Goal: Transaction & Acquisition: Purchase product/service

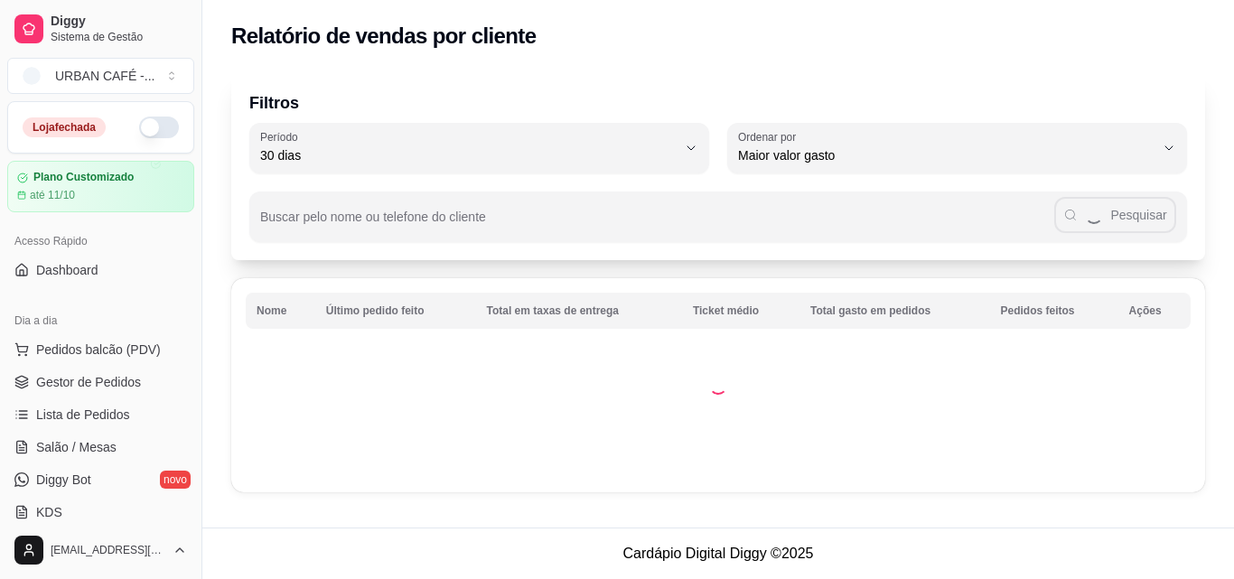
select select "30"
select select "HIGHEST_TOTAL_SPENT_WITH_ORDERS"
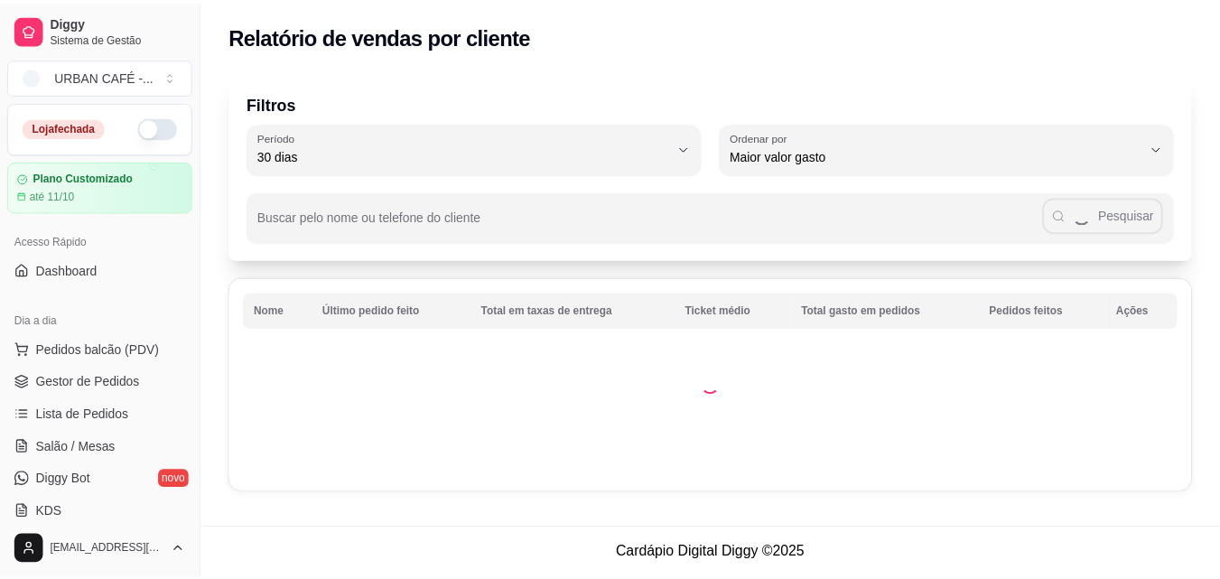
scroll to position [415, 0]
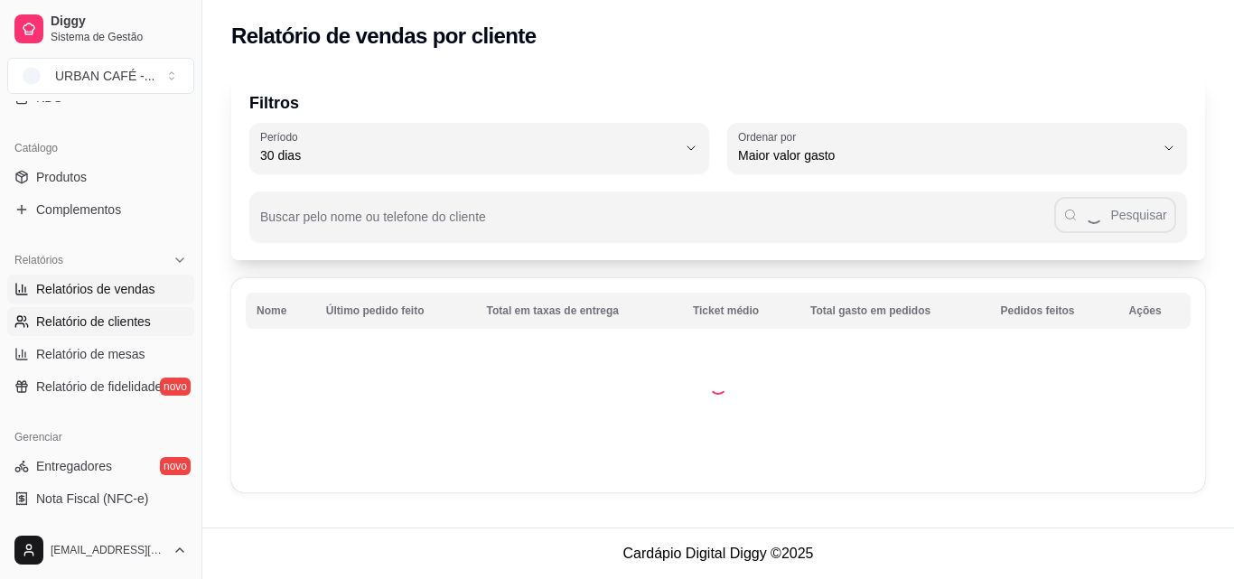
click at [120, 285] on span "Relatórios de vendas" at bounding box center [95, 289] width 119 height 18
select select "ALL"
select select "0"
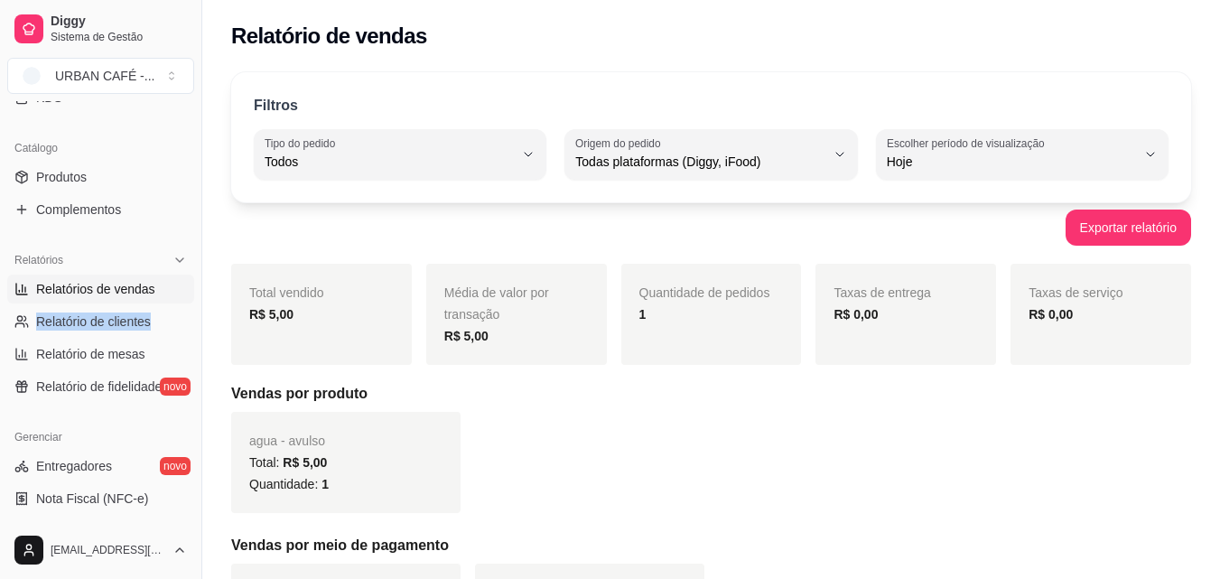
drag, startPoint x: 184, startPoint y: 297, endPoint x: 191, endPoint y: 313, distance: 17.0
click at [191, 313] on div "Loja fechada Plano Customizado até 11/10 Acesso Rápido Dashboard Dia a dia Pedi…" at bounding box center [100, 311] width 201 height 420
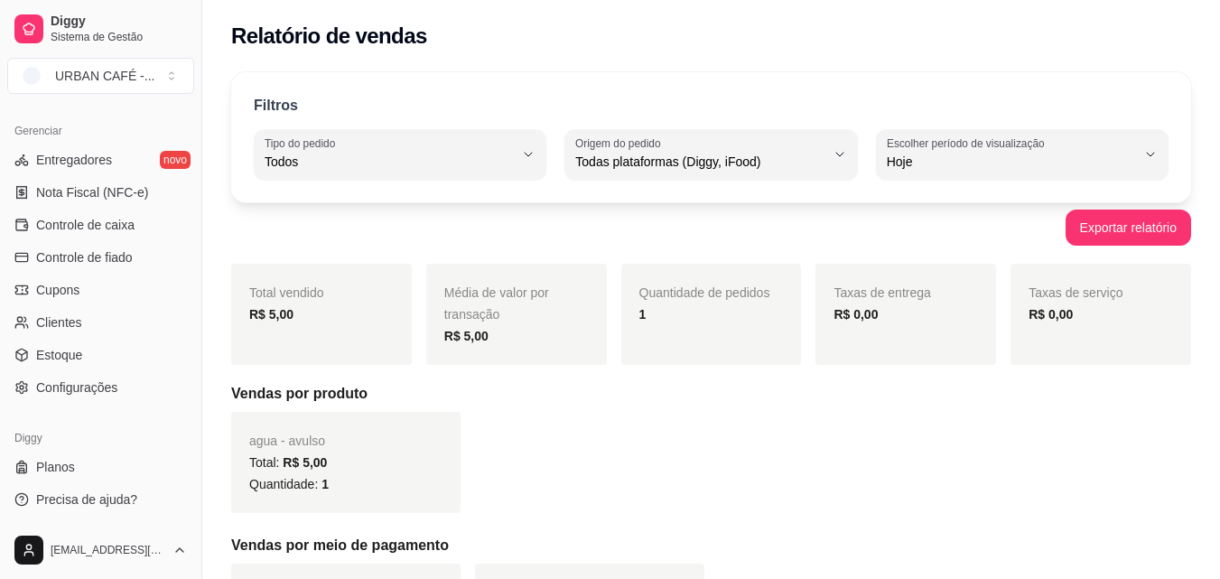
scroll to position [707, 0]
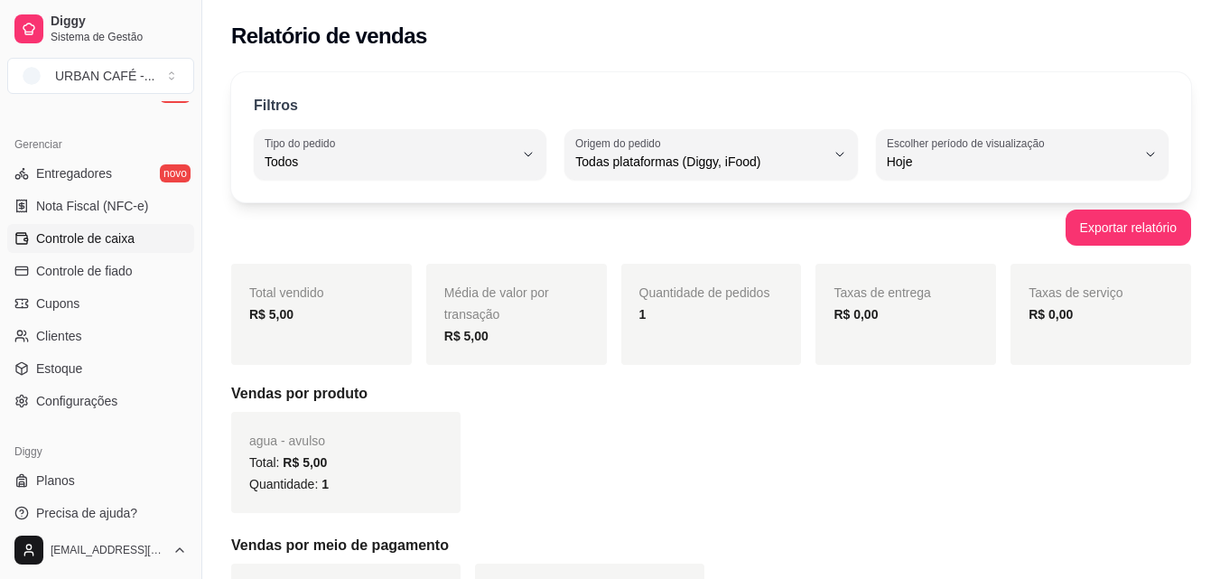
click at [127, 239] on span "Controle de caixa" at bounding box center [85, 238] width 98 height 18
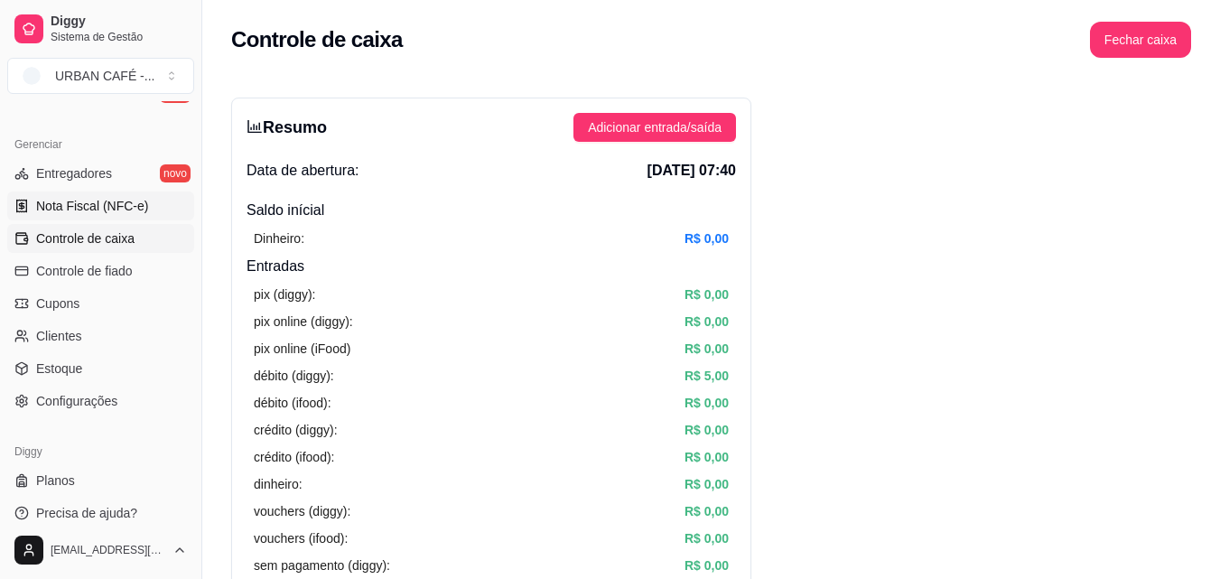
click at [111, 205] on span "Nota Fiscal (NFC-e)" at bounding box center [92, 206] width 112 height 18
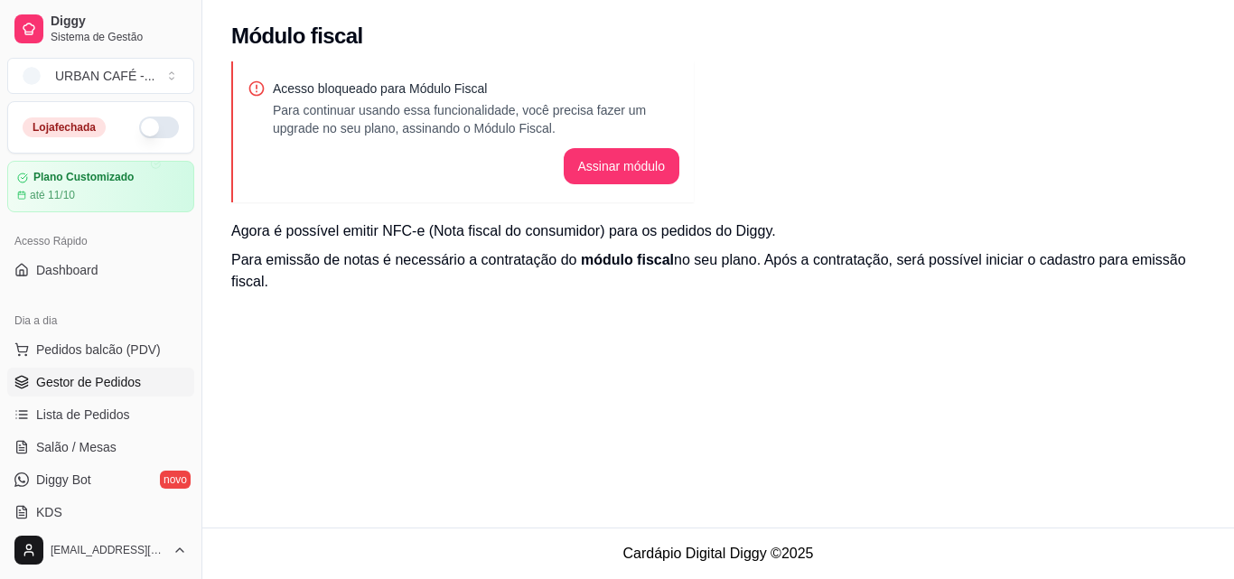
click at [117, 371] on link "Gestor de Pedidos" at bounding box center [100, 382] width 187 height 29
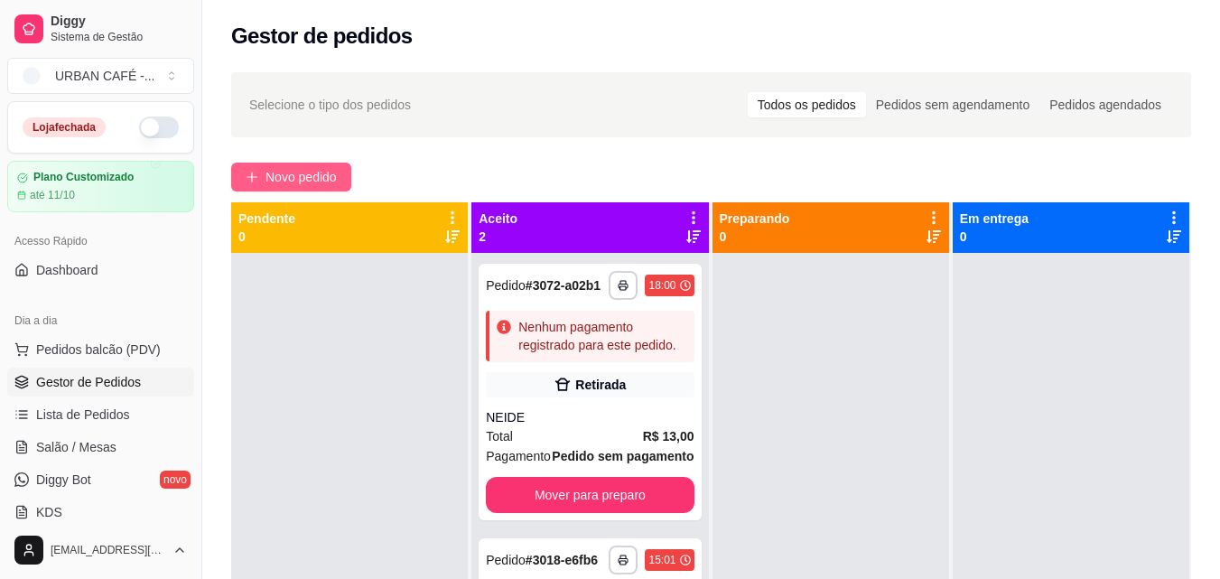
click at [309, 170] on span "Novo pedido" at bounding box center [301, 177] width 71 height 20
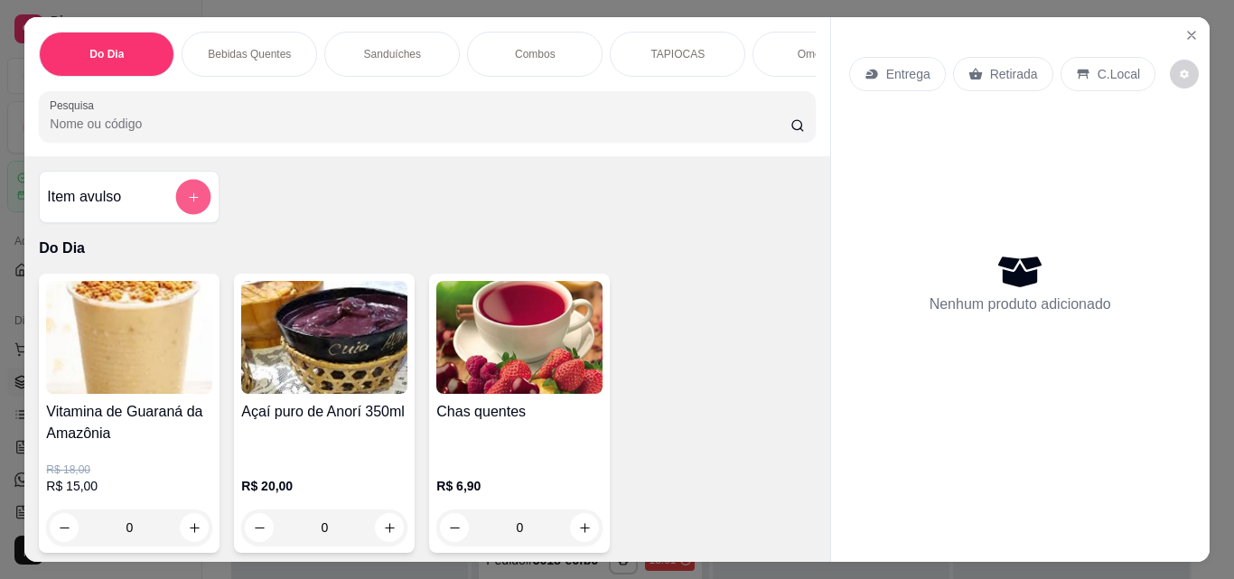
click at [187, 200] on icon "add-separate-item" at bounding box center [194, 198] width 14 height 14
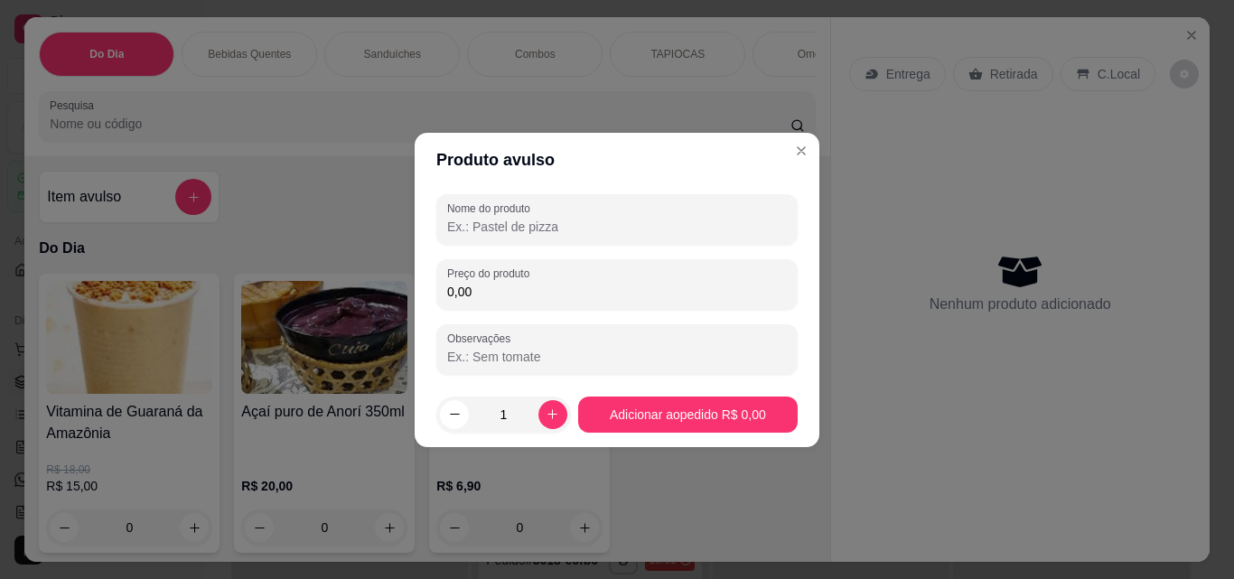
click at [601, 227] on input "Nome do produto" at bounding box center [617, 227] width 340 height 18
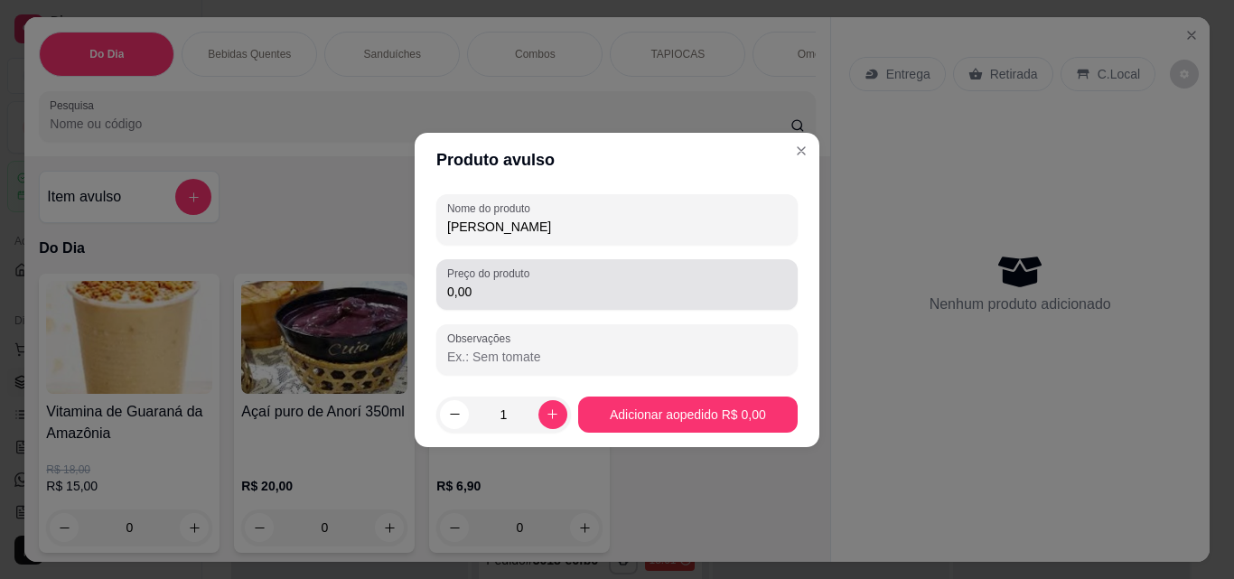
type input "[PERSON_NAME]"
click at [553, 301] on div "0,00" at bounding box center [617, 284] width 340 height 36
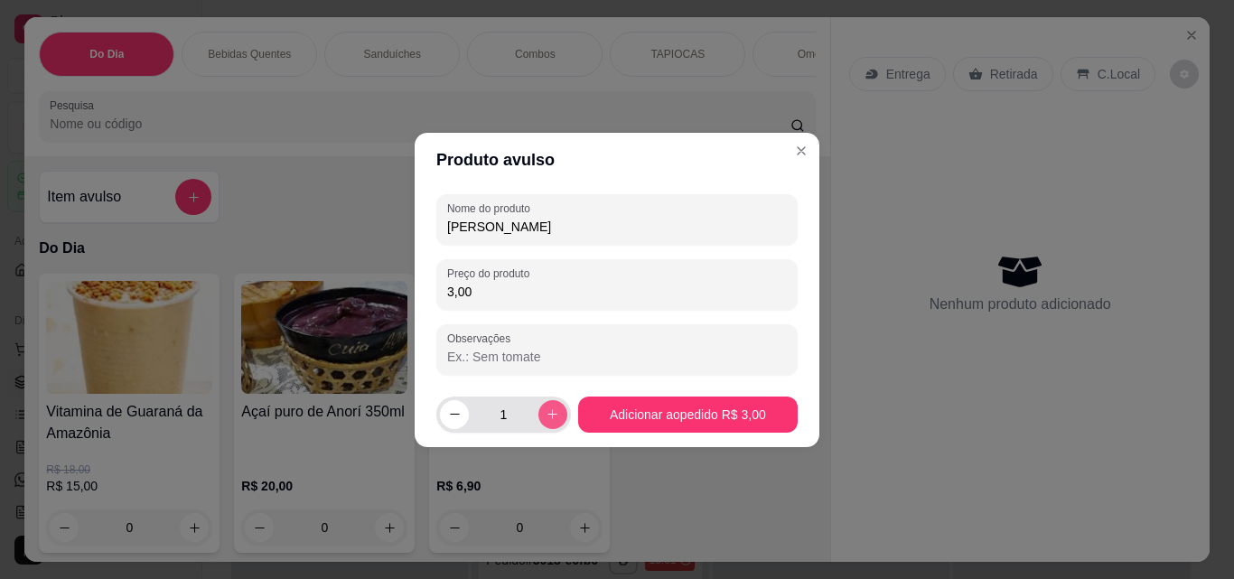
type input "3,00"
click at [546, 422] on button "increase-product-quantity" at bounding box center [552, 414] width 28 height 28
type input "3"
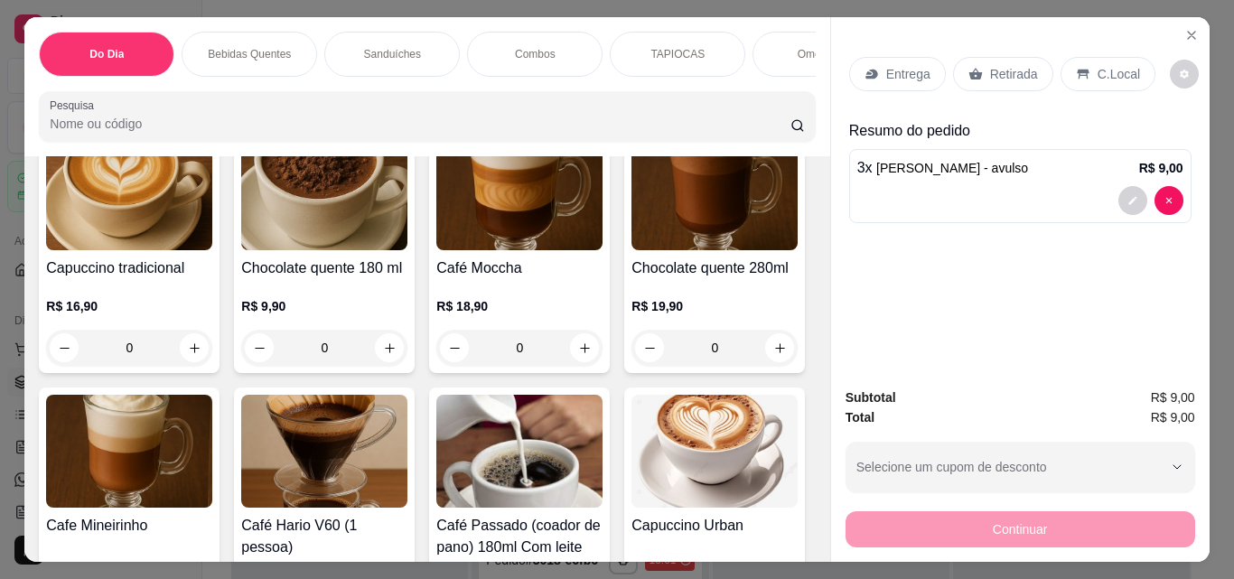
scroll to position [695, 0]
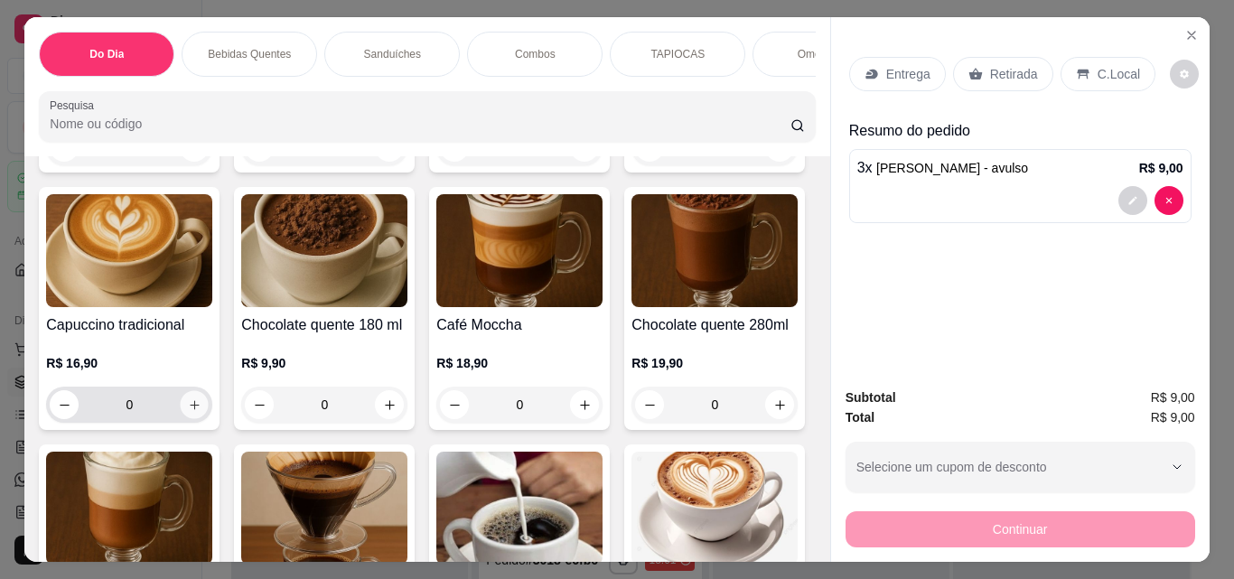
click at [199, 409] on icon "increase-product-quantity" at bounding box center [194, 404] width 9 height 9
type input "1"
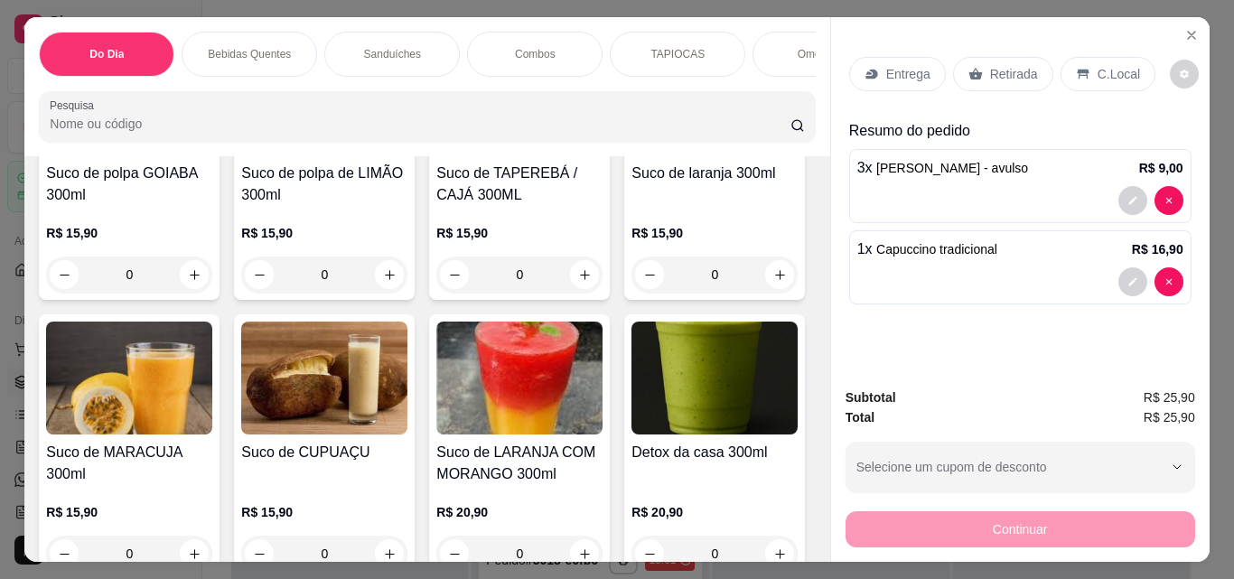
scroll to position [7242, 0]
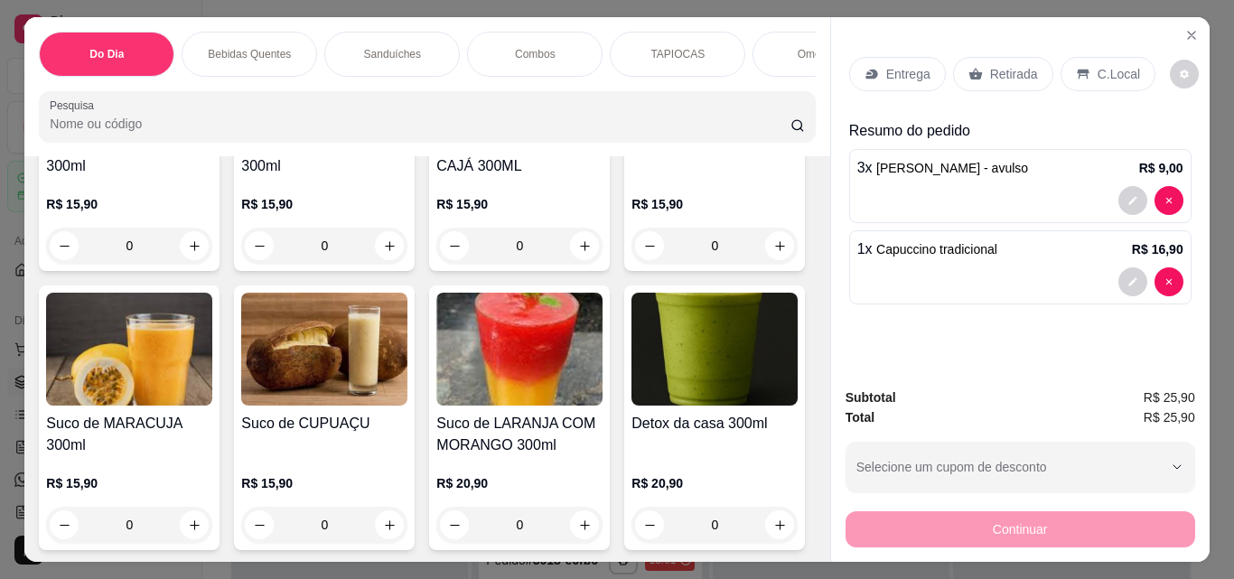
type input "2"
click at [1118, 349] on button "decrease-product-quantity" at bounding box center [1132, 363] width 29 height 29
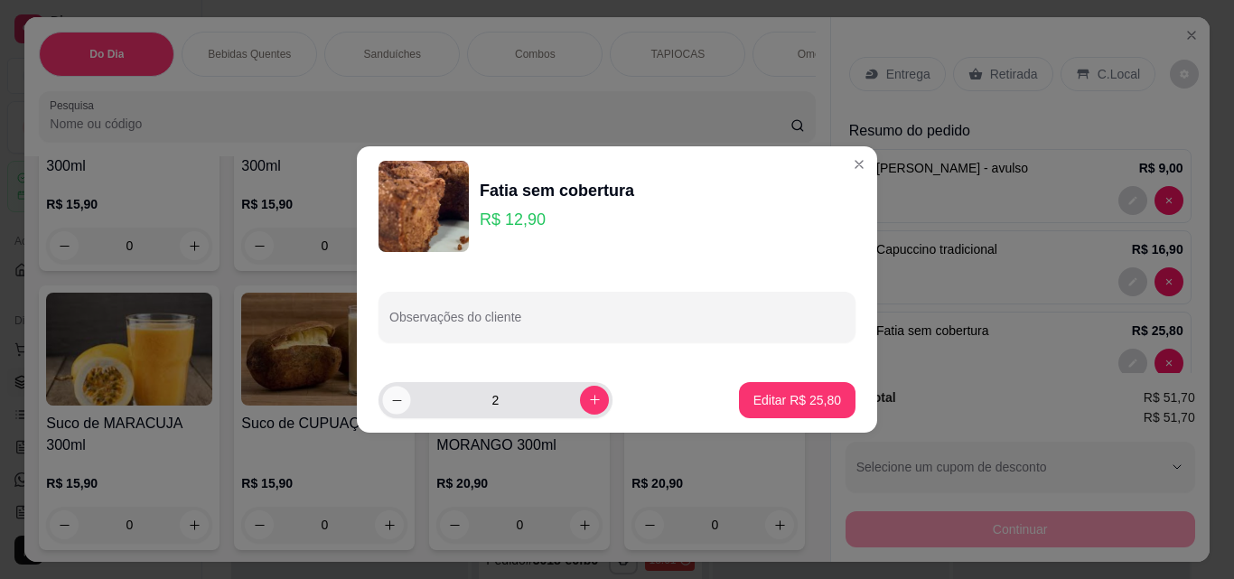
click at [382, 405] on div "2" at bounding box center [495, 400] width 227 height 36
type input "1"
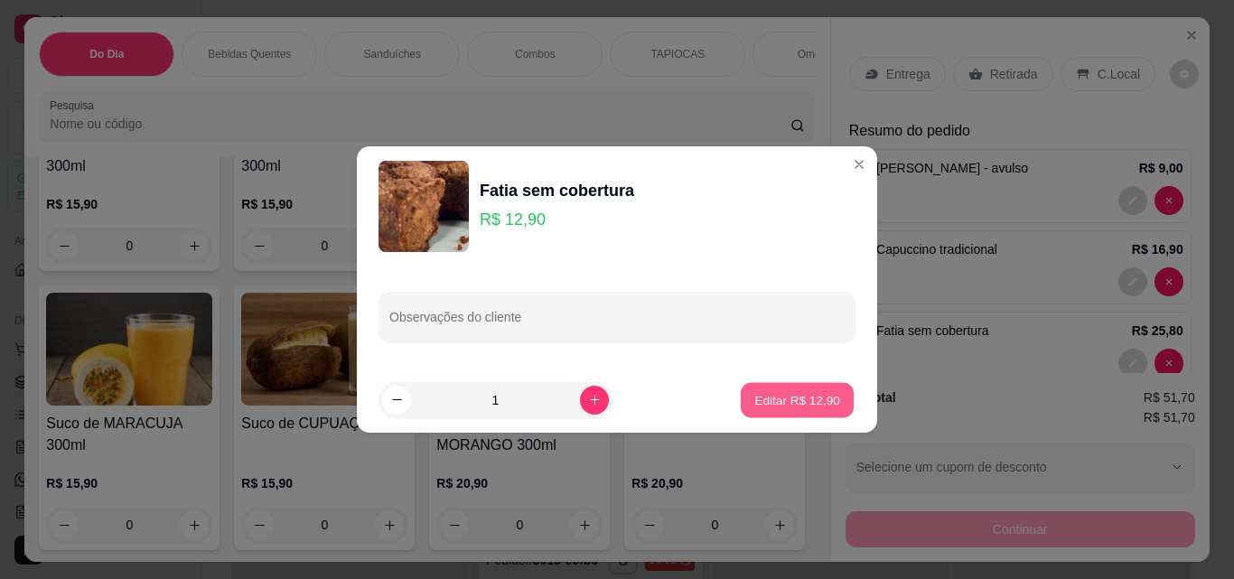
click at [821, 412] on button "Editar R$ 12,90" at bounding box center [797, 399] width 113 height 35
type input "1"
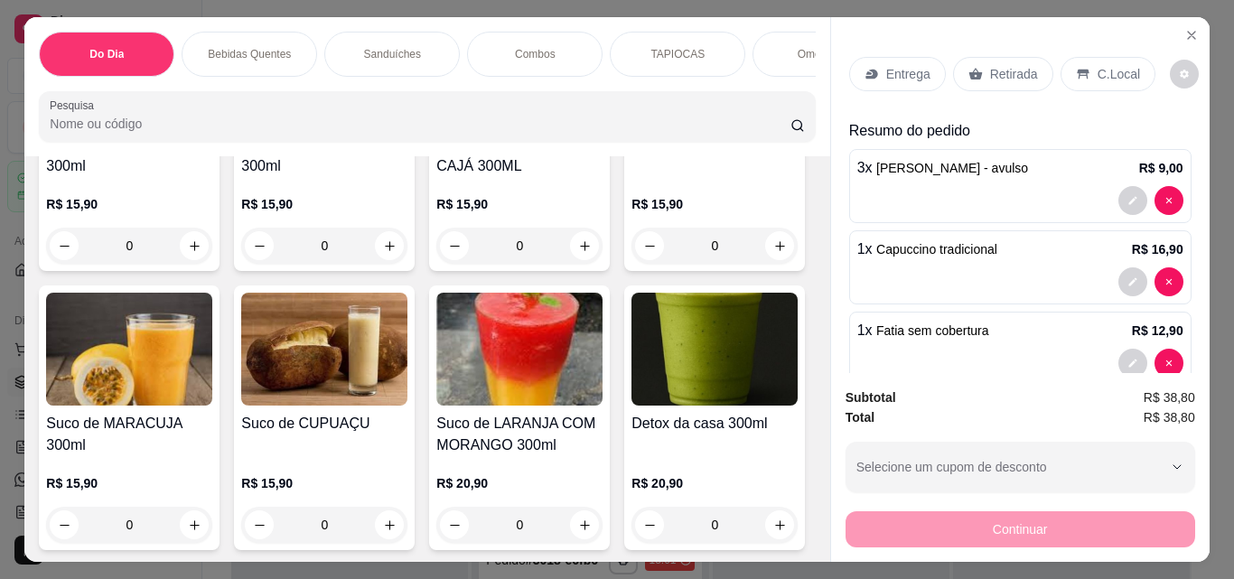
click at [1077, 70] on icon at bounding box center [1083, 75] width 12 height 10
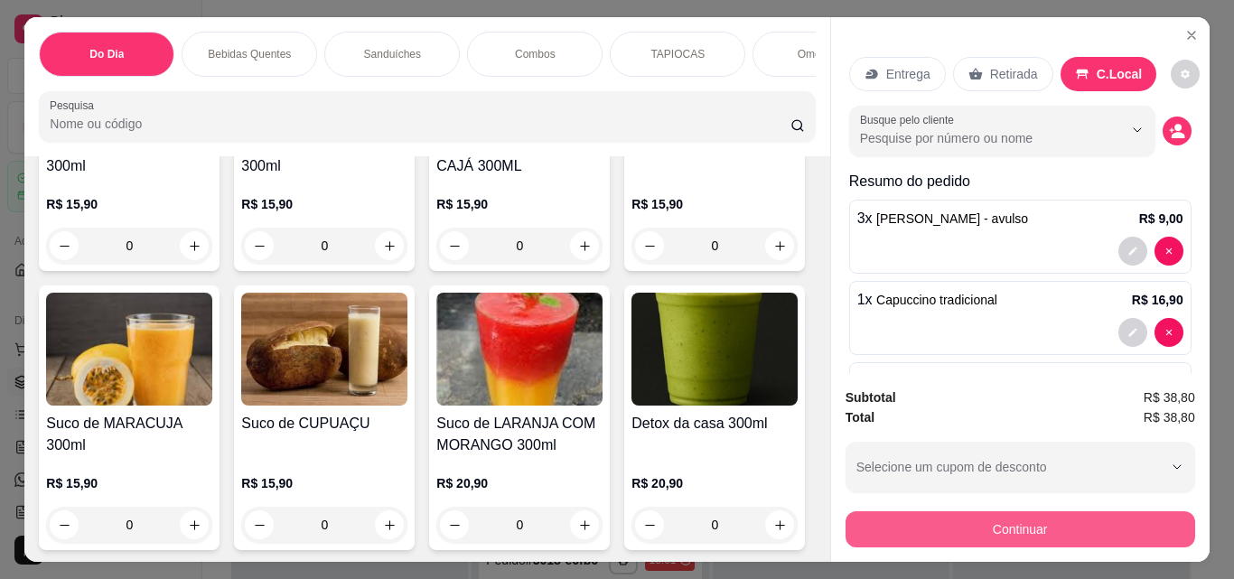
click at [1061, 511] on button "Continuar" at bounding box center [1020, 529] width 350 height 36
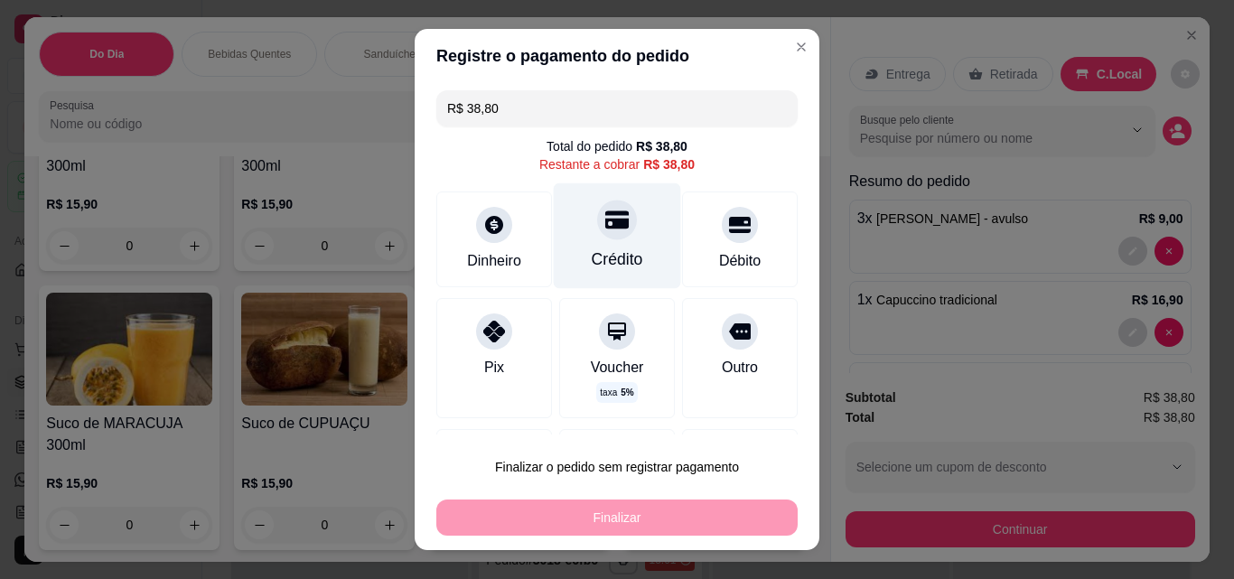
click at [566, 233] on div "Crédito" at bounding box center [617, 236] width 127 height 106
type input "R$ 0,00"
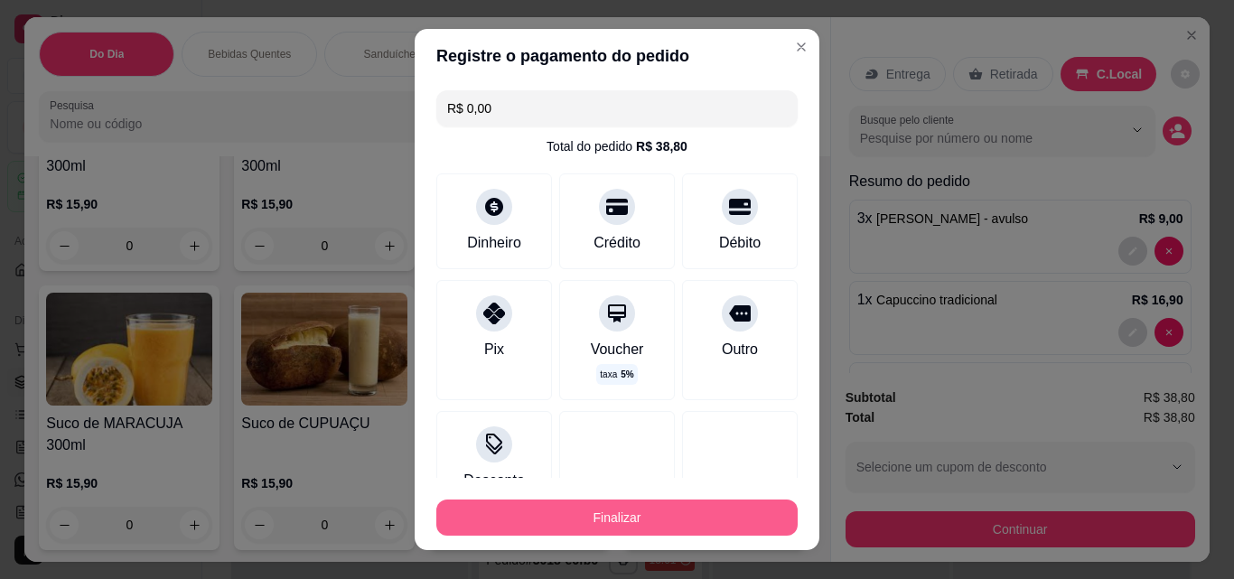
click at [726, 518] on button "Finalizar" at bounding box center [616, 517] width 361 height 36
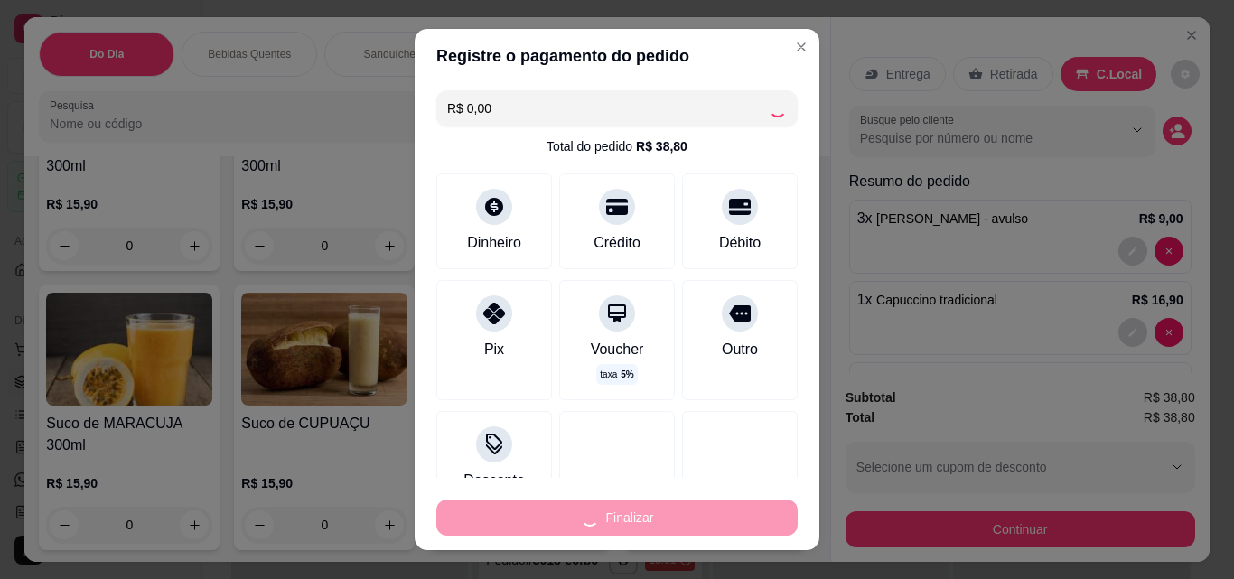
type input "0"
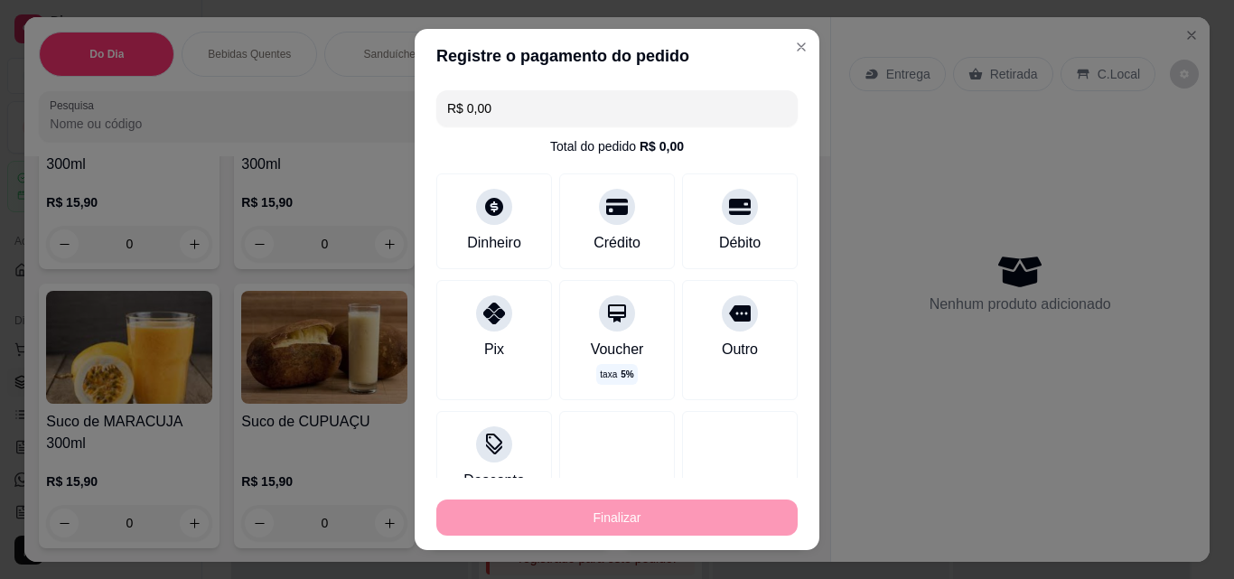
type input "-R$ 38,80"
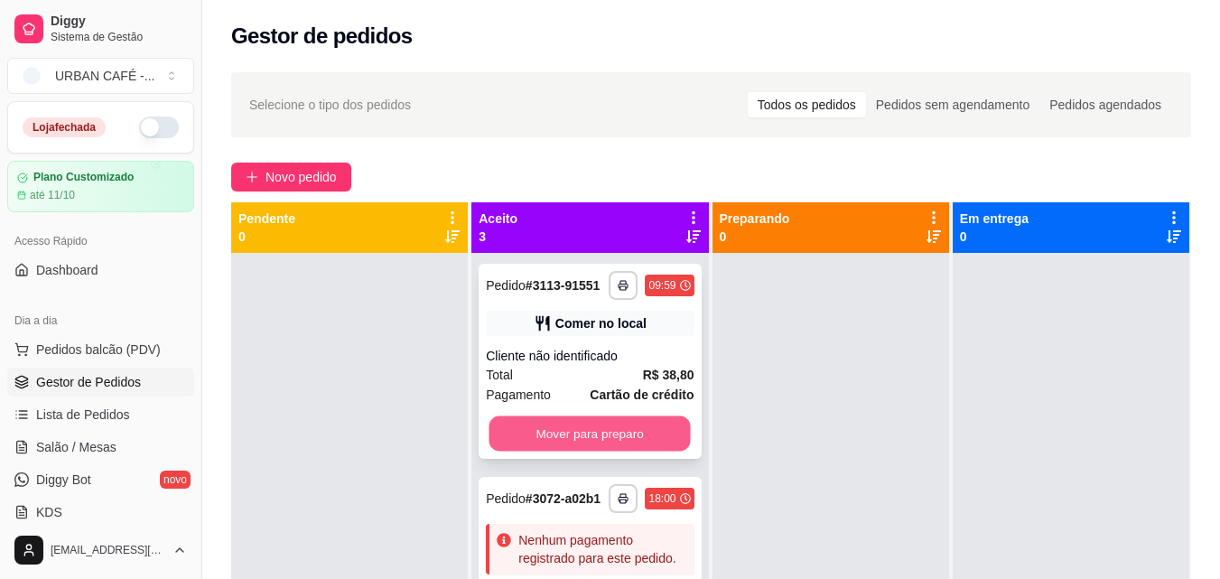
click at [561, 449] on button "Mover para preparo" at bounding box center [590, 433] width 201 height 35
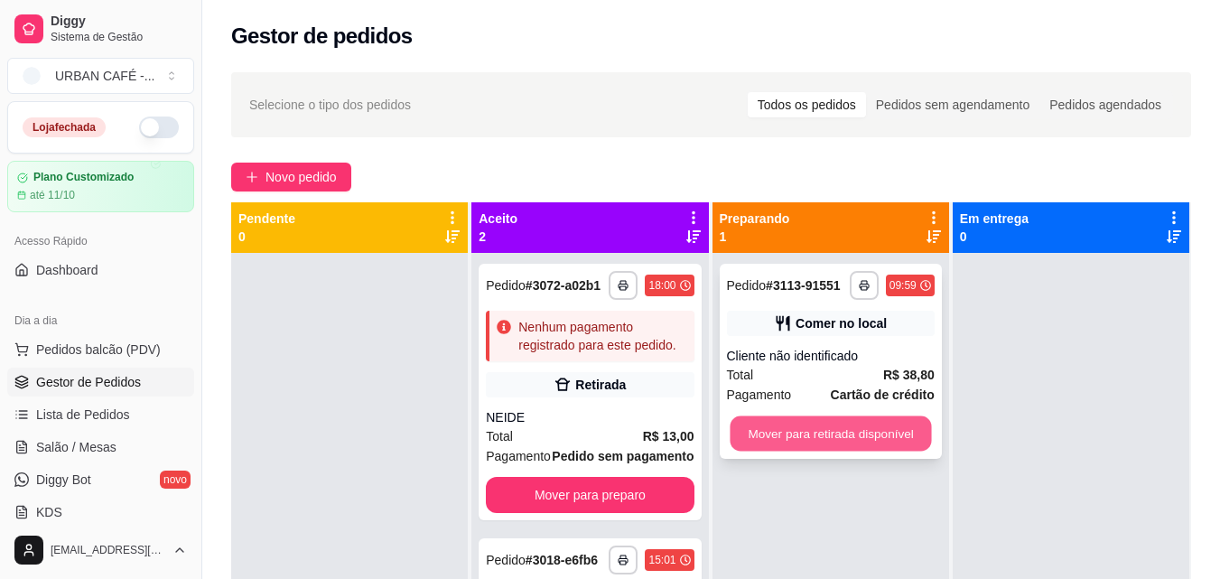
click at [894, 441] on button "Mover para retirada disponível" at bounding box center [830, 433] width 201 height 35
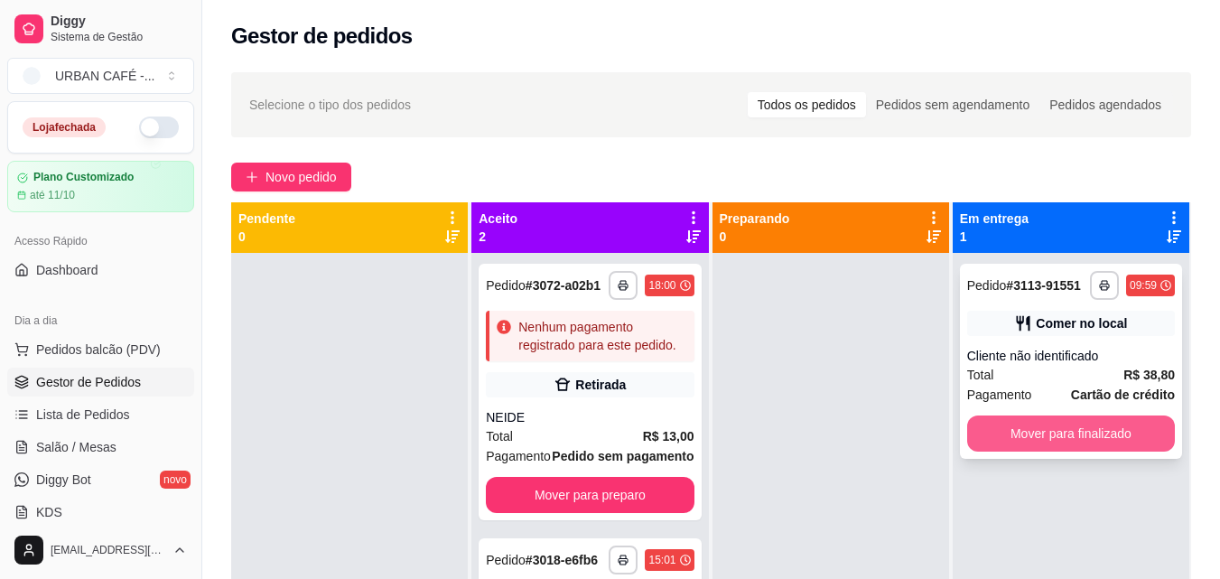
click at [1075, 435] on button "Mover para finalizado" at bounding box center [1071, 433] width 208 height 36
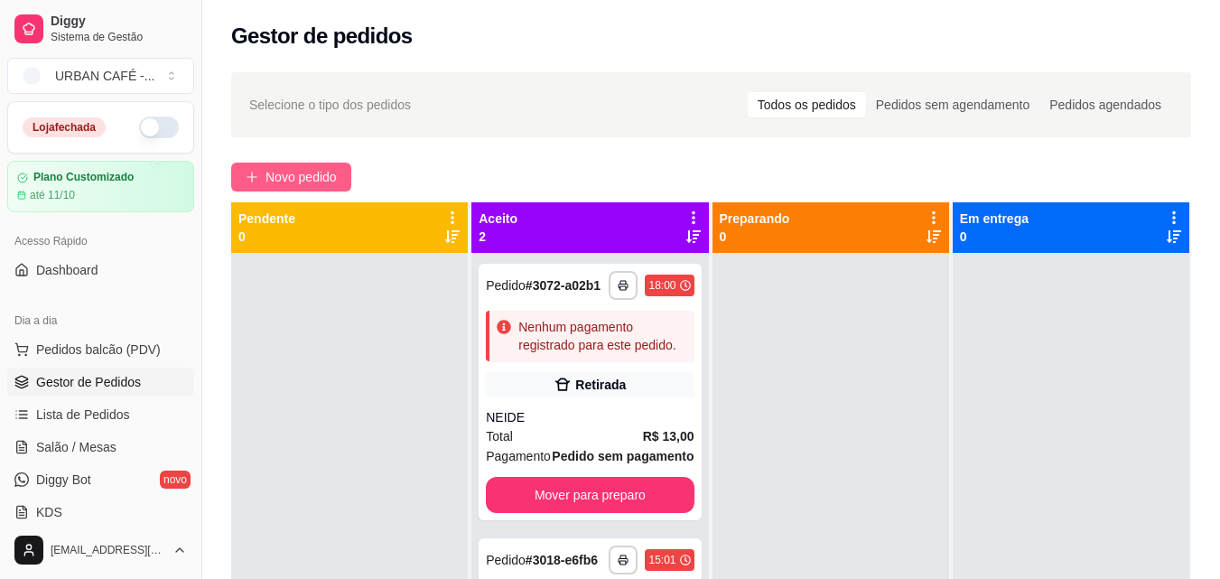
click at [264, 173] on button "Novo pedido" at bounding box center [291, 177] width 120 height 29
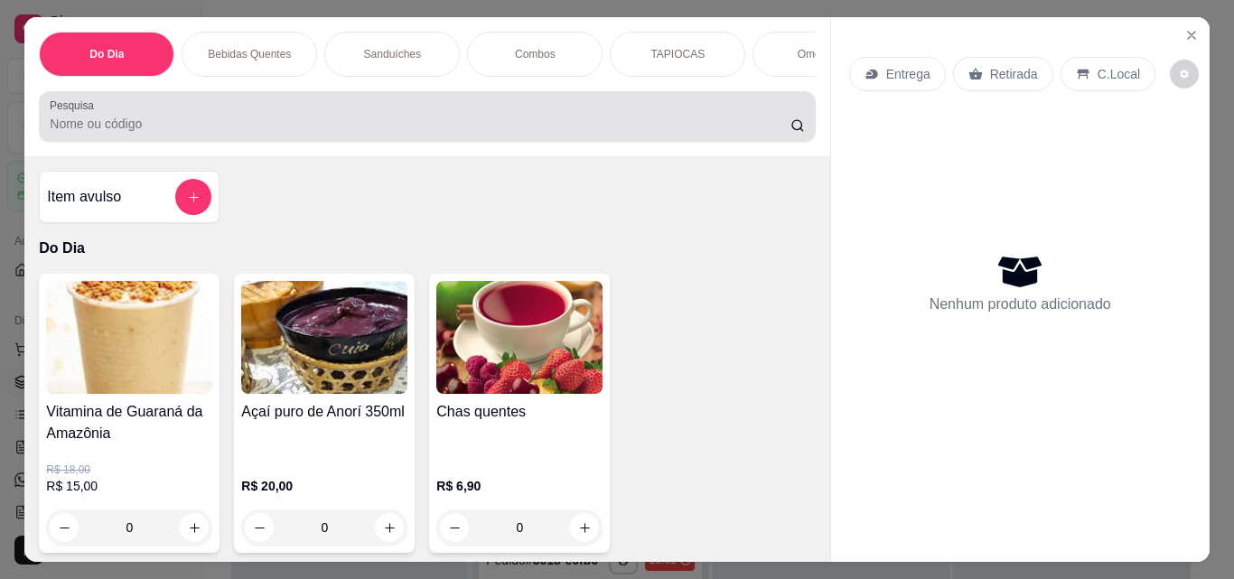
click at [622, 142] on div "Pesquisa" at bounding box center [427, 116] width 776 height 51
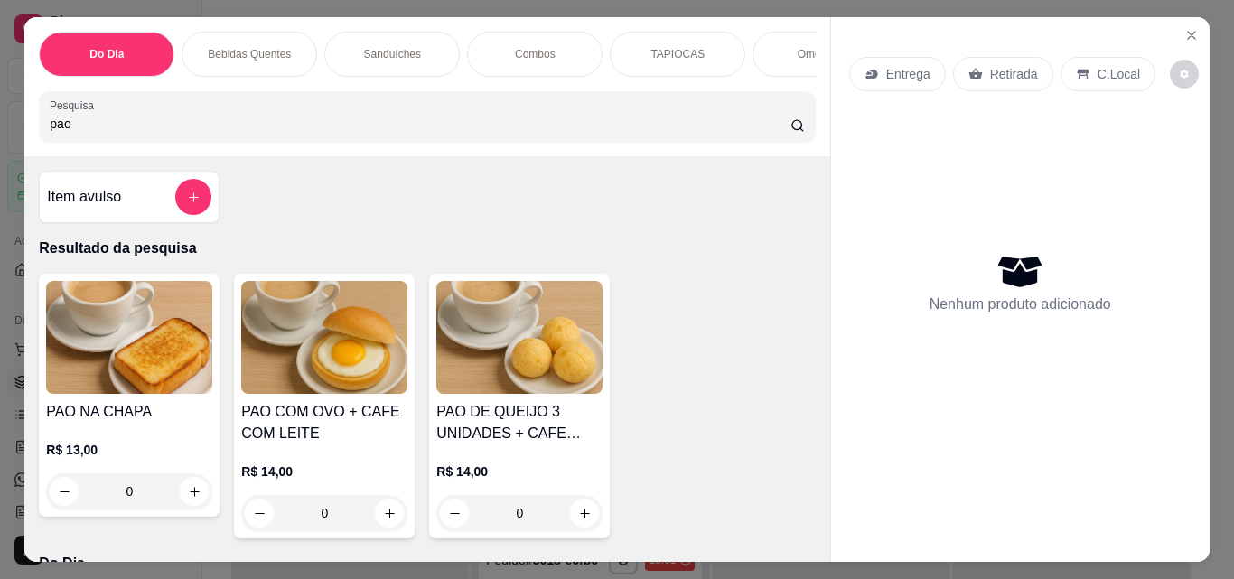
click at [505, 127] on input "pao" at bounding box center [420, 124] width 741 height 18
type input "p"
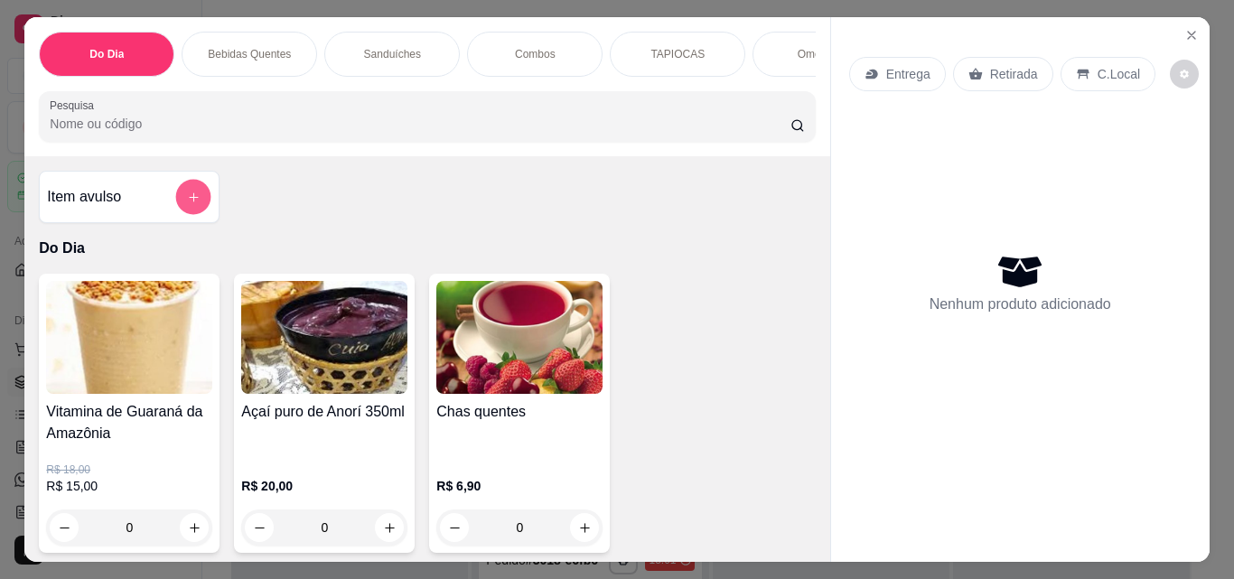
click at [188, 203] on icon "add-separate-item" at bounding box center [194, 198] width 14 height 14
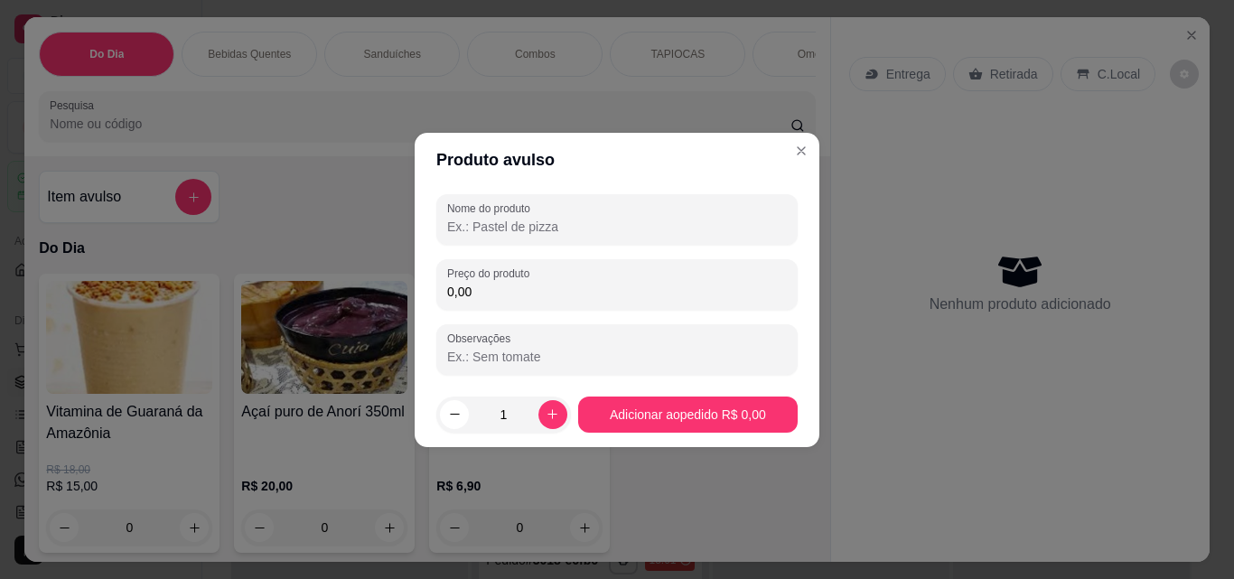
click at [620, 221] on input "Nome do produto" at bounding box center [617, 227] width 340 height 18
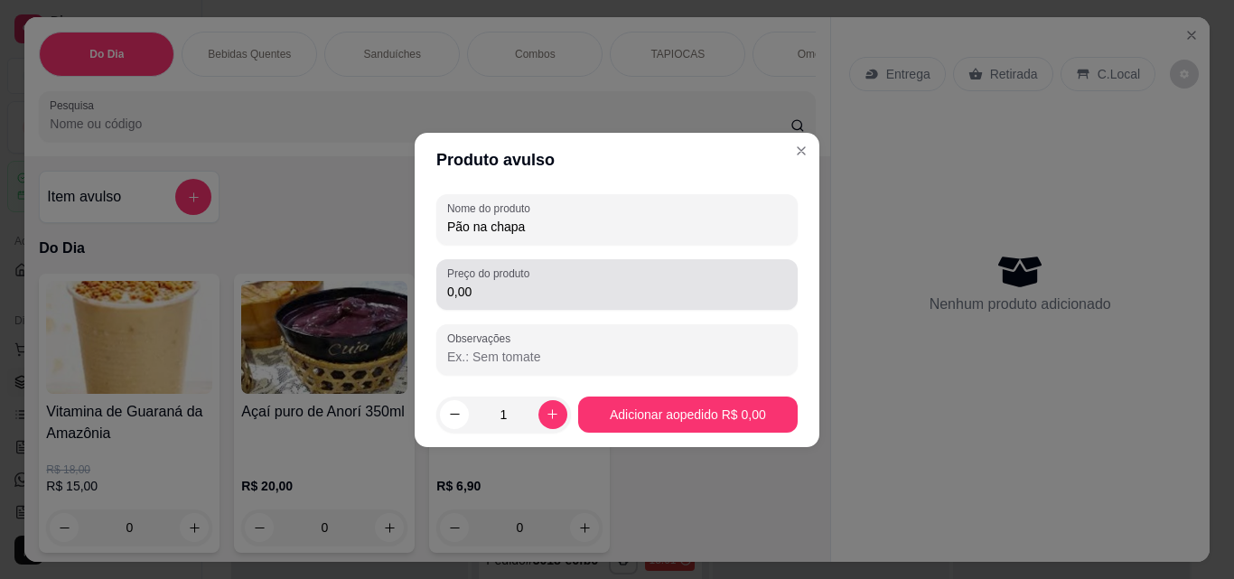
type input "Pão na chapa"
click at [586, 296] on input "0,00" at bounding box center [617, 292] width 340 height 18
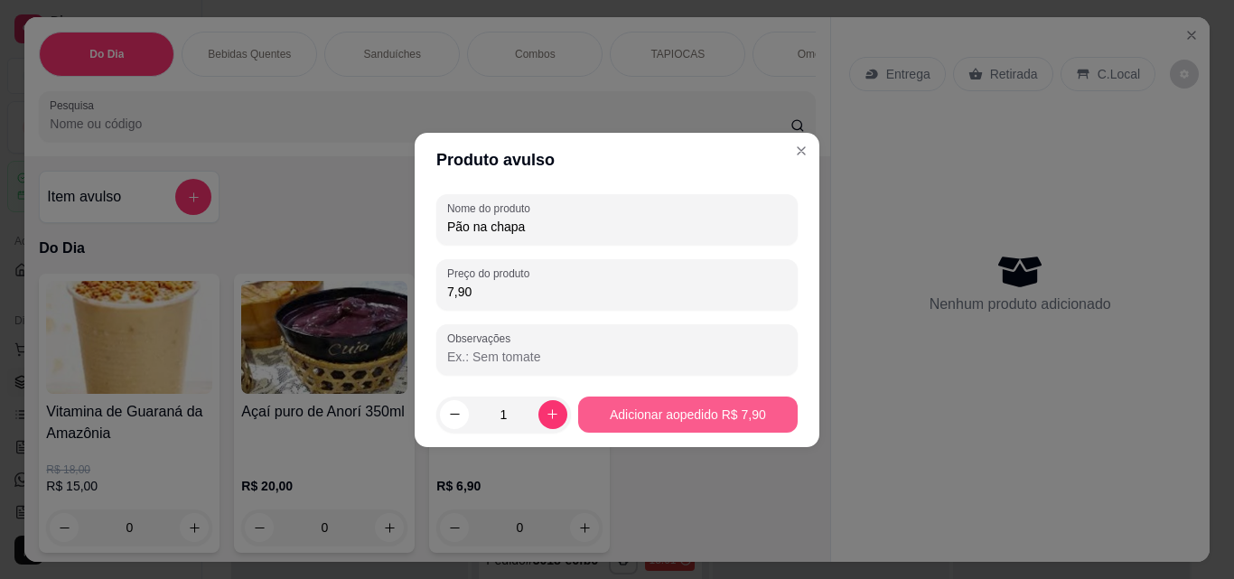
type input "7,90"
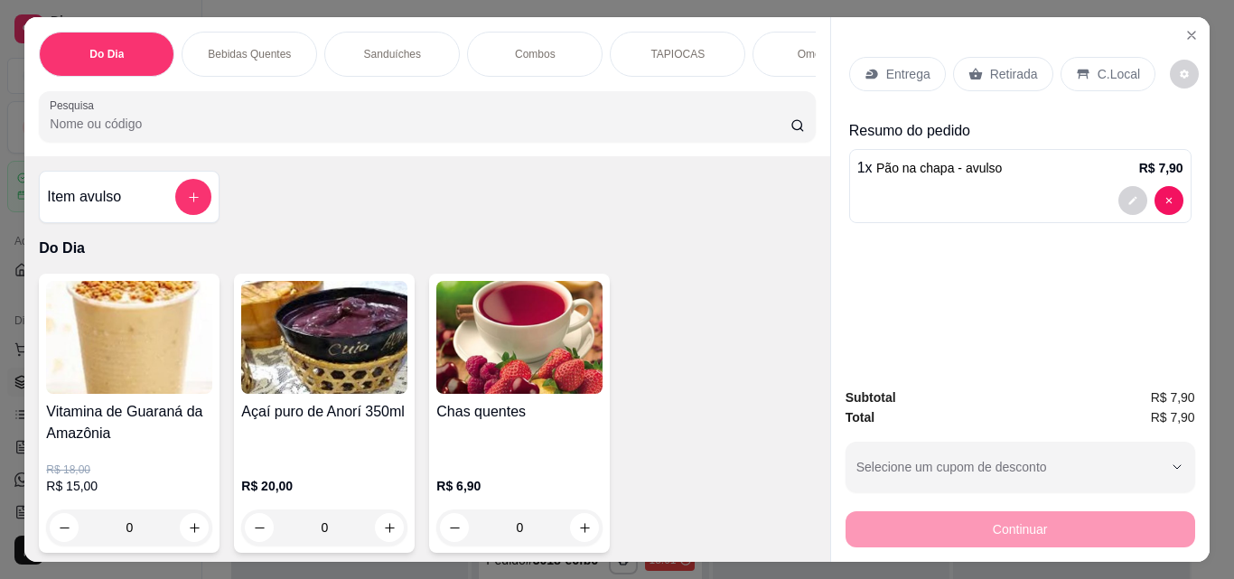
click at [747, 428] on div "Vitamina de Guaraná da Amazônia R$ 18,00 R$ 15,00 0 Açaí puro de Anorí 350ml R$…" at bounding box center [427, 413] width 776 height 279
click at [187, 203] on icon "add-separate-item" at bounding box center [194, 198] width 14 height 14
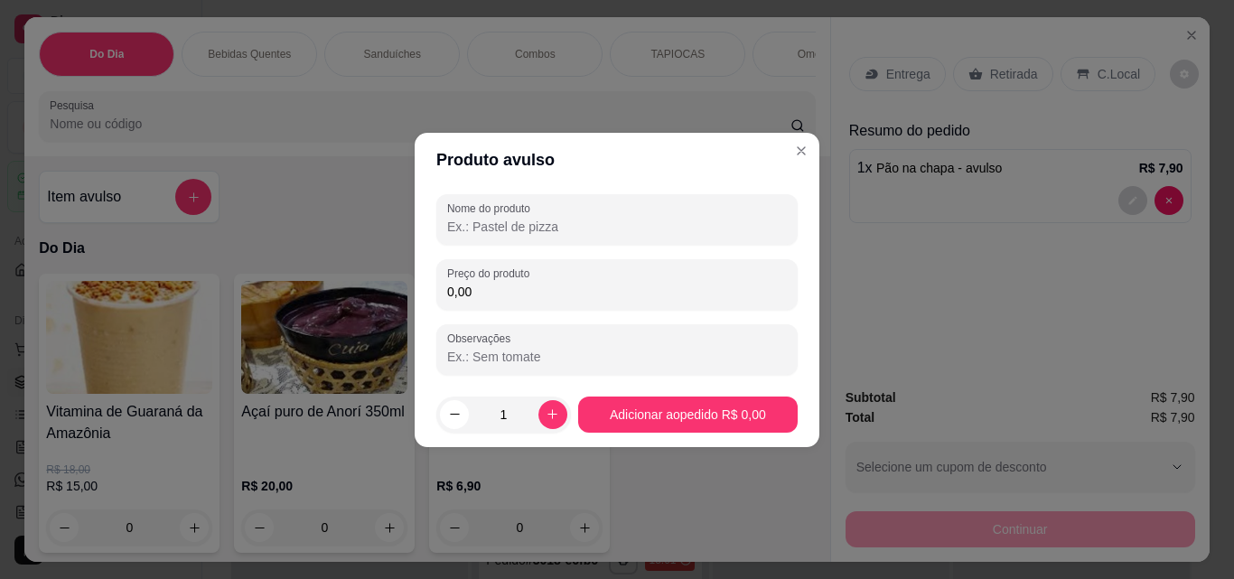
click at [601, 230] on input "Nome do produto" at bounding box center [617, 227] width 340 height 18
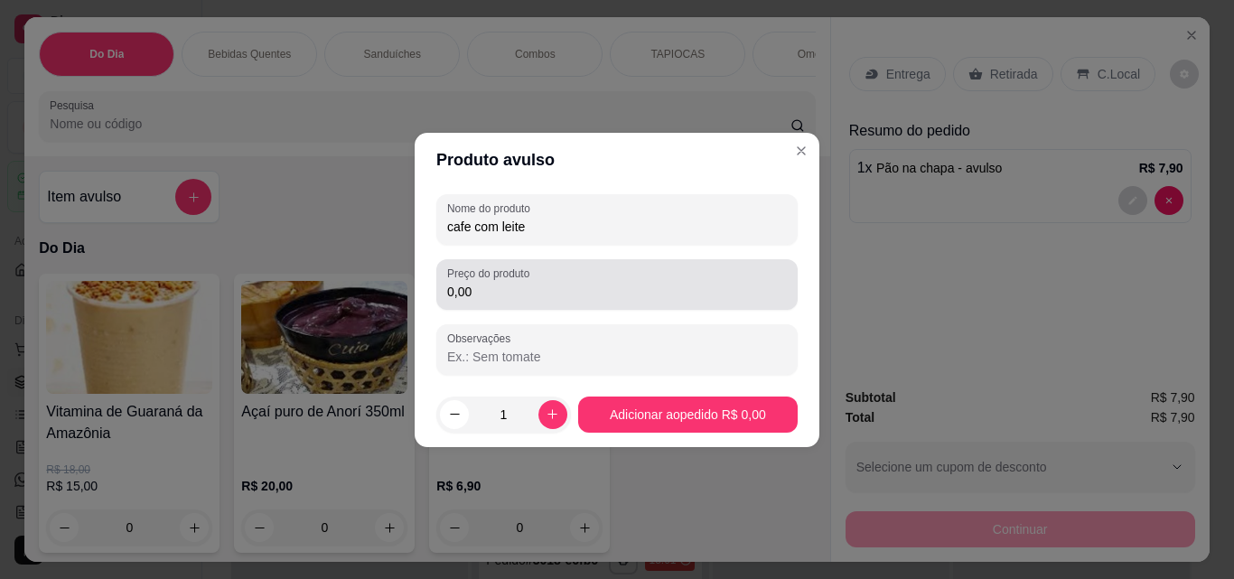
type input "cafe com leite"
click at [609, 267] on div "0,00" at bounding box center [617, 284] width 340 height 36
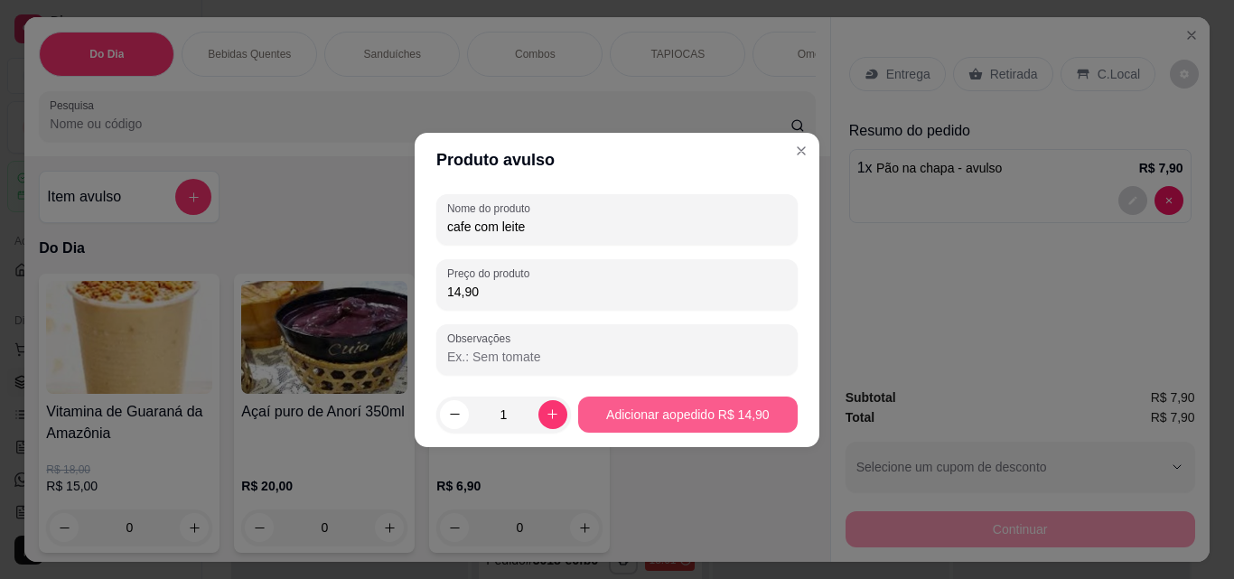
type input "14,90"
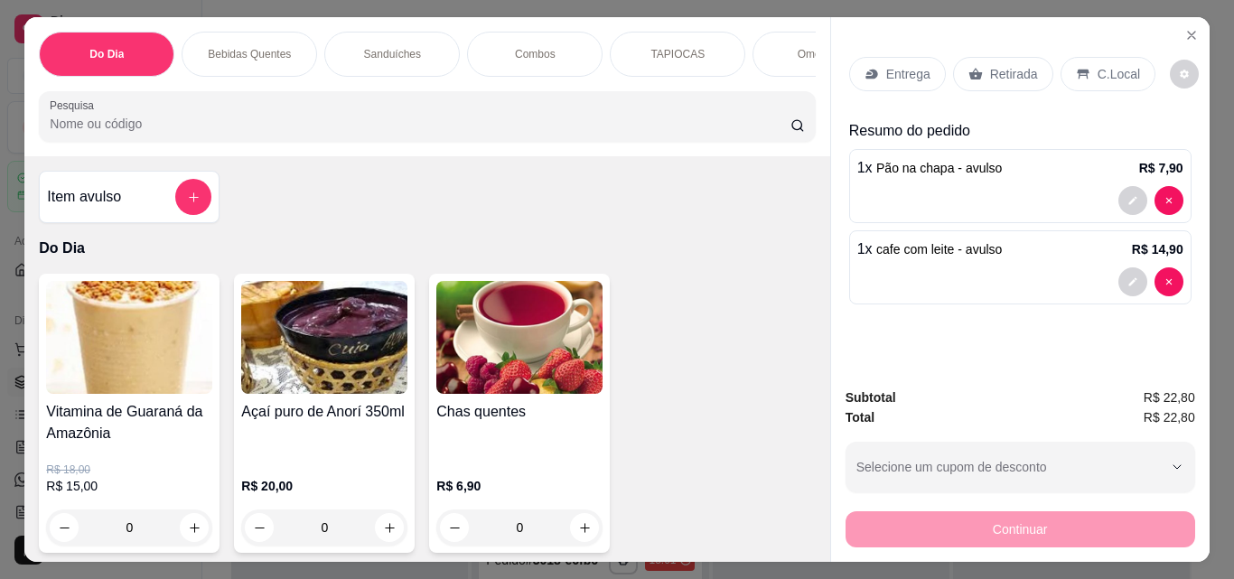
click at [1097, 74] on p "C.Local" at bounding box center [1118, 74] width 42 height 18
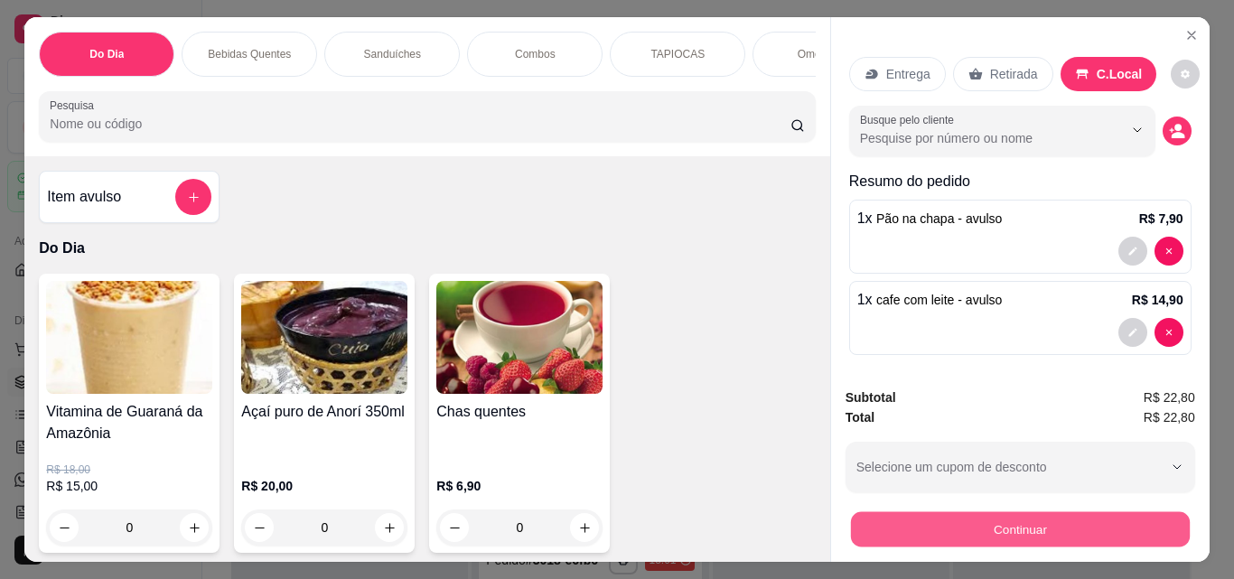
click at [946, 531] on button "Continuar" at bounding box center [1019, 528] width 339 height 35
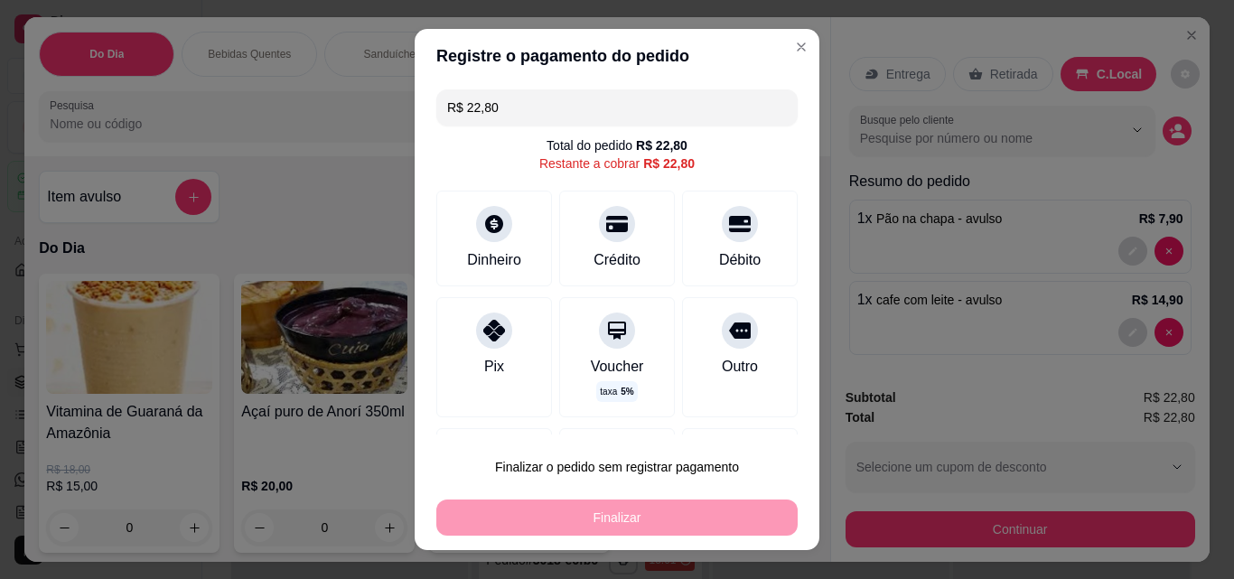
scroll to position [98, 0]
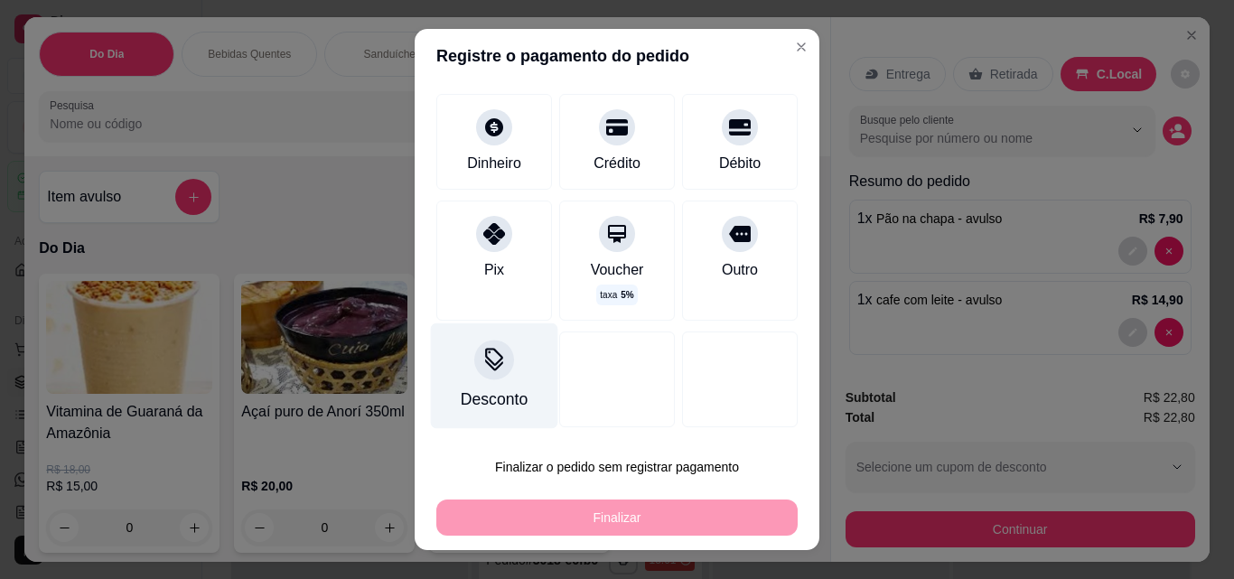
click at [488, 381] on div "Desconto" at bounding box center [494, 376] width 127 height 106
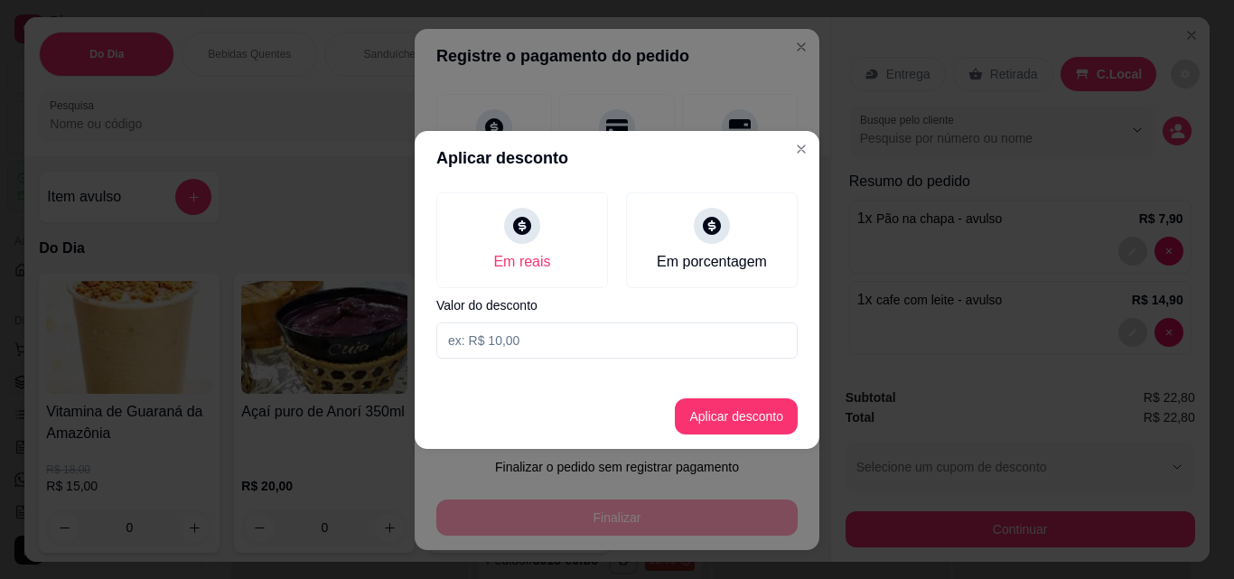
click at [536, 346] on input at bounding box center [616, 340] width 361 height 36
type input "1,50"
click at [765, 415] on button "Aplicar desconto" at bounding box center [736, 416] width 123 height 36
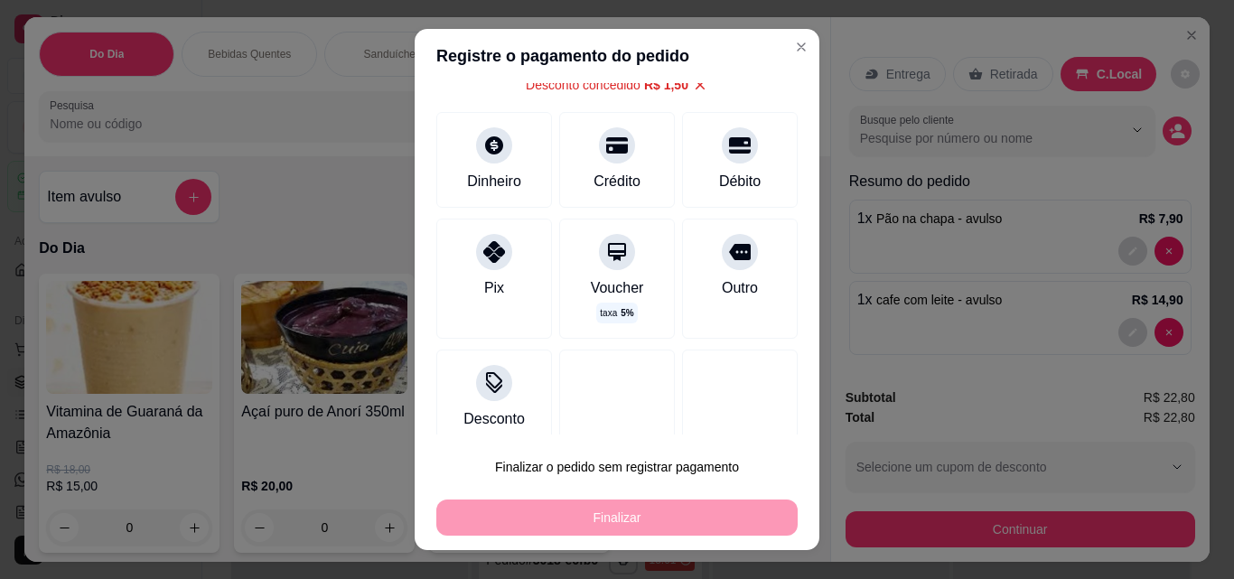
scroll to position [116, 0]
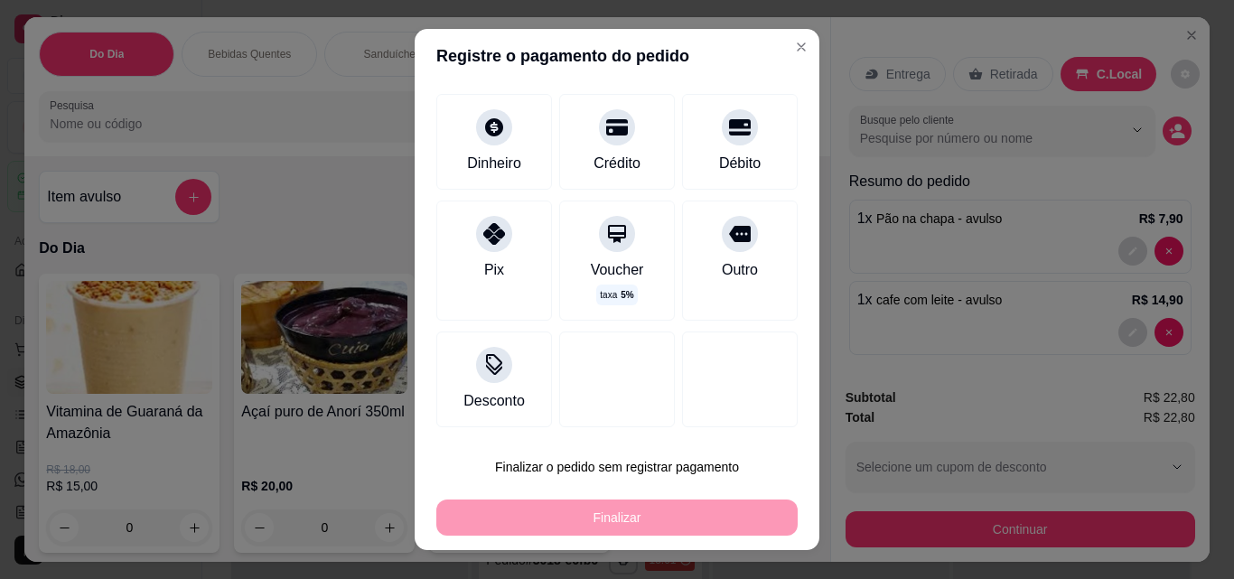
click at [700, 510] on div "Finalizar" at bounding box center [616, 517] width 361 height 36
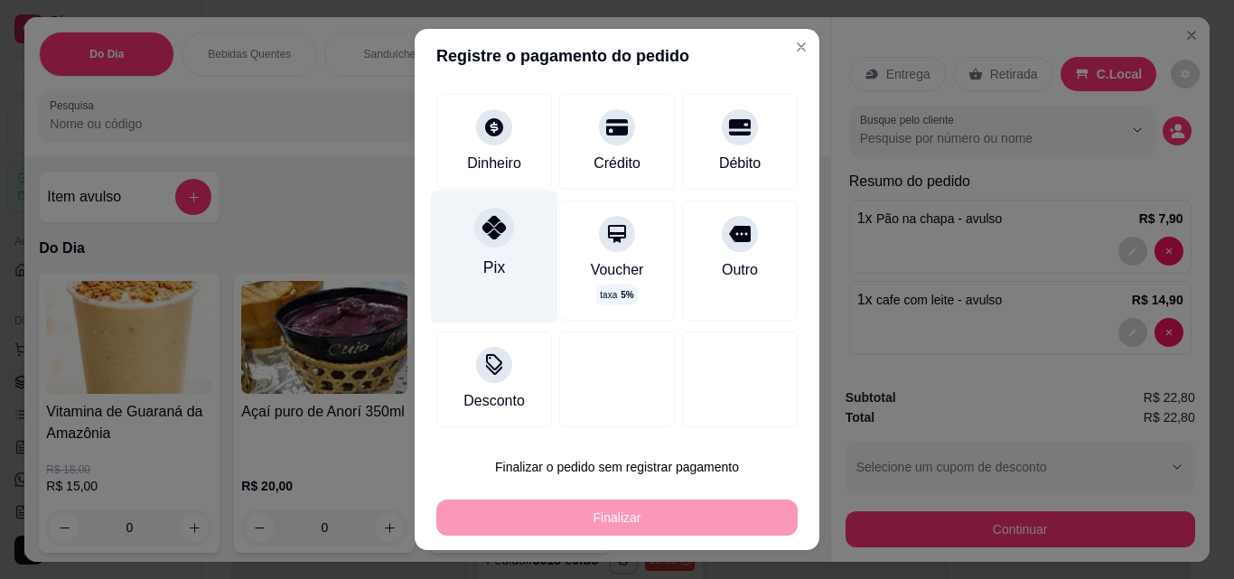
click at [444, 269] on div "Pix" at bounding box center [494, 257] width 127 height 132
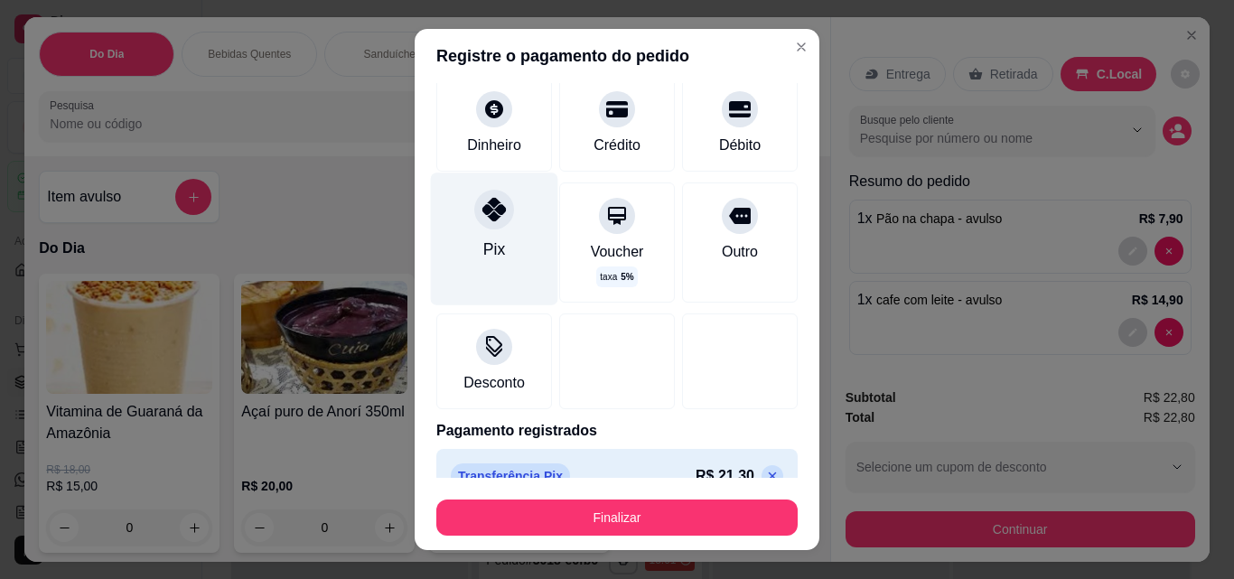
scroll to position [98, 0]
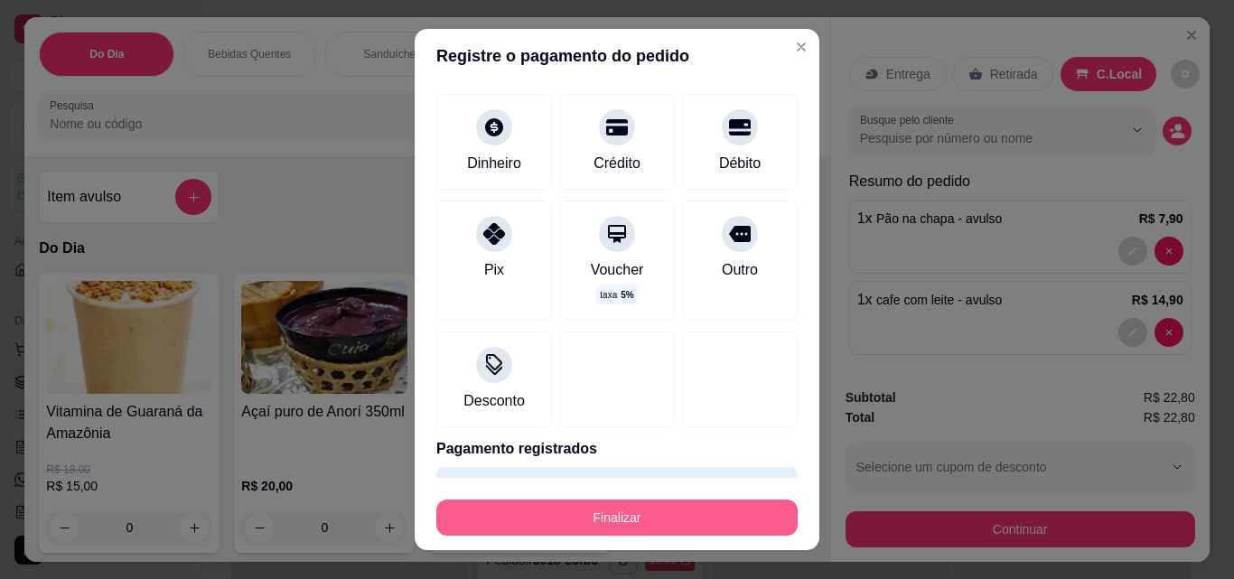
click at [611, 508] on button "Finalizar" at bounding box center [616, 517] width 361 height 36
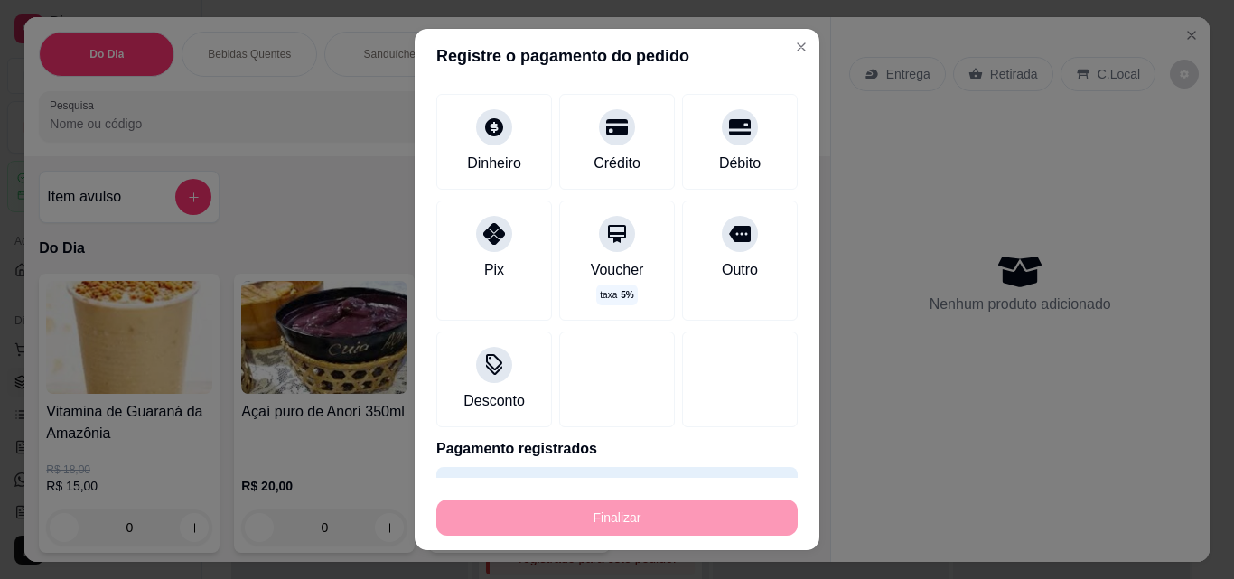
type input "-R$ 22,80"
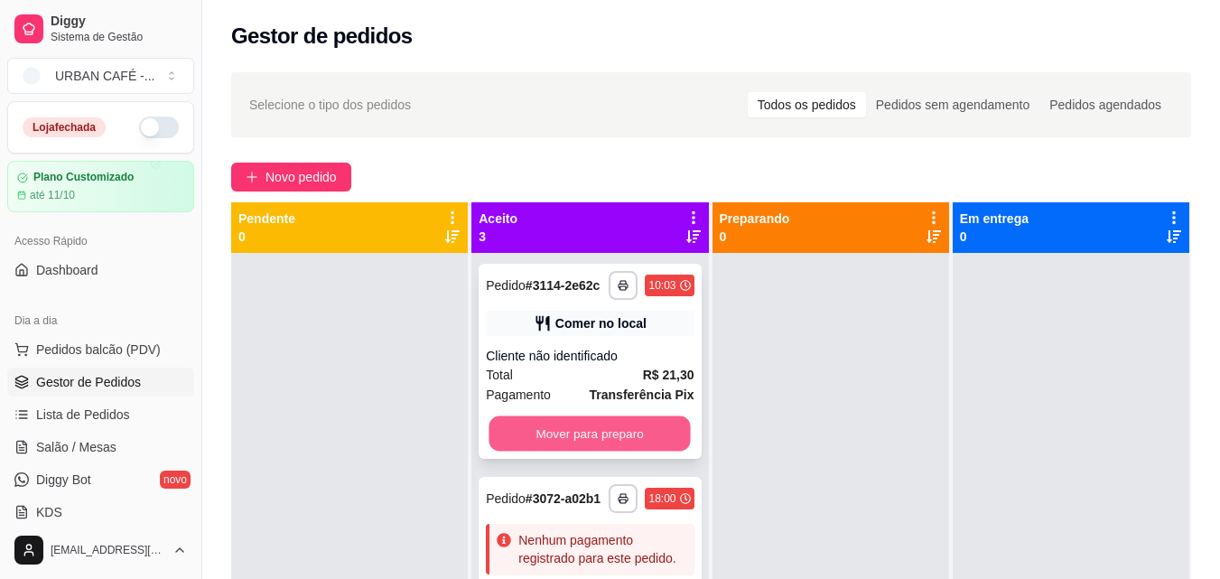
click at [654, 442] on button "Mover para preparo" at bounding box center [590, 433] width 201 height 35
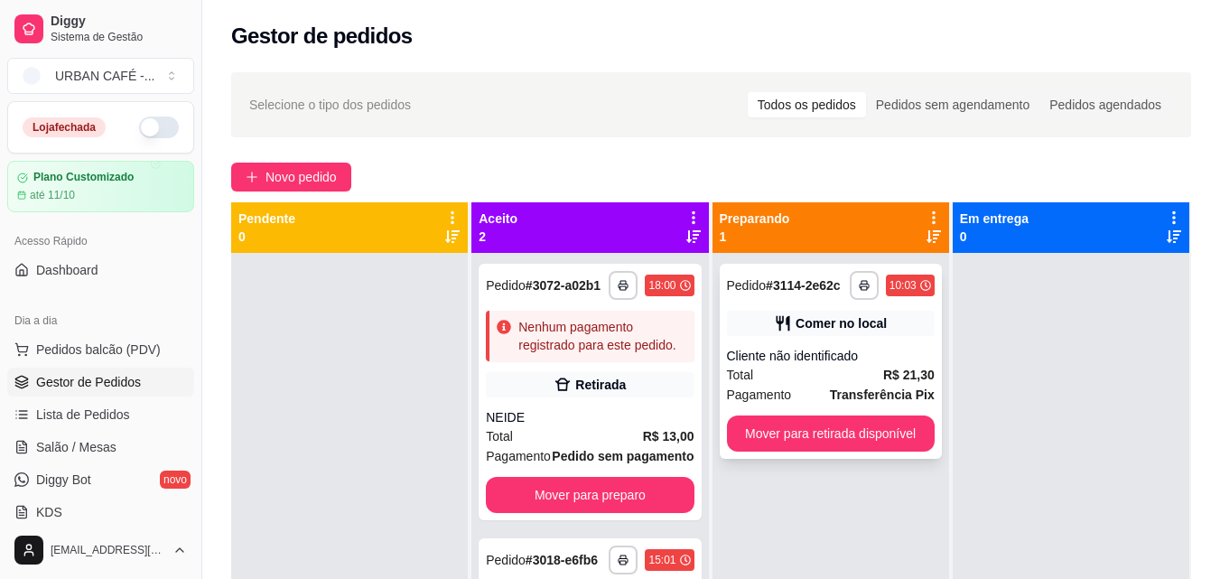
click at [873, 358] on div "Cliente não identificado" at bounding box center [831, 356] width 208 height 18
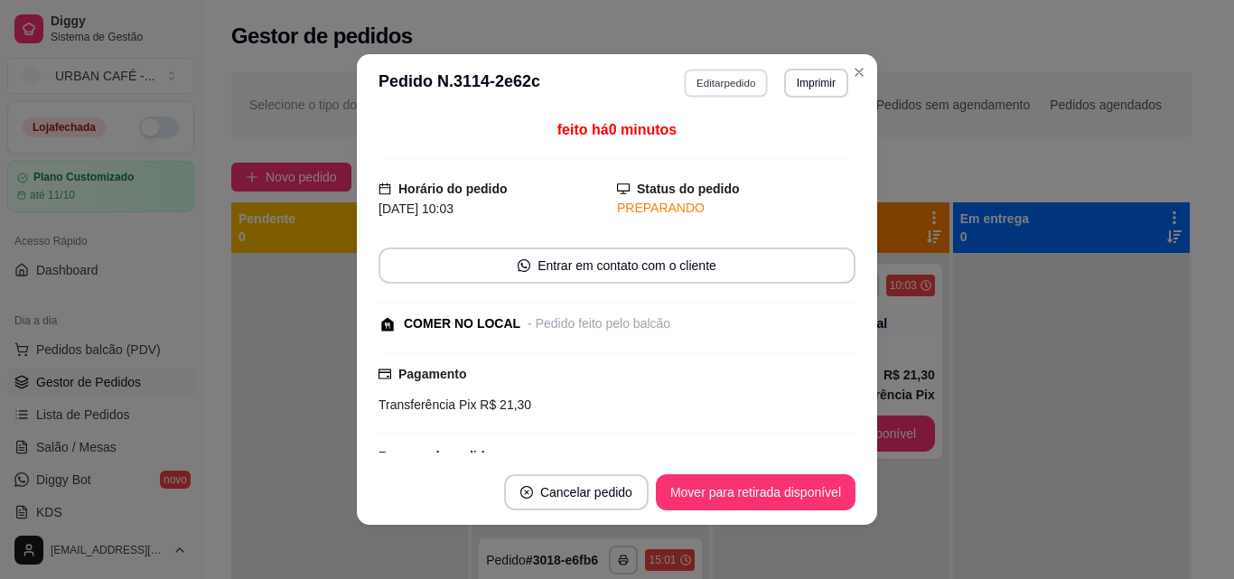
click at [715, 72] on button "Editar pedido" at bounding box center [727, 83] width 84 height 28
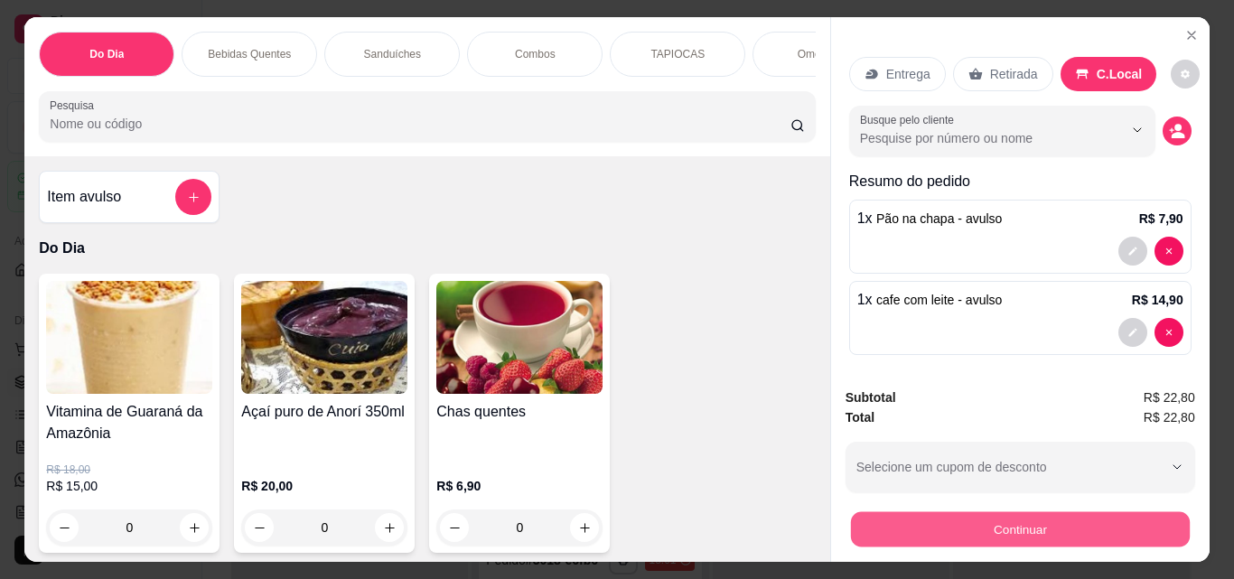
click at [998, 528] on button "Continuar" at bounding box center [1019, 528] width 339 height 35
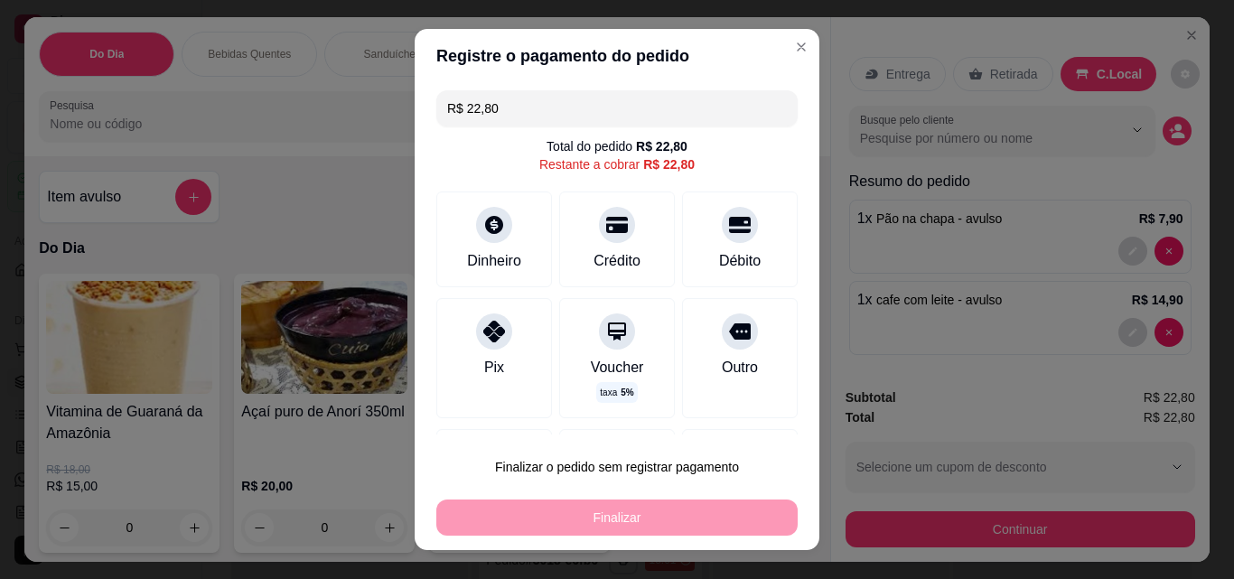
scroll to position [98, 0]
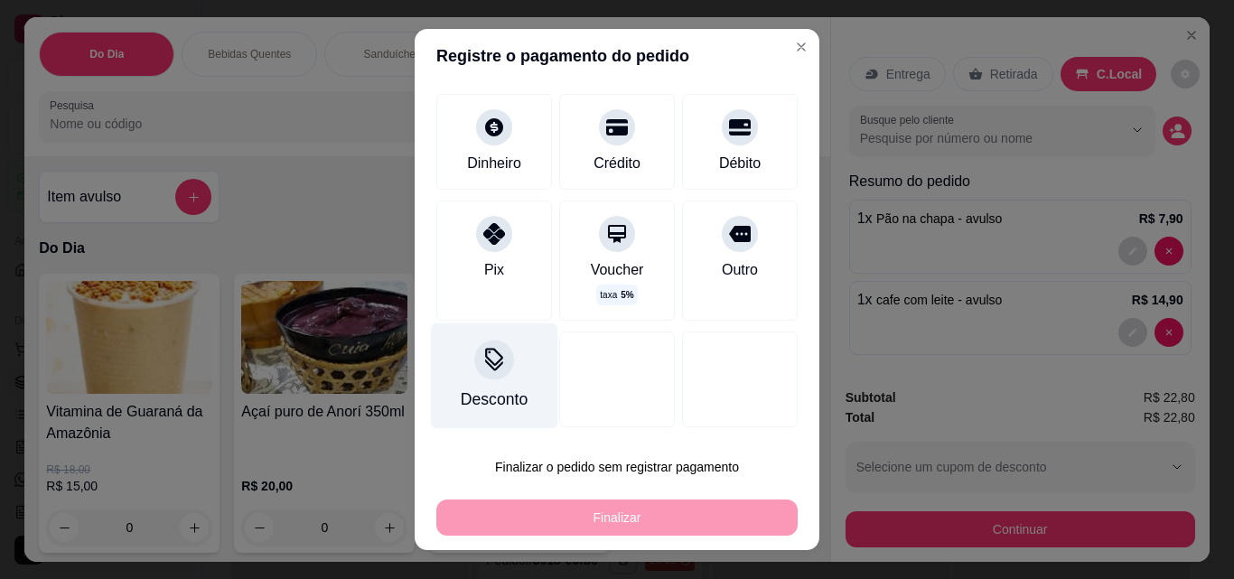
click at [493, 386] on div "Desconto" at bounding box center [494, 376] width 127 height 106
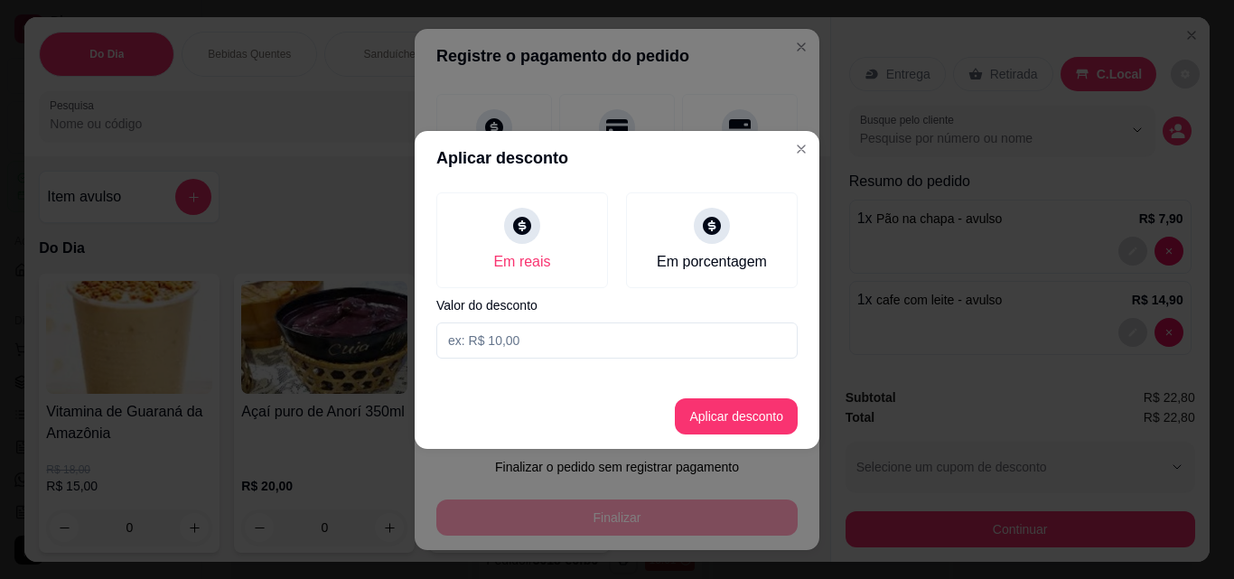
click at [534, 337] on input at bounding box center [616, 340] width 361 height 36
type input "1,90"
click at [749, 426] on button "Aplicar desconto" at bounding box center [736, 416] width 123 height 36
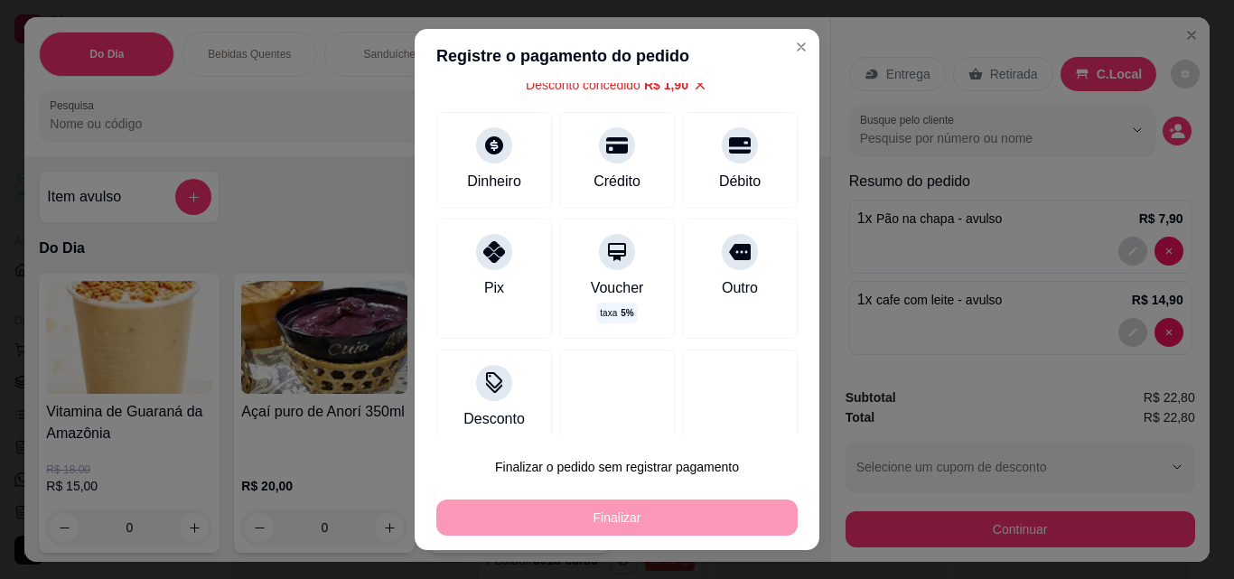
scroll to position [116, 0]
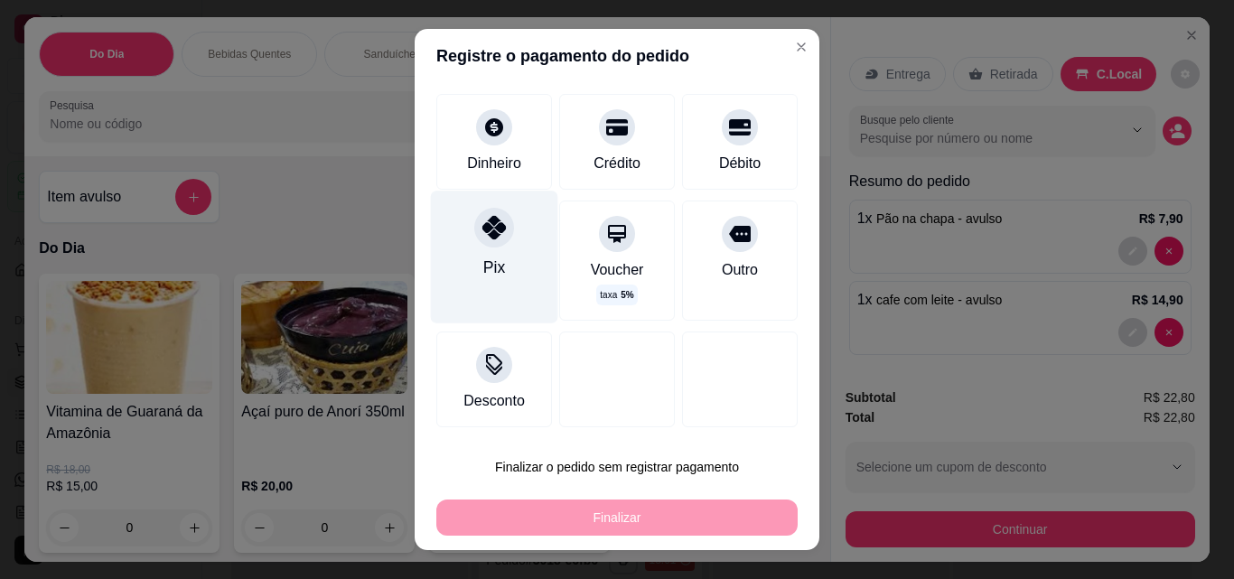
click at [499, 244] on div "Pix" at bounding box center [494, 257] width 127 height 132
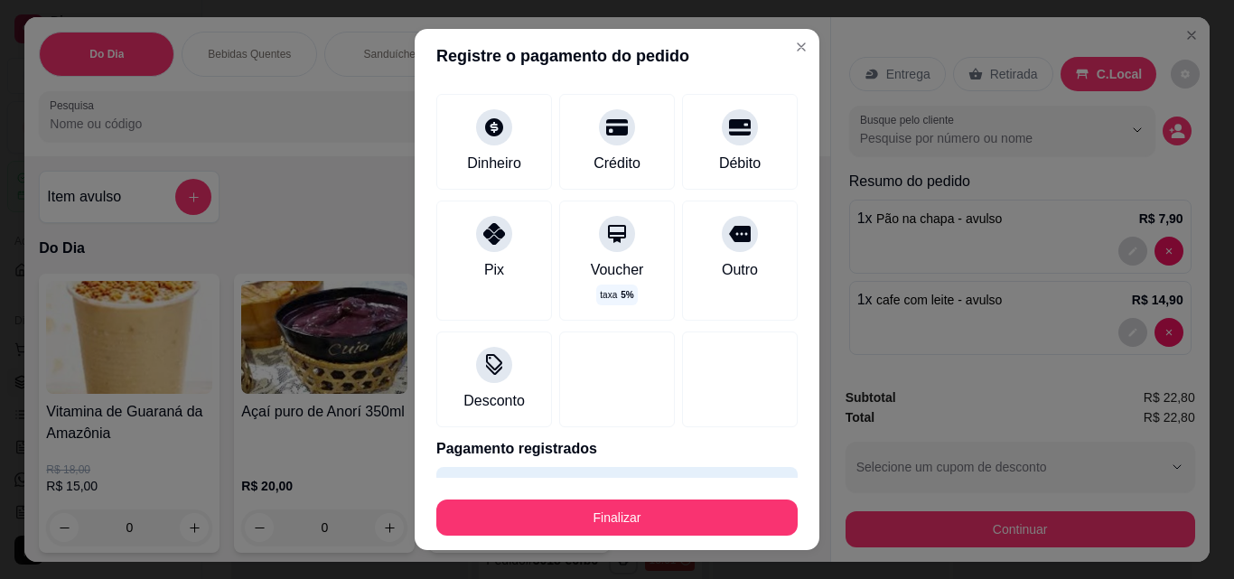
scroll to position [148, 0]
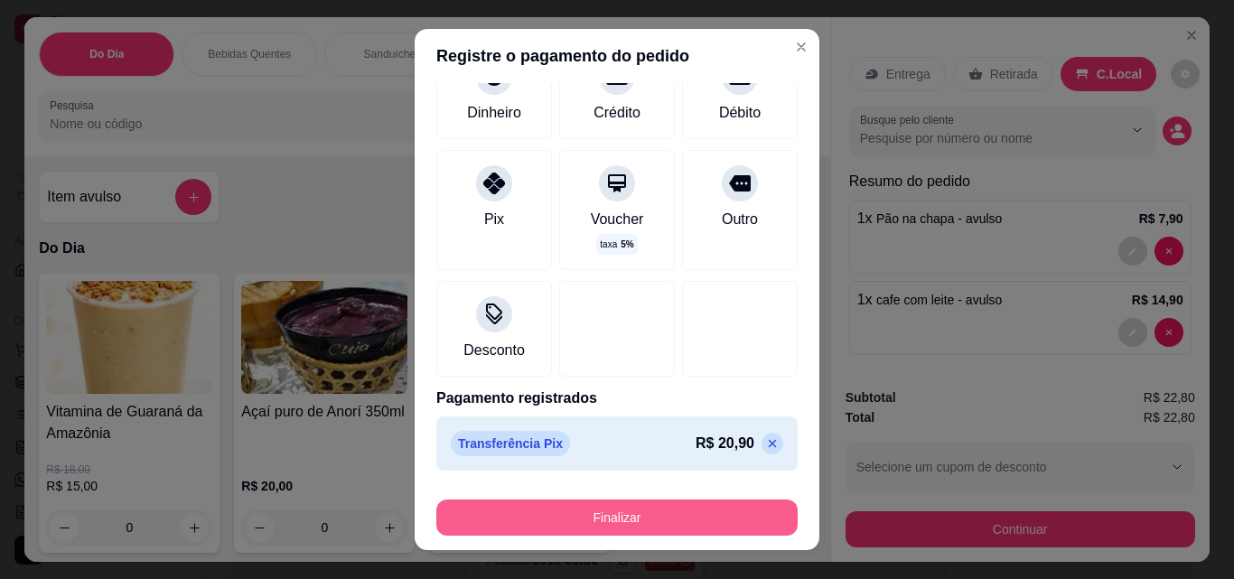
click at [656, 524] on button "Finalizar" at bounding box center [616, 517] width 361 height 36
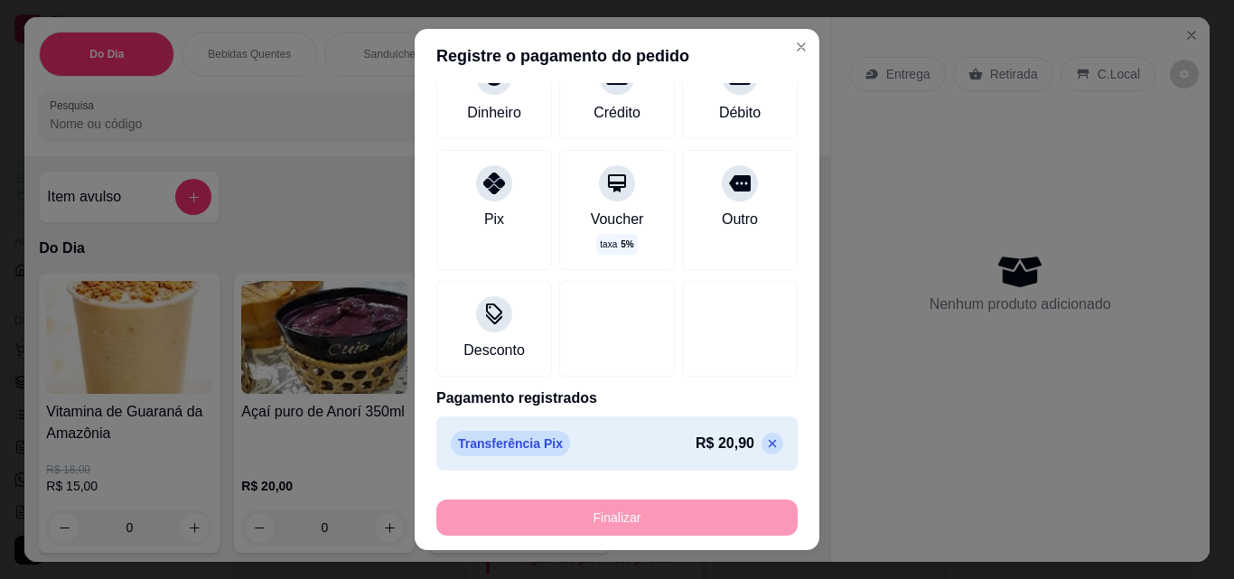
type input "-R$ 22,80"
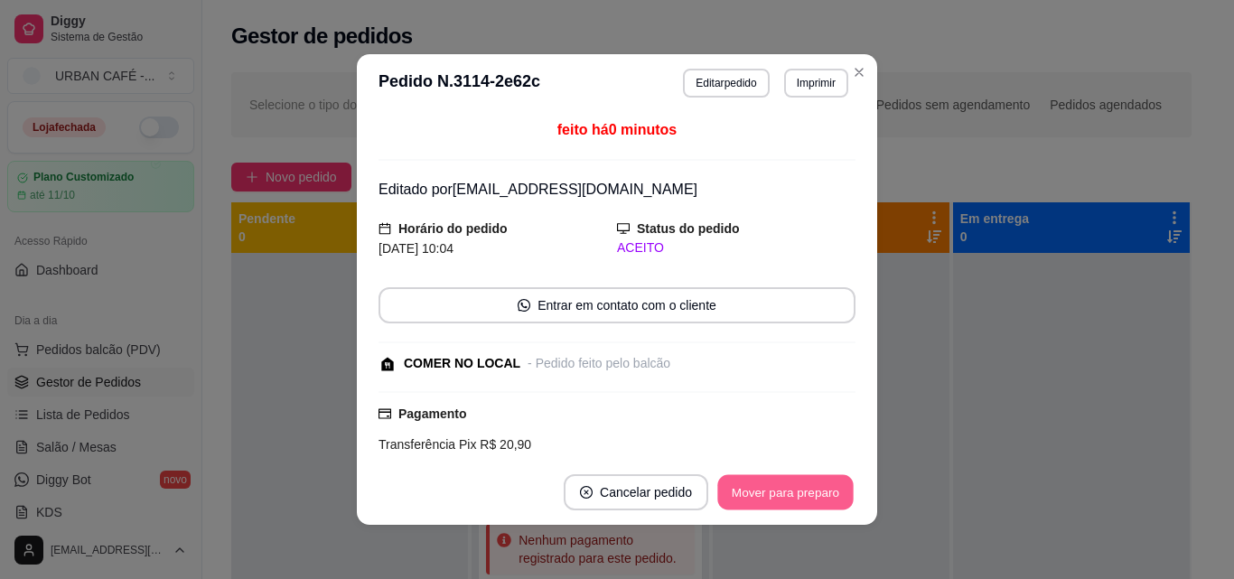
click at [801, 488] on button "Mover para preparo" at bounding box center [784, 492] width 135 height 35
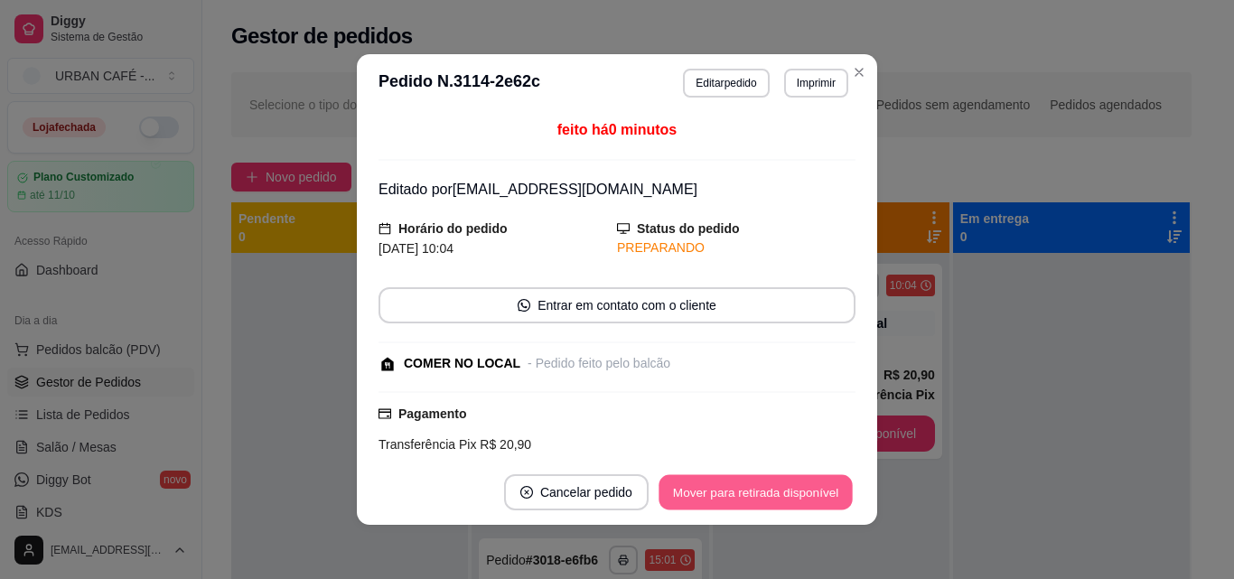
click at [801, 488] on button "Mover para retirada disponível" at bounding box center [754, 492] width 193 height 35
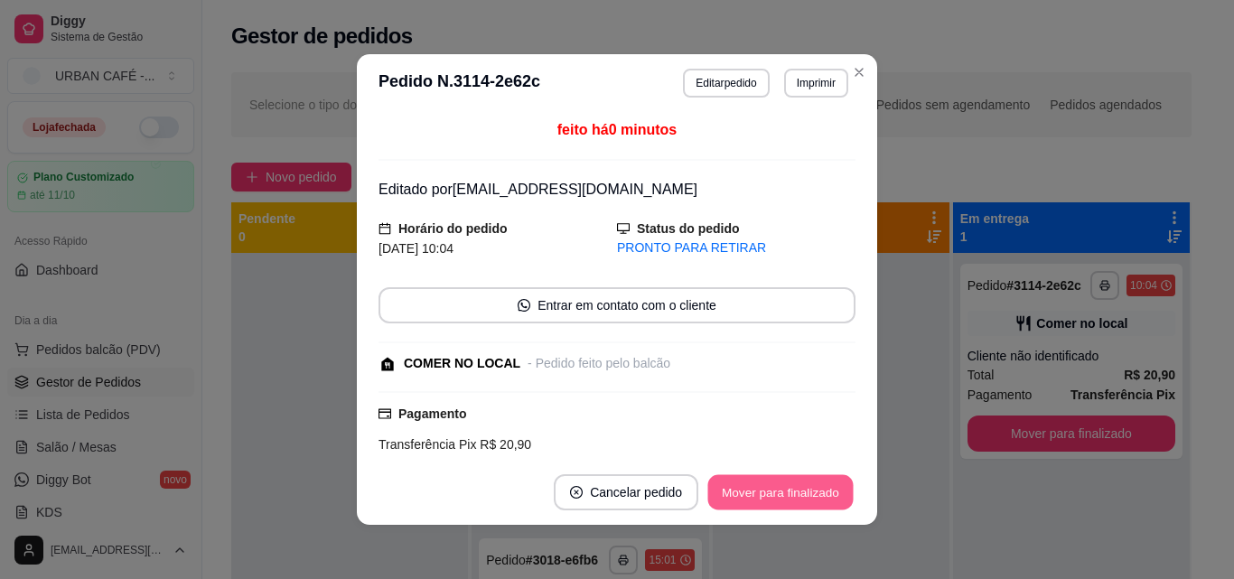
click at [802, 488] on button "Mover para finalizado" at bounding box center [780, 492] width 145 height 35
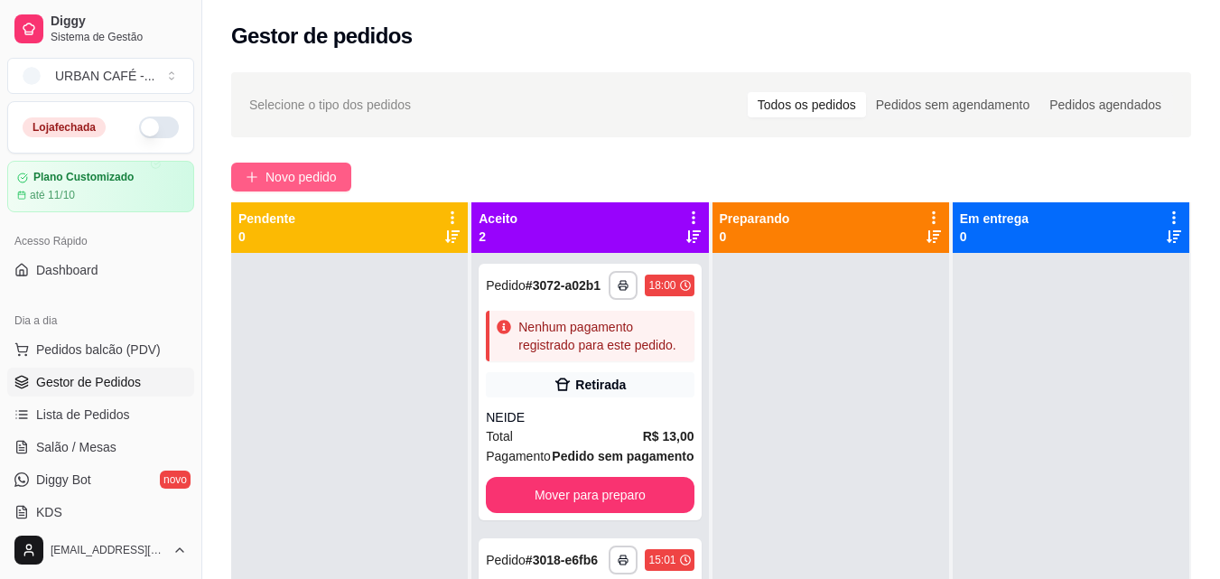
click at [324, 184] on span "Novo pedido" at bounding box center [301, 177] width 71 height 20
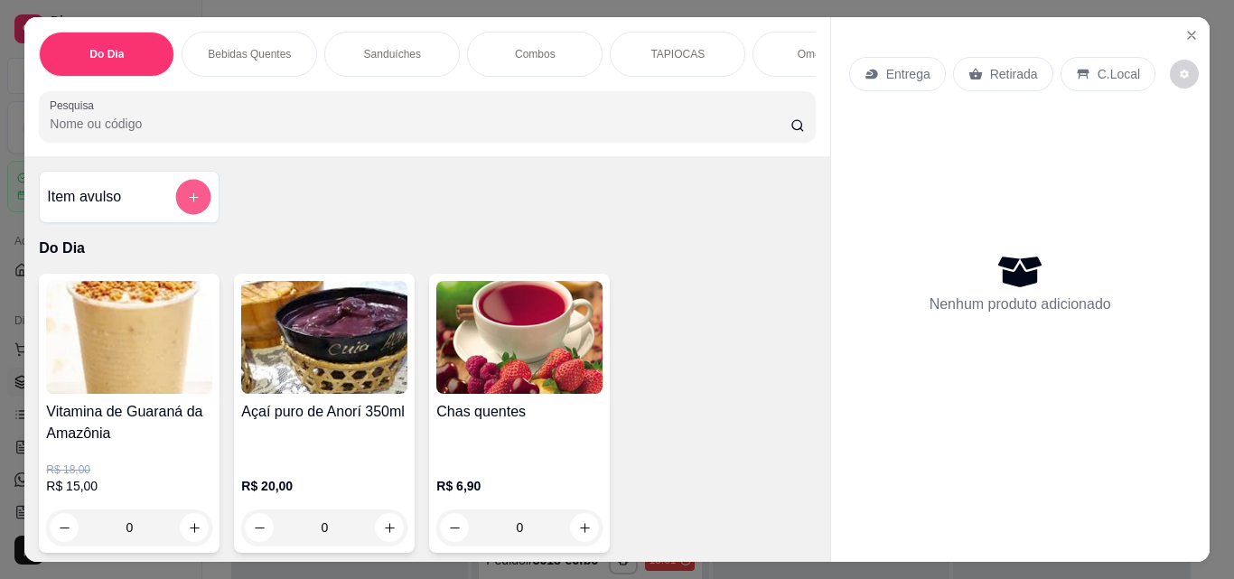
click at [192, 201] on icon "add-separate-item" at bounding box center [194, 198] width 14 height 14
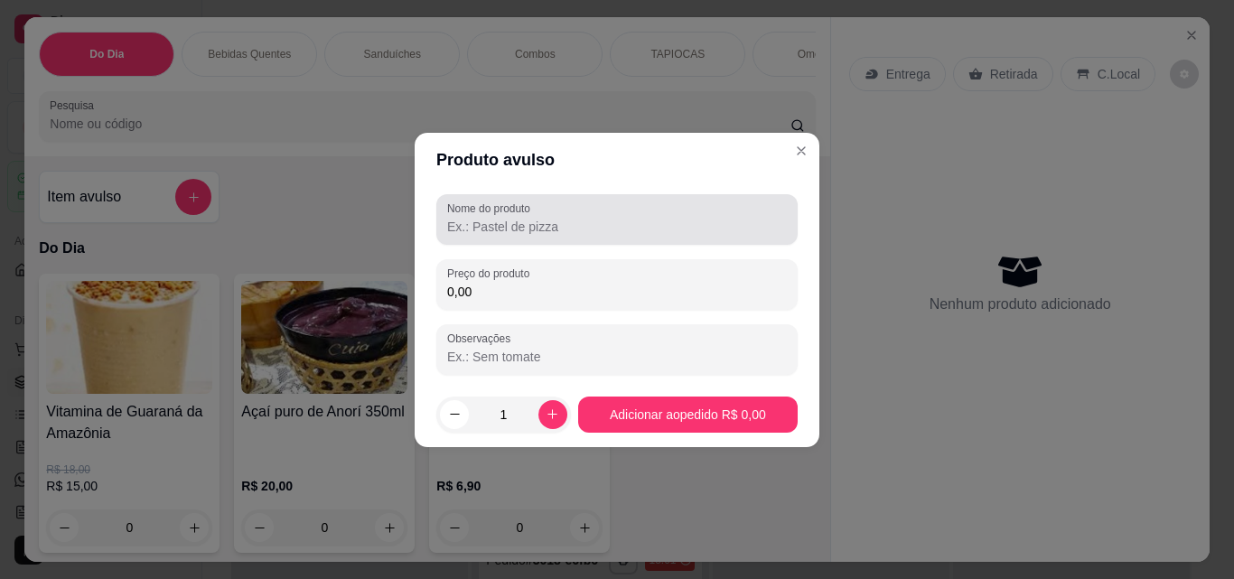
click at [526, 212] on label "Nome do produto" at bounding box center [491, 208] width 89 height 15
click at [526, 218] on input "Nome do produto" at bounding box center [617, 227] width 340 height 18
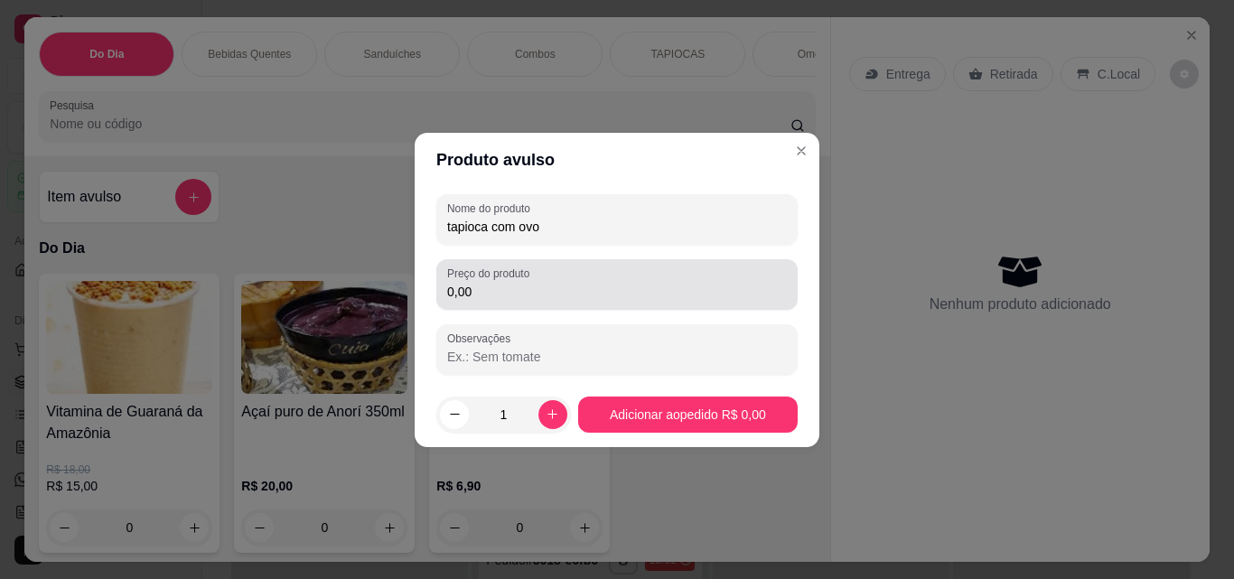
type input "tapioca com ovo"
click at [524, 303] on div "Preço do produto 0,00" at bounding box center [616, 284] width 361 height 51
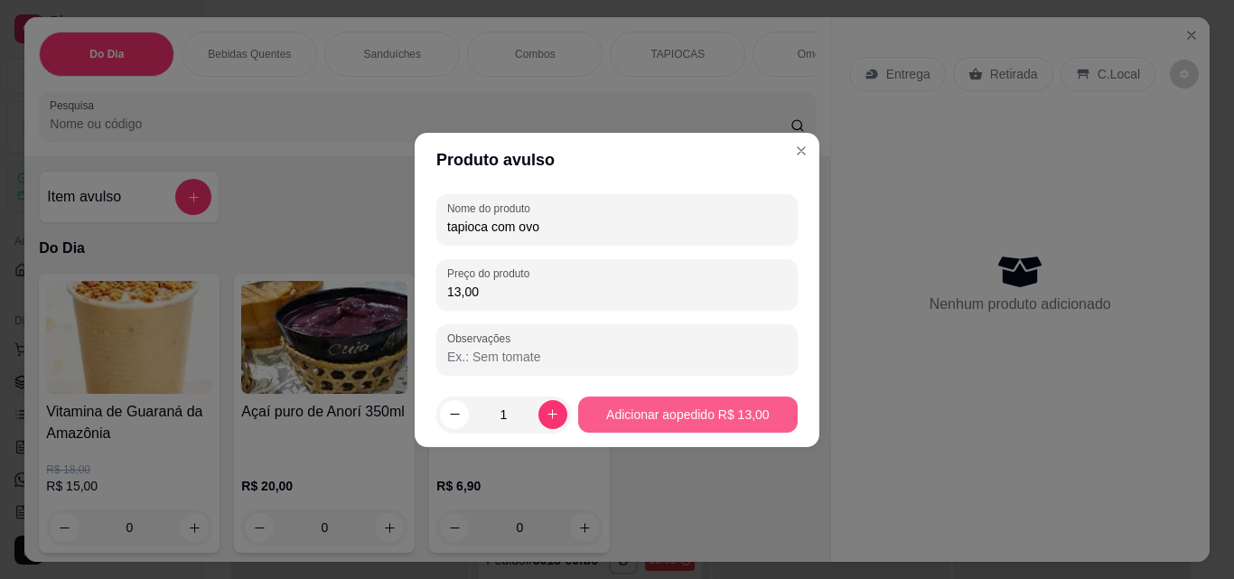
type input "13,00"
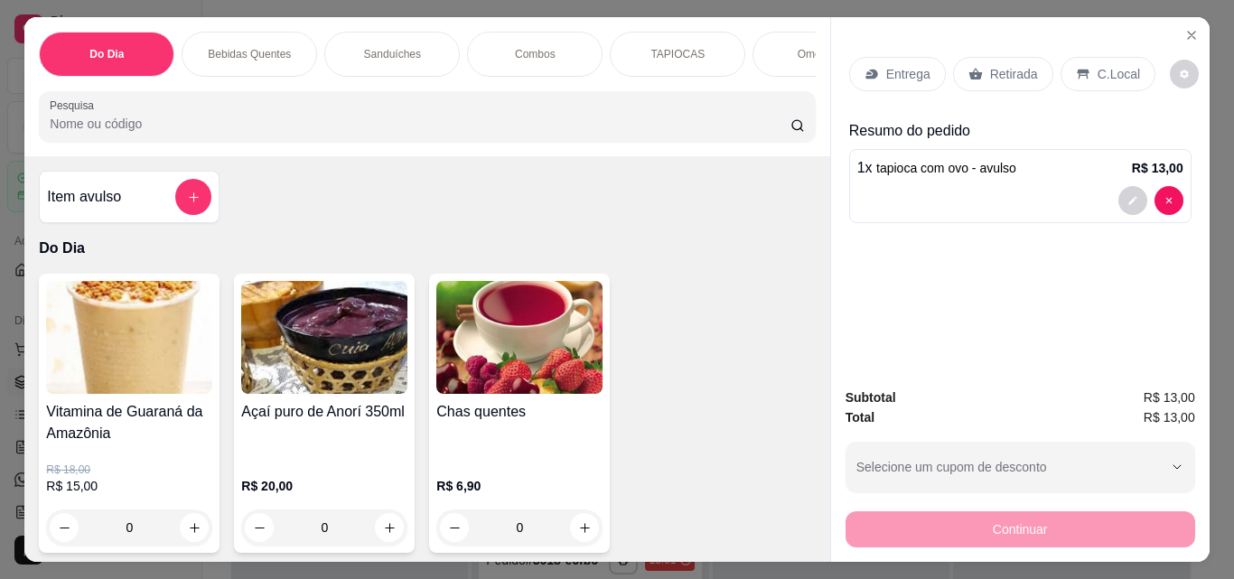
click at [981, 57] on div "Retirada" at bounding box center [1003, 74] width 100 height 34
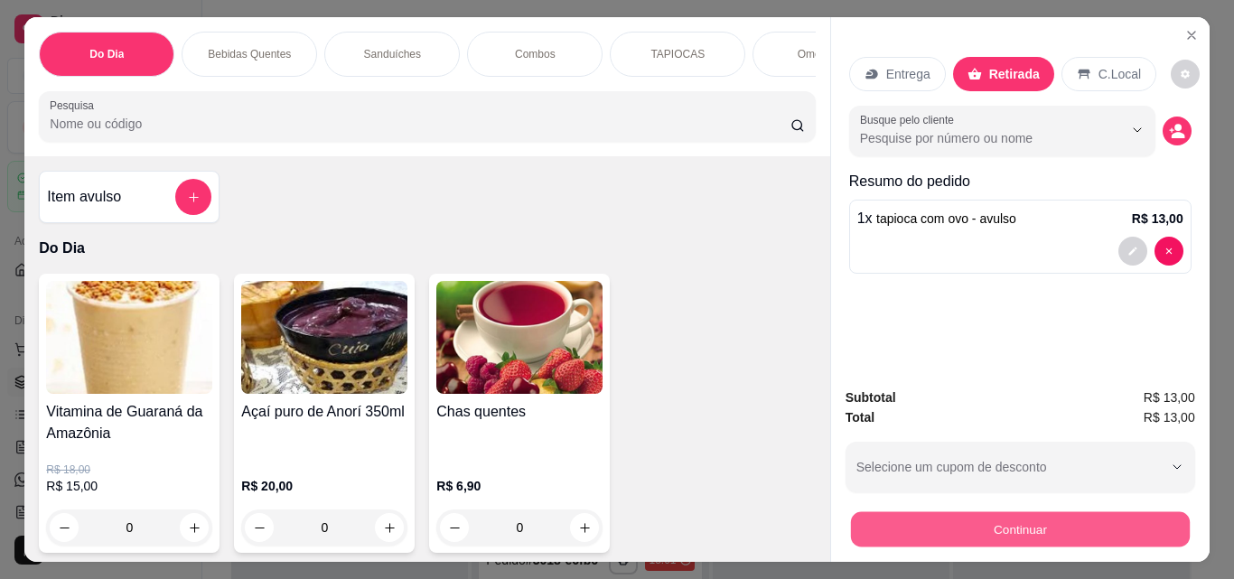
click at [1057, 511] on button "Continuar" at bounding box center [1019, 528] width 339 height 35
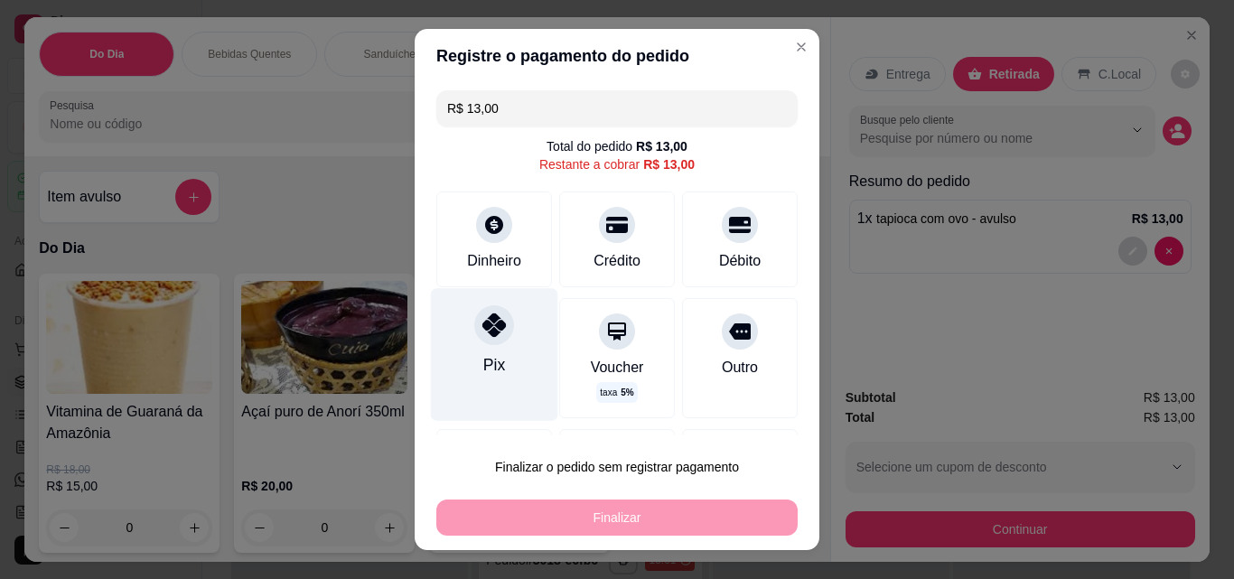
click at [506, 364] on div "Pix" at bounding box center [494, 354] width 127 height 132
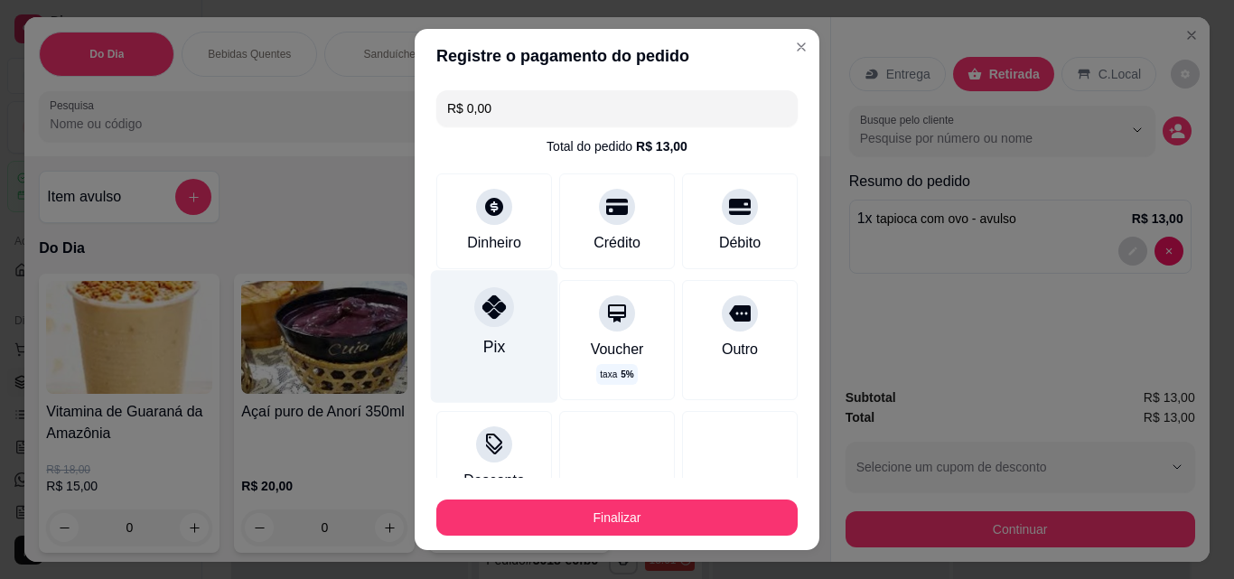
type input "R$ 0,00"
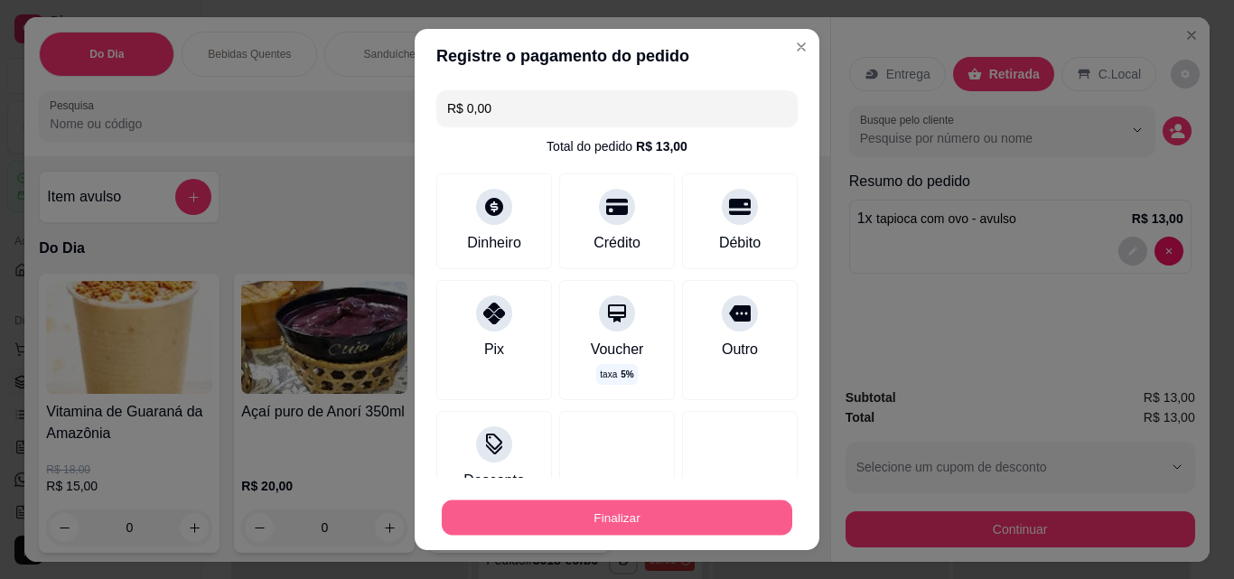
click at [586, 529] on button "Finalizar" at bounding box center [617, 517] width 350 height 35
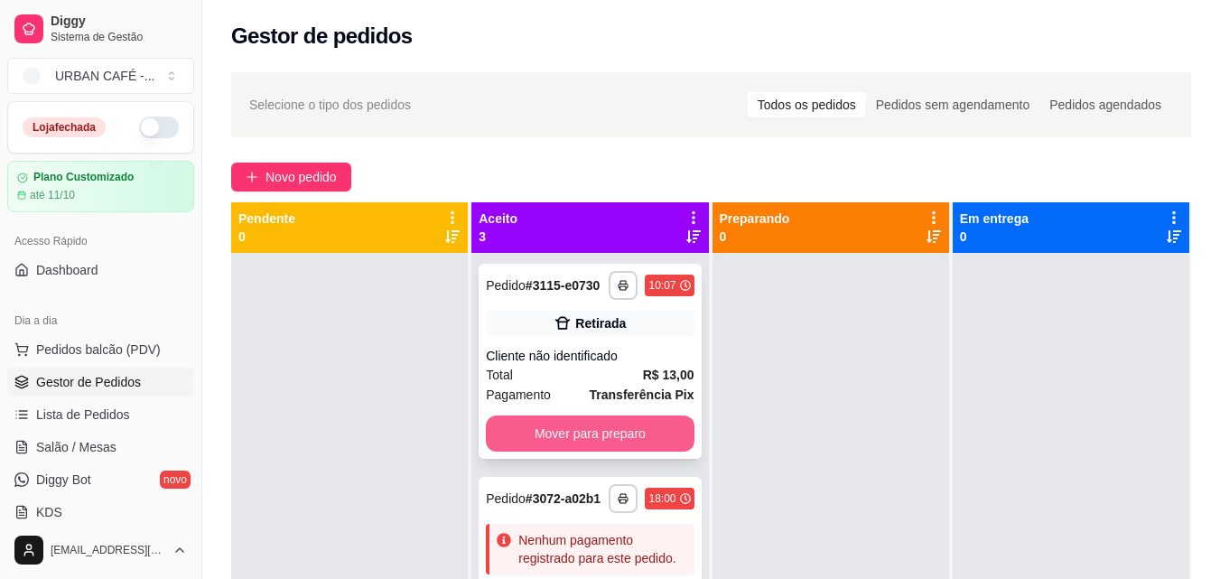
click at [592, 446] on button "Mover para preparo" at bounding box center [590, 433] width 208 height 36
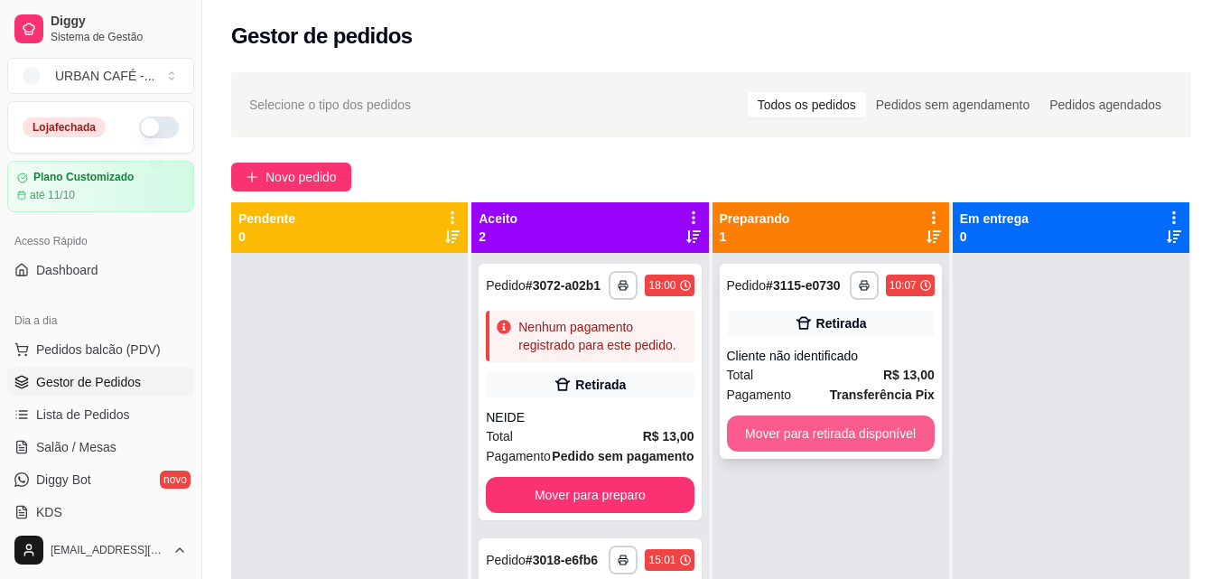
click at [749, 429] on button "Mover para retirada disponível" at bounding box center [831, 433] width 208 height 36
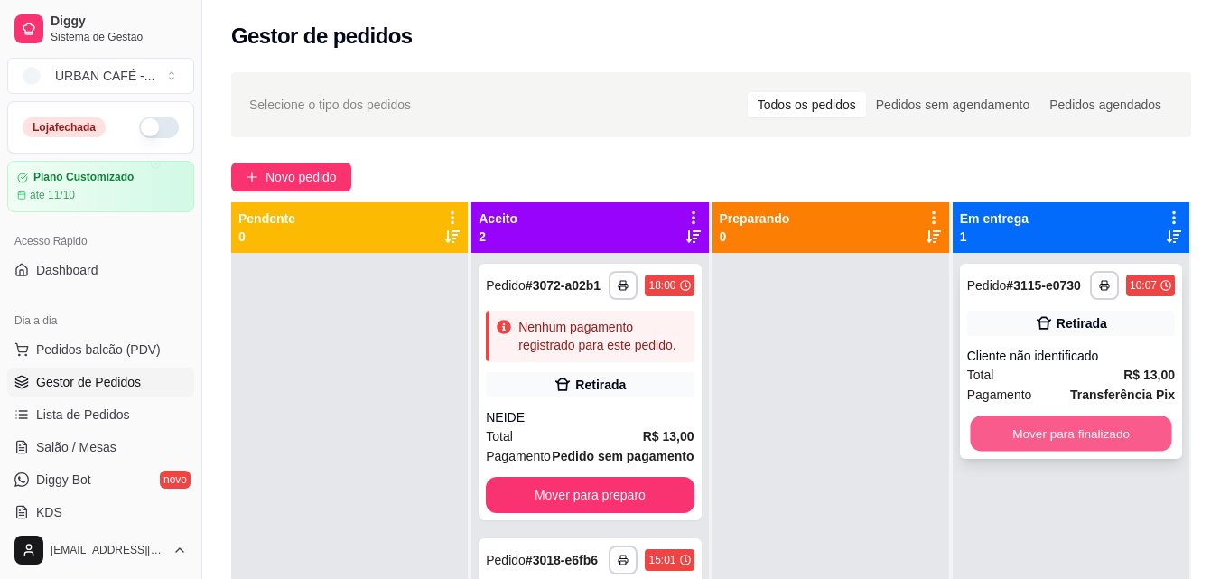
click at [1097, 430] on button "Mover para finalizado" at bounding box center [1070, 433] width 201 height 35
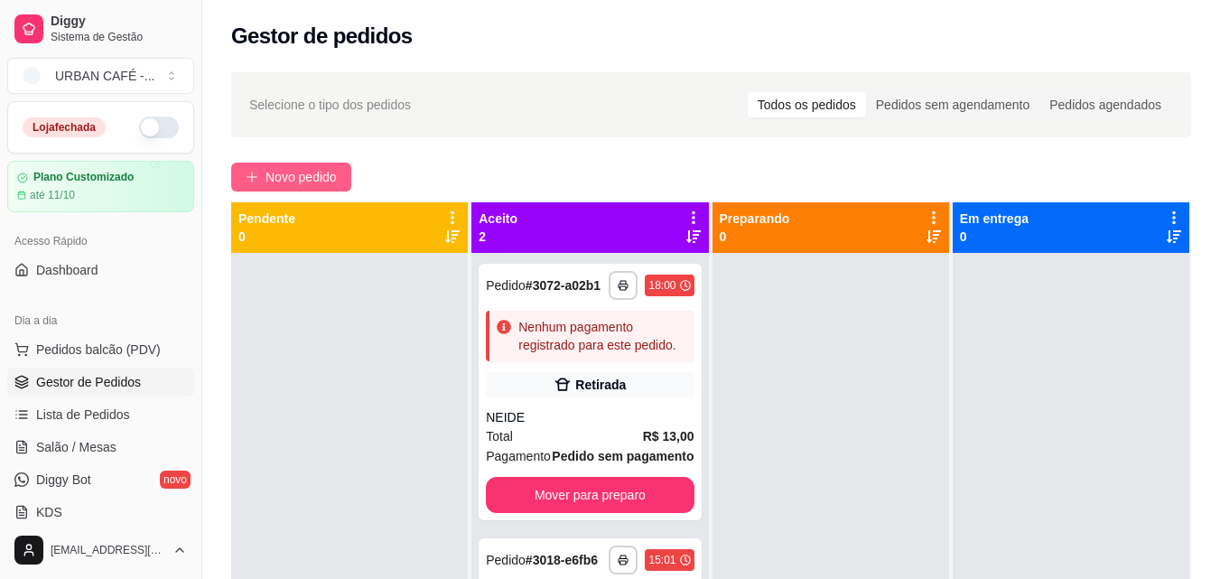
click at [336, 166] on button "Novo pedido" at bounding box center [291, 177] width 120 height 29
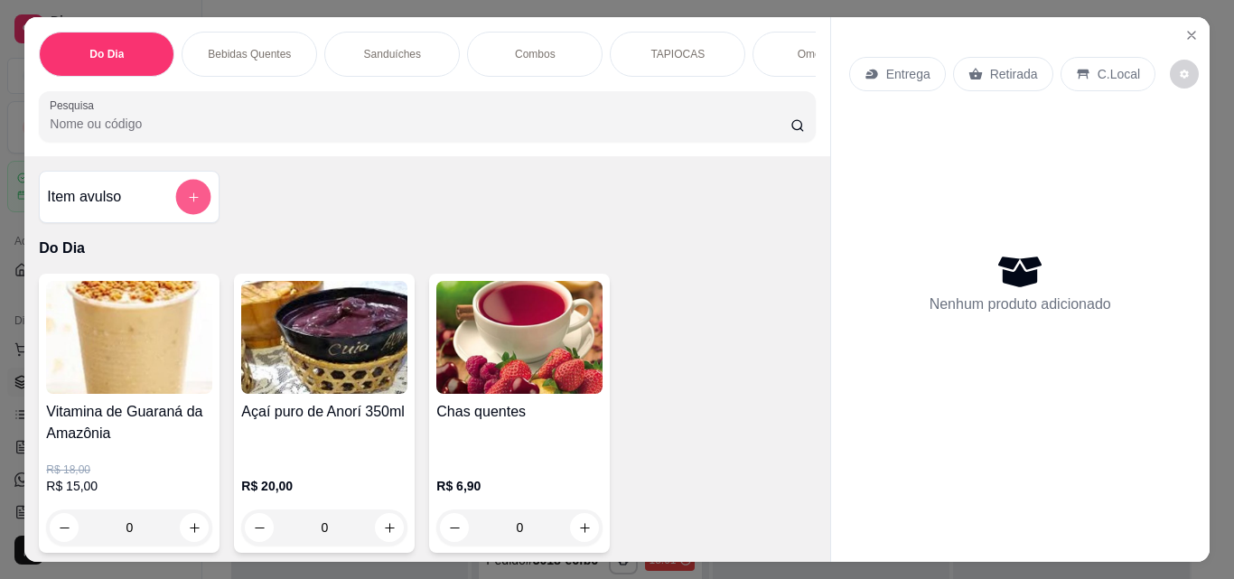
click at [176, 206] on button "add-separate-item" at bounding box center [193, 197] width 35 height 35
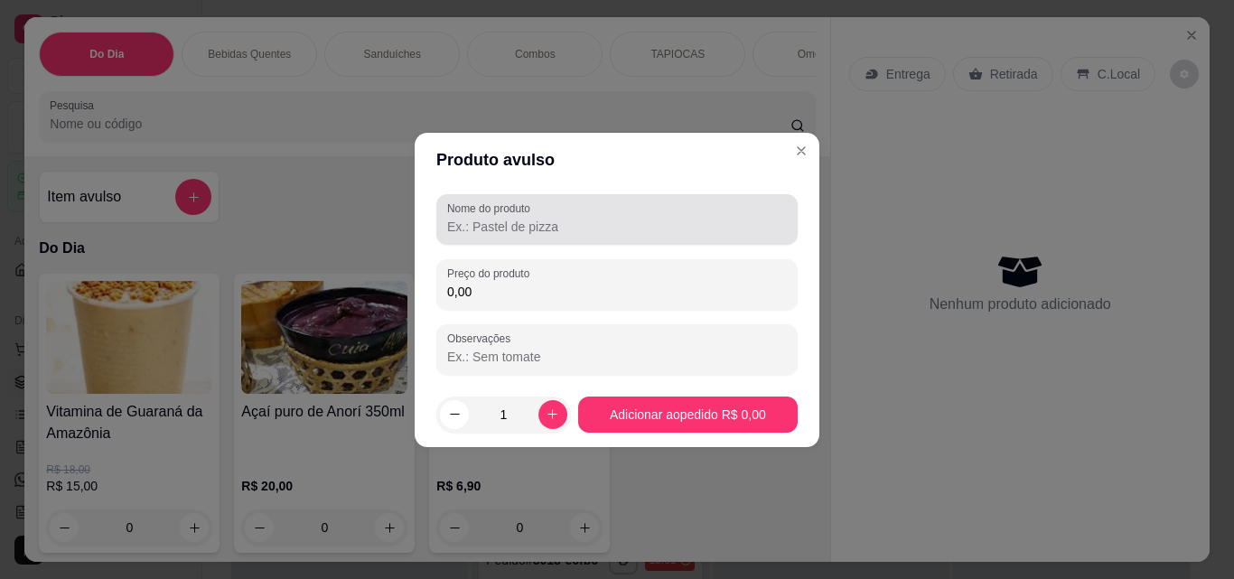
click at [590, 231] on input "Nome do produto" at bounding box center [617, 227] width 340 height 18
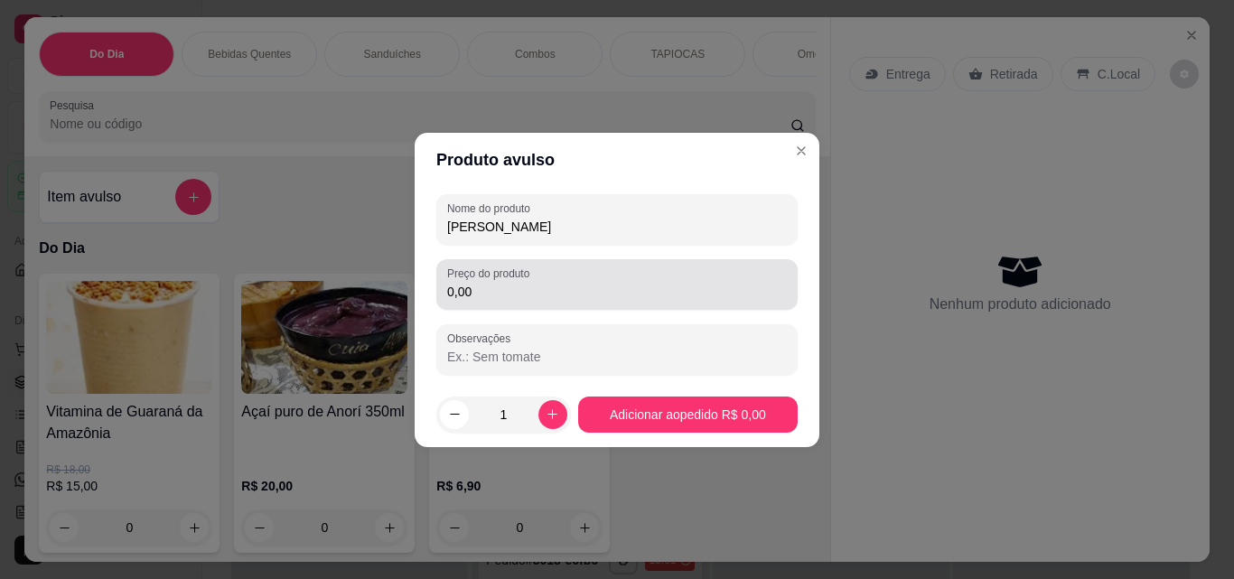
type input "[PERSON_NAME]"
click at [555, 278] on div "0,00" at bounding box center [617, 284] width 340 height 36
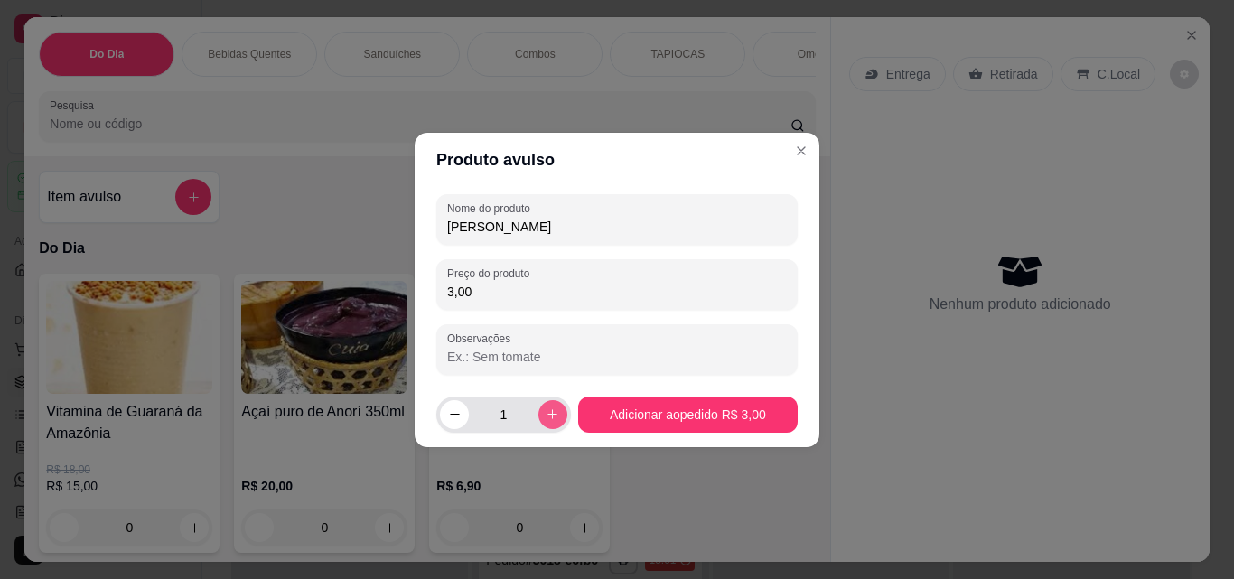
type input "3,00"
click at [549, 417] on icon "increase-product-quantity" at bounding box center [553, 414] width 14 height 14
type input "4"
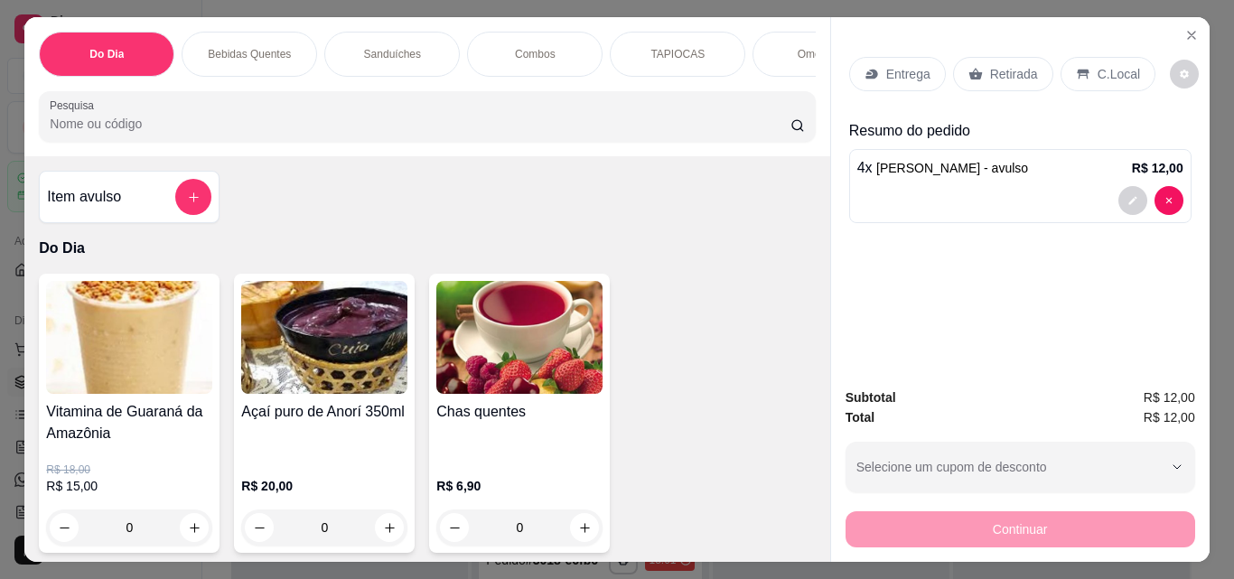
click at [983, 82] on div "Retirada" at bounding box center [1003, 74] width 100 height 34
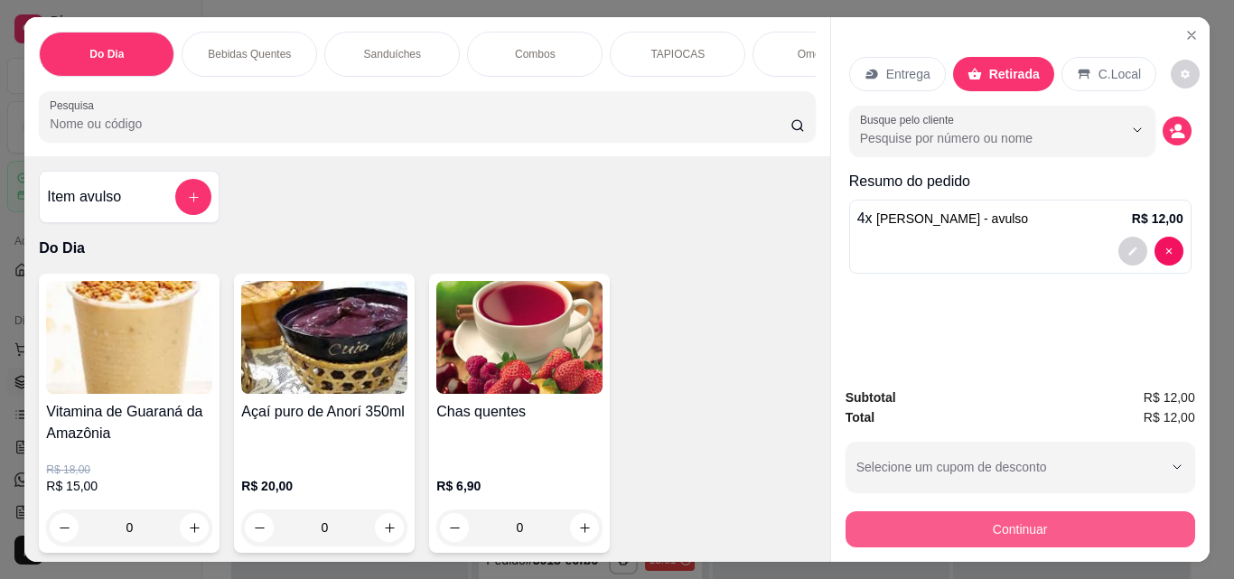
click at [975, 527] on button "Continuar" at bounding box center [1020, 529] width 350 height 36
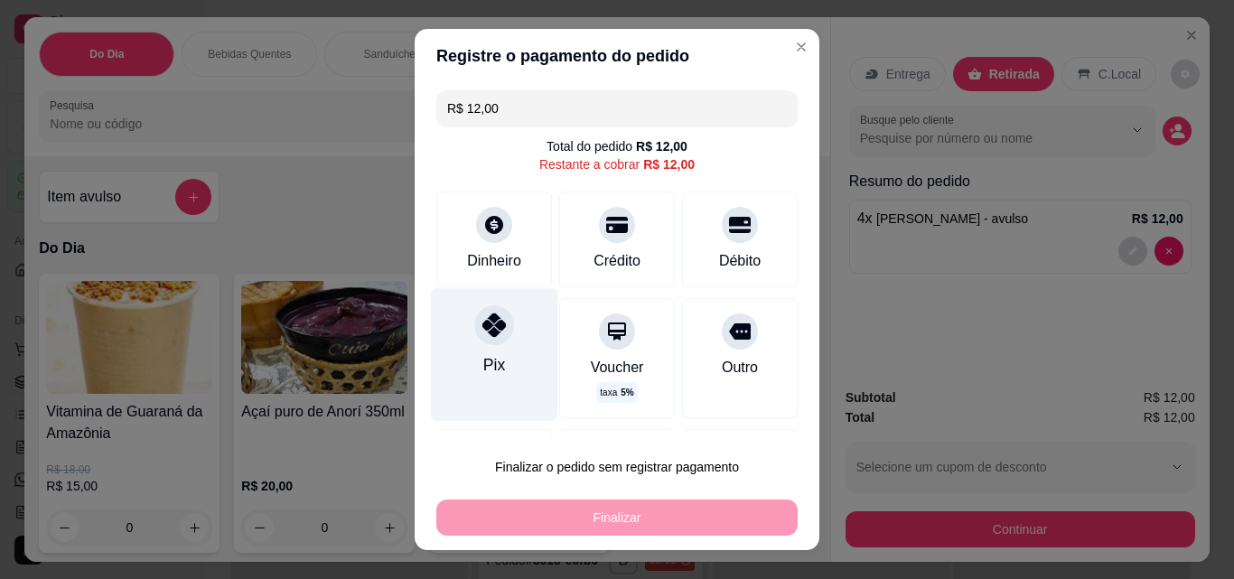
click at [480, 351] on div "Pix" at bounding box center [494, 354] width 127 height 132
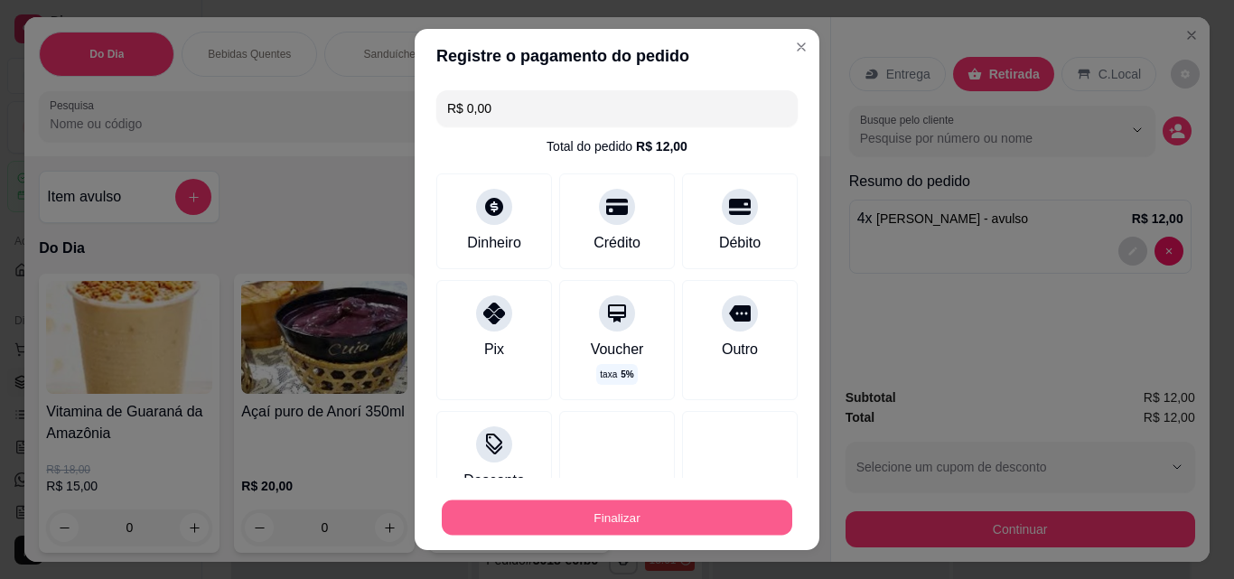
click at [653, 522] on button "Finalizar" at bounding box center [617, 517] width 350 height 35
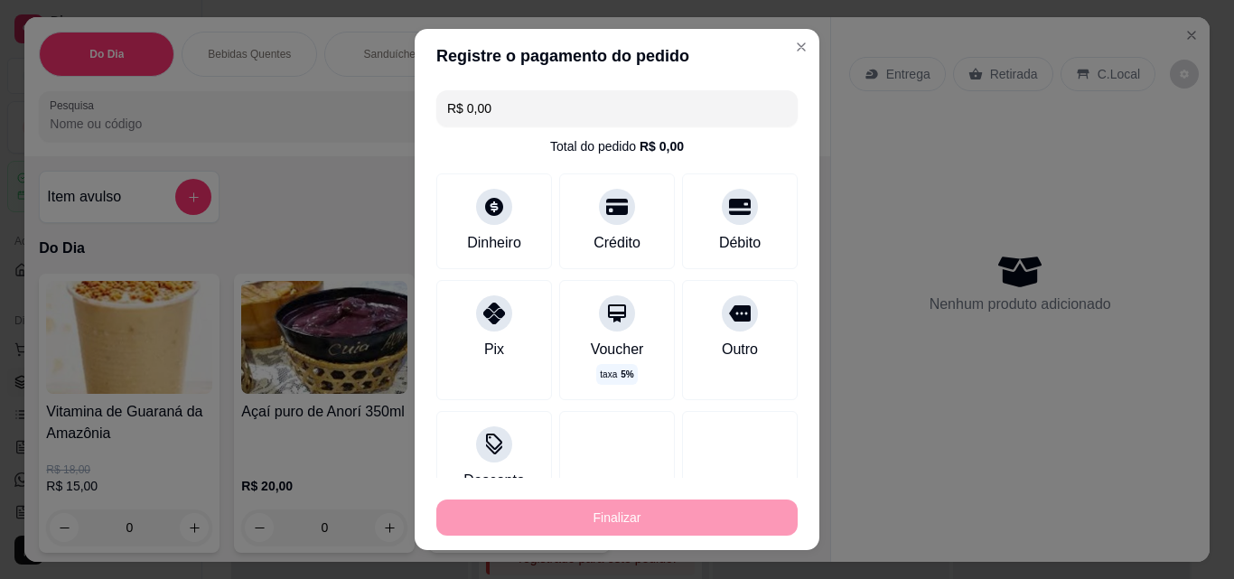
type input "-R$ 12,00"
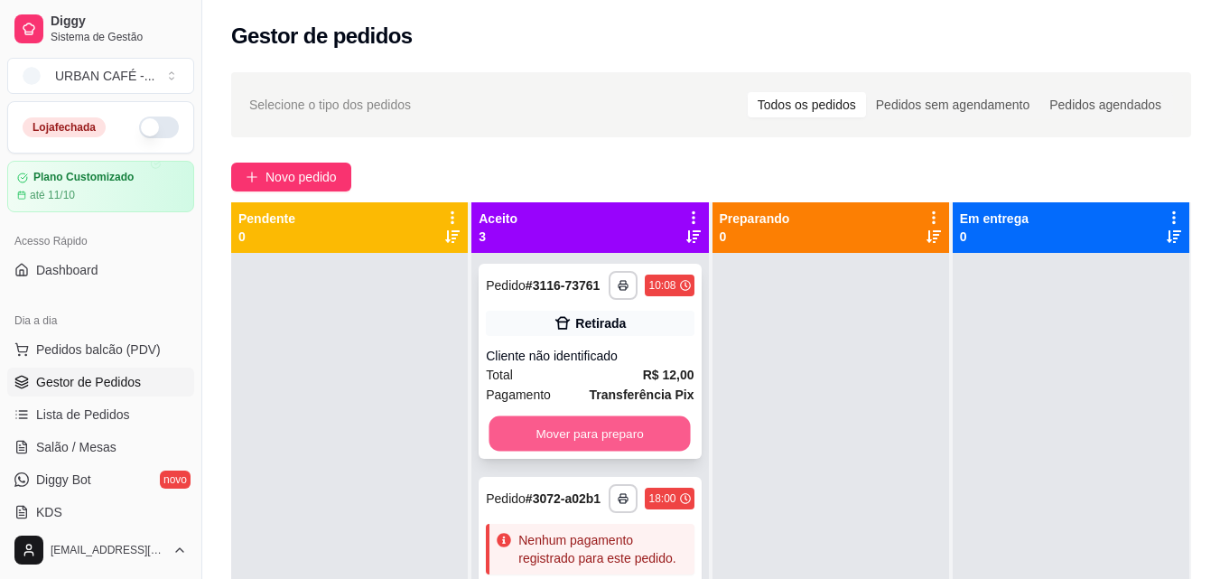
click at [630, 452] on button "Mover para preparo" at bounding box center [590, 433] width 201 height 35
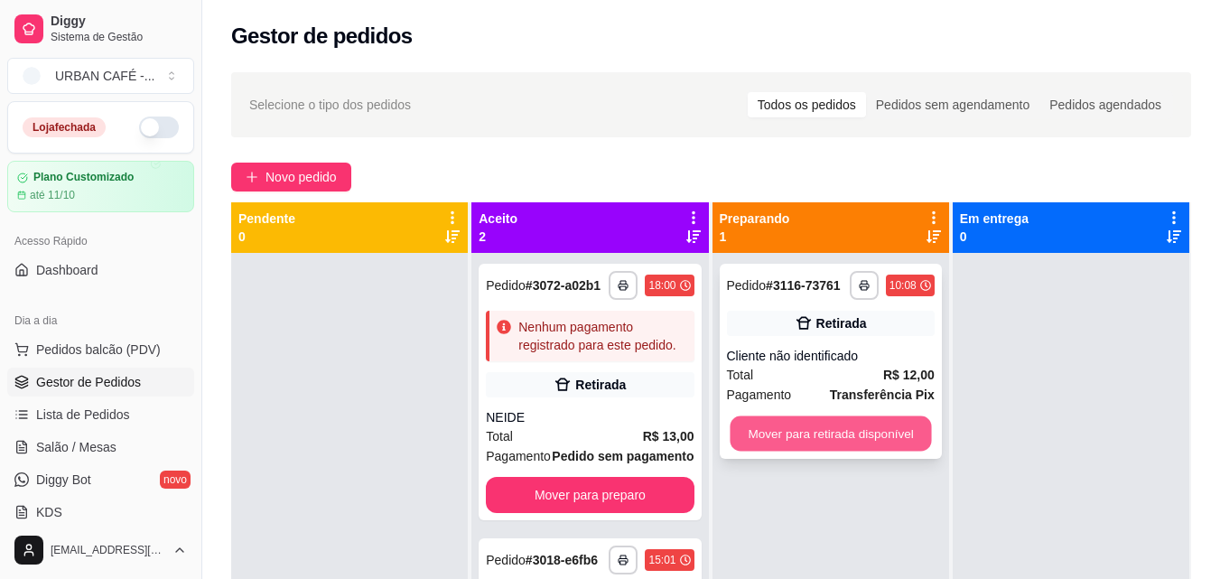
click at [893, 421] on button "Mover para retirada disponível" at bounding box center [830, 433] width 201 height 35
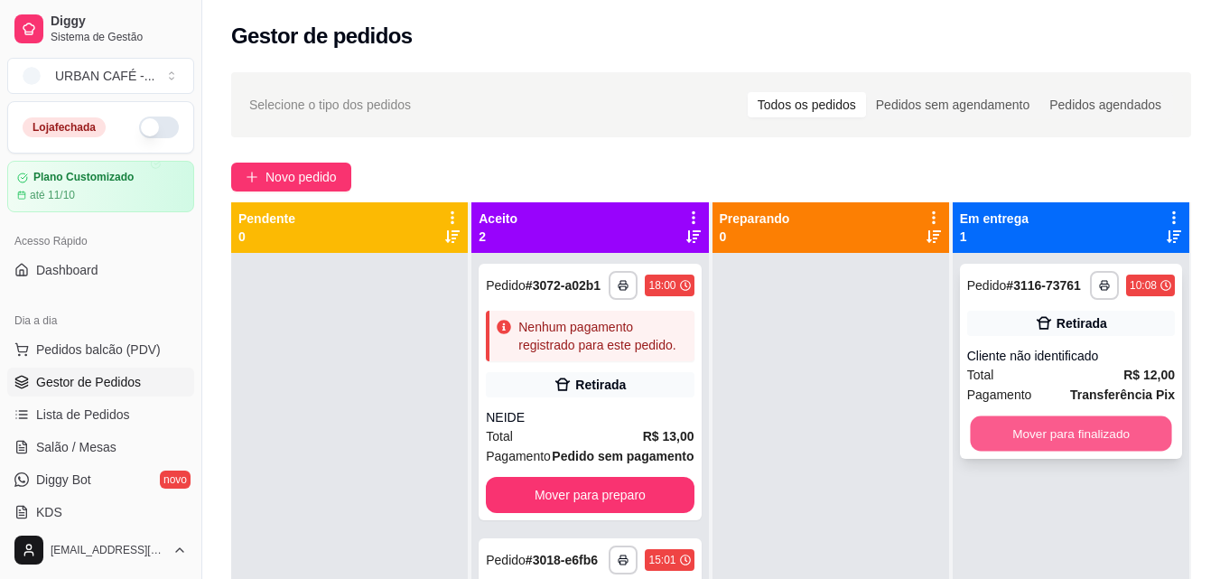
click at [1121, 434] on button "Mover para finalizado" at bounding box center [1070, 433] width 201 height 35
click at [1121, 434] on div "Mover para finalizado" at bounding box center [1071, 433] width 208 height 36
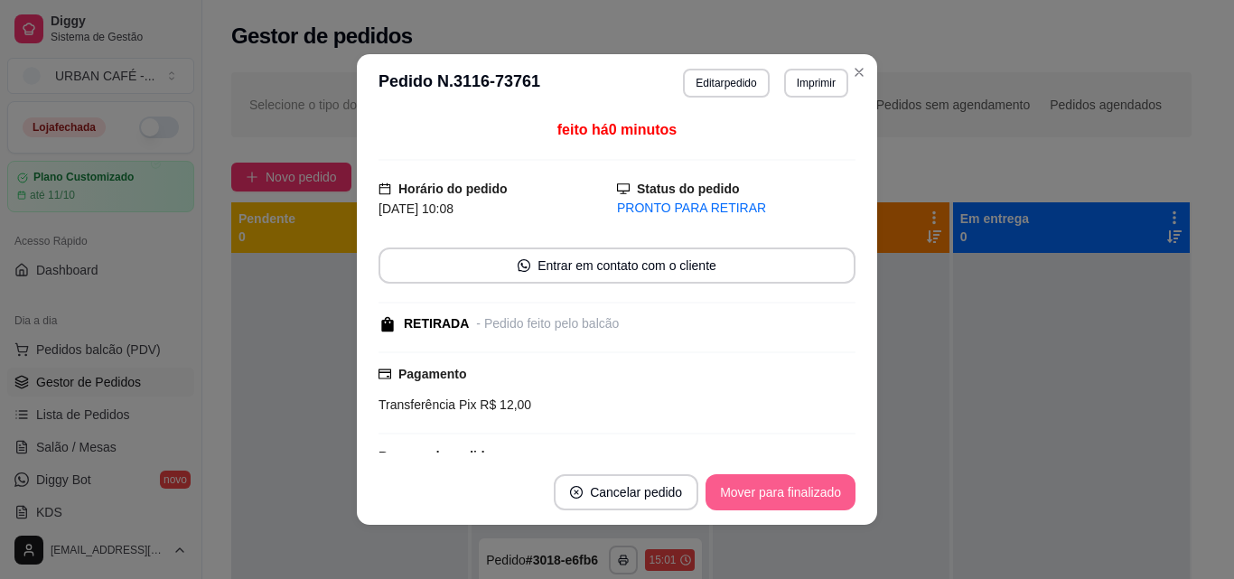
click at [752, 508] on button "Mover para finalizado" at bounding box center [780, 492] width 150 height 36
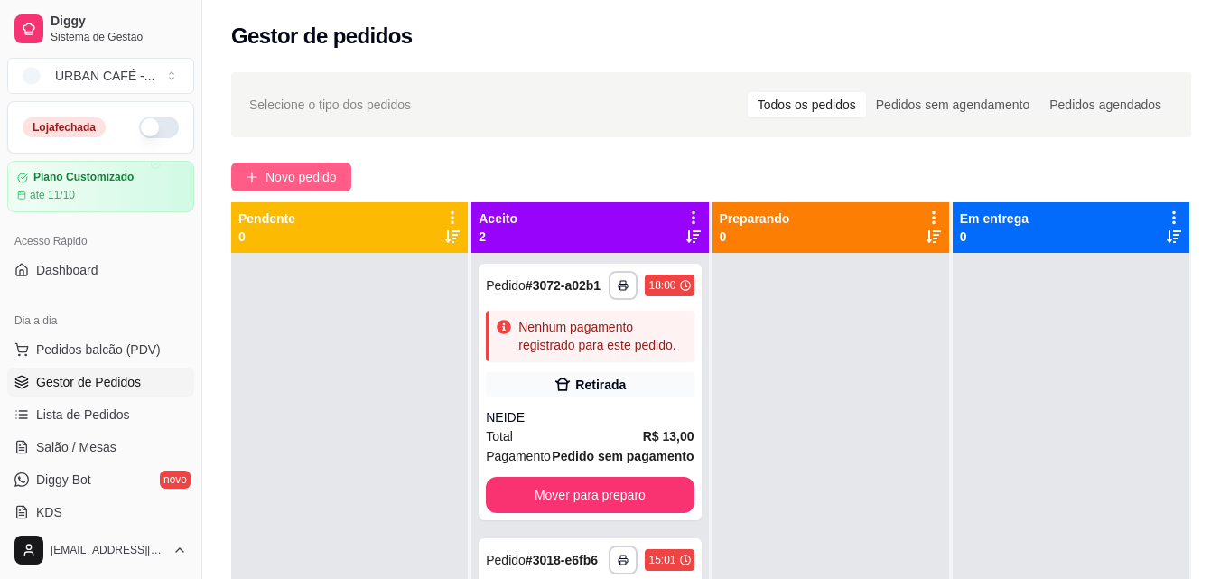
click at [286, 172] on span "Novo pedido" at bounding box center [301, 177] width 71 height 20
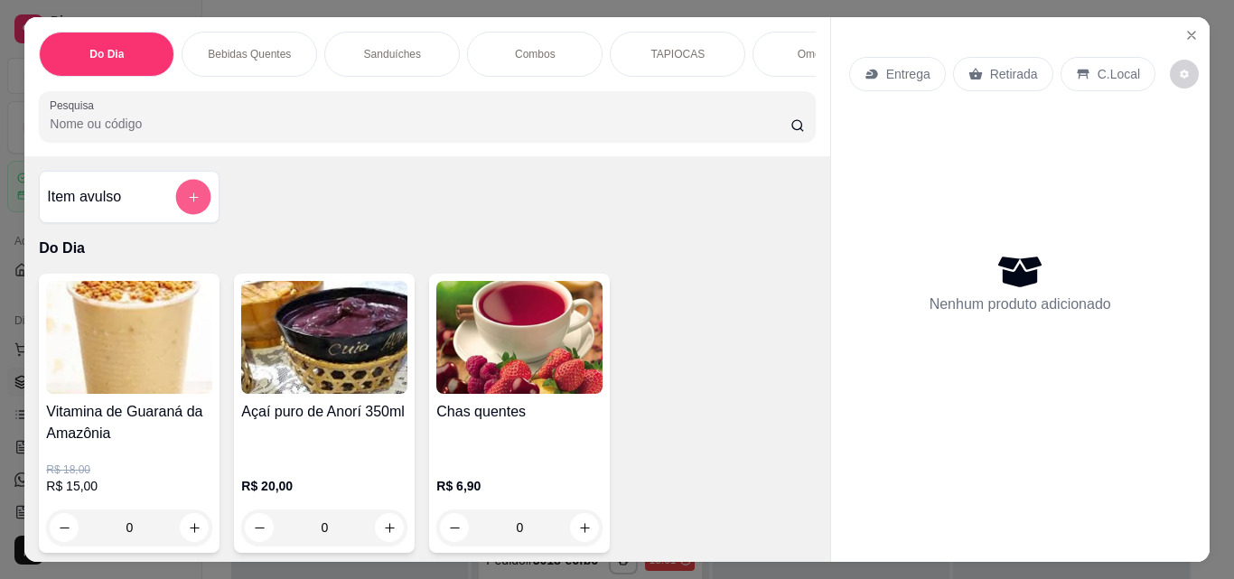
click at [191, 204] on icon "add-separate-item" at bounding box center [194, 198] width 14 height 14
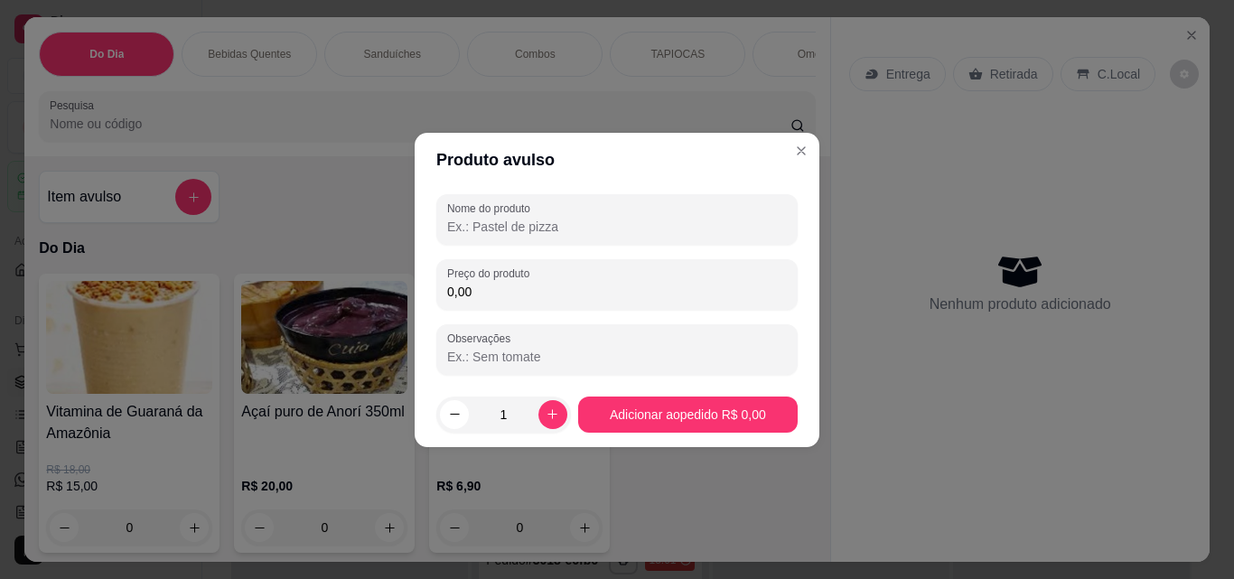
click at [641, 230] on input "Nome do produto" at bounding box center [617, 227] width 340 height 18
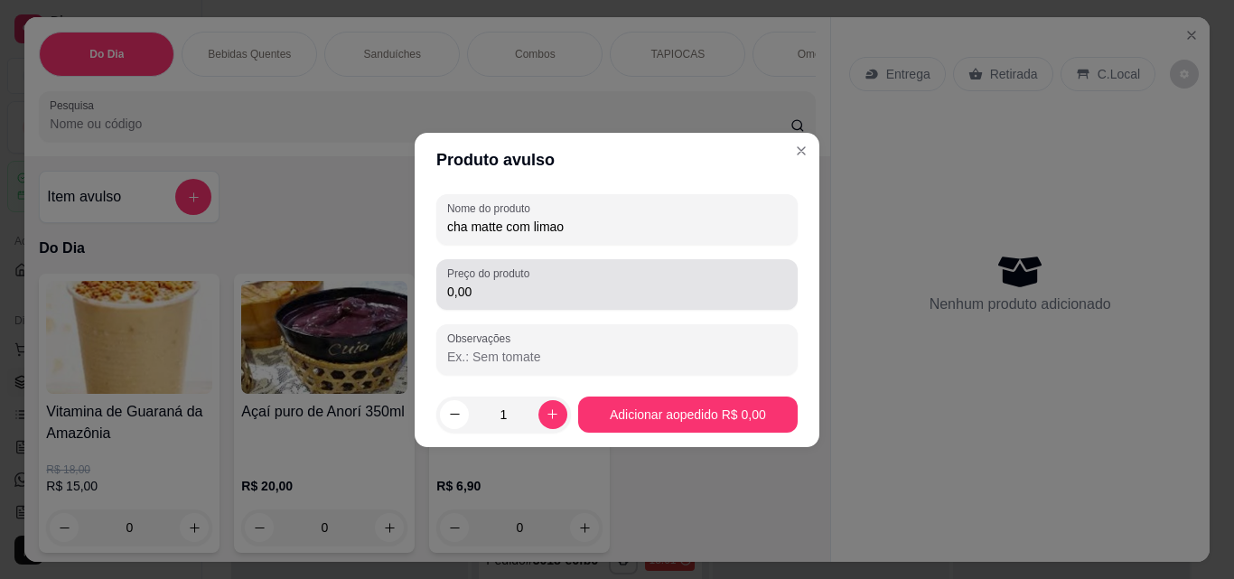
type input "cha matte com limao"
click at [508, 268] on label "Preço do produto" at bounding box center [491, 273] width 89 height 15
click at [508, 283] on input "0,00" at bounding box center [617, 292] width 340 height 18
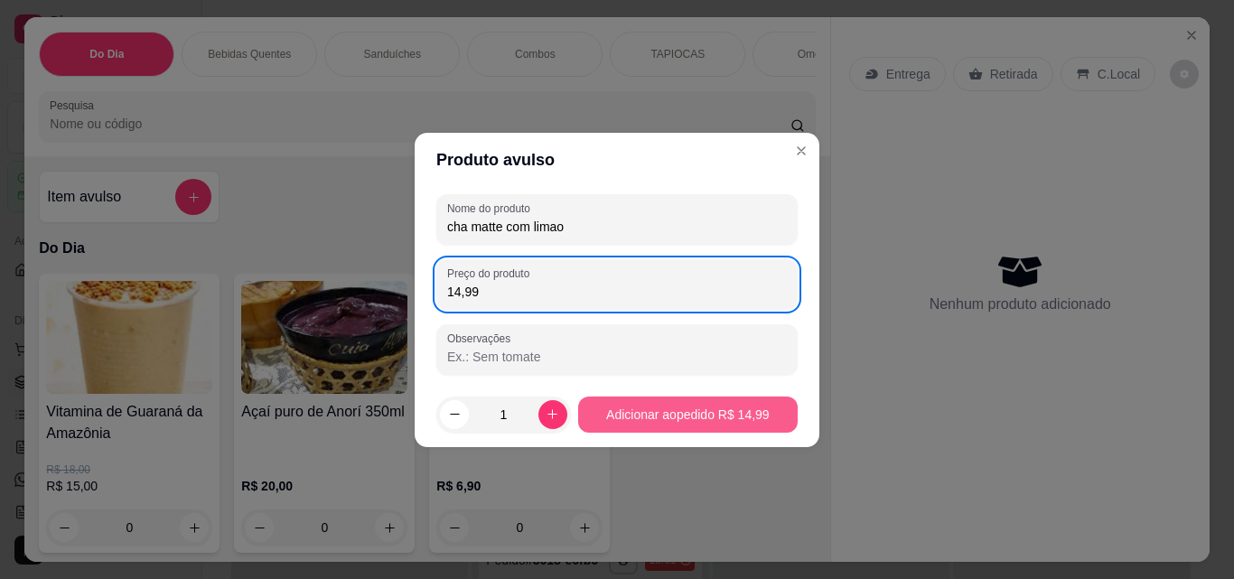
type input "14,99"
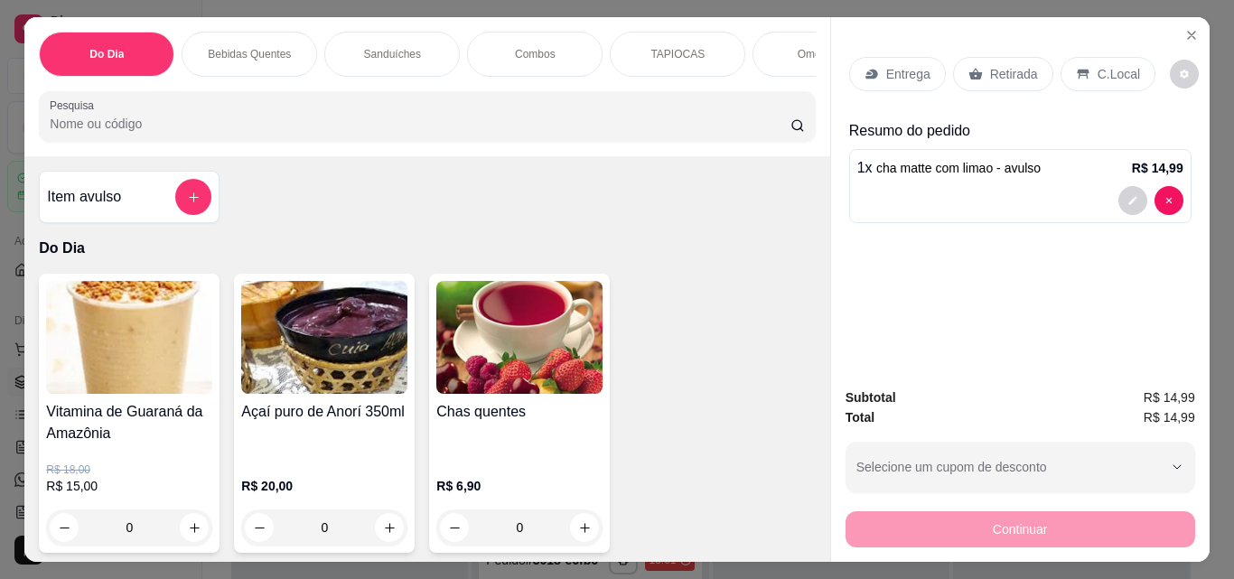
click at [500, 133] on input "Pesquisa" at bounding box center [420, 124] width 741 height 18
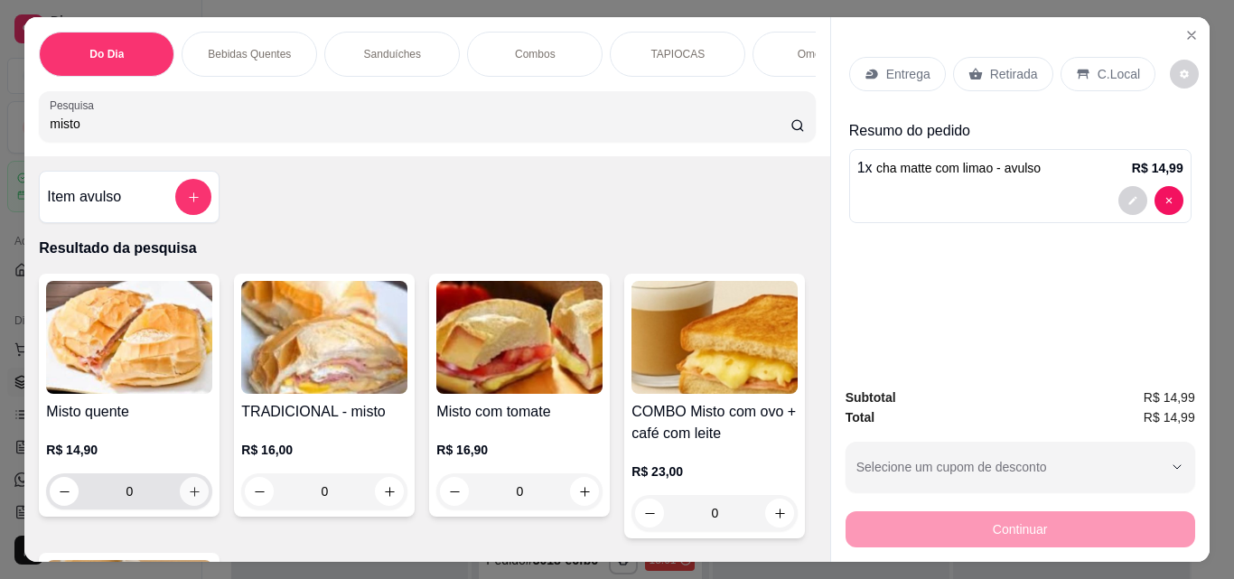
type input "misto"
click at [188, 498] on icon "increase-product-quantity" at bounding box center [195, 492] width 14 height 14
type input "1"
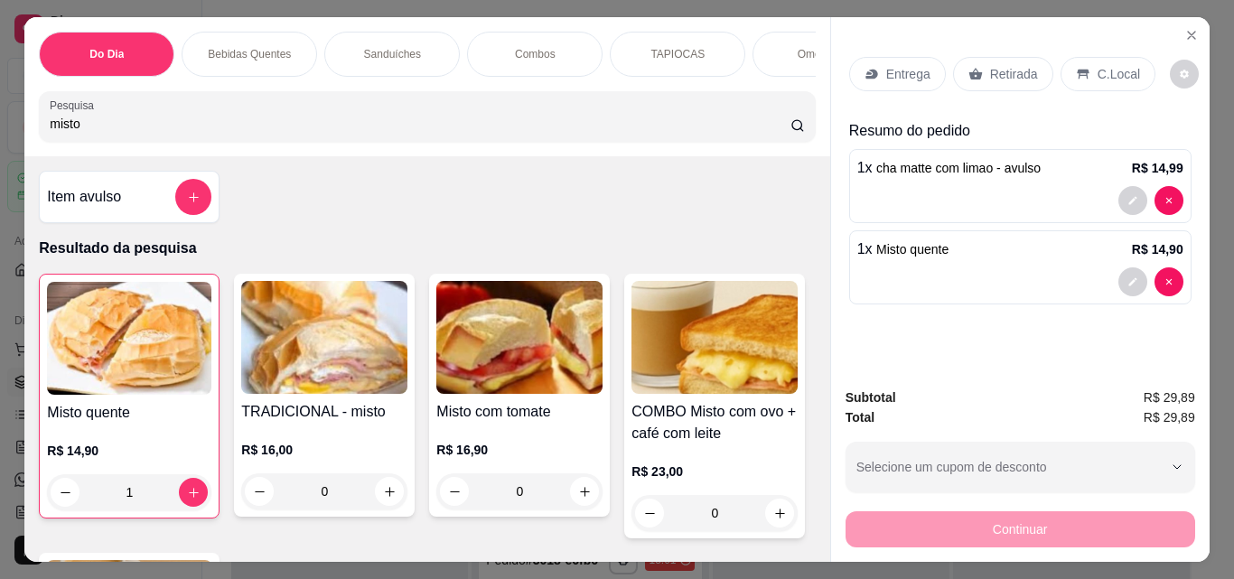
click at [1000, 72] on p "Retirada" at bounding box center [1014, 74] width 48 height 18
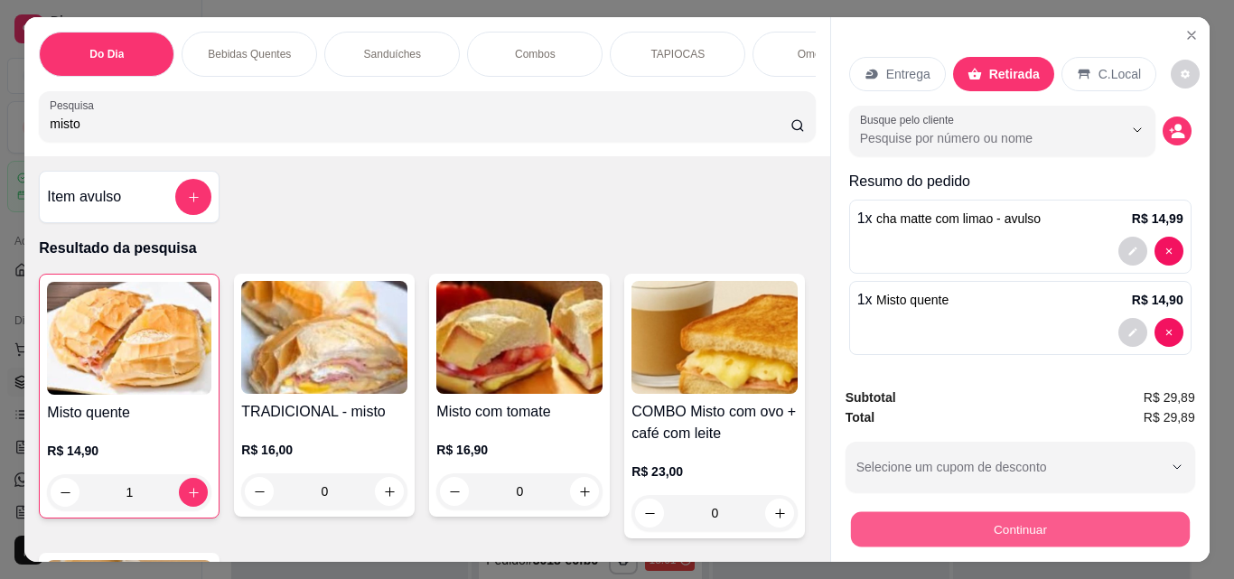
click at [1019, 532] on button "Continuar" at bounding box center [1019, 528] width 339 height 35
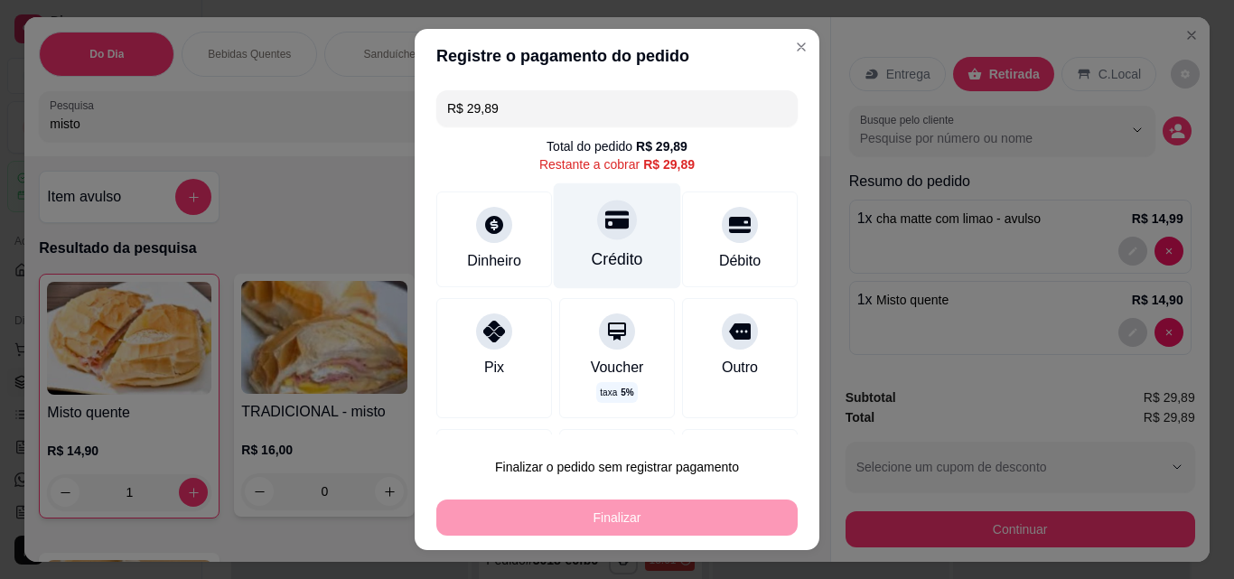
click at [607, 235] on div at bounding box center [617, 220] width 40 height 40
type input "R$ 0,00"
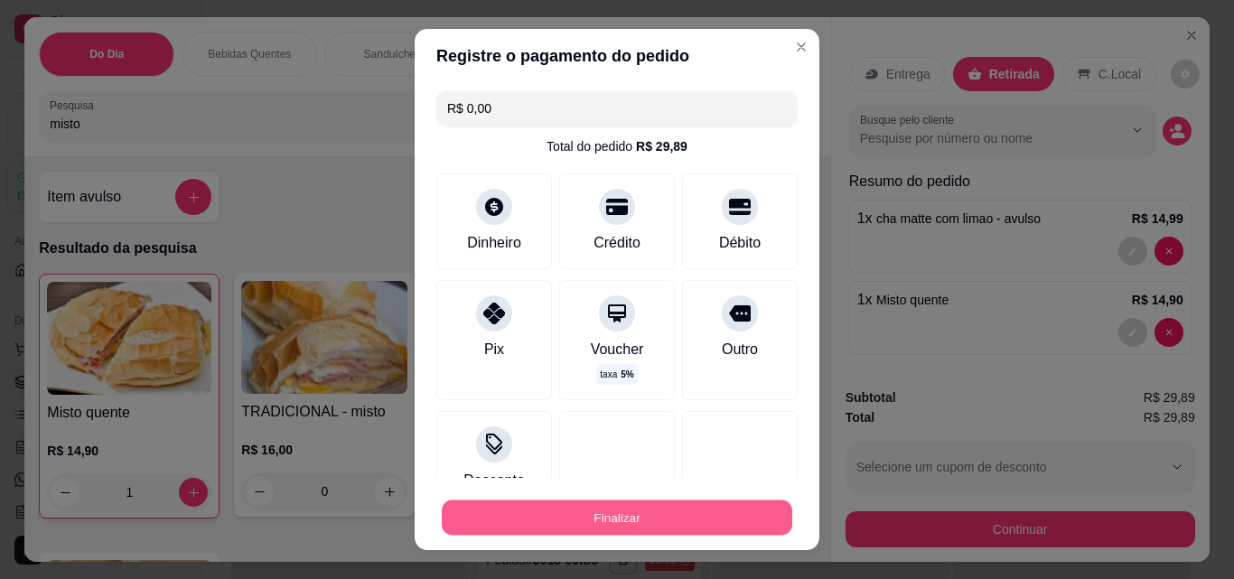
click at [654, 508] on button "Finalizar" at bounding box center [617, 517] width 350 height 35
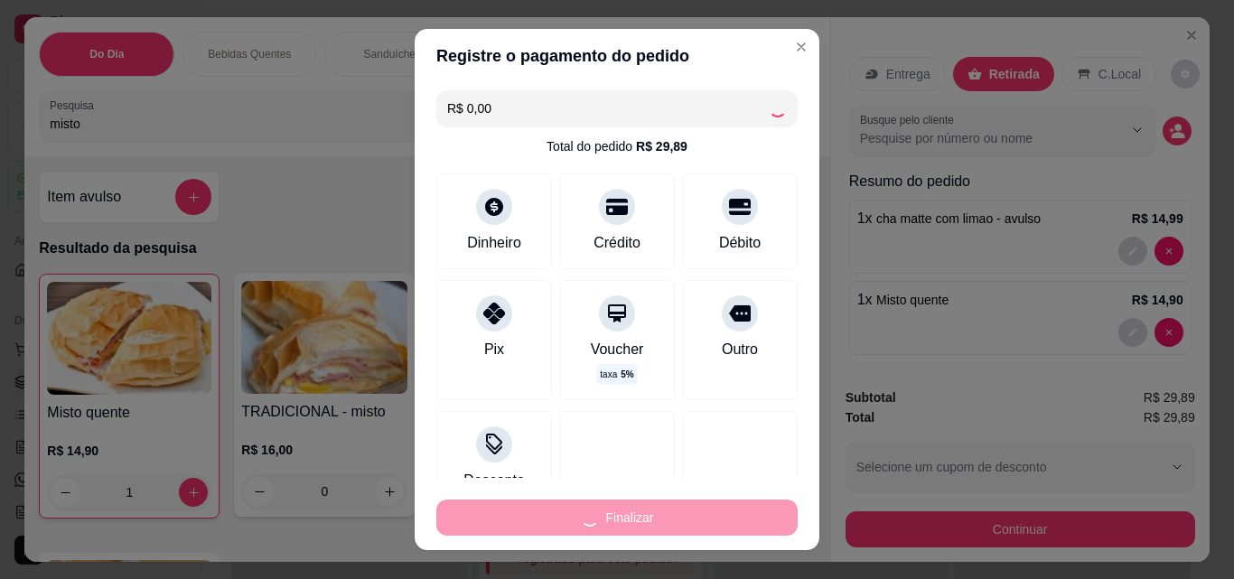
type input "0"
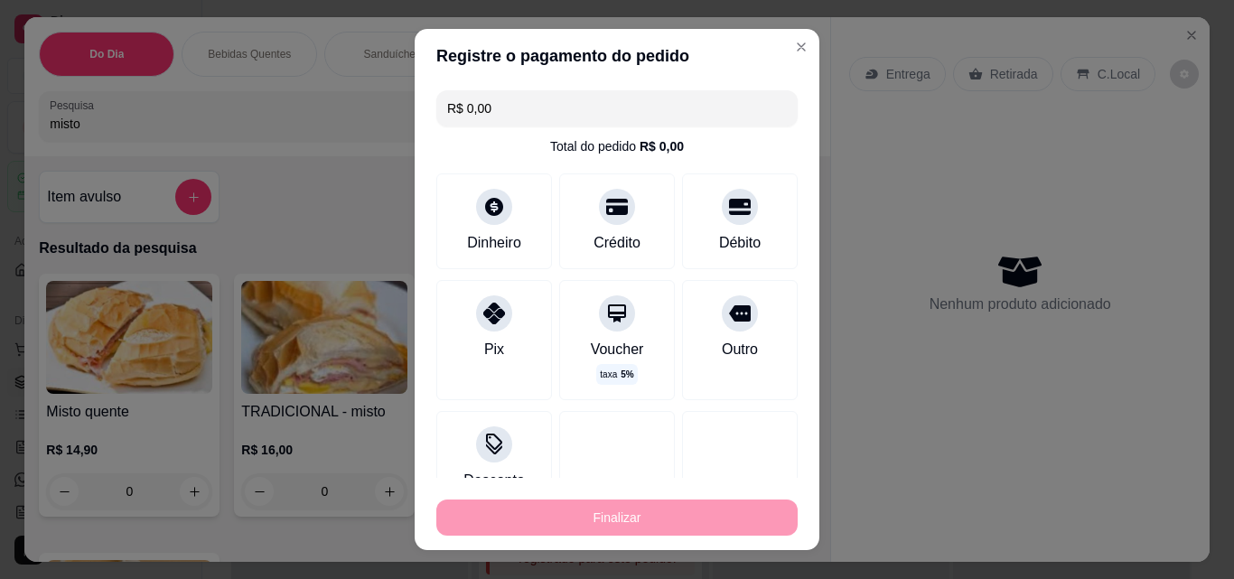
type input "-R$ 29,89"
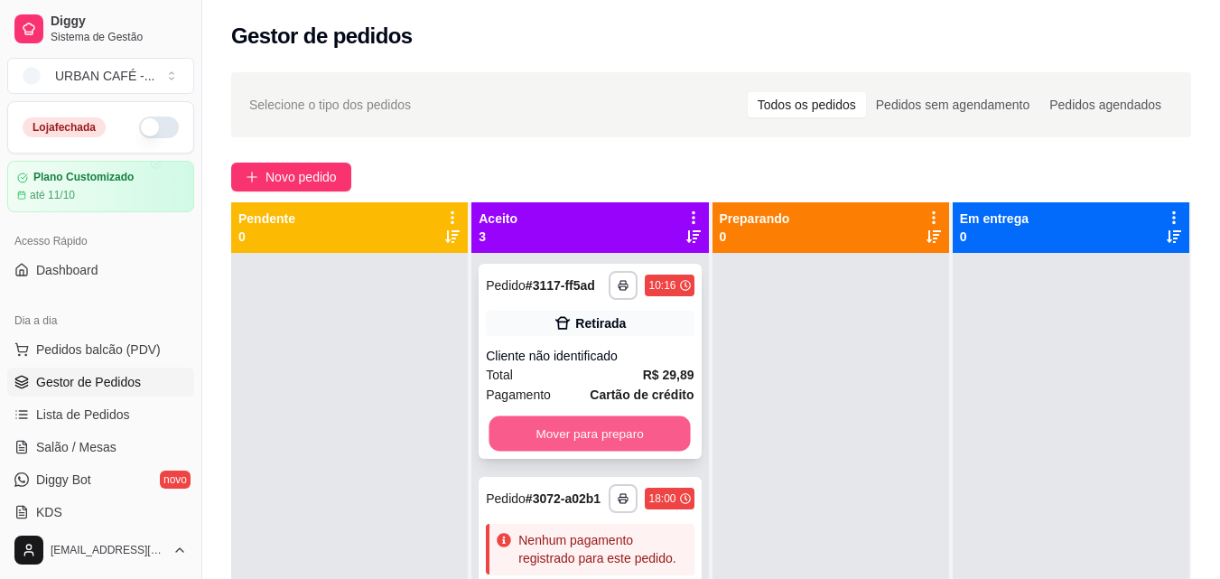
click at [641, 450] on button "Mover para preparo" at bounding box center [590, 433] width 201 height 35
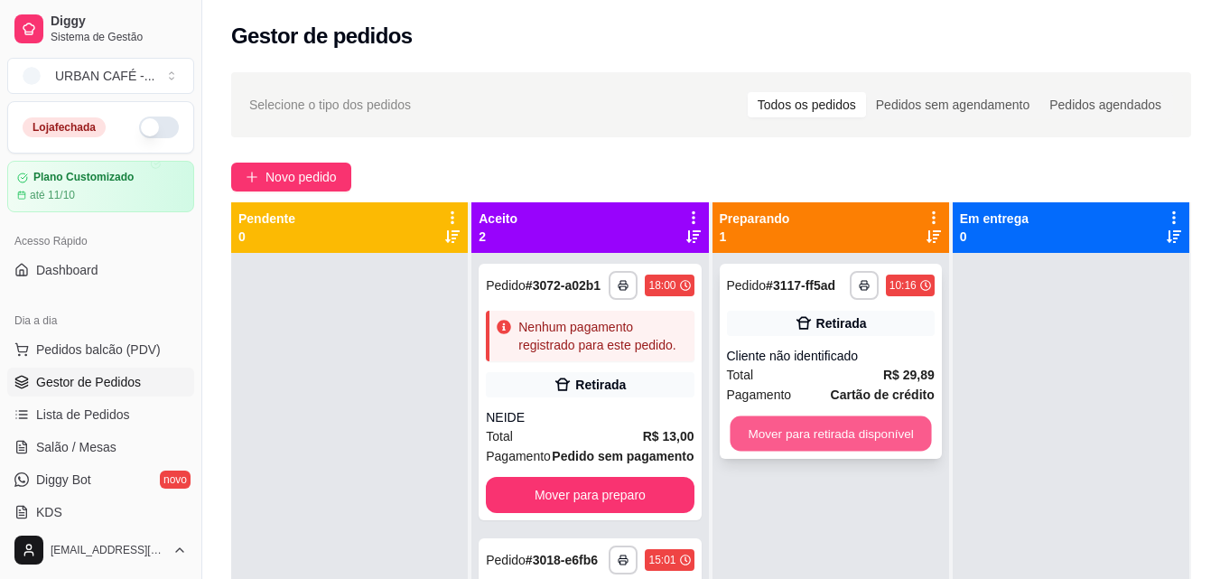
click at [852, 439] on button "Mover para retirada disponível" at bounding box center [830, 433] width 201 height 35
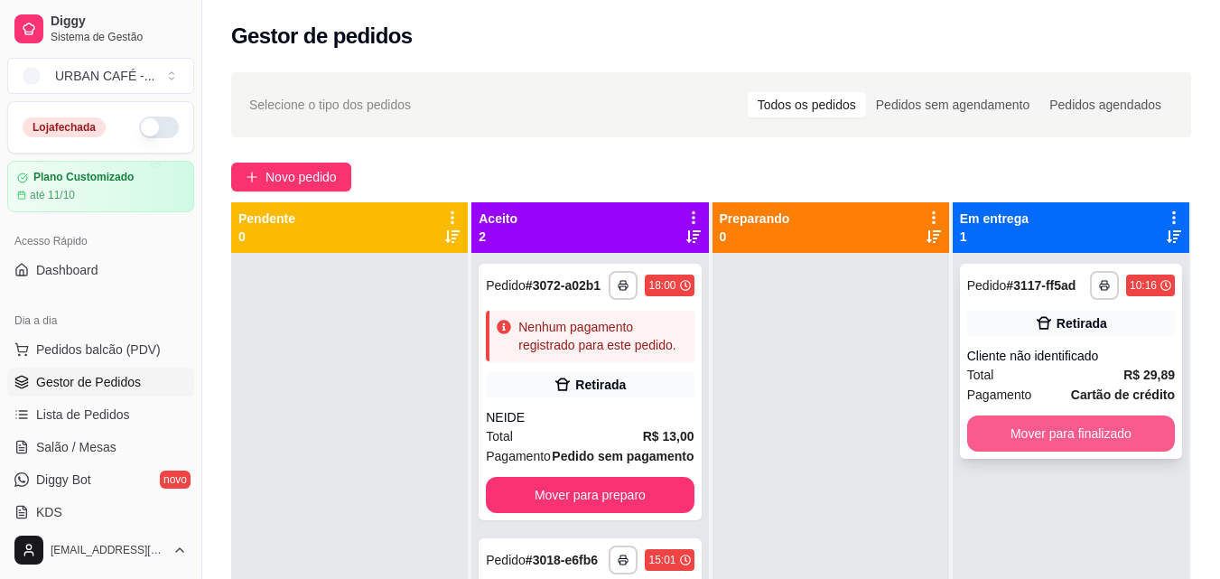
click at [1020, 426] on button "Mover para finalizado" at bounding box center [1071, 433] width 208 height 36
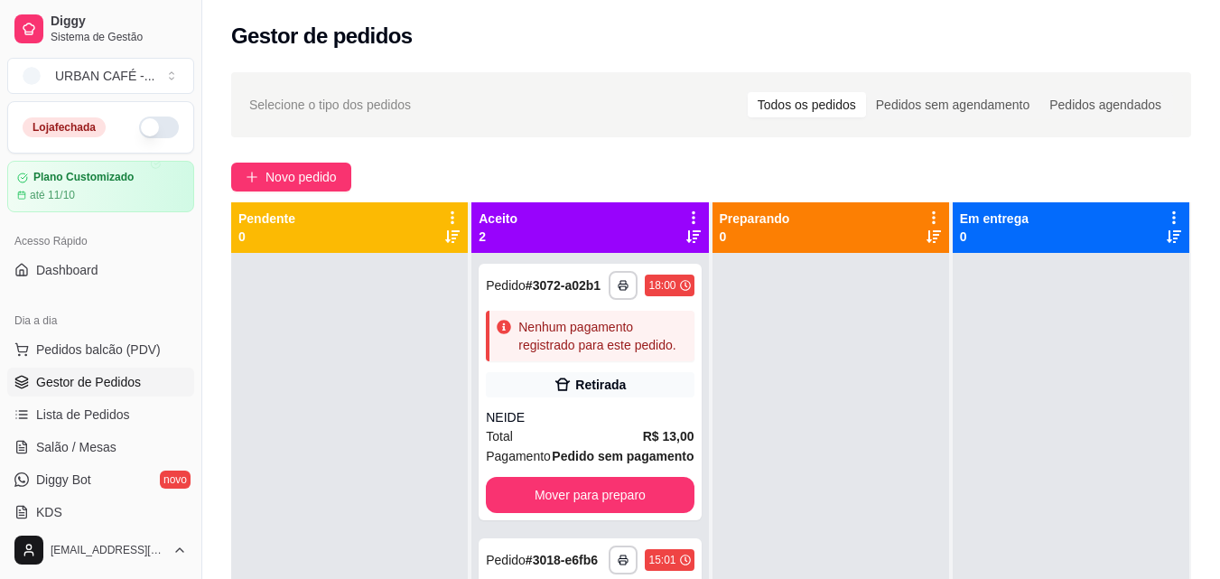
click at [320, 162] on div "**********" at bounding box center [711, 432] width 1018 height 742
click at [314, 176] on span "Novo pedido" at bounding box center [301, 177] width 71 height 20
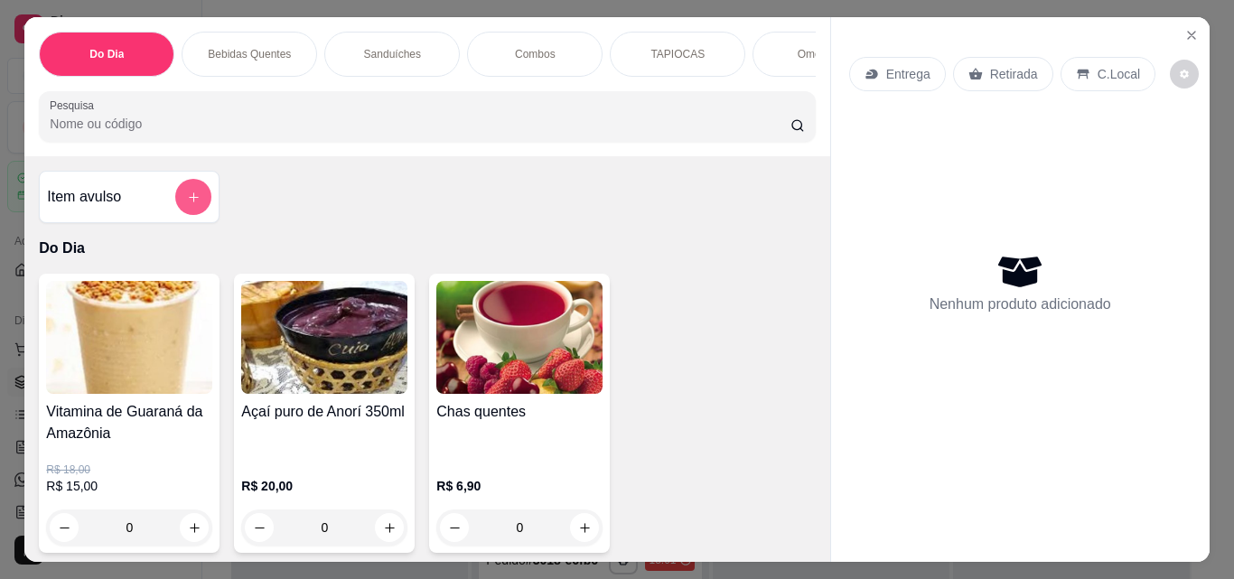
click at [190, 201] on icon "add-separate-item" at bounding box center [194, 198] width 14 height 14
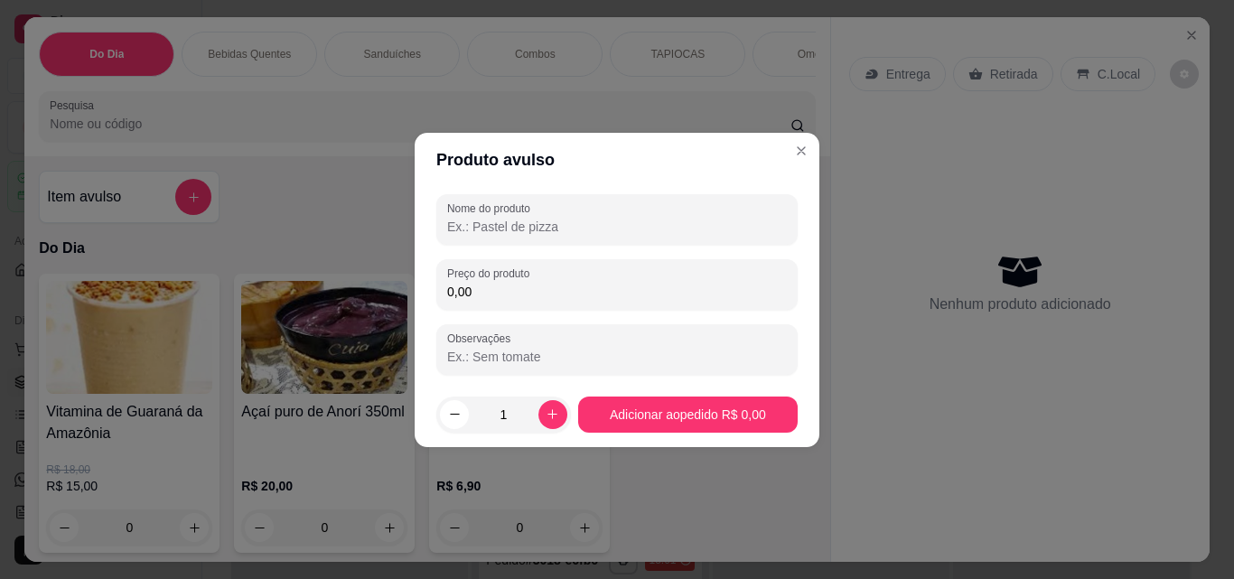
click at [520, 218] on input "Nome do produto" at bounding box center [617, 227] width 340 height 18
type input "p"
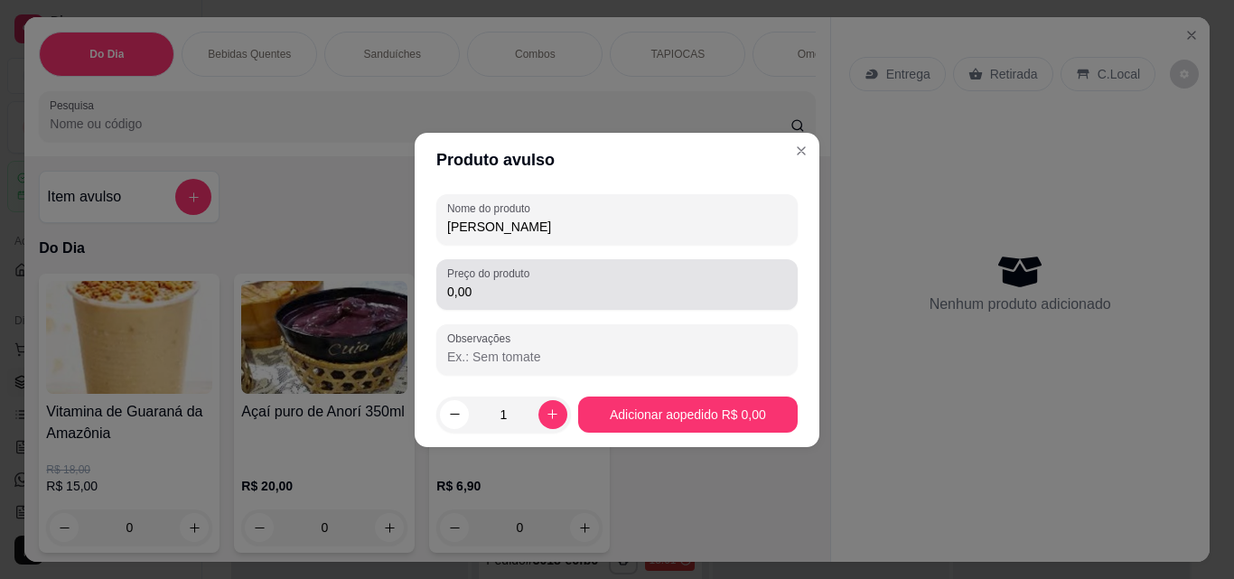
type input "[PERSON_NAME]"
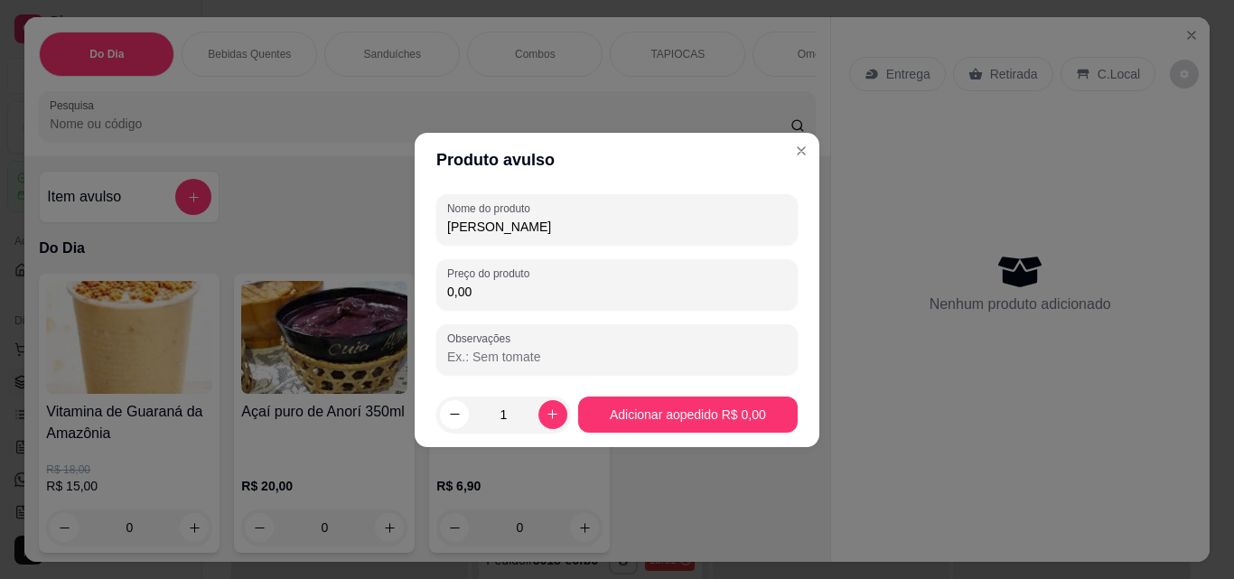
click at [516, 294] on input "0,00" at bounding box center [617, 292] width 340 height 18
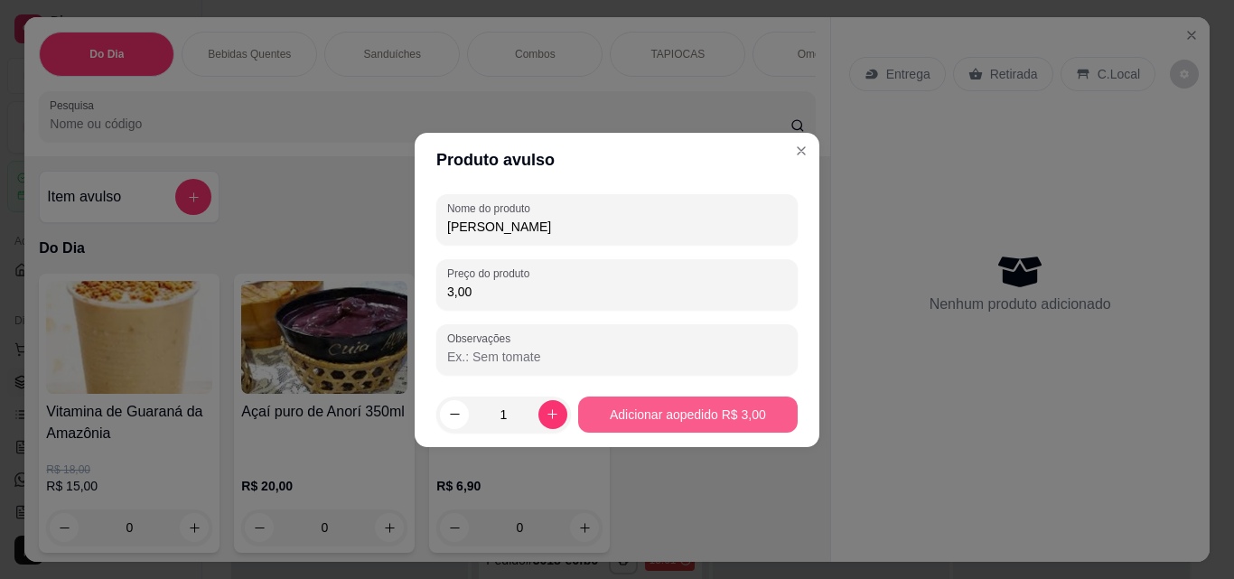
type input "3,00"
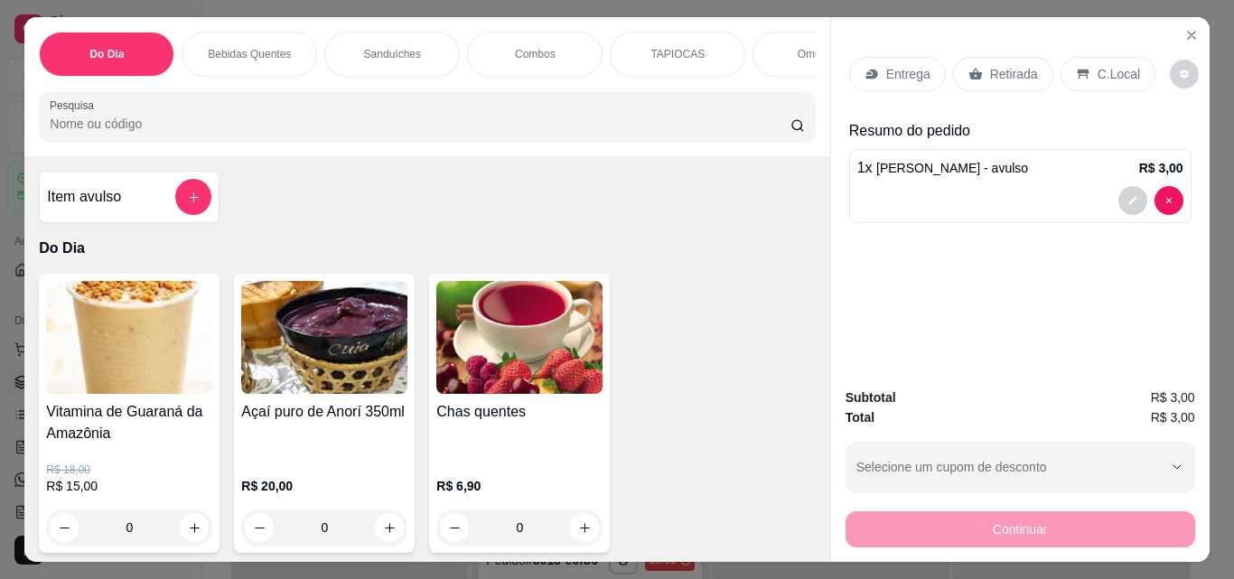
click at [1126, 186] on div at bounding box center [1150, 200] width 65 height 29
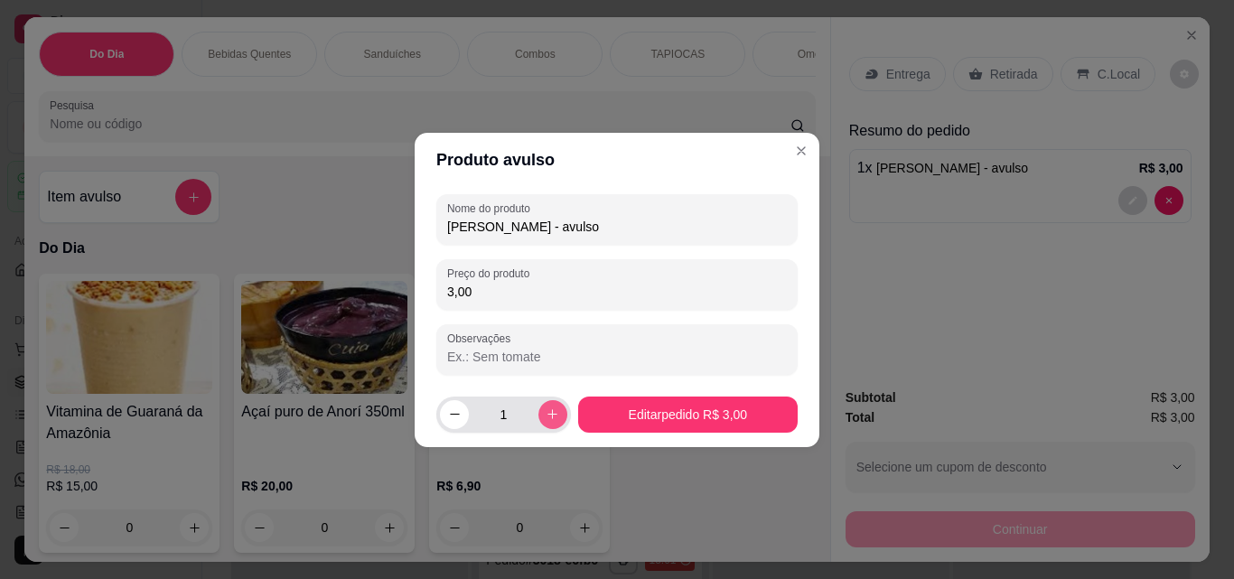
click at [548, 411] on icon "increase-product-quantity" at bounding box center [553, 414] width 14 height 14
type input "2"
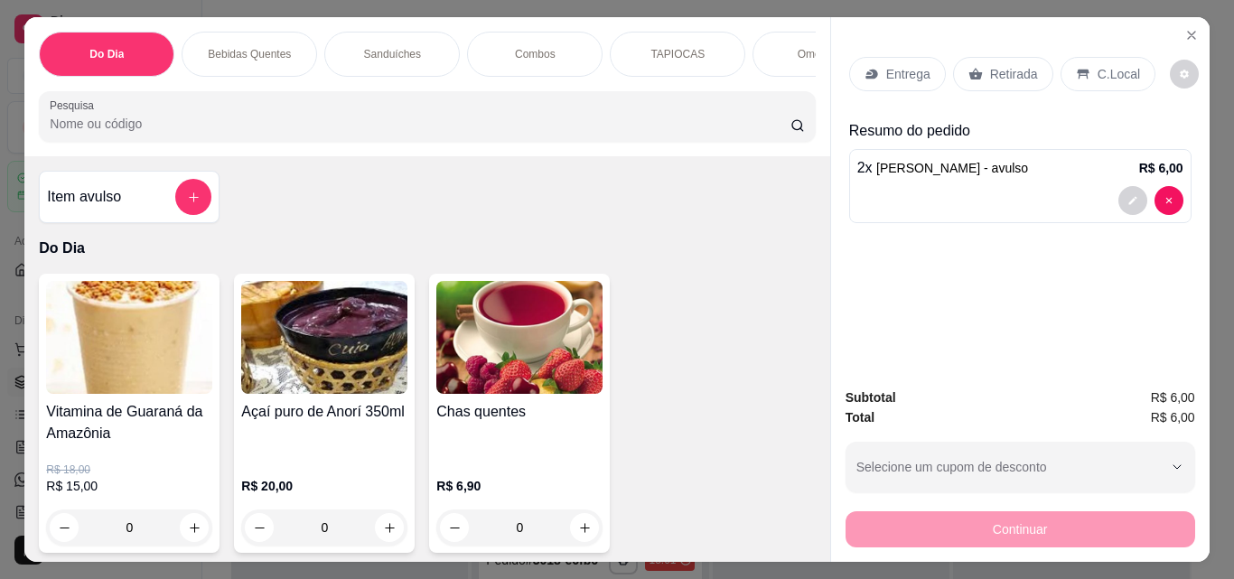
click at [990, 75] on p "Retirada" at bounding box center [1014, 74] width 48 height 18
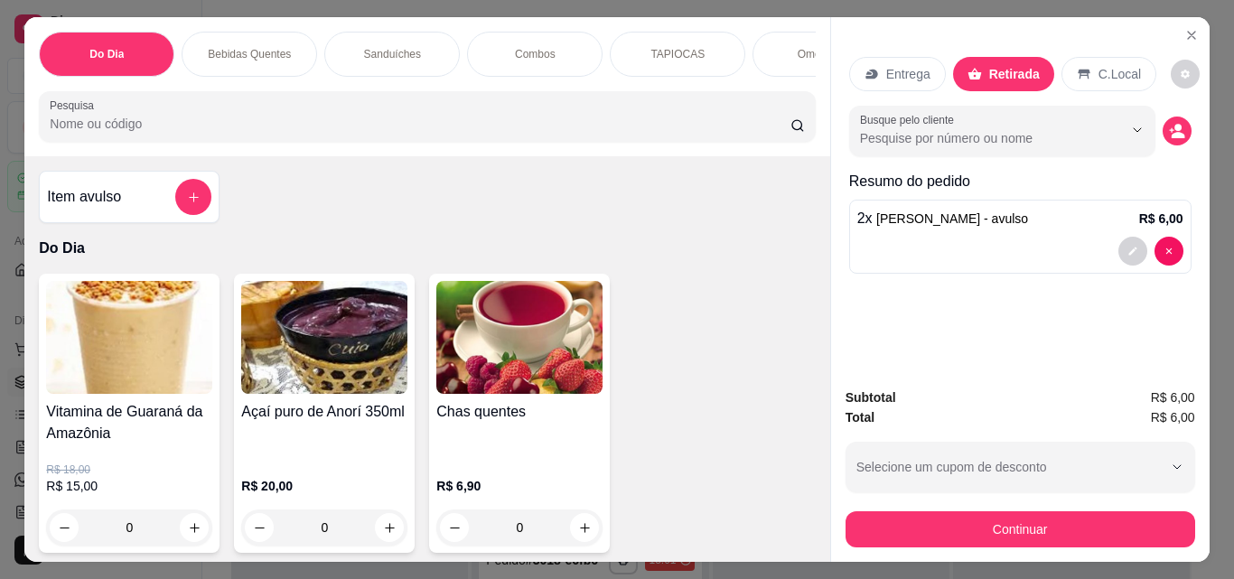
click at [1003, 498] on div "Subtotal R$ 6,00 Total R$ 6,00 Selecione um cupom de desconto CLIENTEVIP Seleci…" at bounding box center [1020, 467] width 350 height 160
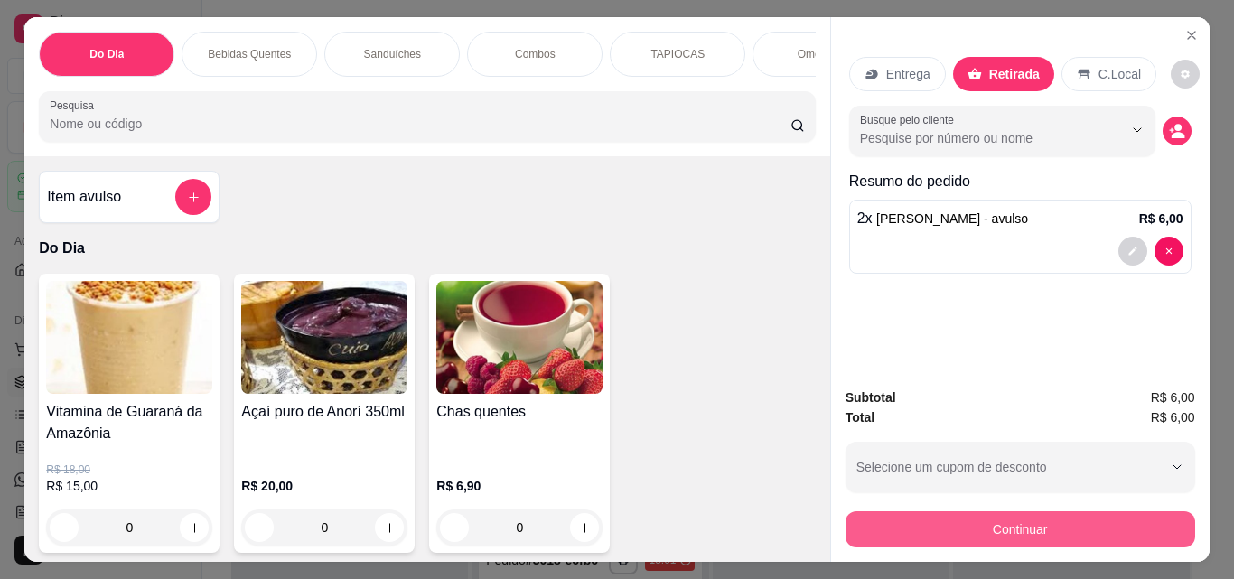
click at [1071, 522] on button "Continuar" at bounding box center [1020, 529] width 350 height 36
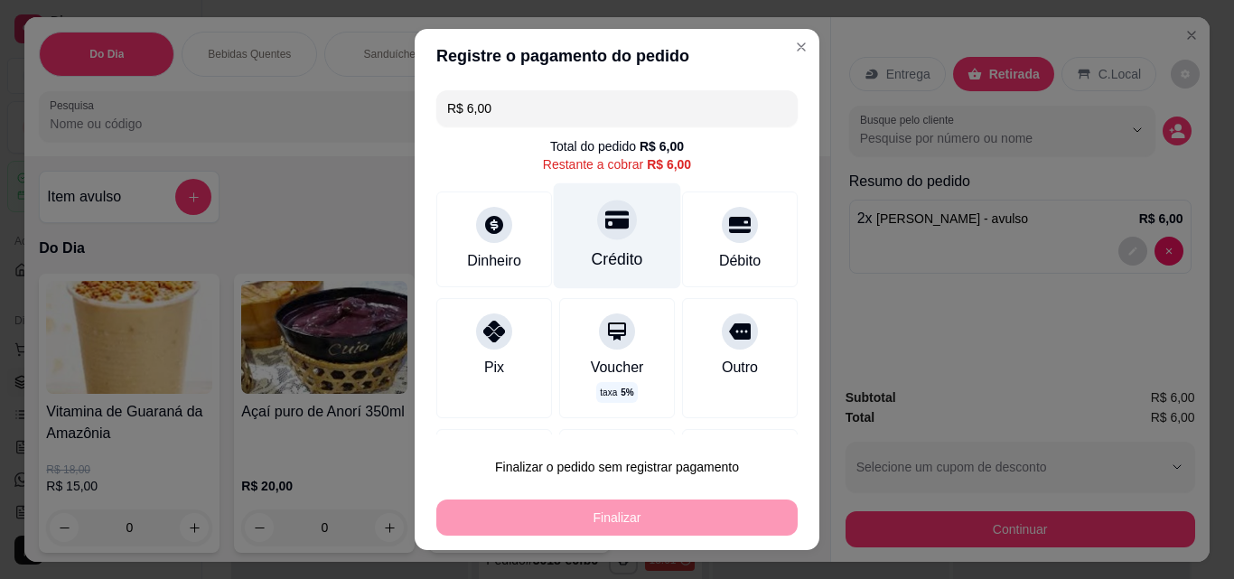
click at [611, 285] on div "Crédito" at bounding box center [617, 236] width 127 height 106
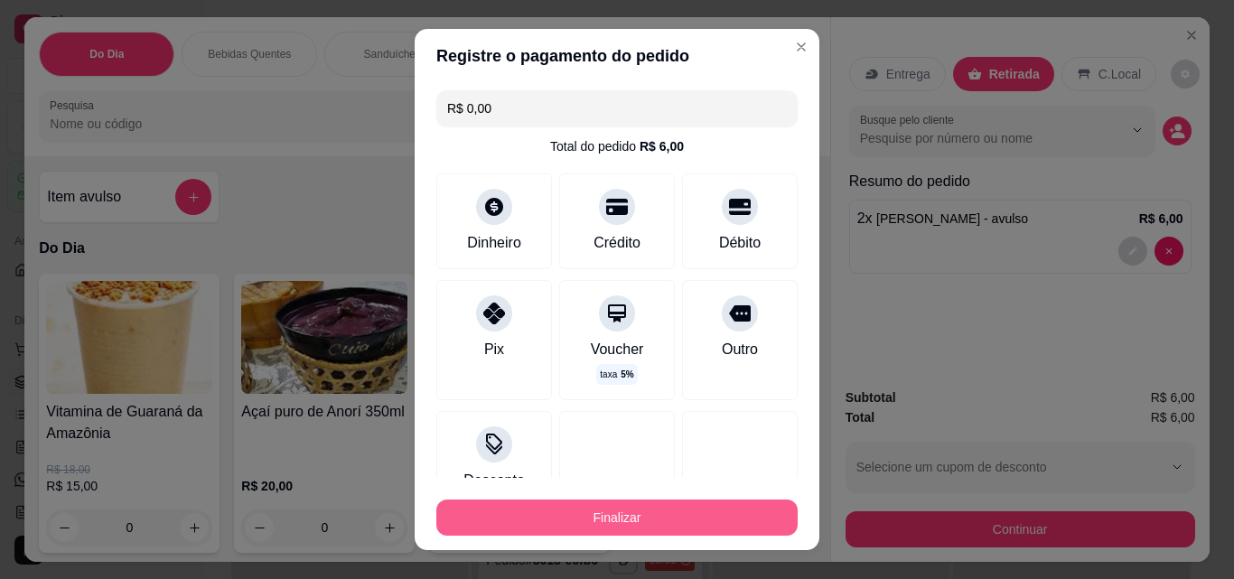
click at [663, 523] on button "Finalizar" at bounding box center [616, 517] width 361 height 36
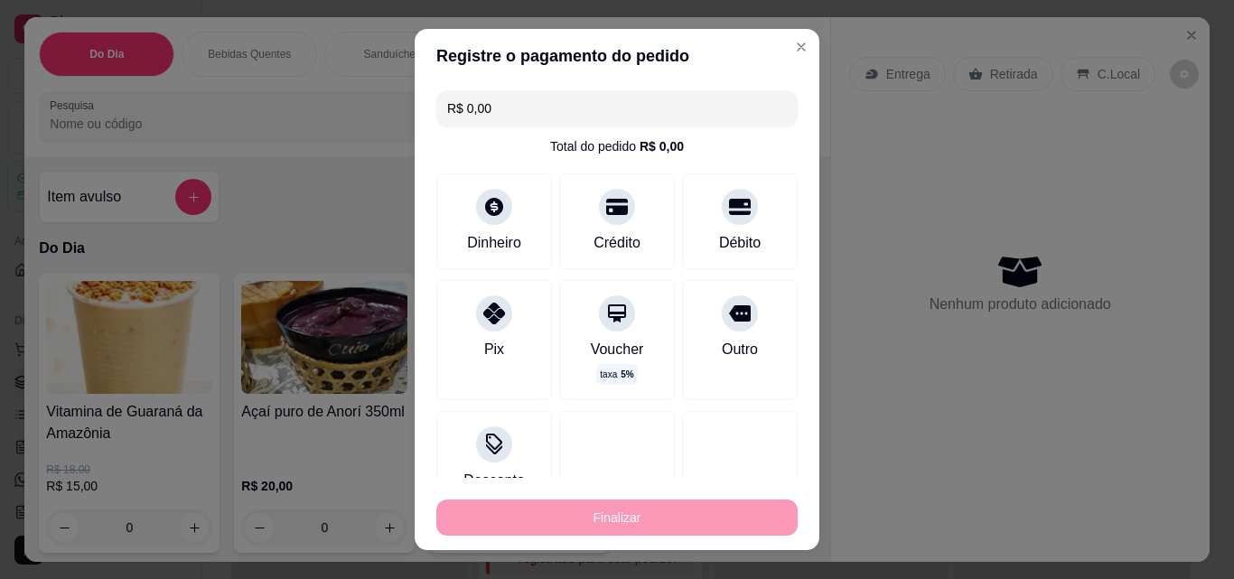
type input "-R$ 6,00"
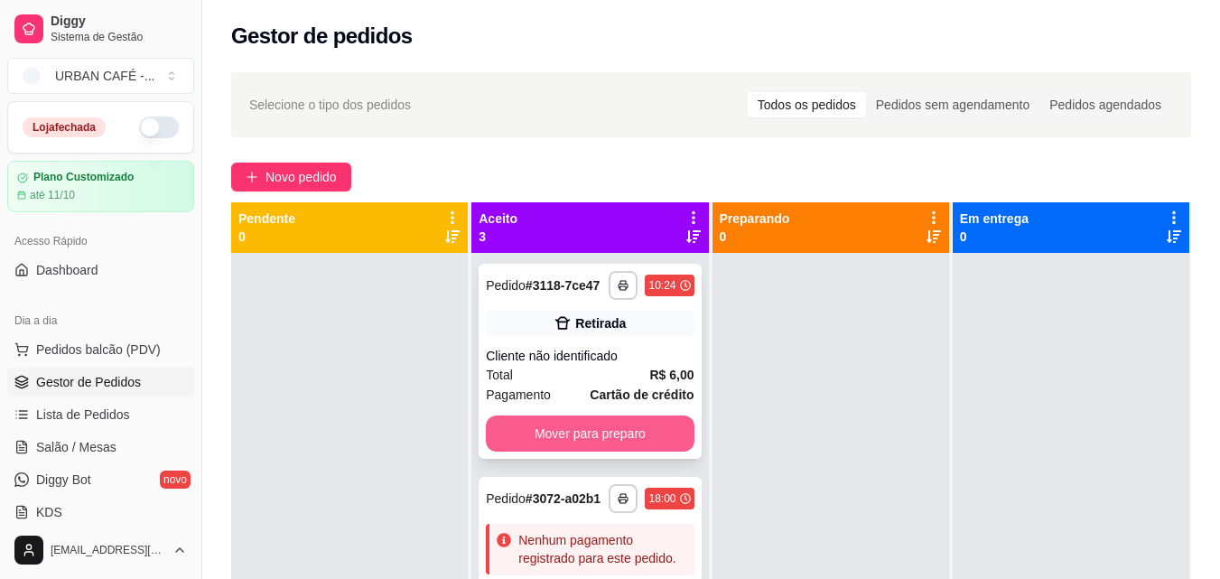
click at [657, 452] on button "Mover para preparo" at bounding box center [590, 433] width 208 height 36
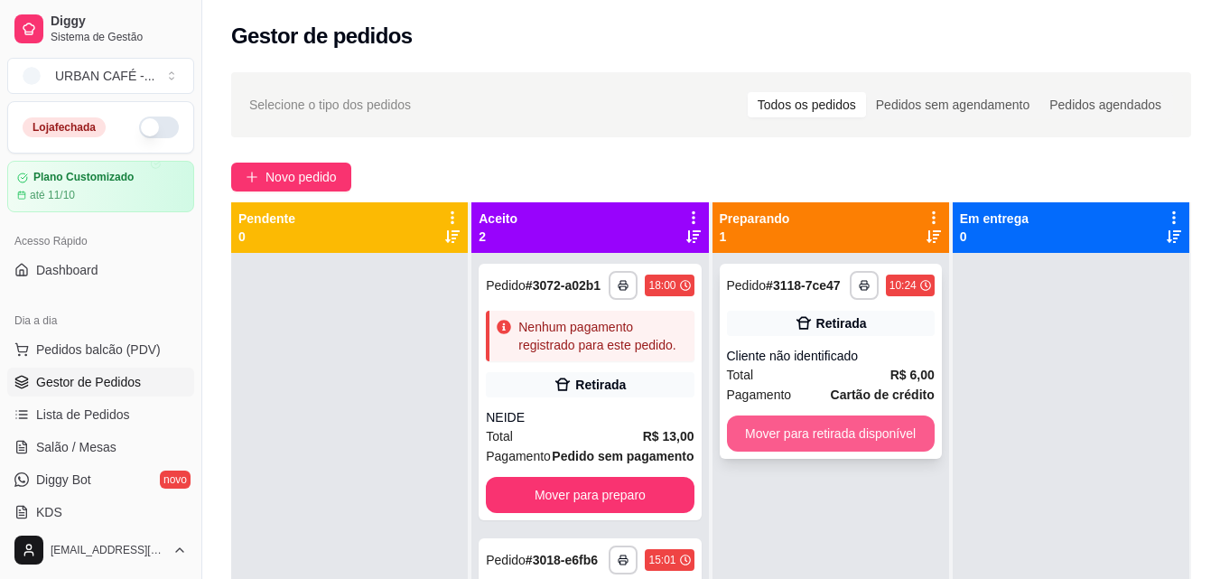
click at [832, 443] on button "Mover para retirada disponível" at bounding box center [831, 433] width 208 height 36
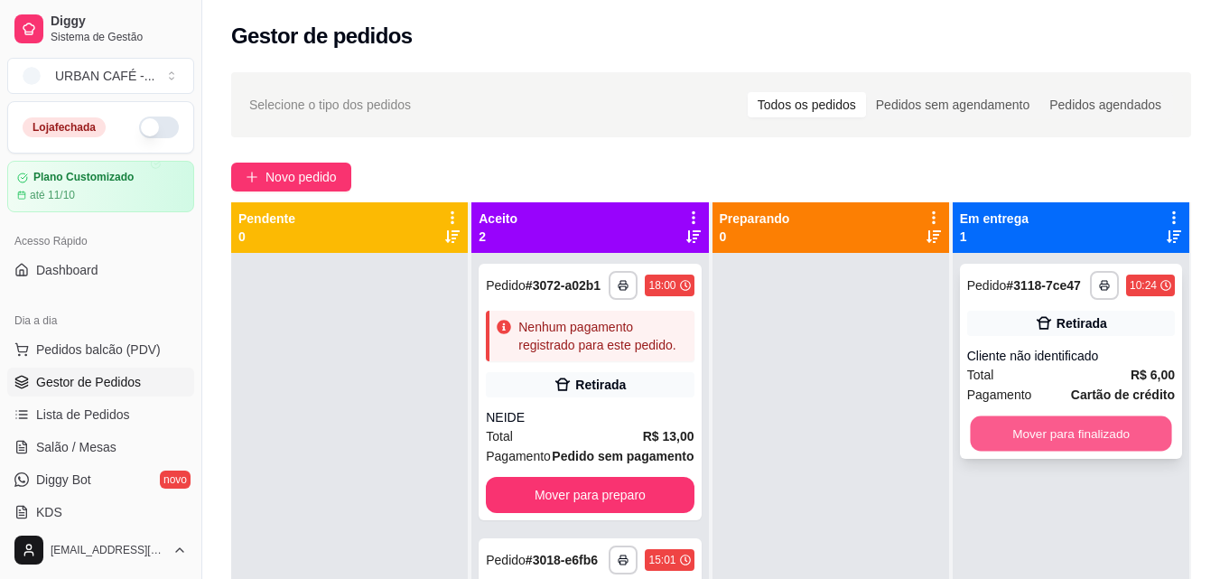
click at [1034, 430] on button "Mover para finalizado" at bounding box center [1070, 433] width 201 height 35
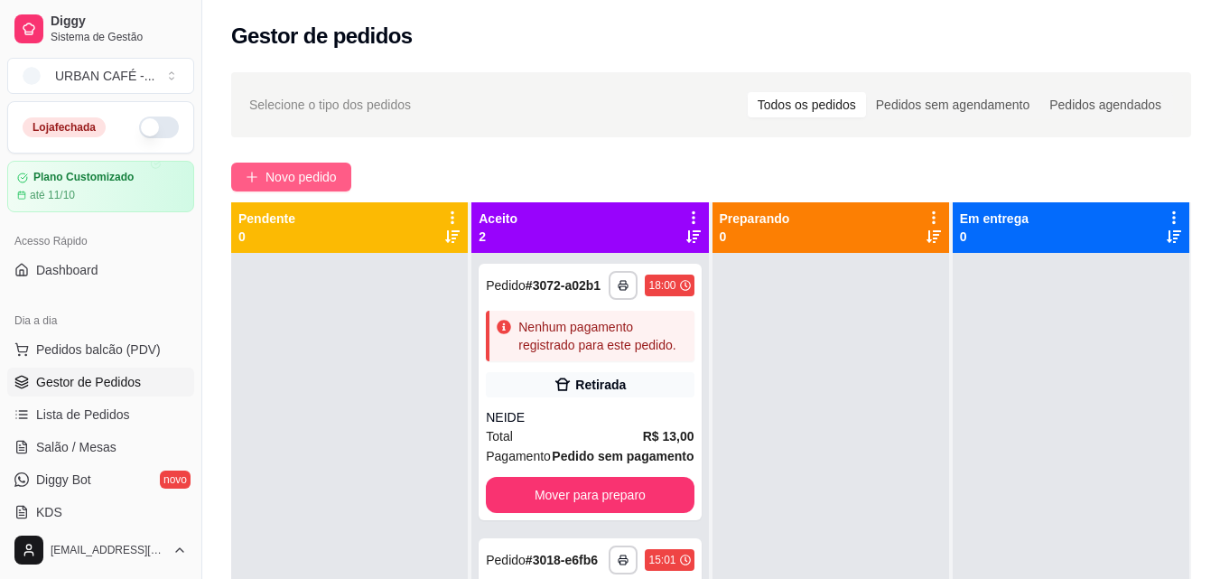
click at [311, 175] on span "Novo pedido" at bounding box center [301, 177] width 71 height 20
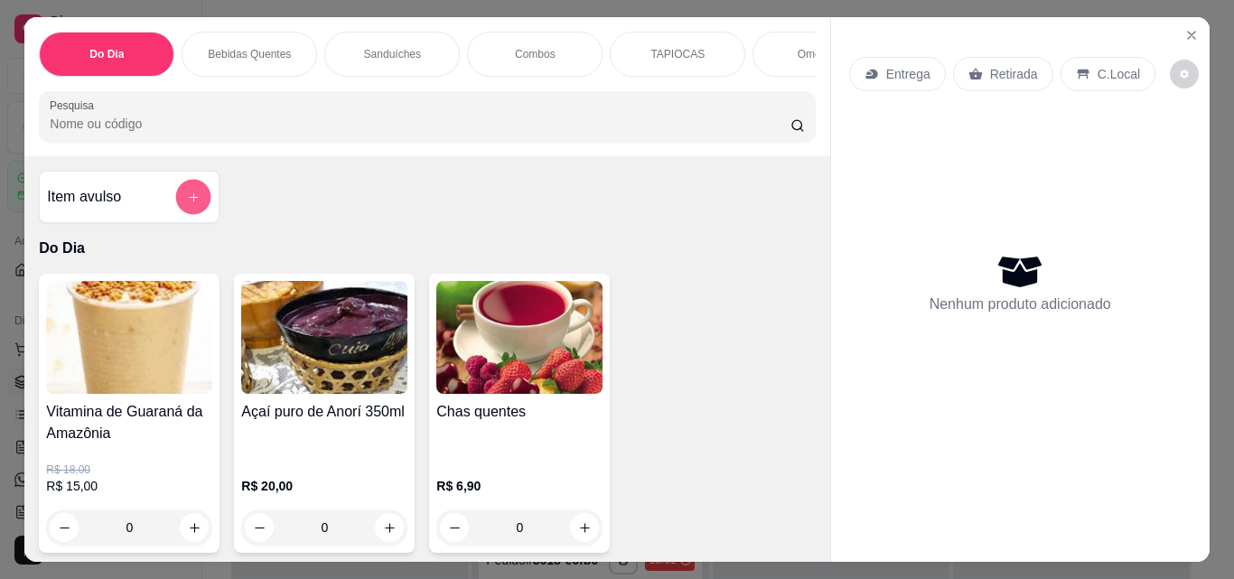
click at [182, 215] on button "add-separate-item" at bounding box center [193, 197] width 35 height 35
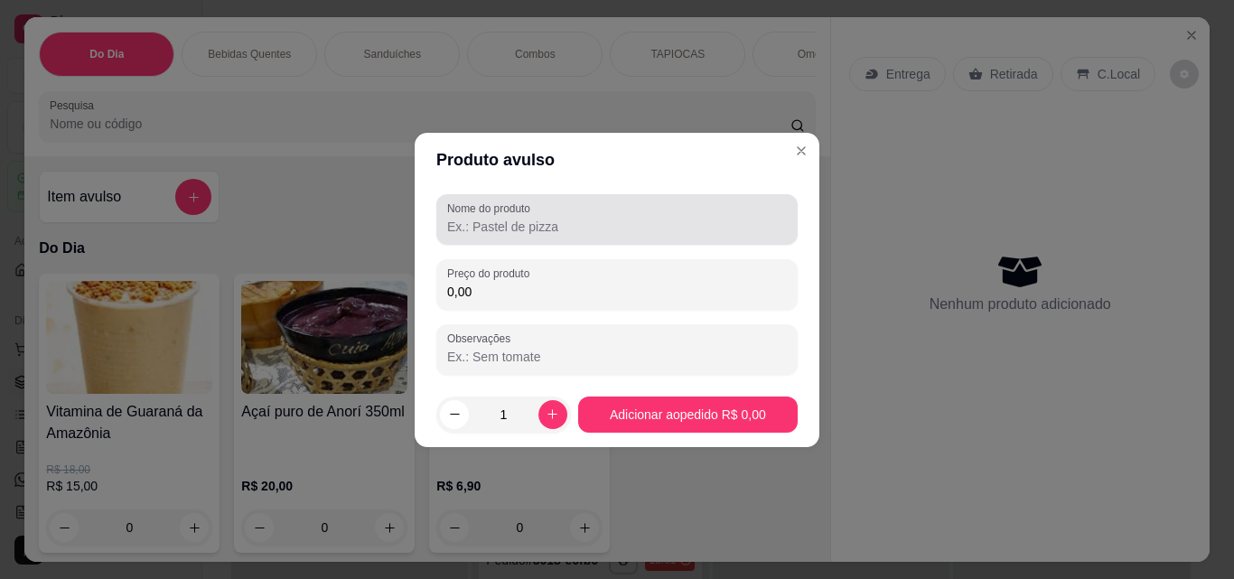
click at [489, 214] on label "Nome do produto" at bounding box center [491, 208] width 89 height 15
click at [489, 218] on input "Nome do produto" at bounding box center [617, 227] width 340 height 18
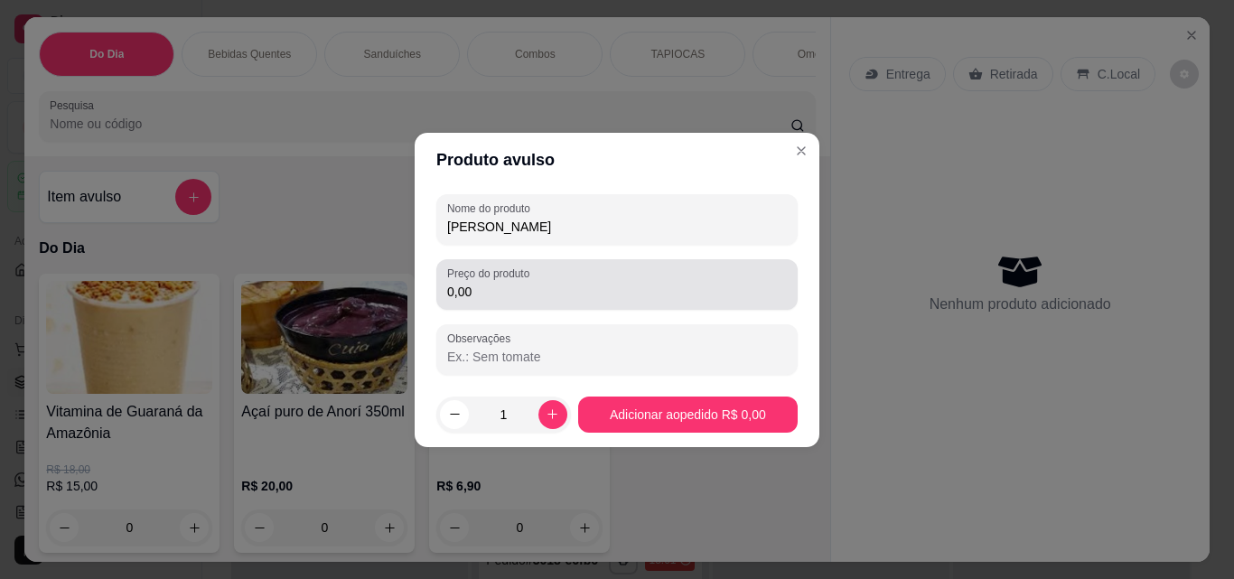
type input "[PERSON_NAME]"
click at [498, 276] on label "Preço do produto" at bounding box center [491, 273] width 89 height 15
click at [498, 283] on input "0,00" at bounding box center [617, 292] width 340 height 18
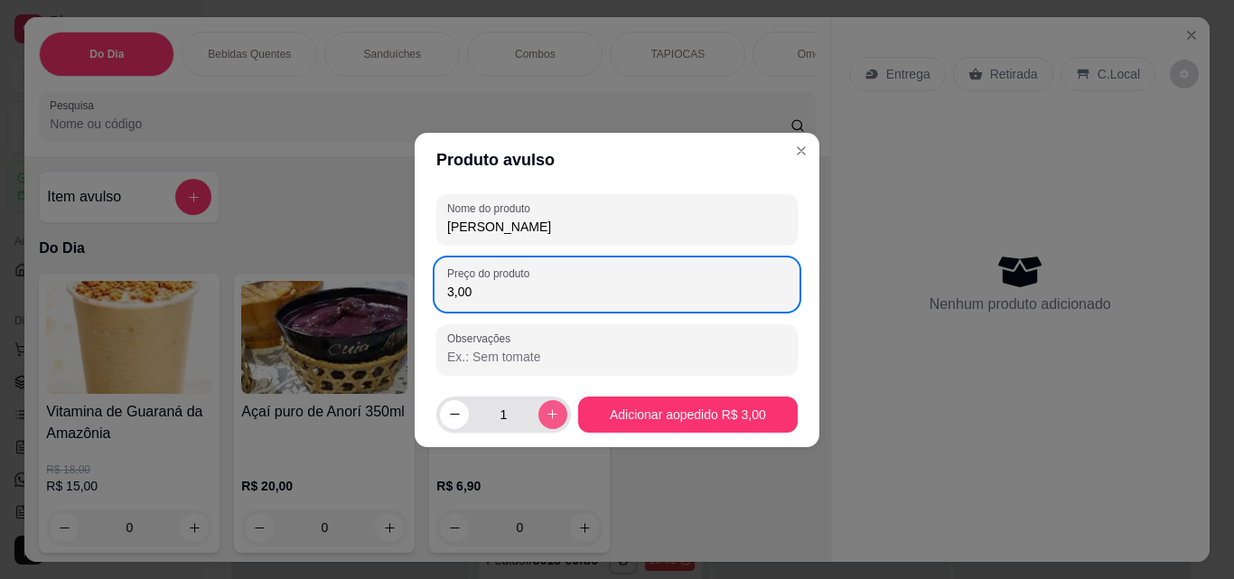
type input "3,00"
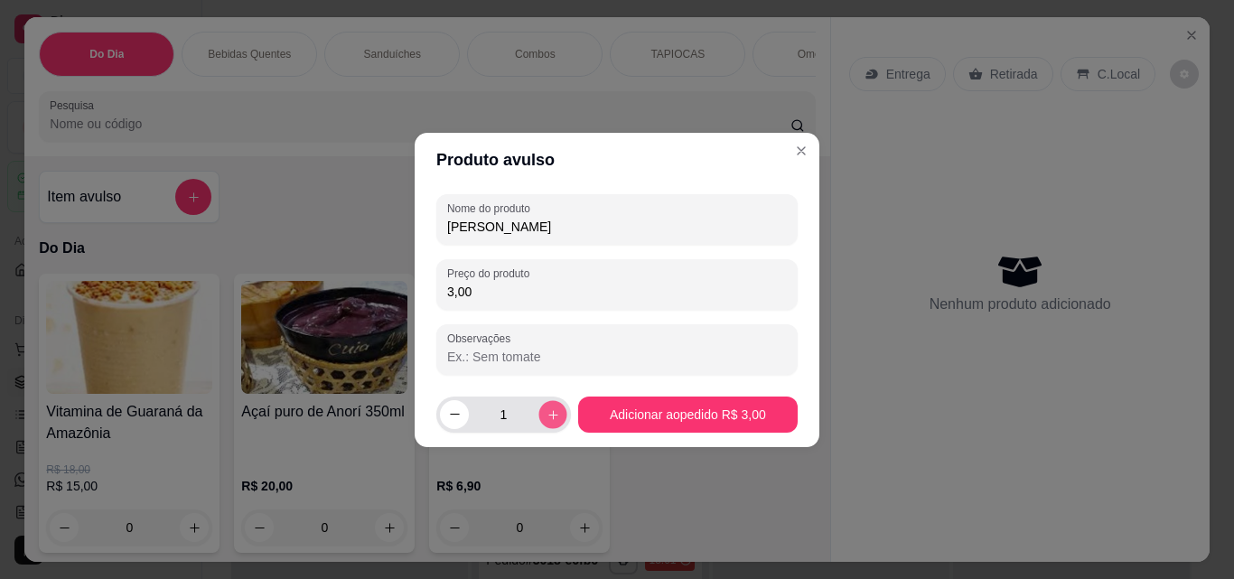
click at [546, 406] on button "increase-product-quantity" at bounding box center [552, 414] width 28 height 28
click at [546, 406] on button "increase-product-quantity" at bounding box center [552, 414] width 29 height 29
click at [546, 406] on button "increase-product-quantity" at bounding box center [552, 414] width 28 height 28
click at [546, 406] on button "increase-product-quantity" at bounding box center [552, 414] width 29 height 29
click at [435, 410] on footer "5 Adicionar ao pedido R$ 15,00" at bounding box center [617, 414] width 405 height 65
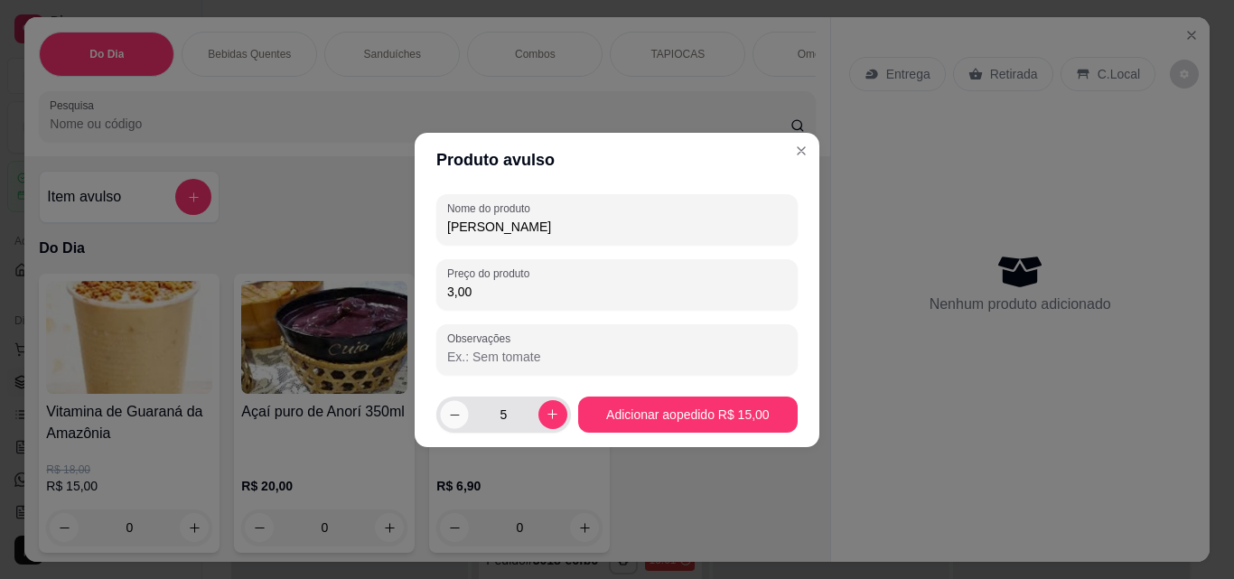
click at [452, 410] on icon "decrease-product-quantity" at bounding box center [455, 414] width 14 height 14
type input "4"
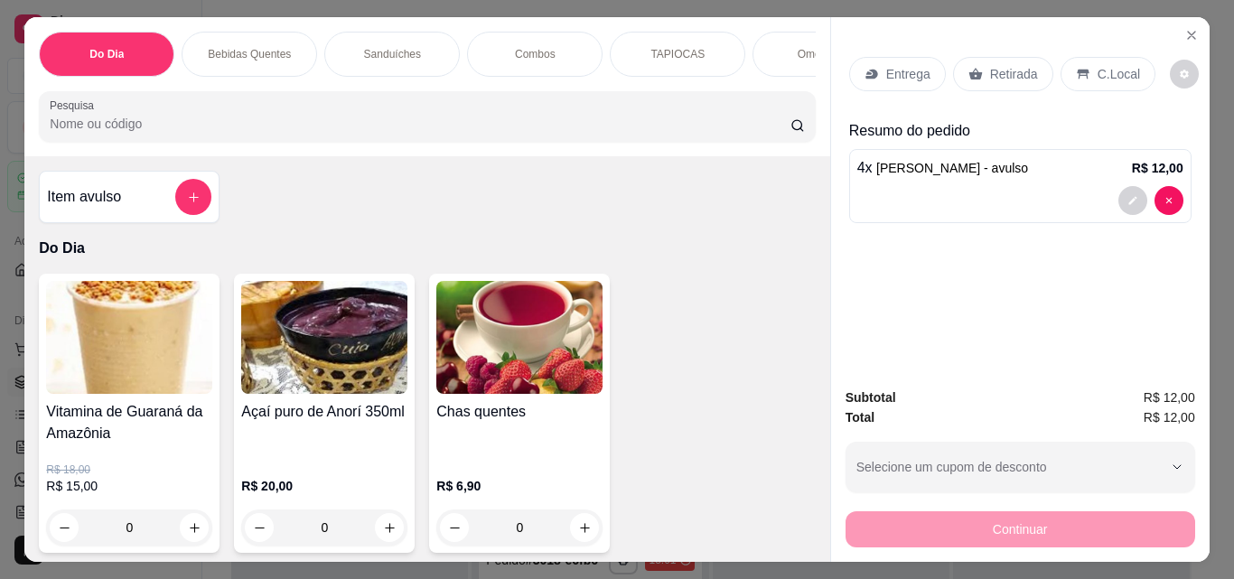
click at [953, 65] on div "Retirada" at bounding box center [1003, 74] width 100 height 34
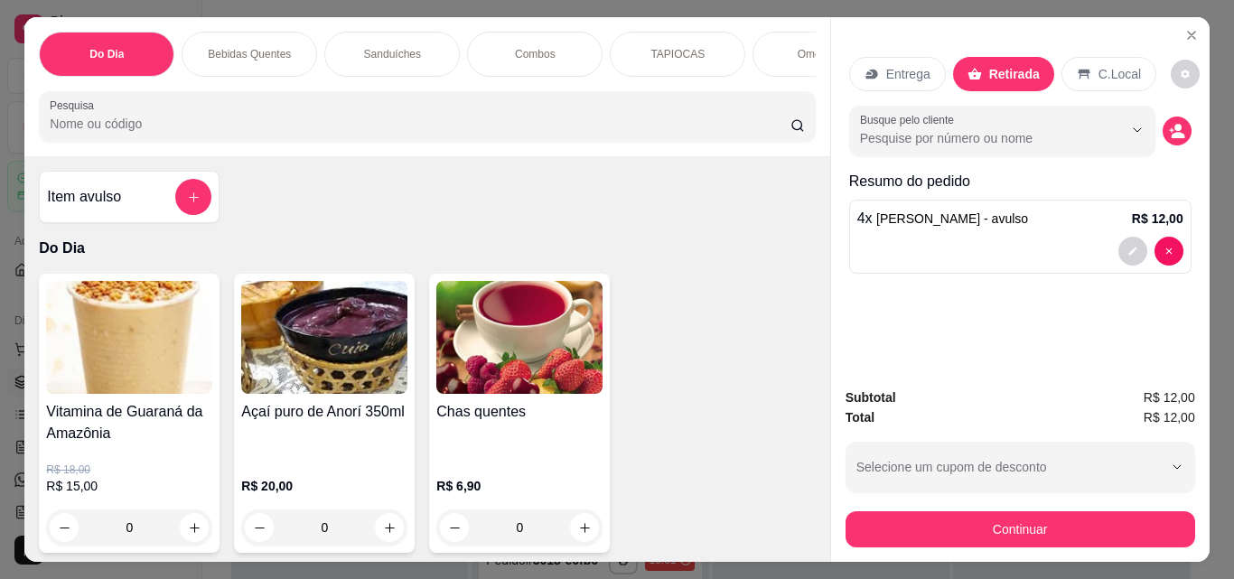
click at [968, 69] on icon at bounding box center [974, 75] width 14 height 12
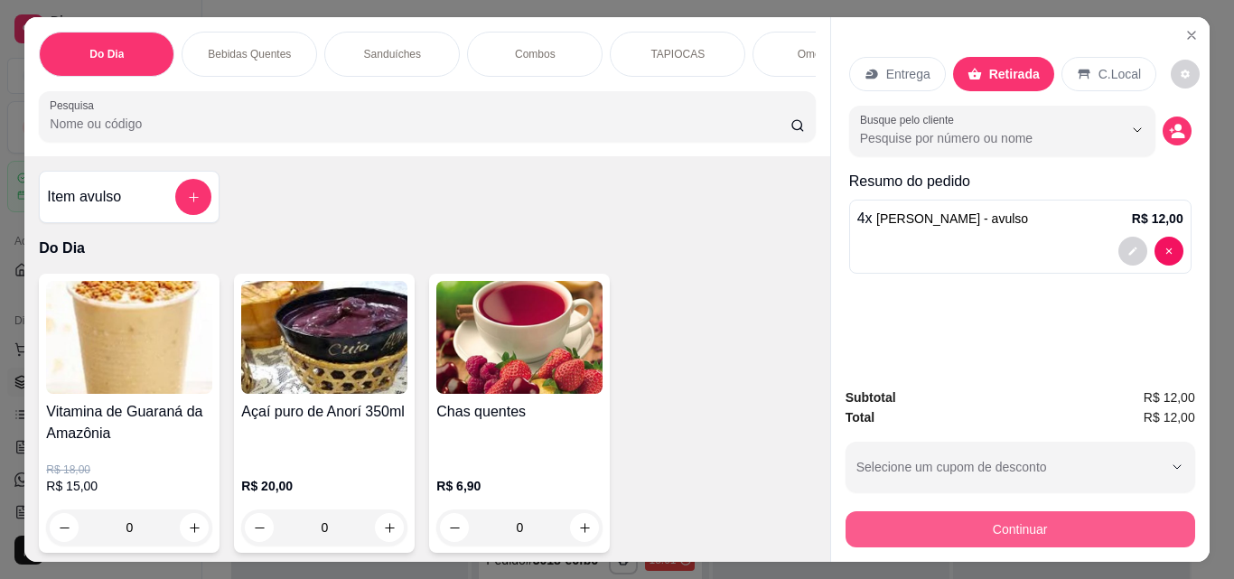
click at [1035, 519] on button "Continuar" at bounding box center [1020, 529] width 350 height 36
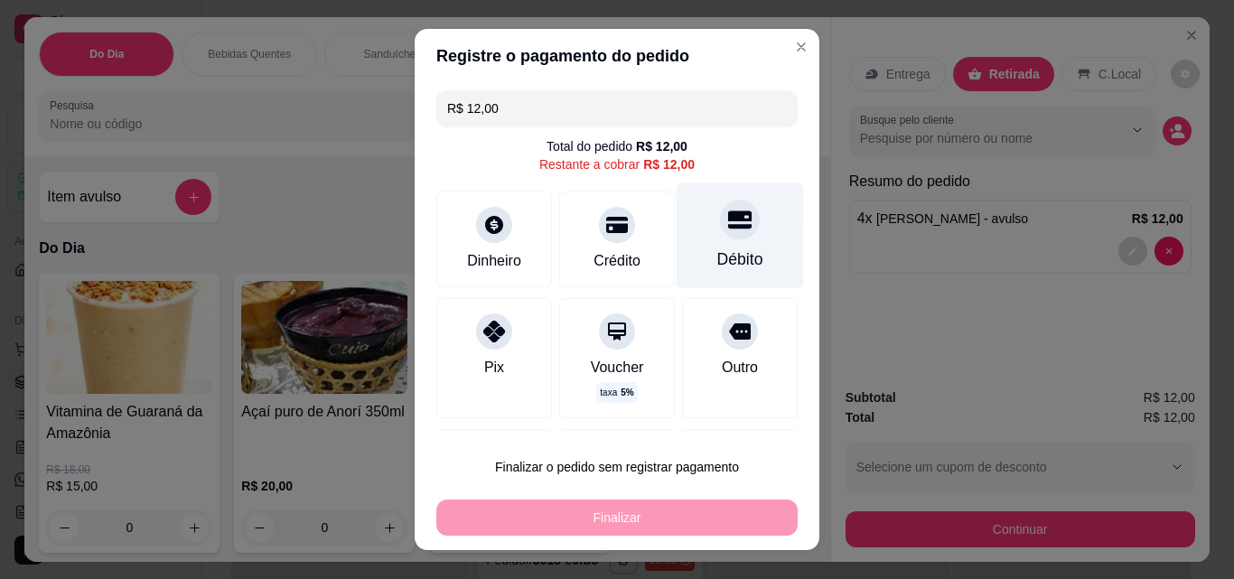
click at [695, 238] on div "Débito" at bounding box center [739, 236] width 127 height 106
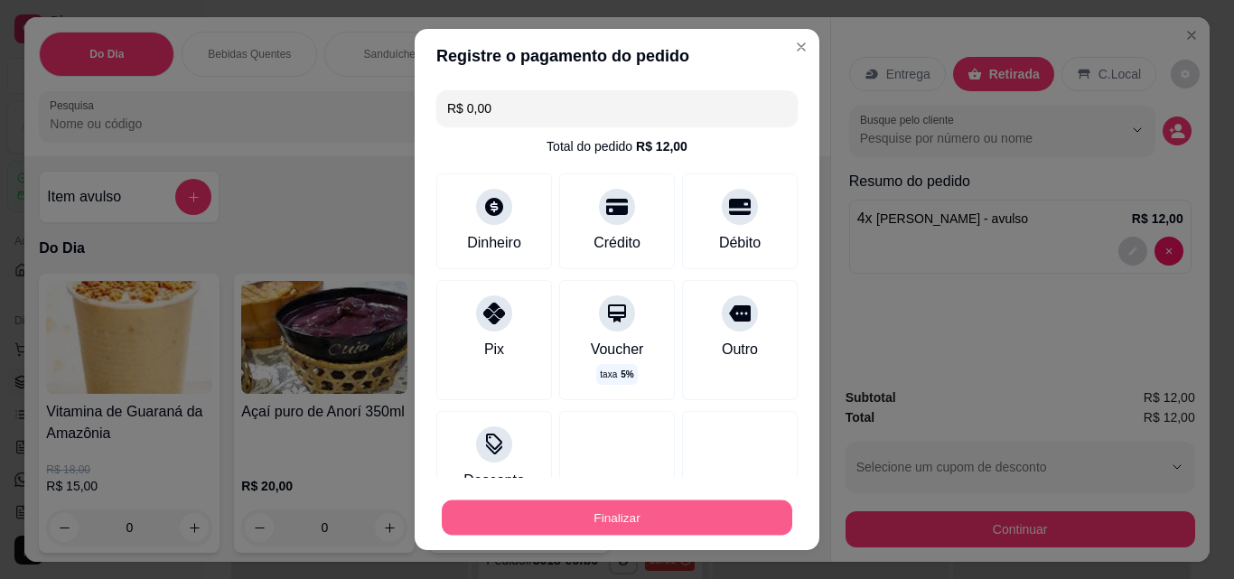
click at [644, 508] on button "Finalizar" at bounding box center [617, 517] width 350 height 35
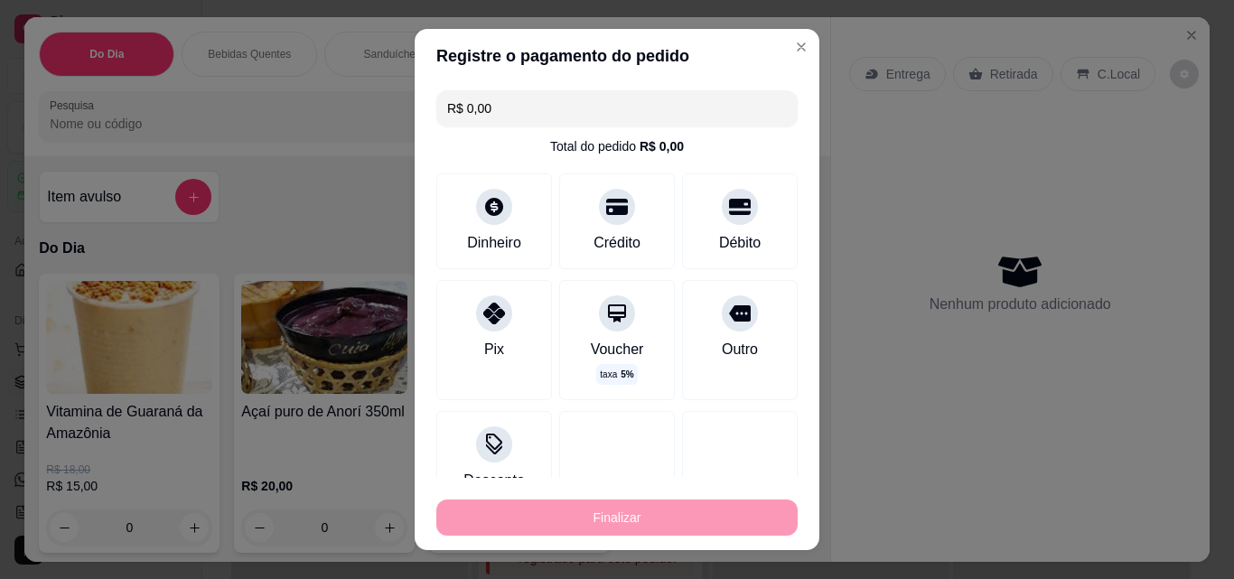
type input "-R$ 12,00"
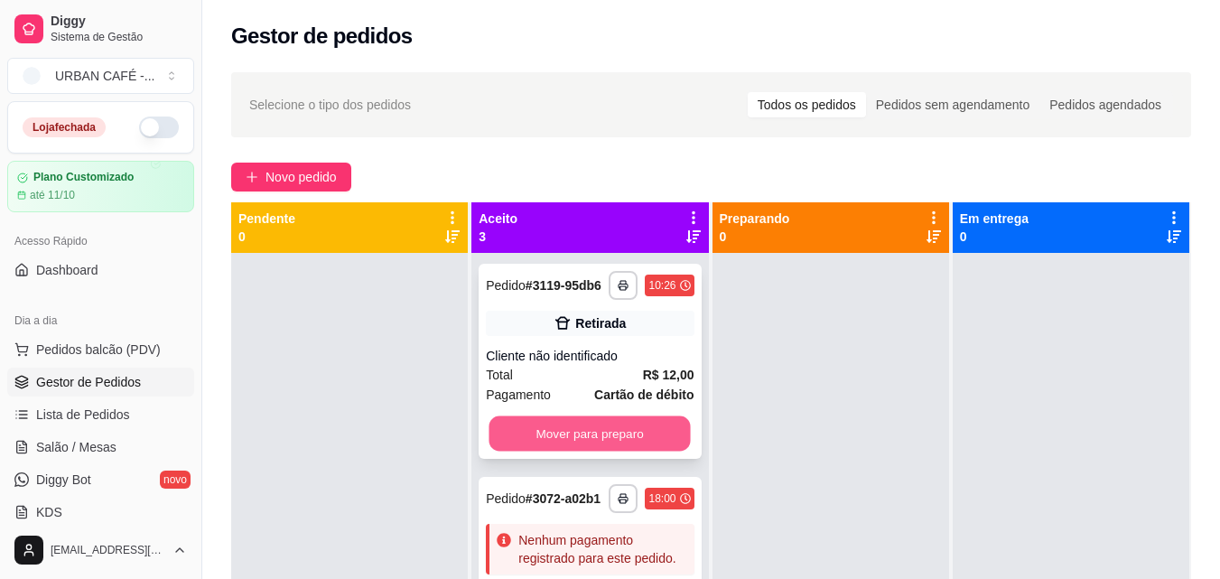
click at [629, 452] on button "Mover para preparo" at bounding box center [590, 433] width 201 height 35
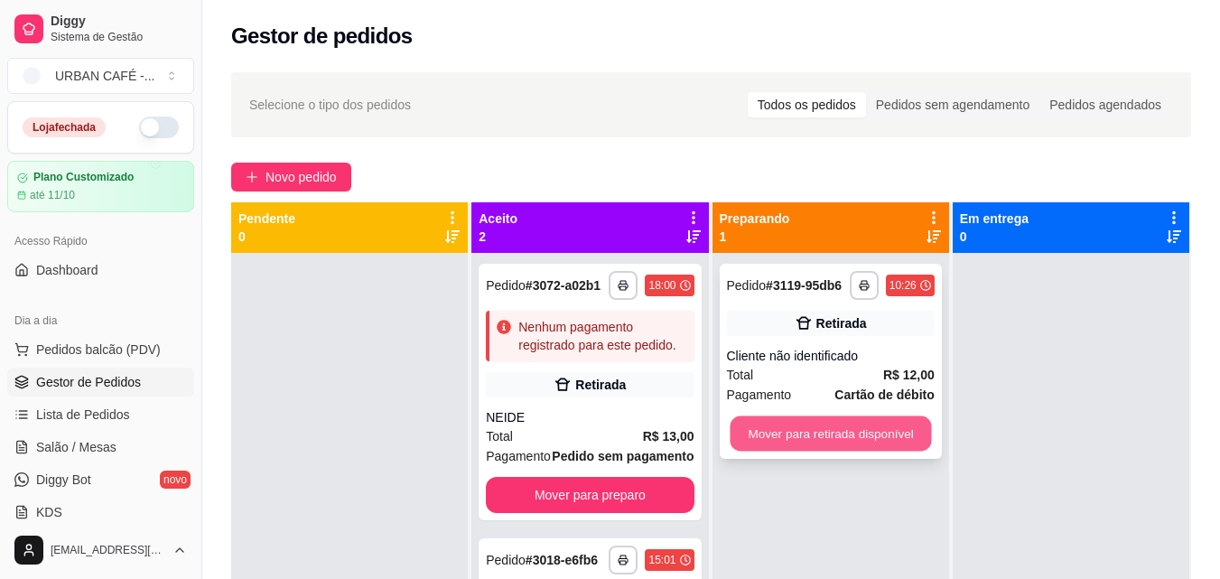
click at [843, 437] on button "Mover para retirada disponível" at bounding box center [830, 433] width 201 height 35
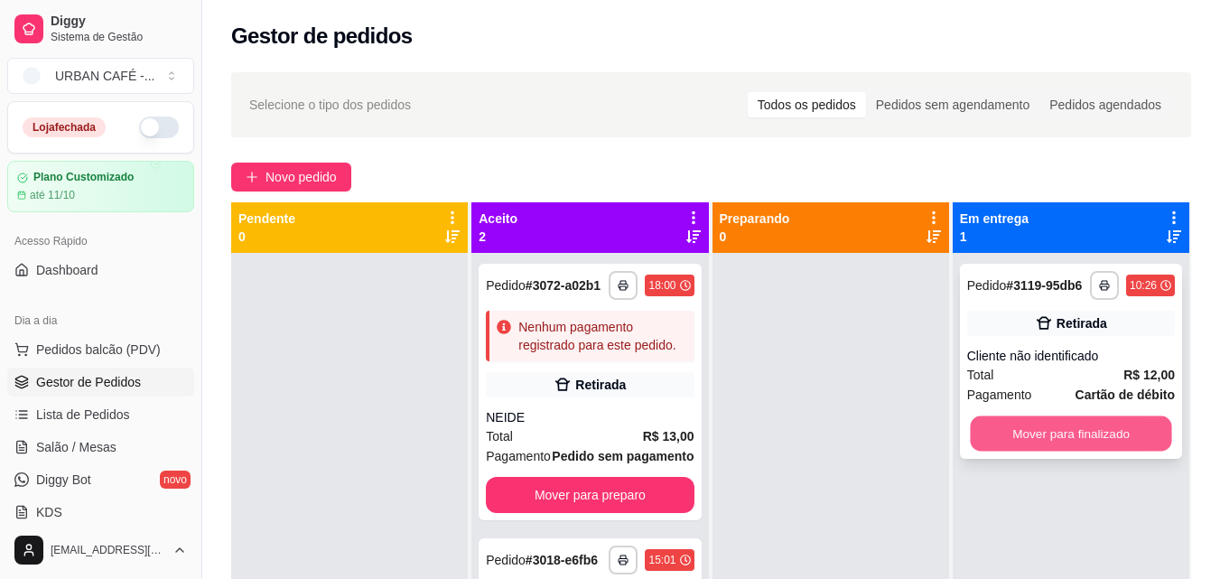
click at [1053, 431] on button "Mover para finalizado" at bounding box center [1070, 433] width 201 height 35
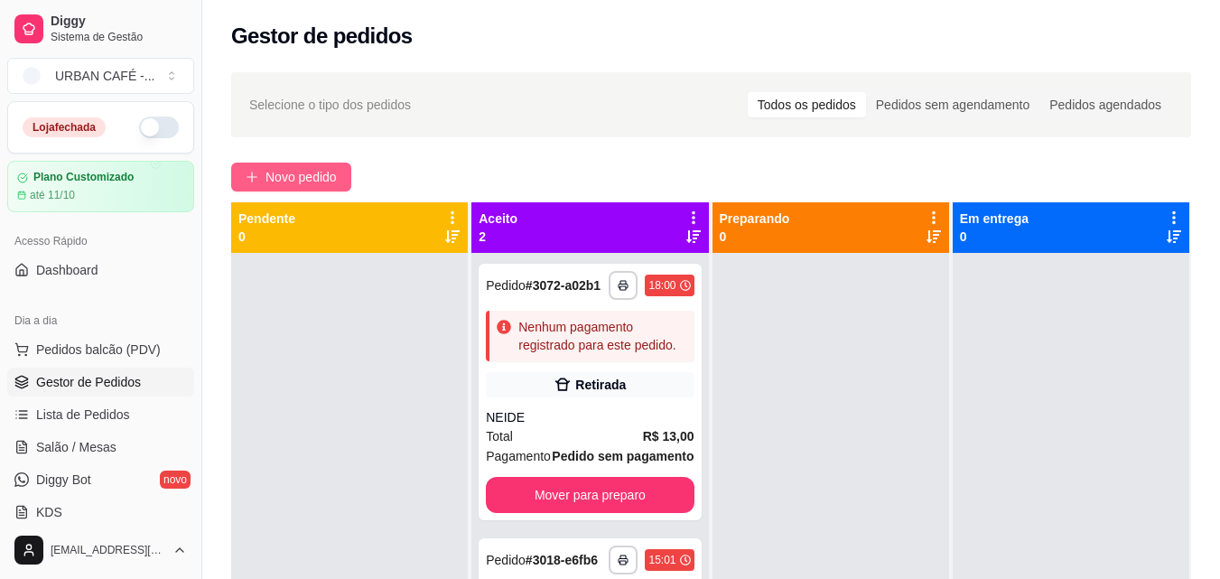
click at [332, 168] on span "Novo pedido" at bounding box center [301, 177] width 71 height 20
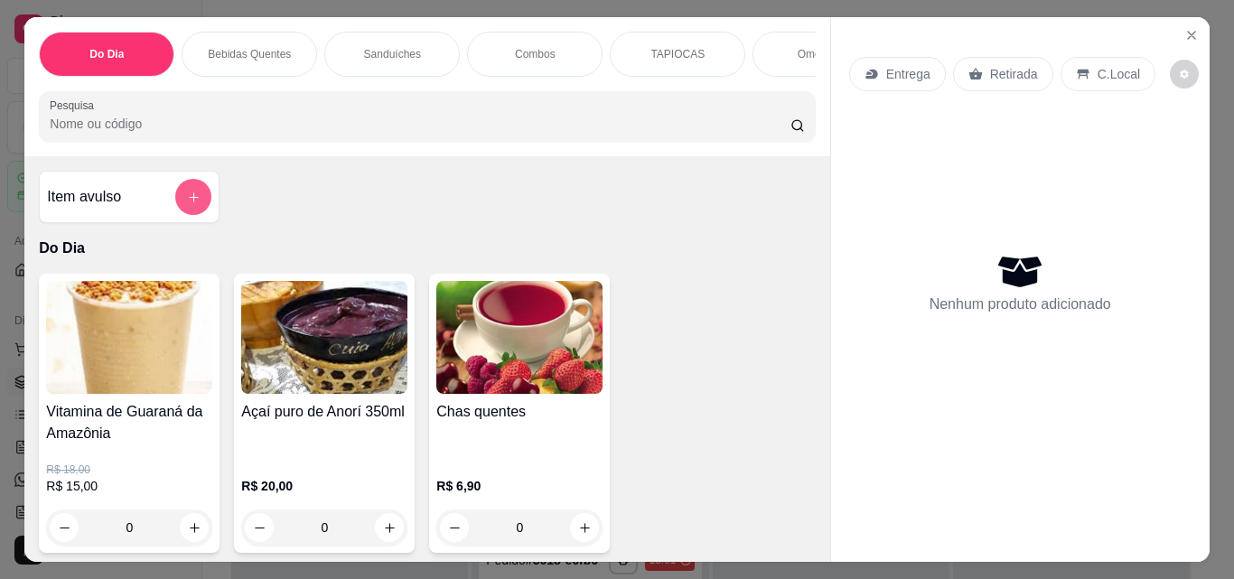
click at [189, 212] on button "add-separate-item" at bounding box center [193, 197] width 36 height 36
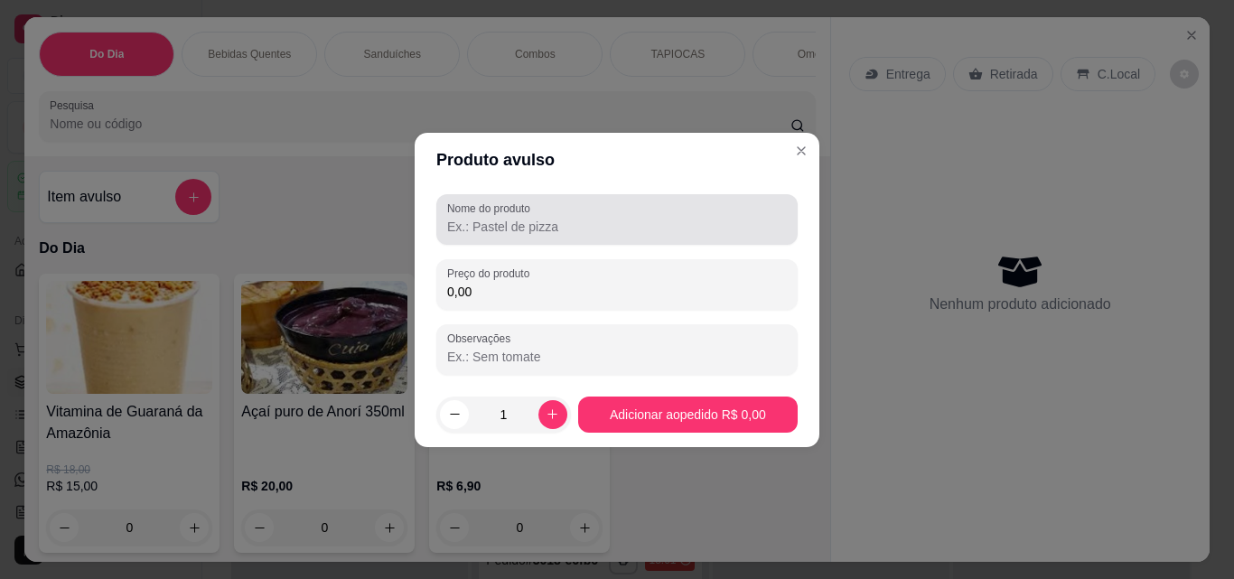
click at [630, 231] on input "Nome do produto" at bounding box center [617, 227] width 340 height 18
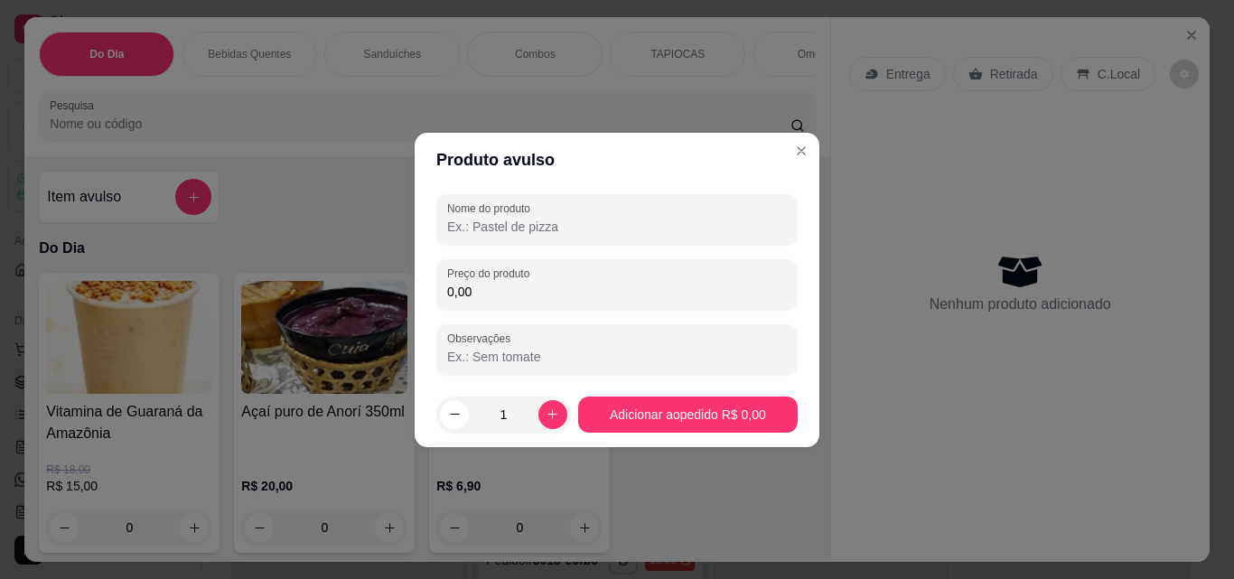
type input ","
type input "m"
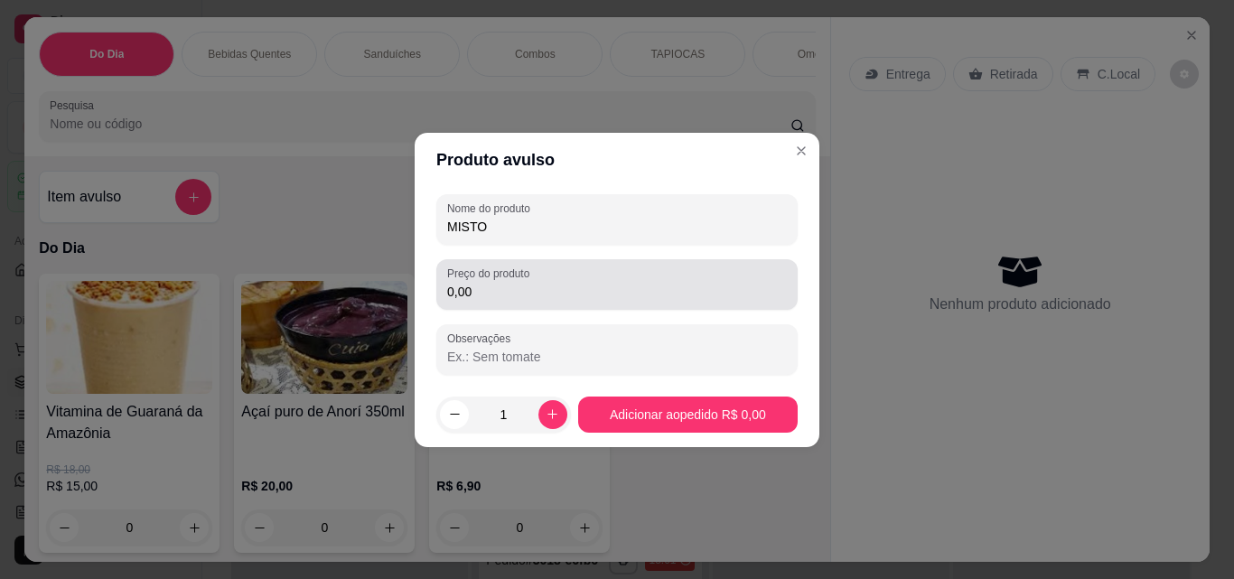
type input "MISTO"
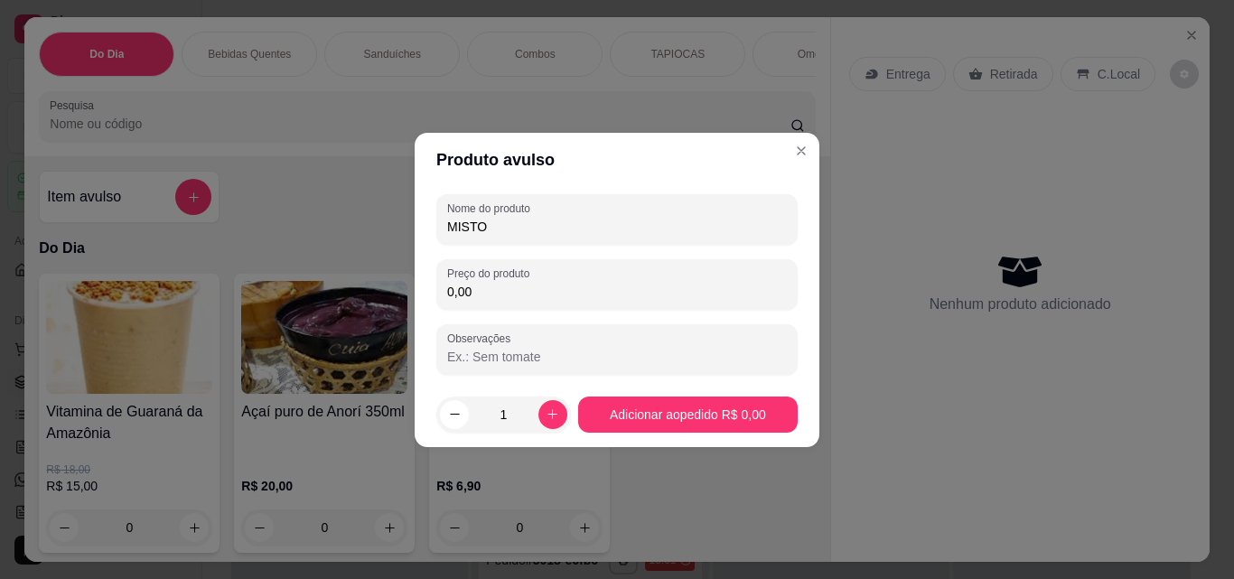
click at [578, 300] on input "0,00" at bounding box center [617, 292] width 340 height 18
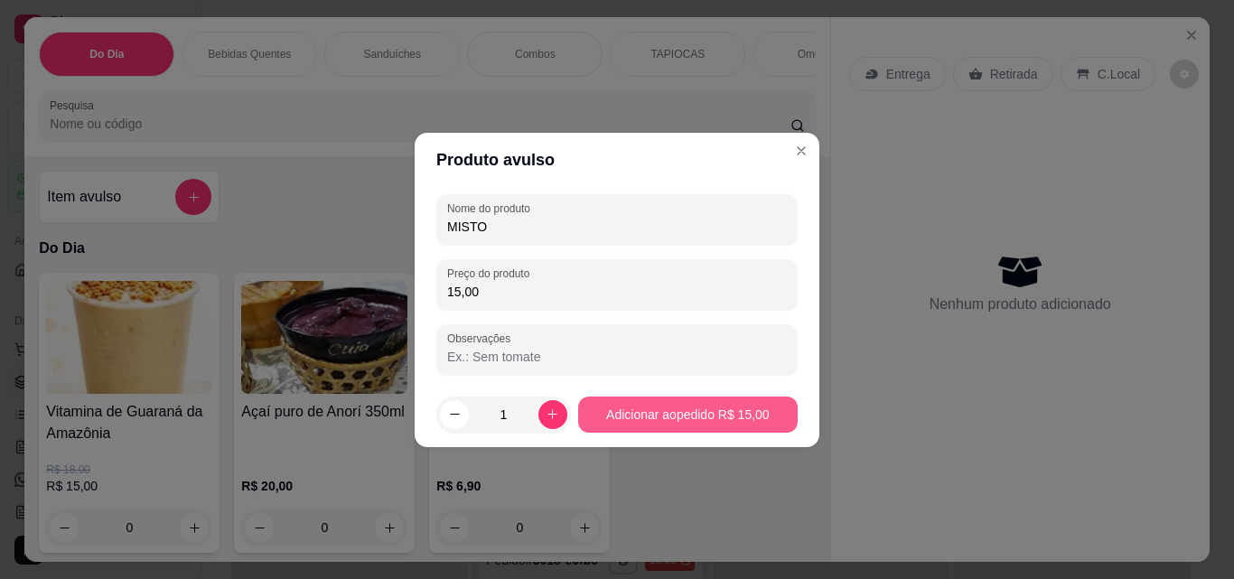
type input "15,00"
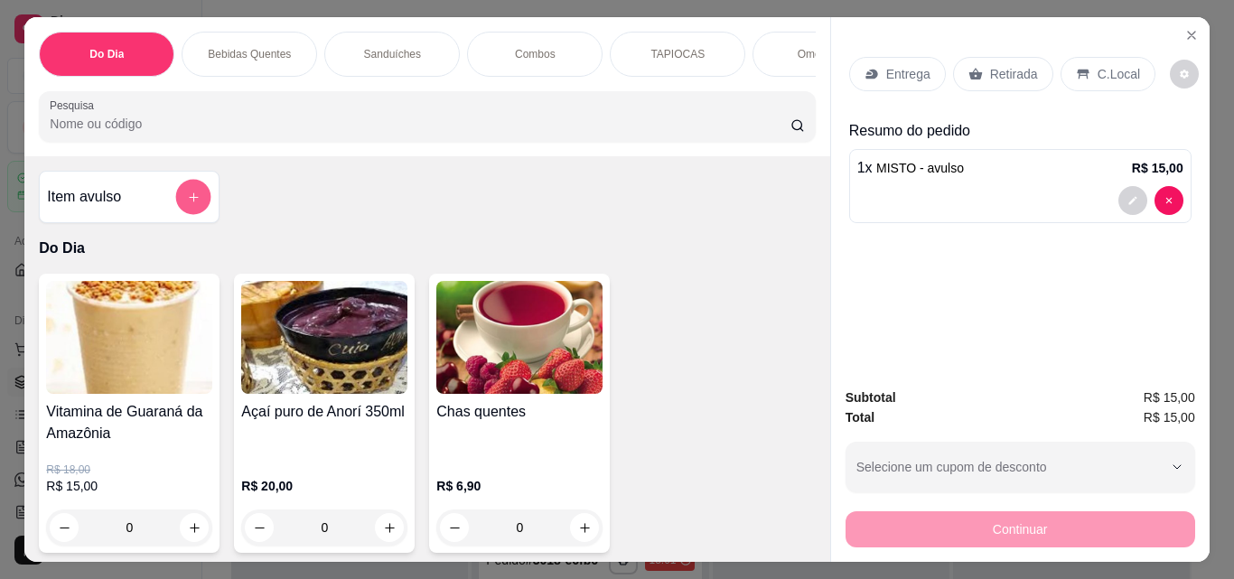
click at [176, 196] on button "add-separate-item" at bounding box center [193, 197] width 35 height 35
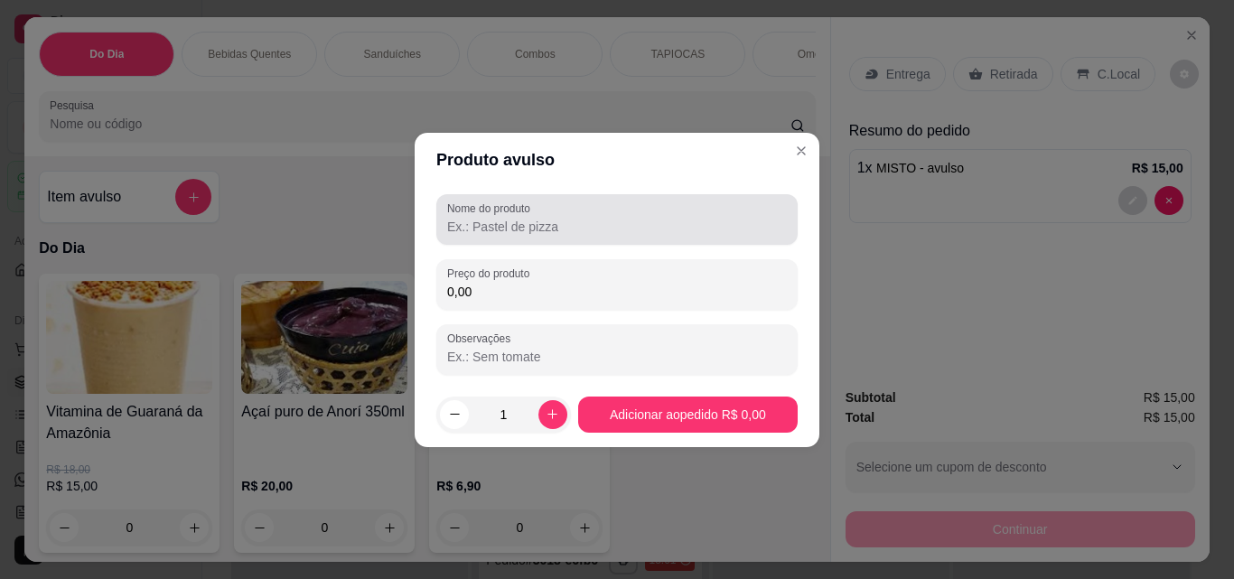
click at [536, 200] on div "Nome do produto" at bounding box center [616, 219] width 361 height 51
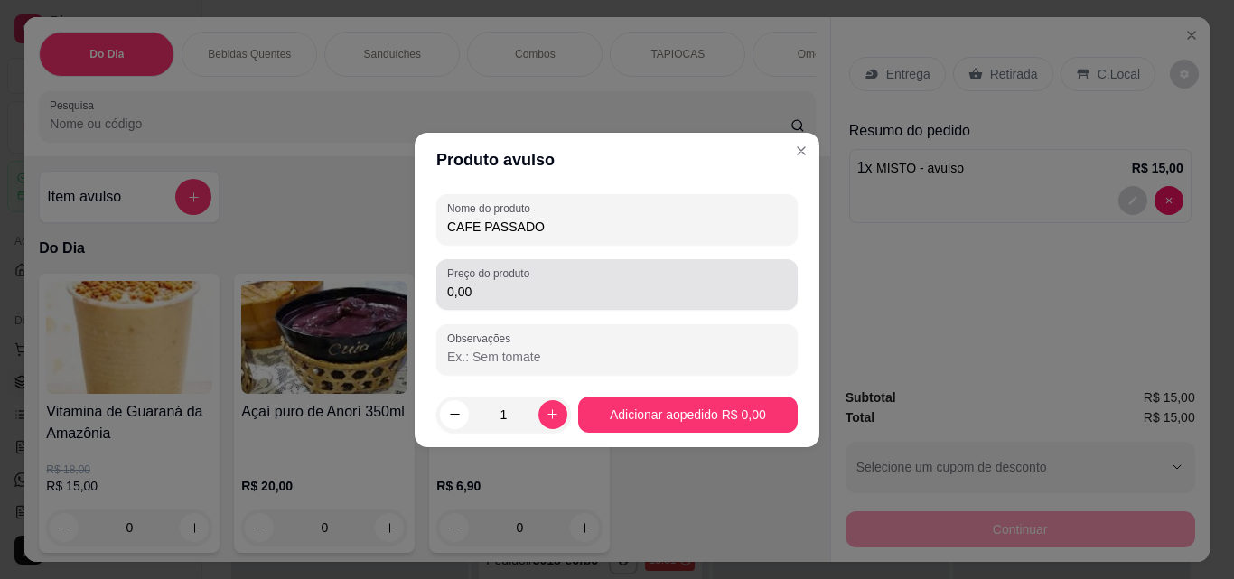
type input "CAFE PASSADO"
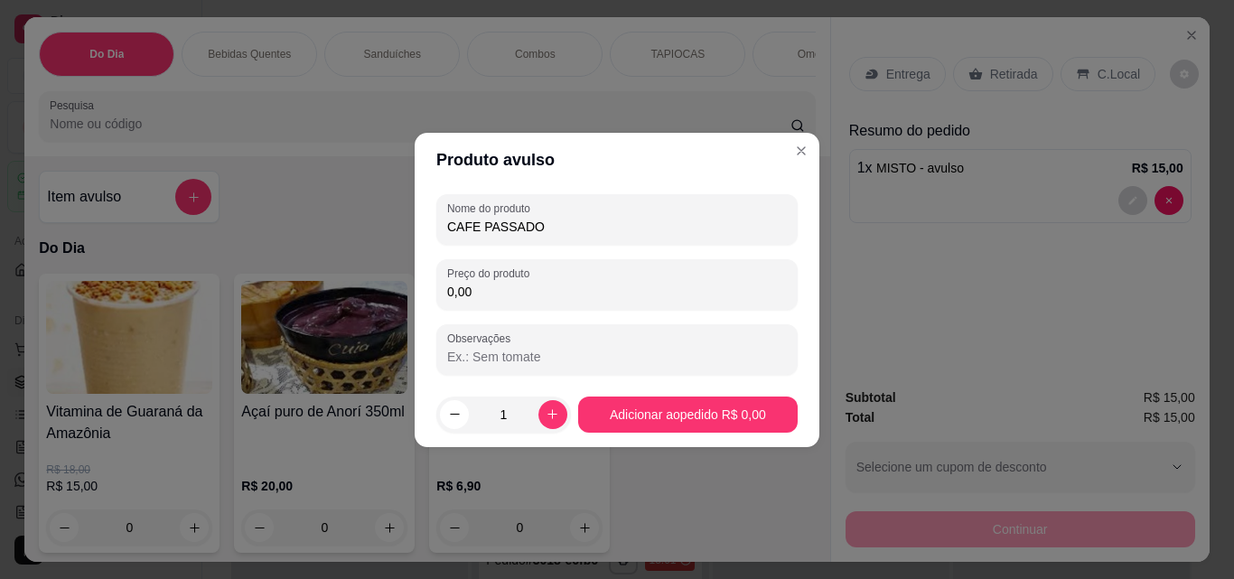
click at [567, 291] on input "0,00" at bounding box center [617, 292] width 340 height 18
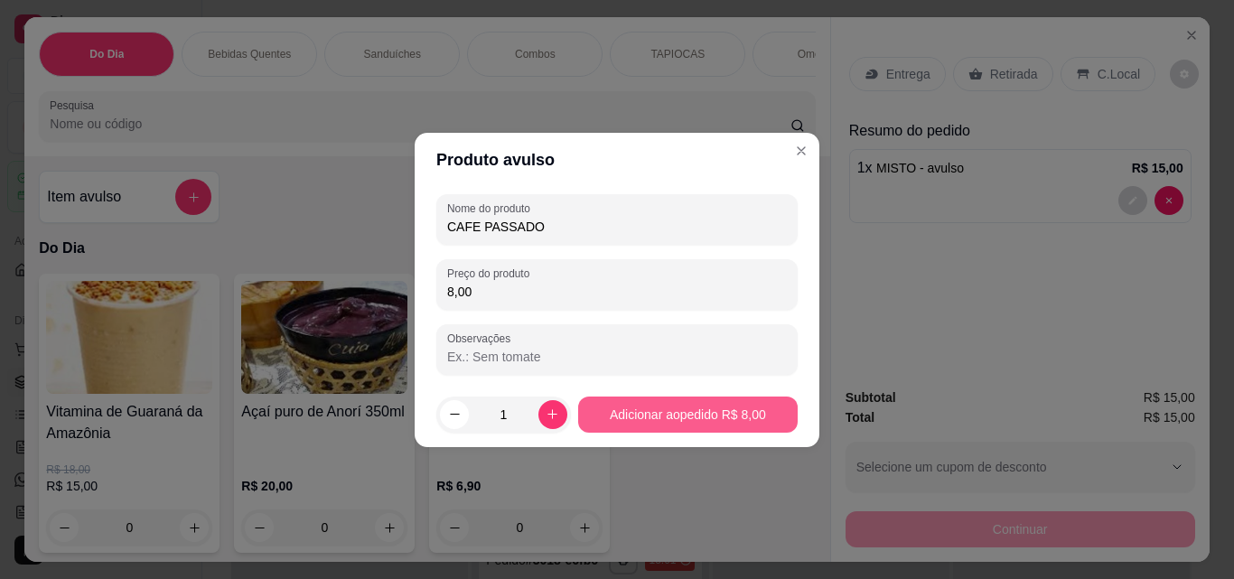
type input "8,00"
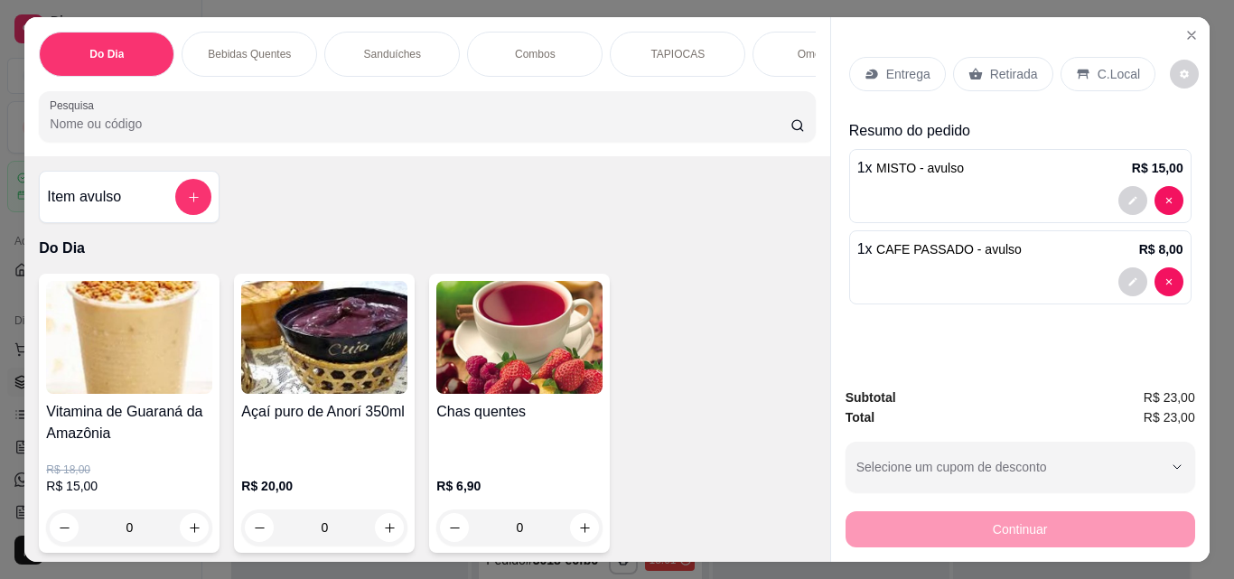
click at [1083, 67] on div "C.Local" at bounding box center [1107, 74] width 95 height 34
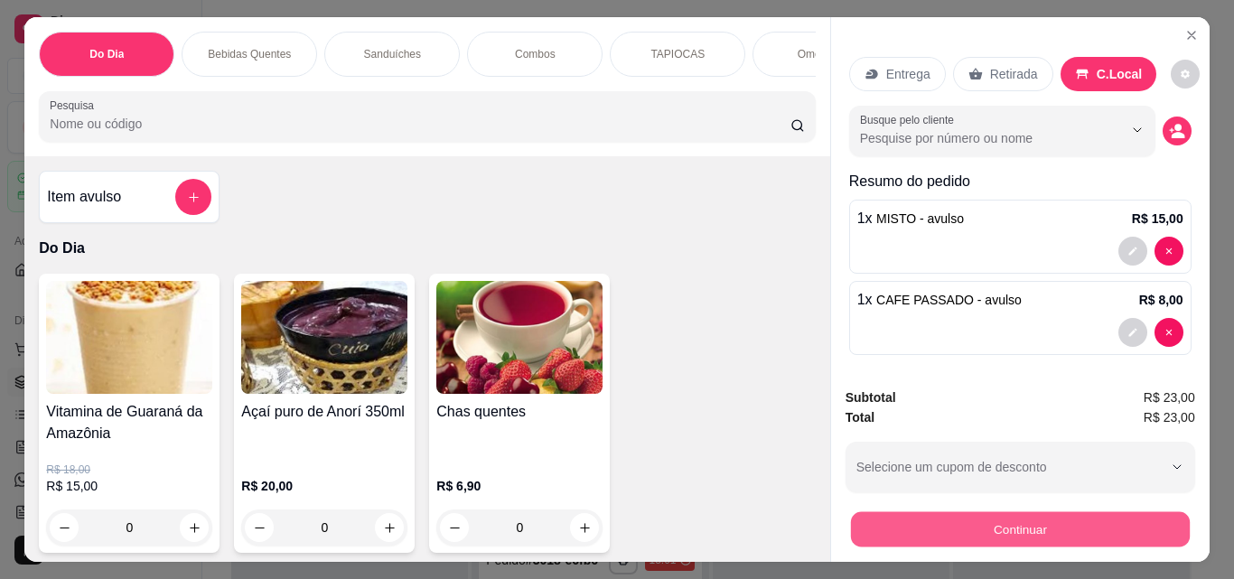
click at [1000, 522] on button "Continuar" at bounding box center [1019, 528] width 339 height 35
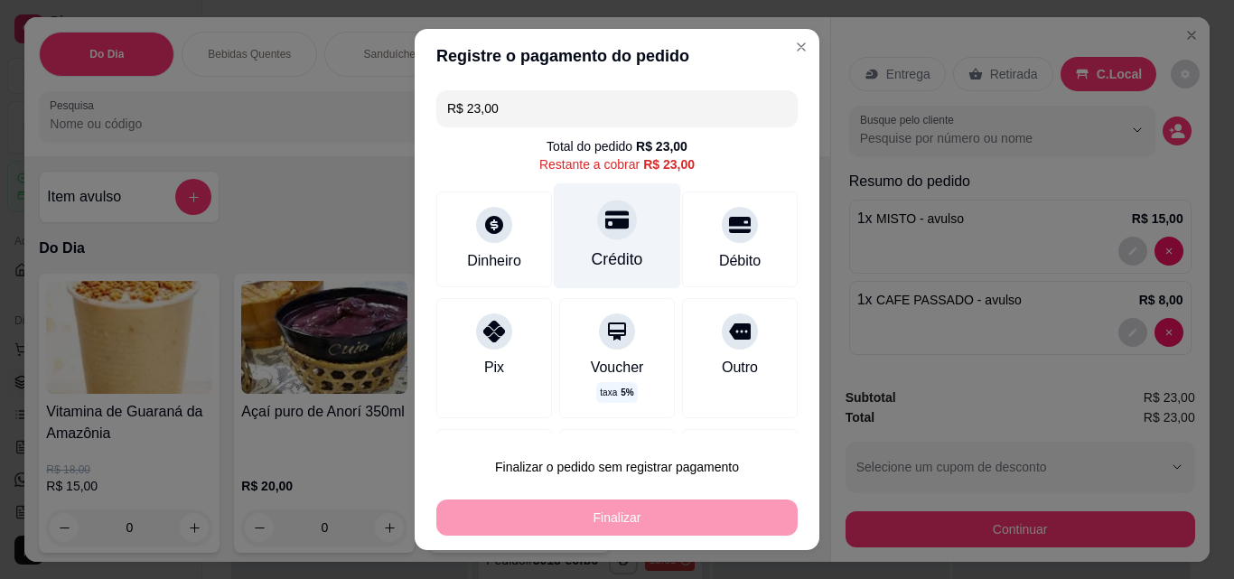
click at [620, 258] on div "Crédito" at bounding box center [617, 258] width 51 height 23
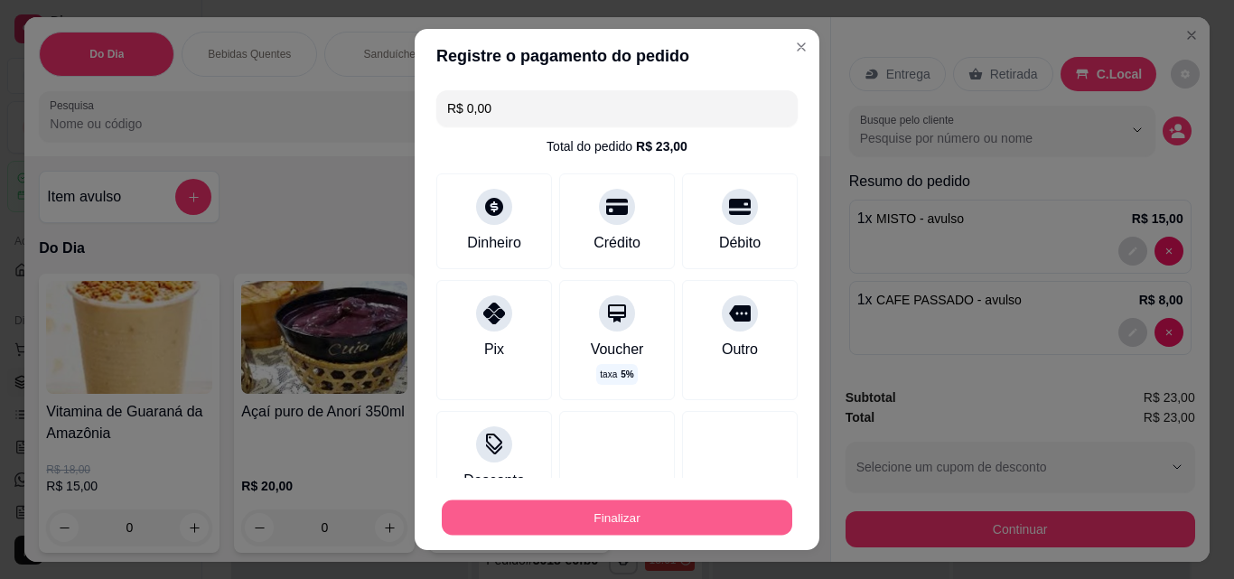
click at [668, 515] on button "Finalizar" at bounding box center [617, 517] width 350 height 35
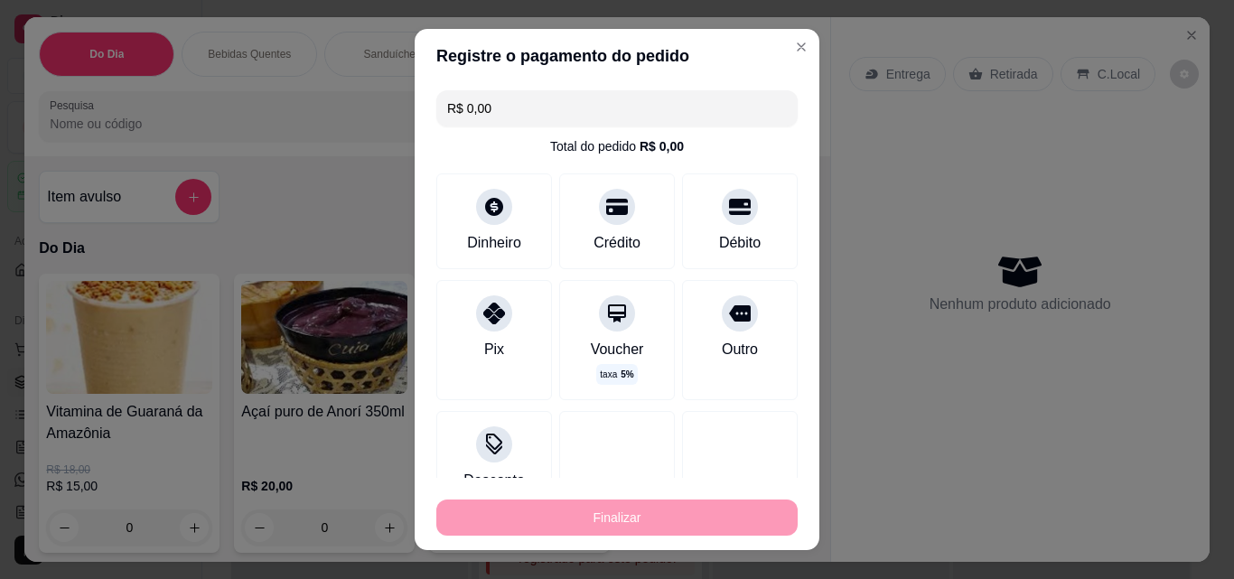
type input "-R$ 23,00"
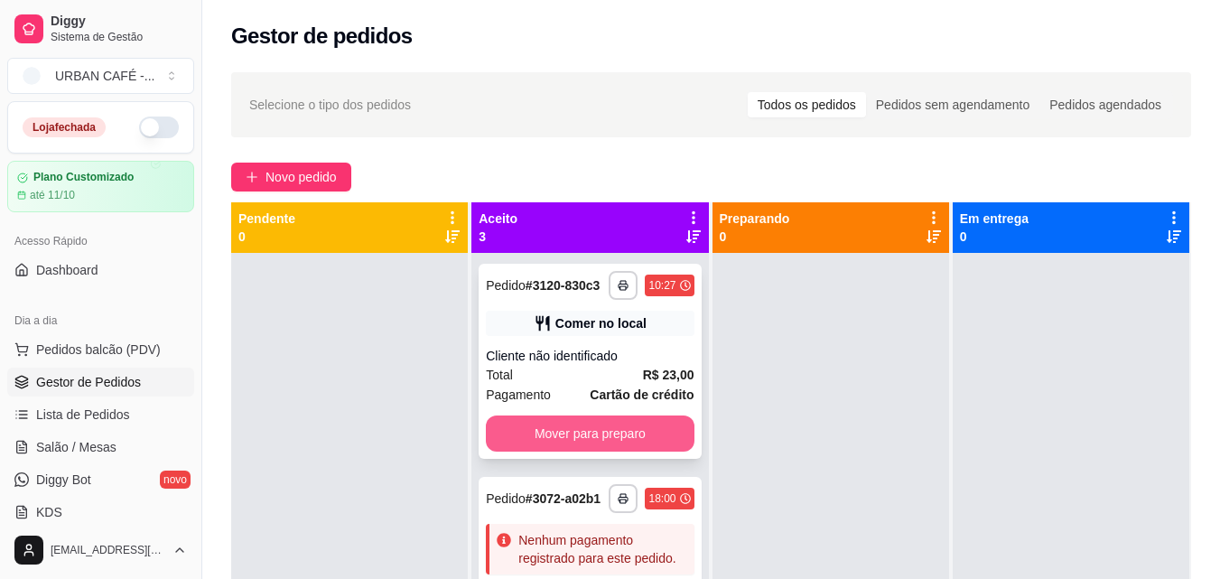
click at [644, 445] on button "Mover para preparo" at bounding box center [590, 433] width 208 height 36
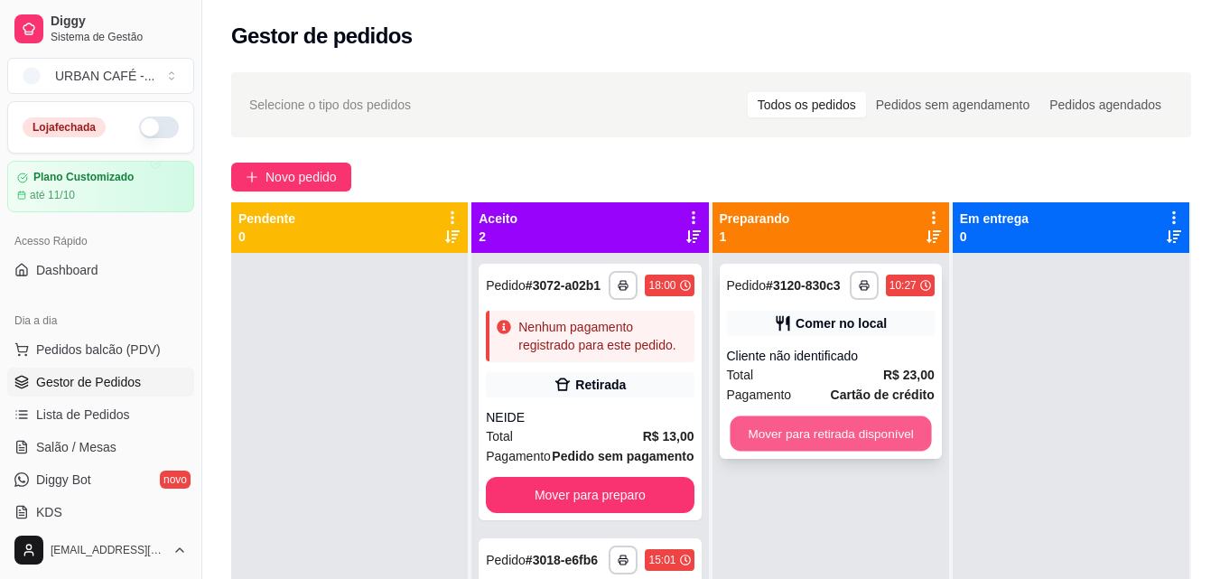
click at [848, 436] on button "Mover para retirada disponível" at bounding box center [830, 433] width 201 height 35
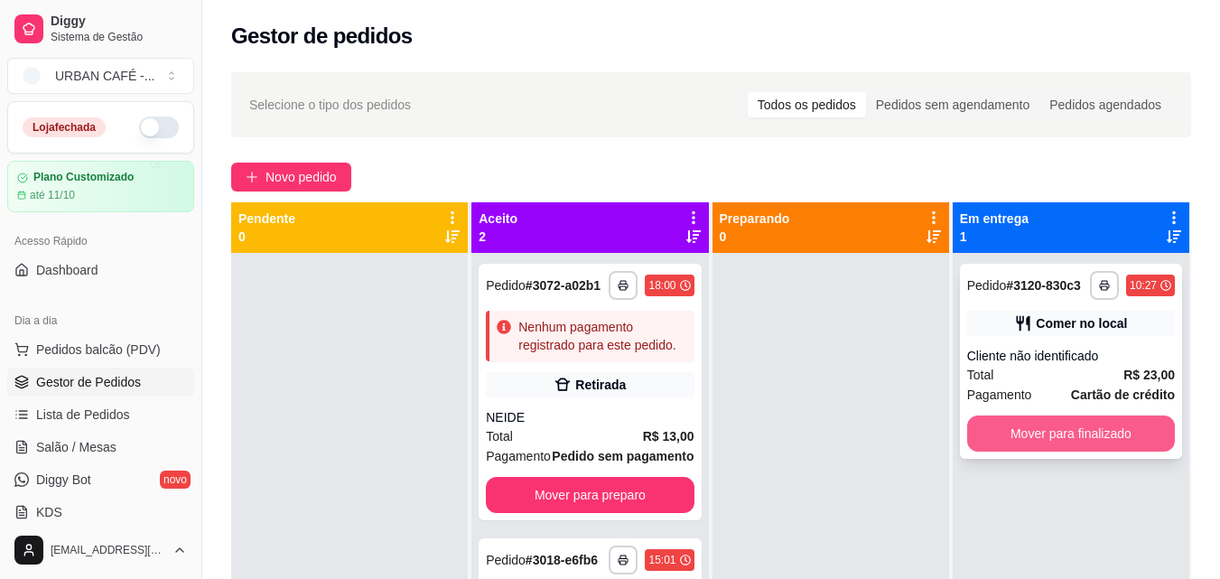
click at [1079, 429] on button "Mover para finalizado" at bounding box center [1071, 433] width 208 height 36
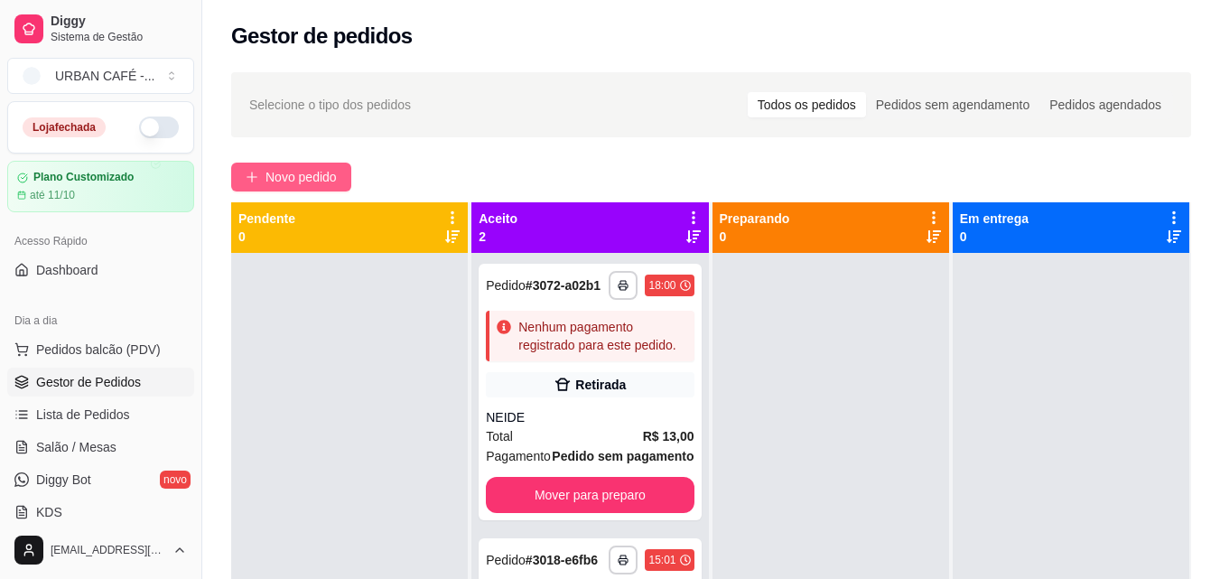
click at [316, 185] on span "Novo pedido" at bounding box center [301, 177] width 71 height 20
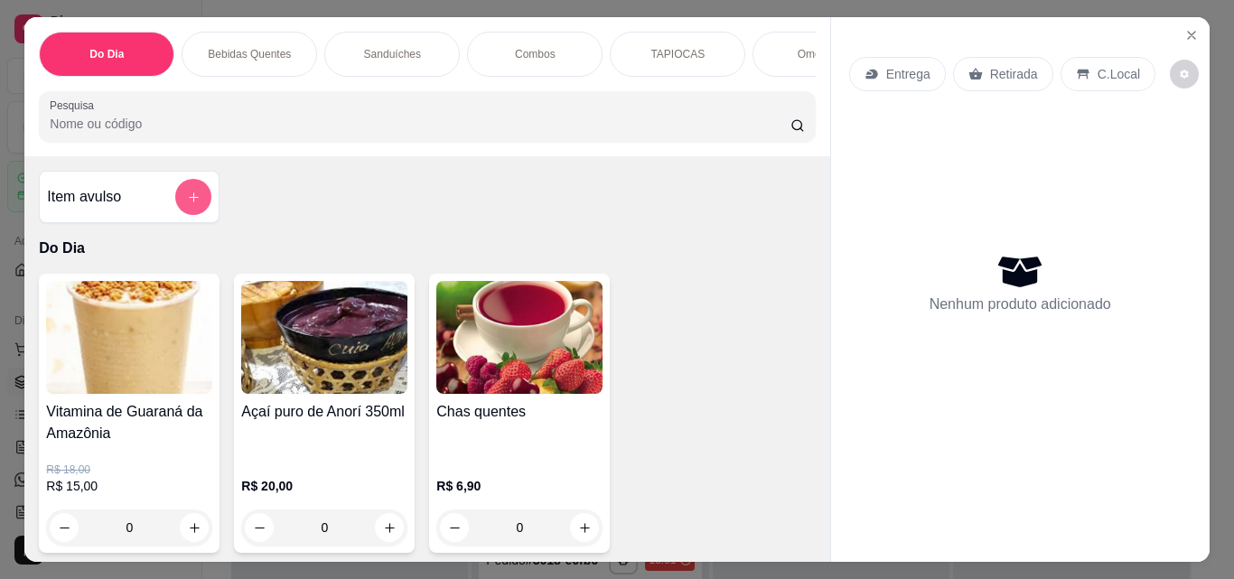
click at [177, 208] on button "add-separate-item" at bounding box center [193, 197] width 36 height 36
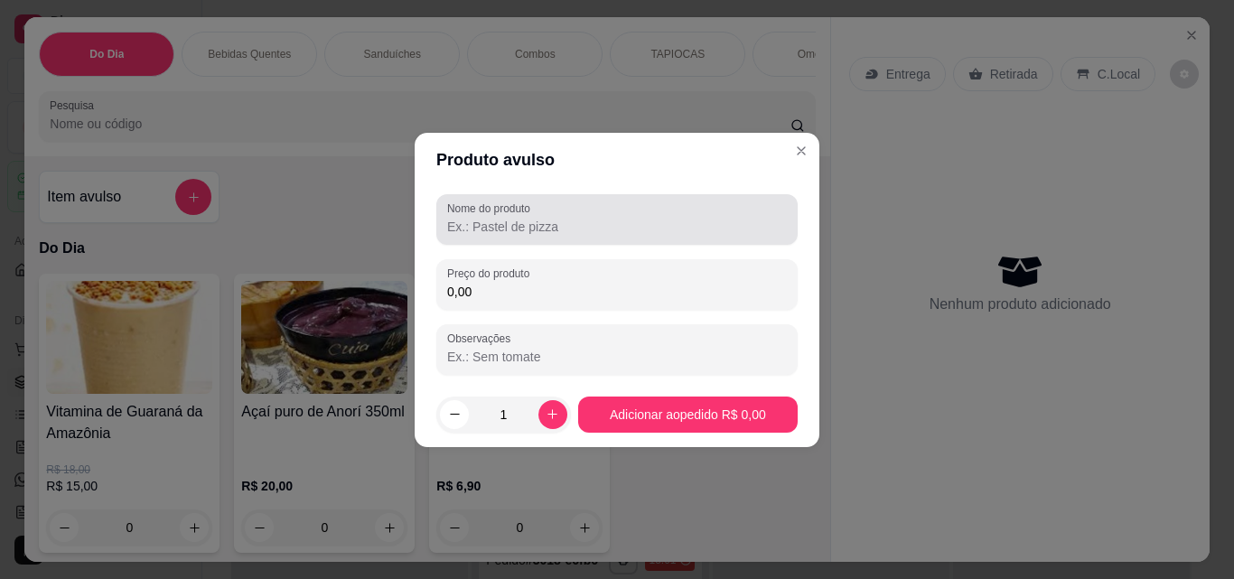
click at [695, 198] on div "Nome do produto" at bounding box center [616, 219] width 361 height 51
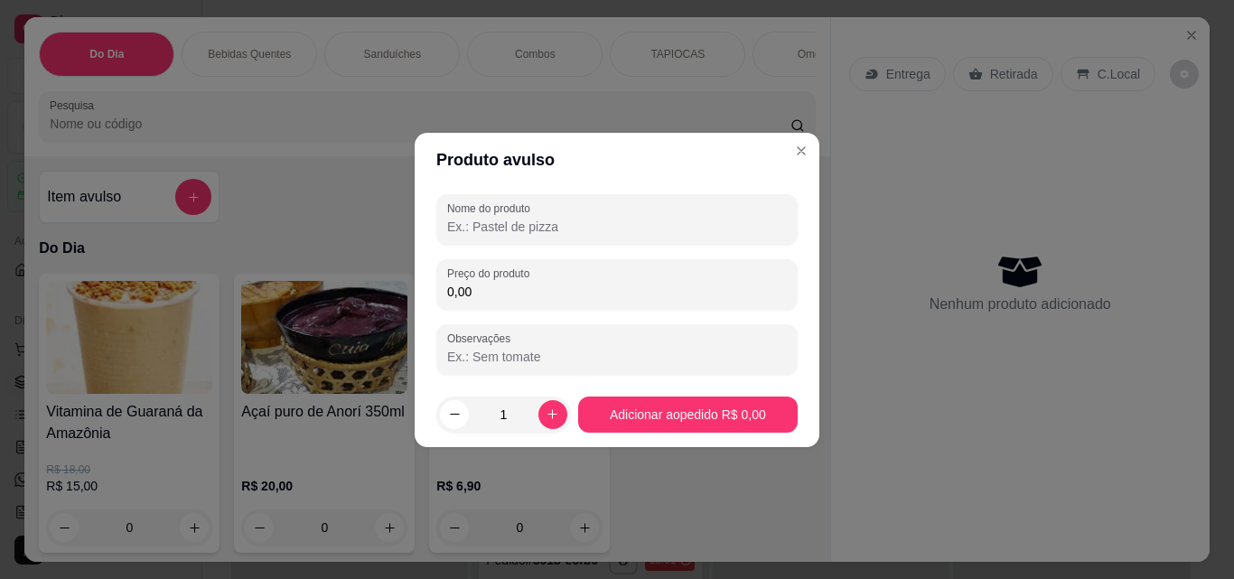
type input "e"
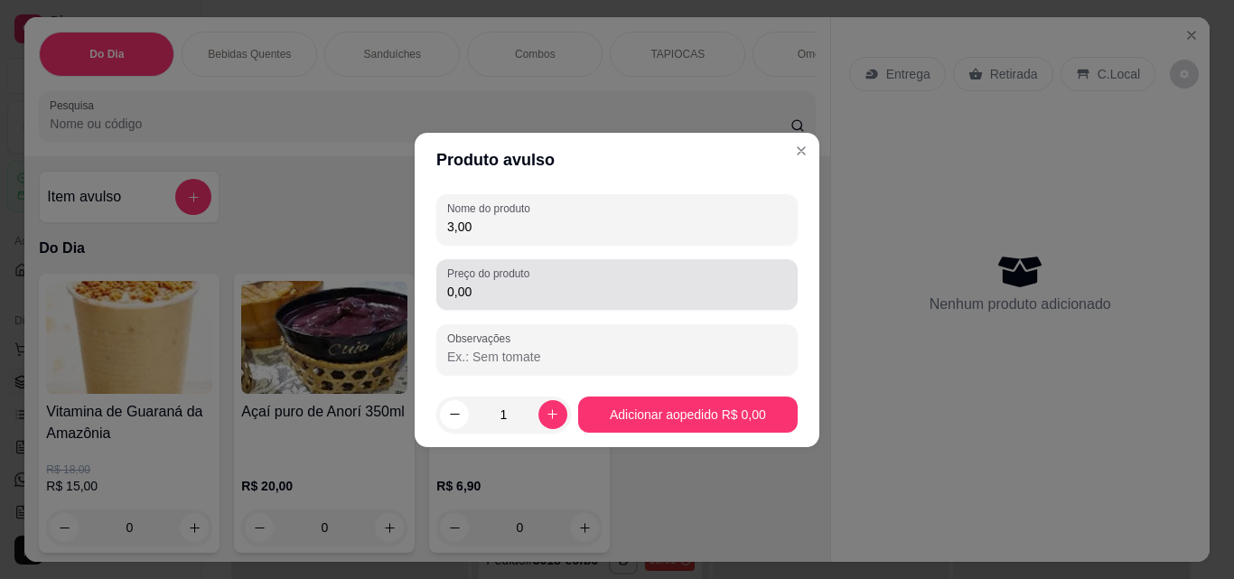
type input "3,00"
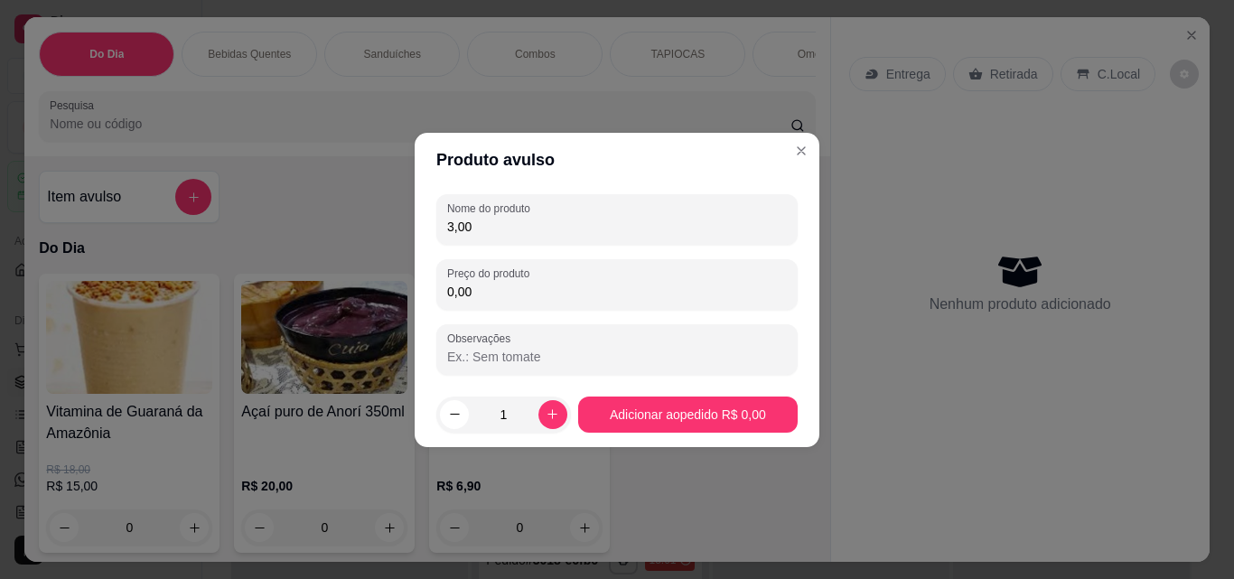
click at [643, 290] on input "0,00" at bounding box center [617, 292] width 340 height 18
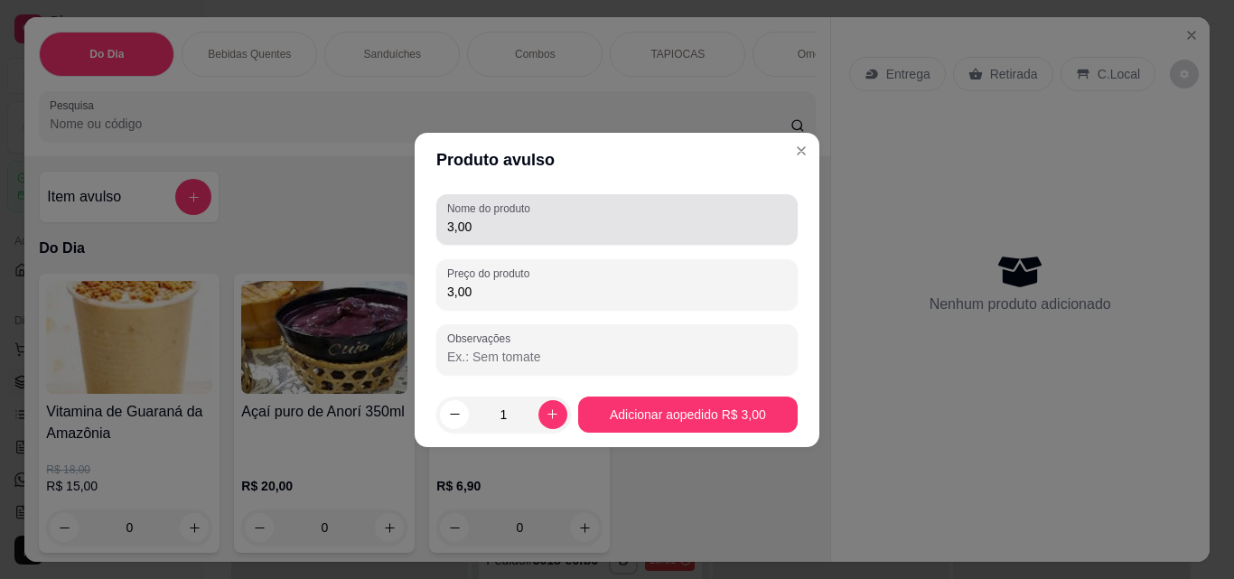
type input "3,00"
click at [598, 204] on div "3,00" at bounding box center [617, 219] width 340 height 36
click at [601, 205] on div "3,00" at bounding box center [617, 219] width 340 height 36
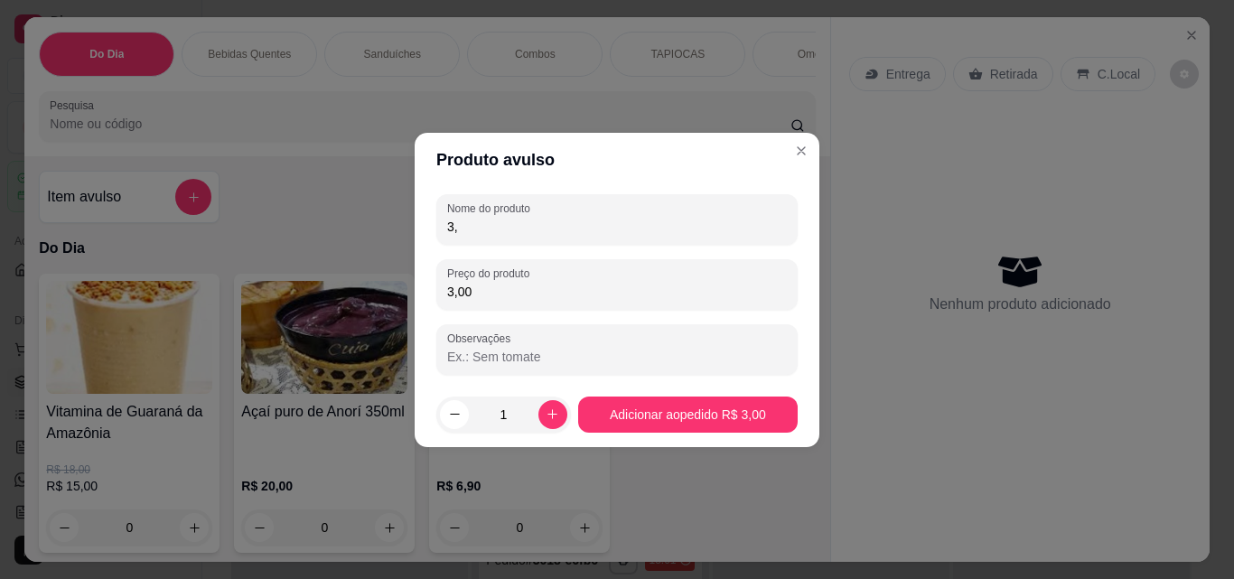
type input "3"
type input "p"
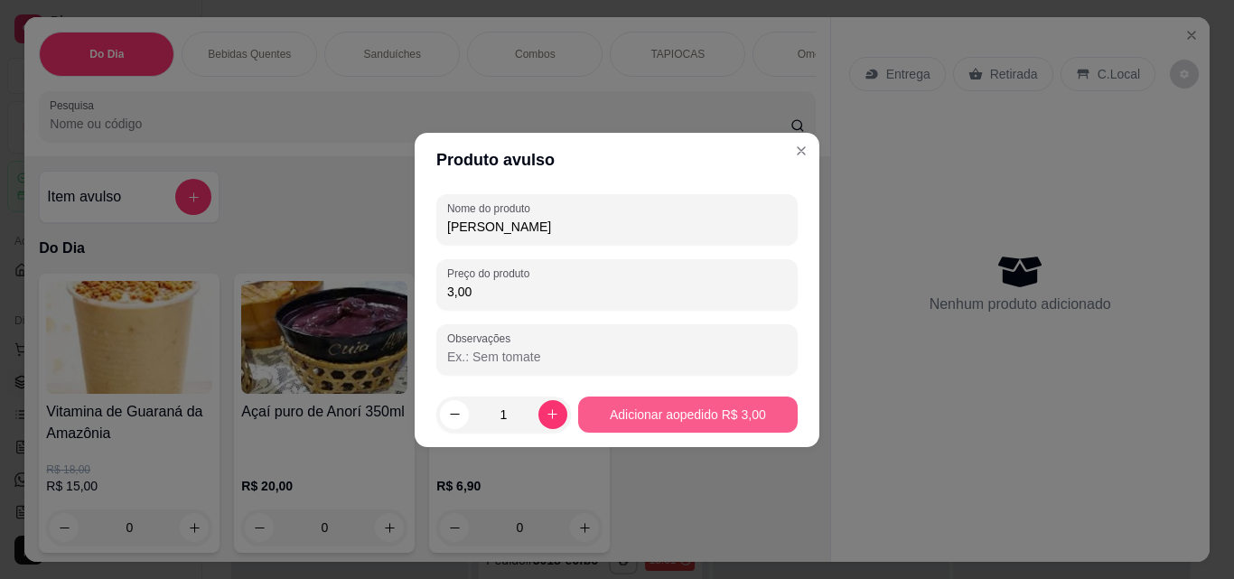
type input "[PERSON_NAME]"
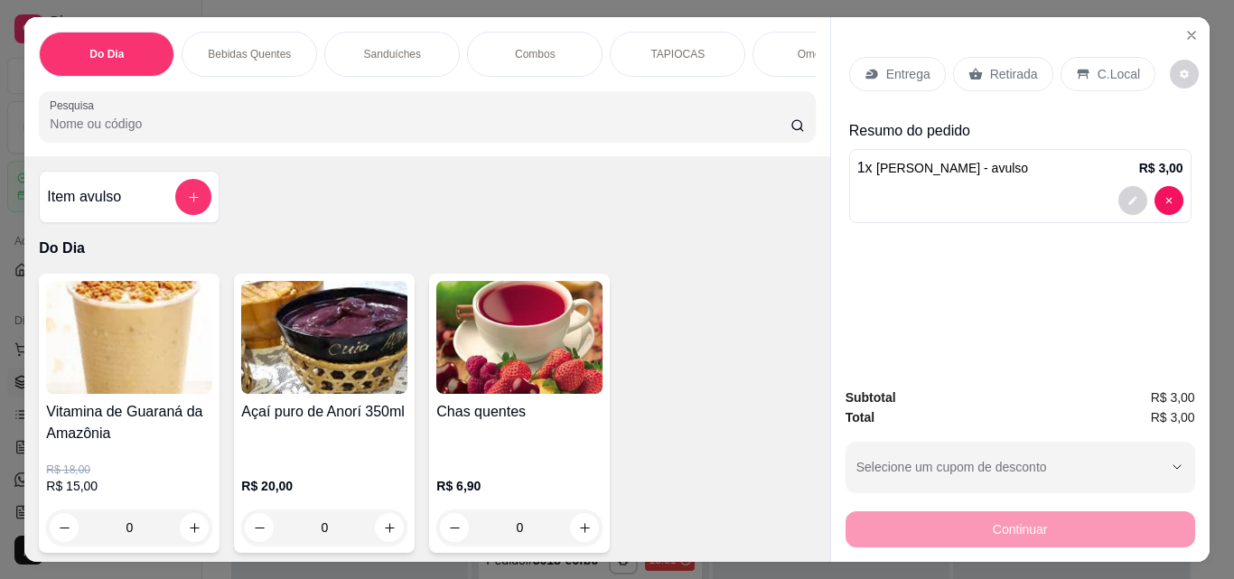
click at [1004, 57] on div "Retirada" at bounding box center [1003, 74] width 100 height 34
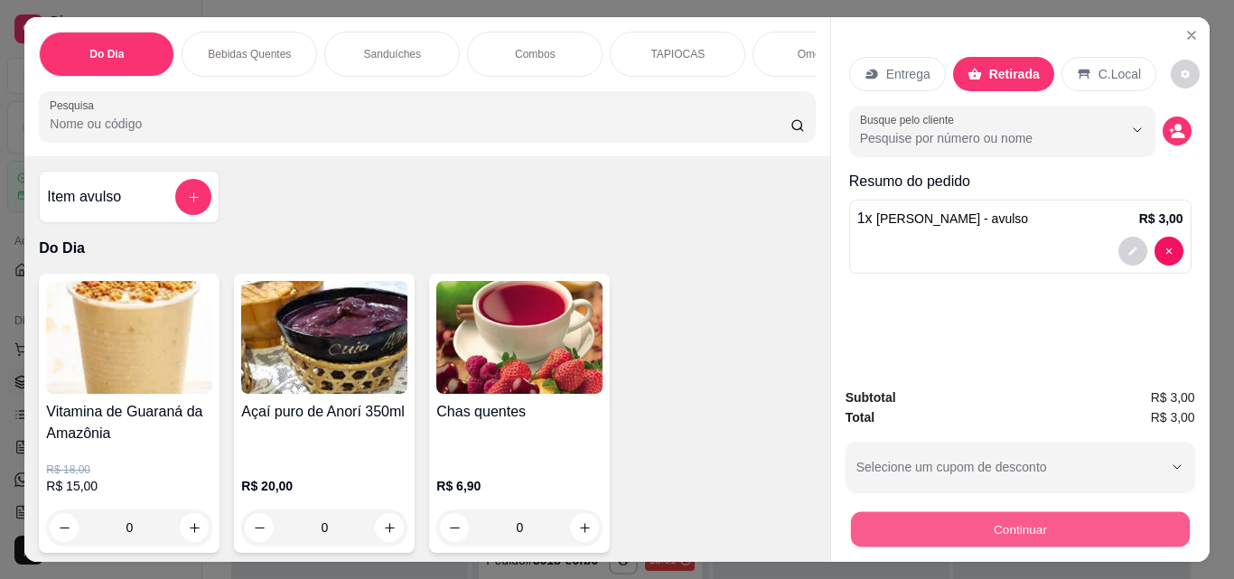
click at [1001, 523] on button "Continuar" at bounding box center [1019, 528] width 339 height 35
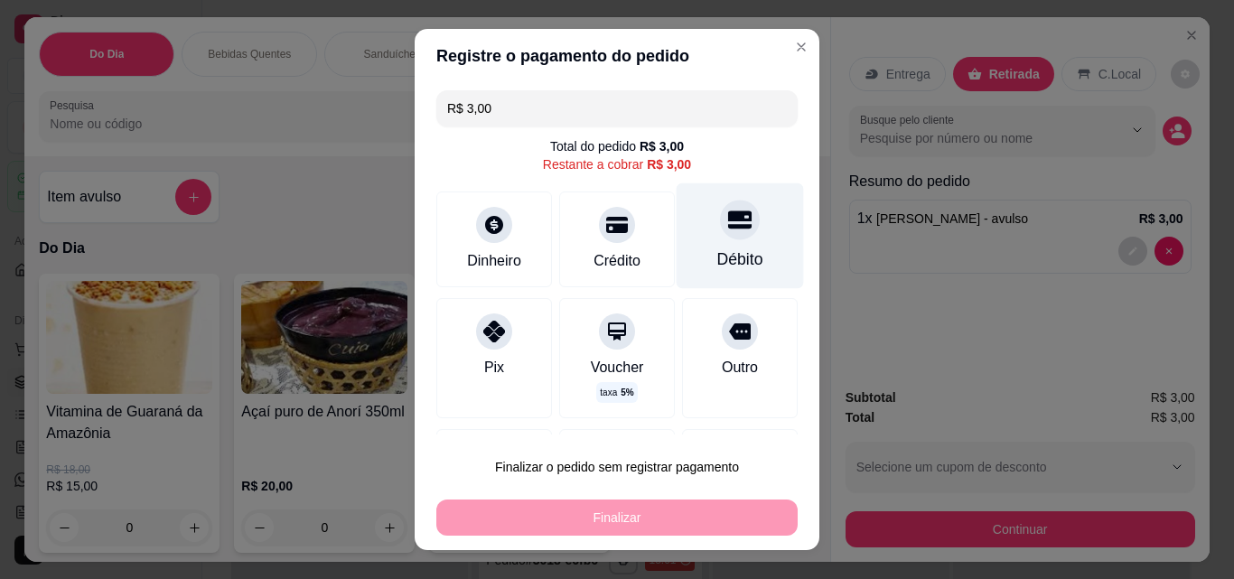
click at [720, 219] on div at bounding box center [740, 220] width 40 height 40
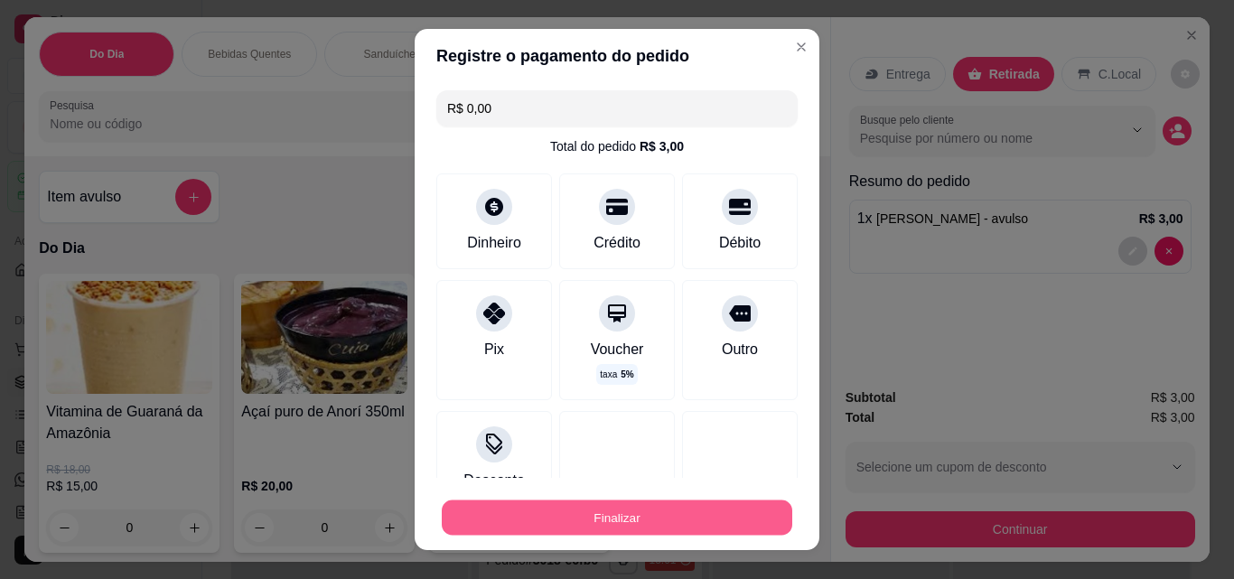
click at [544, 518] on button "Finalizar" at bounding box center [617, 517] width 350 height 35
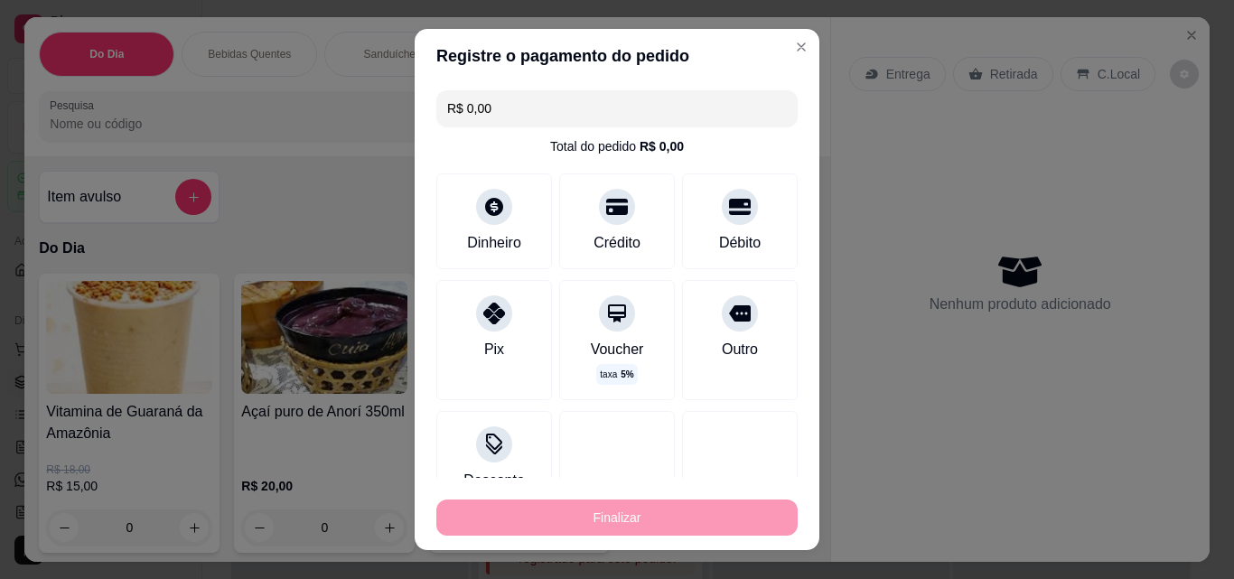
type input "-R$ 3,00"
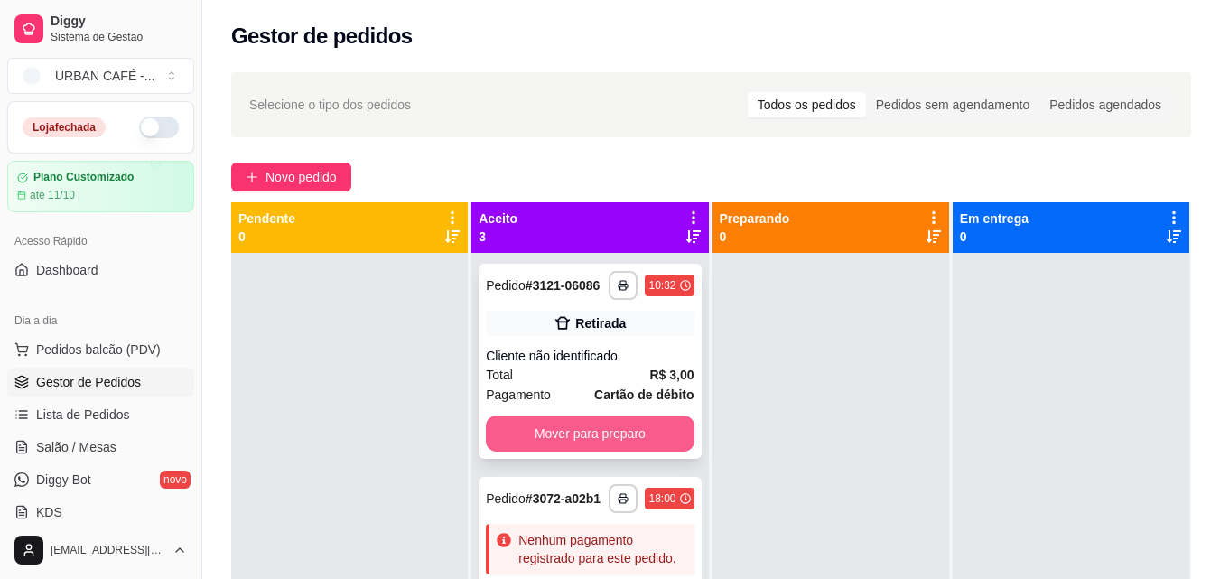
click at [590, 439] on button "Mover para preparo" at bounding box center [590, 433] width 208 height 36
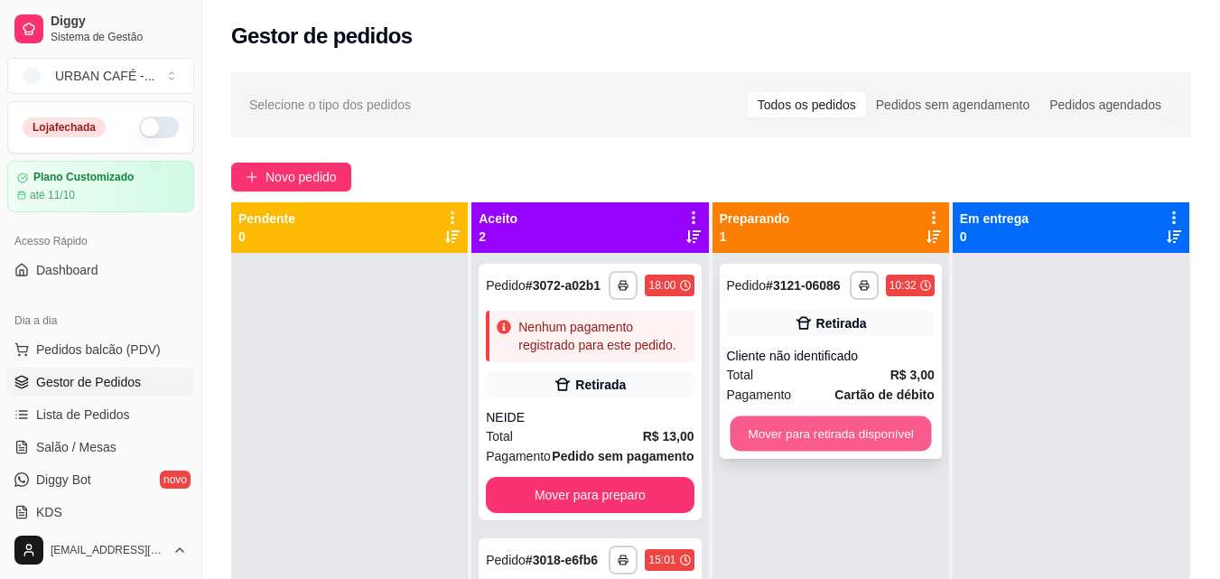
click at [820, 438] on button "Mover para retirada disponível" at bounding box center [830, 433] width 201 height 35
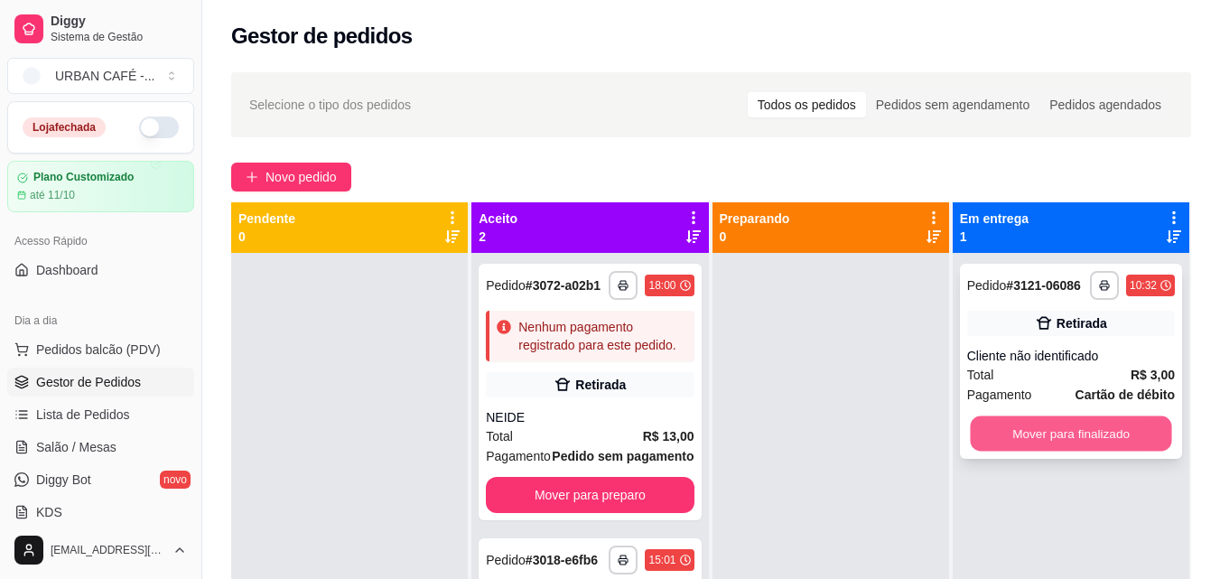
click at [989, 434] on button "Mover para finalizado" at bounding box center [1070, 433] width 201 height 35
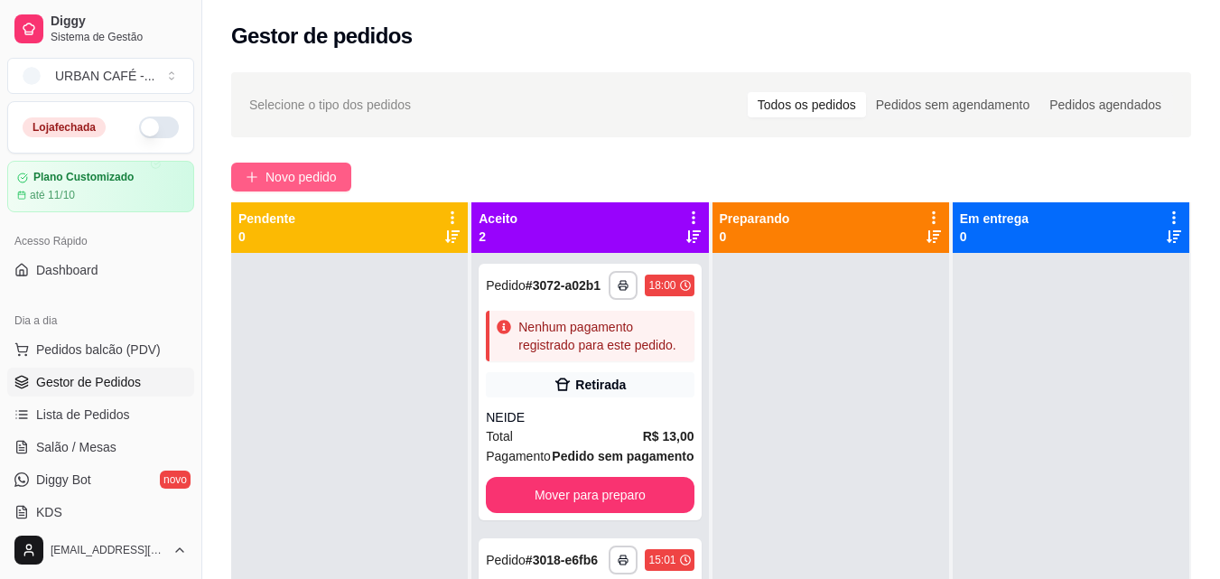
click at [295, 176] on span "Novo pedido" at bounding box center [301, 177] width 71 height 20
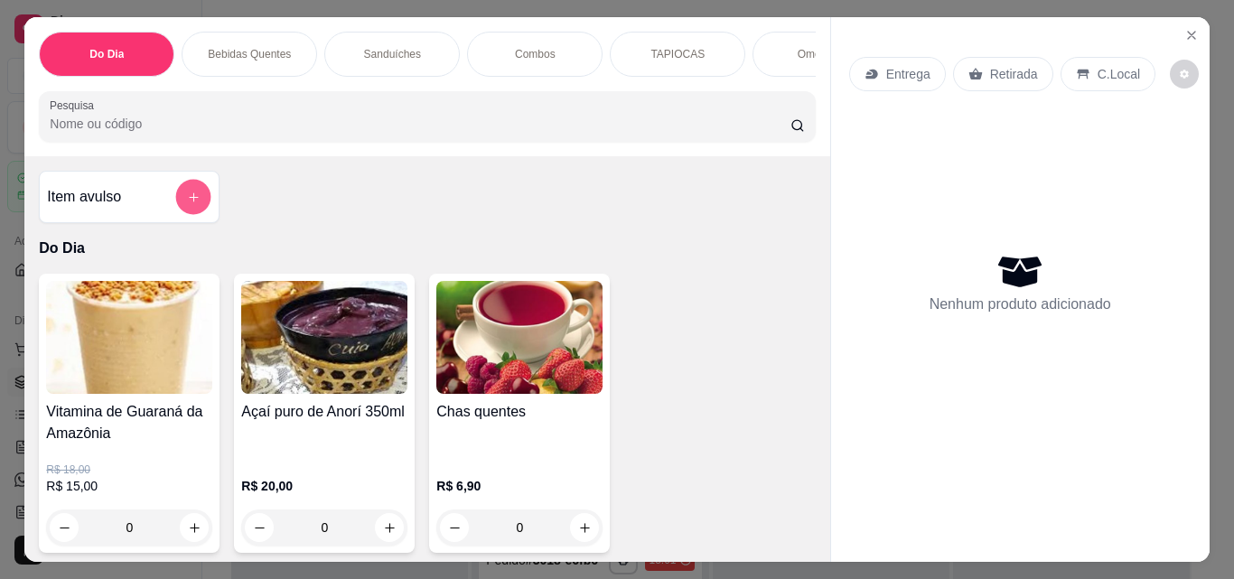
click at [189, 201] on icon "add-separate-item" at bounding box center [193, 196] width 9 height 9
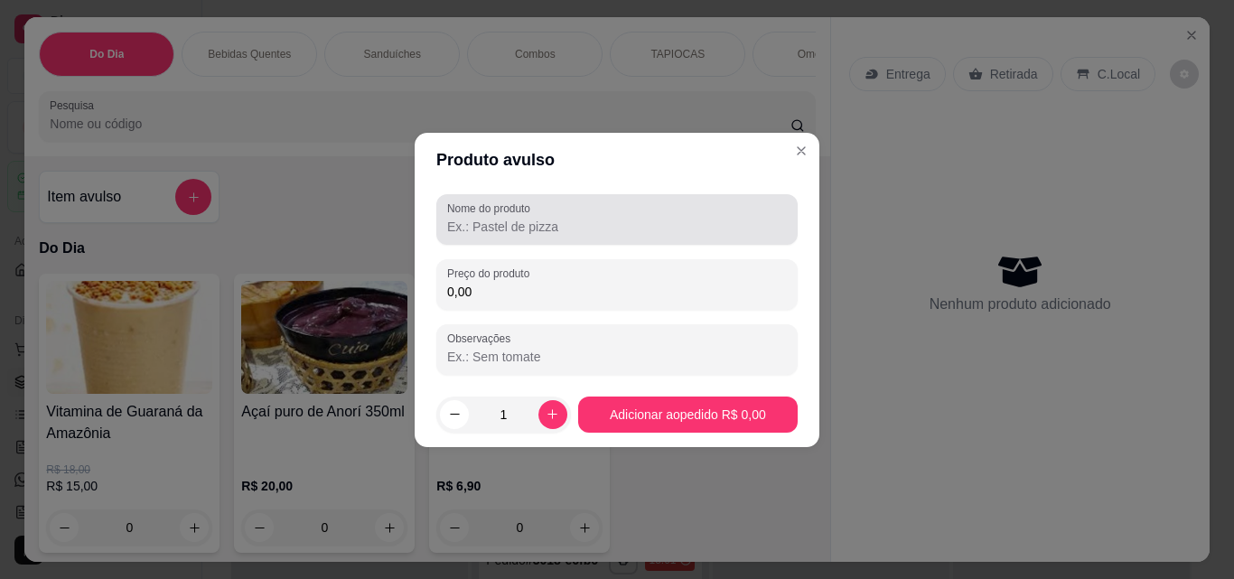
click at [588, 239] on div "Nome do produto" at bounding box center [616, 219] width 361 height 51
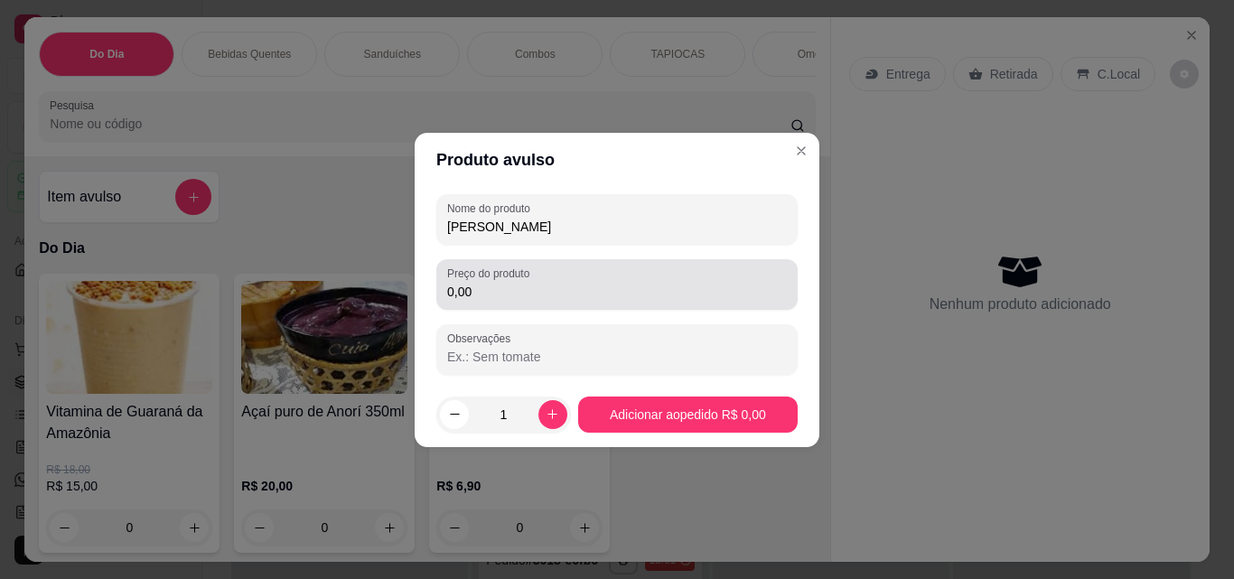
type input "[PERSON_NAME]"
click at [593, 272] on div "0,00" at bounding box center [617, 284] width 340 height 36
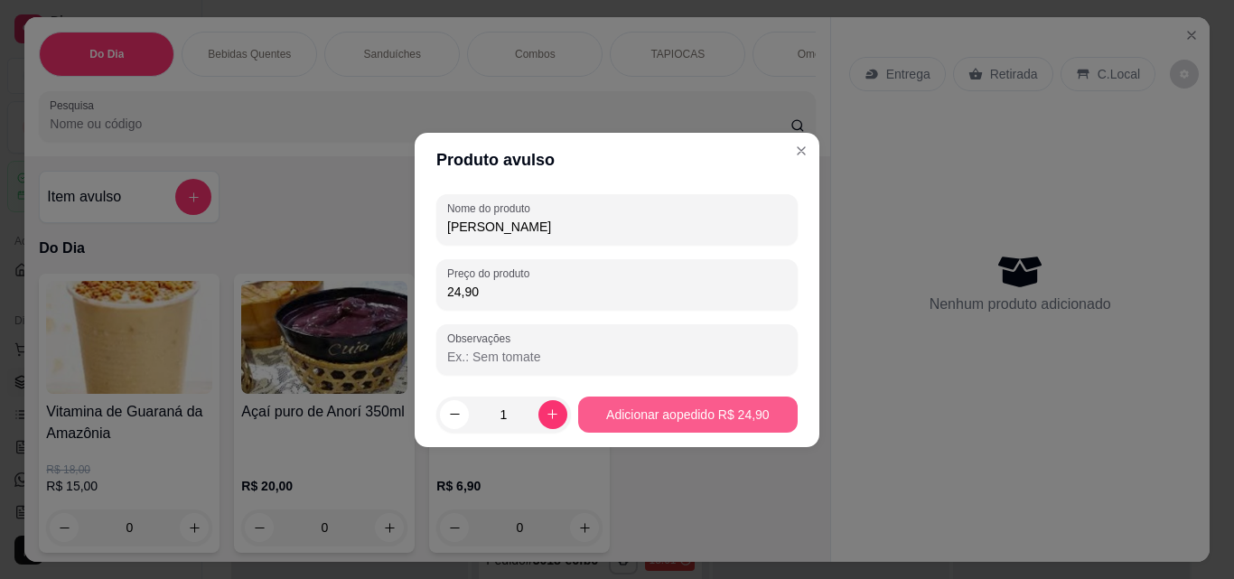
type input "24,90"
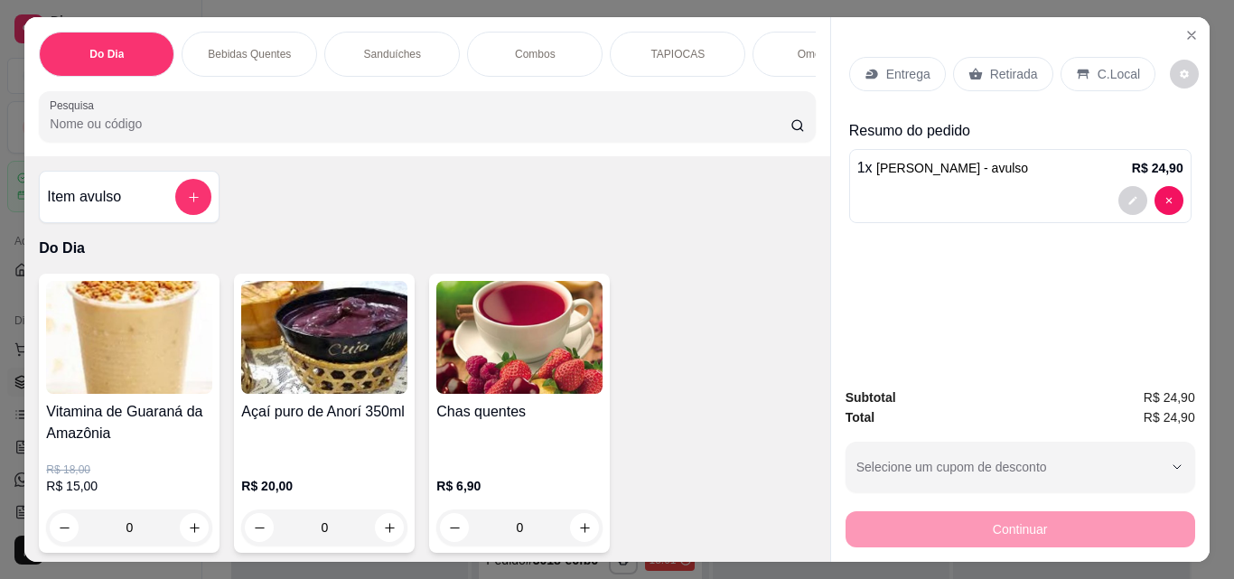
click at [979, 69] on div "Retirada" at bounding box center [1003, 74] width 100 height 34
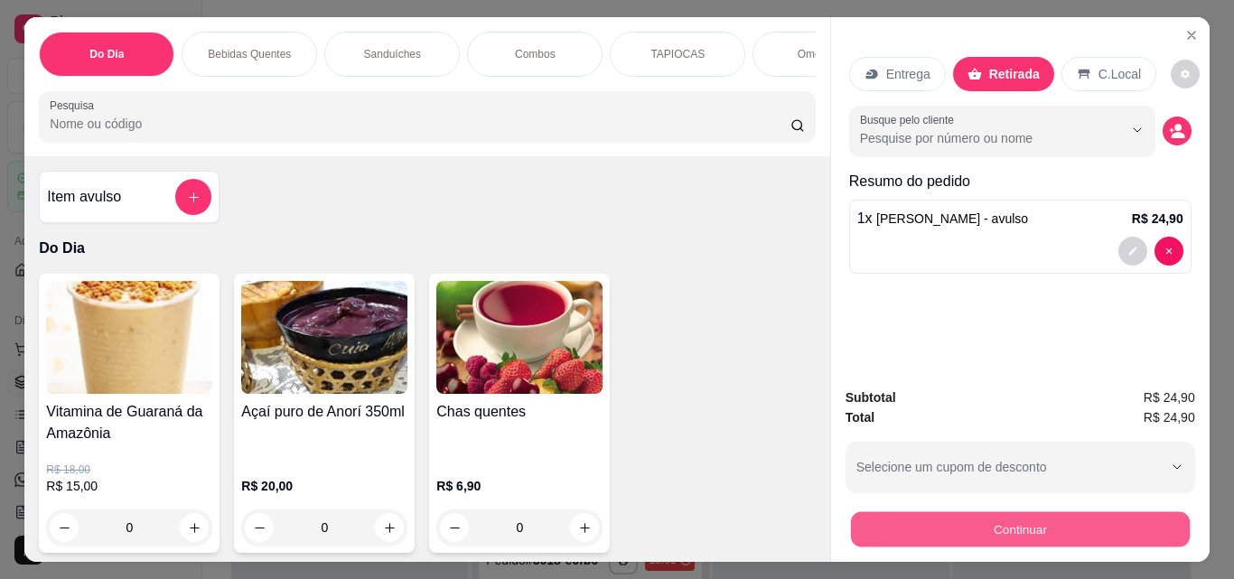
click at [990, 511] on button "Continuar" at bounding box center [1019, 528] width 339 height 35
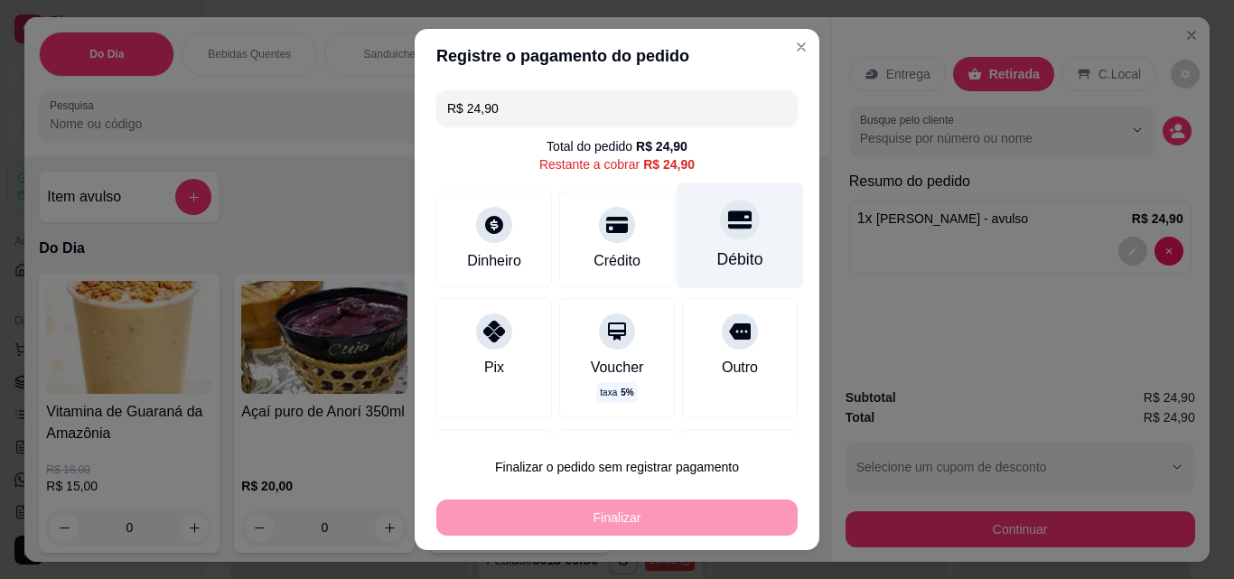
click at [676, 237] on div "Débito" at bounding box center [739, 236] width 127 height 106
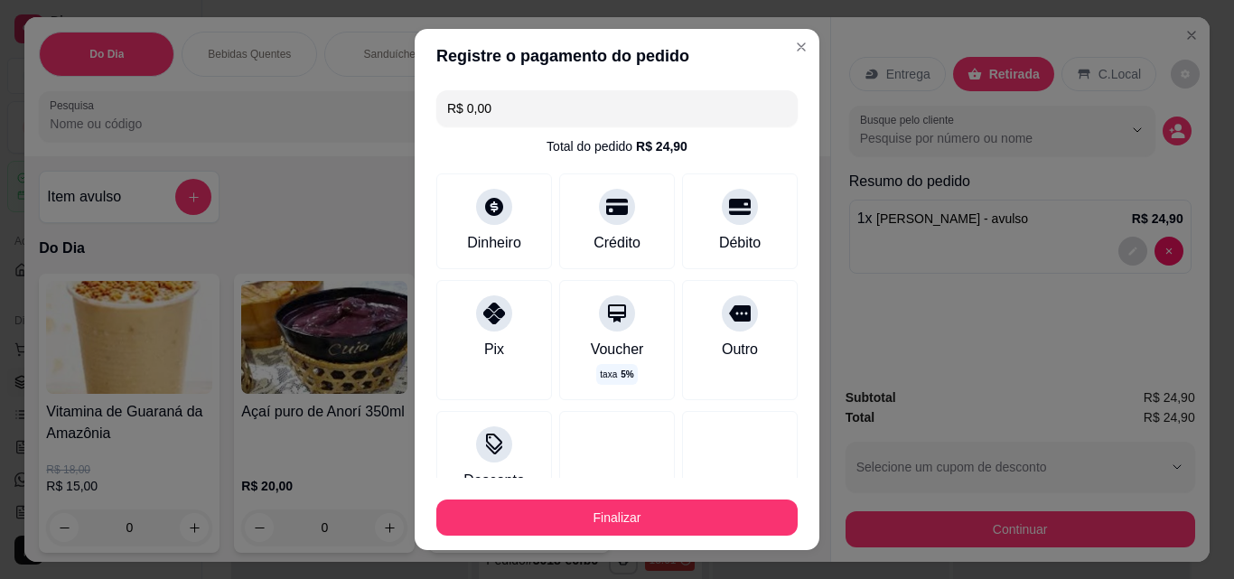
scroll to position [130, 0]
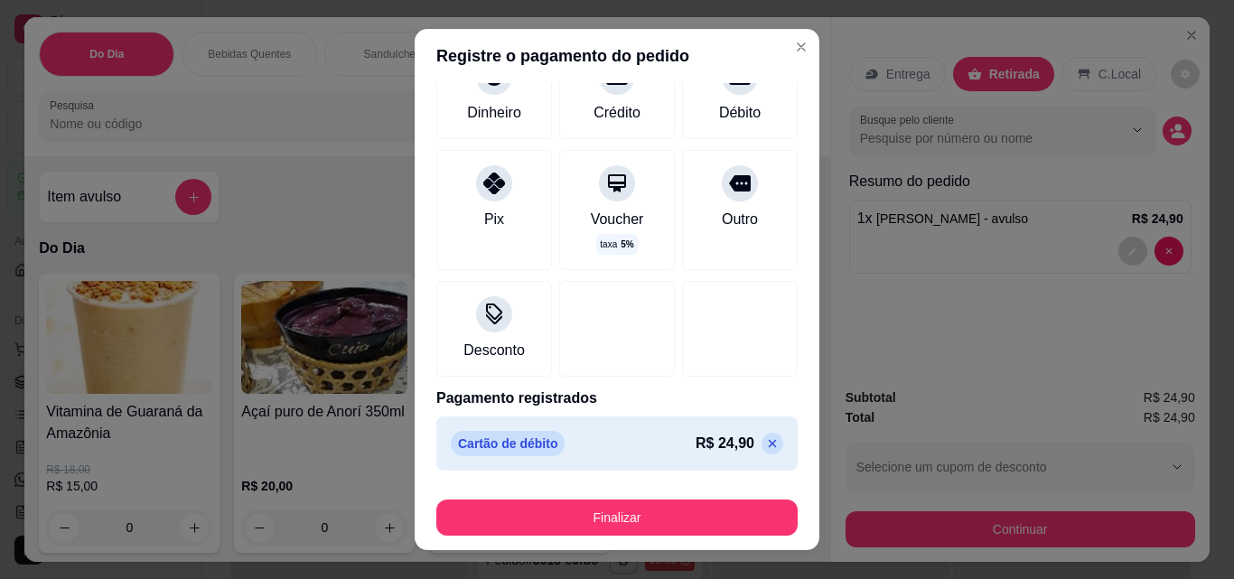
click at [765, 445] on icon at bounding box center [772, 443] width 14 height 14
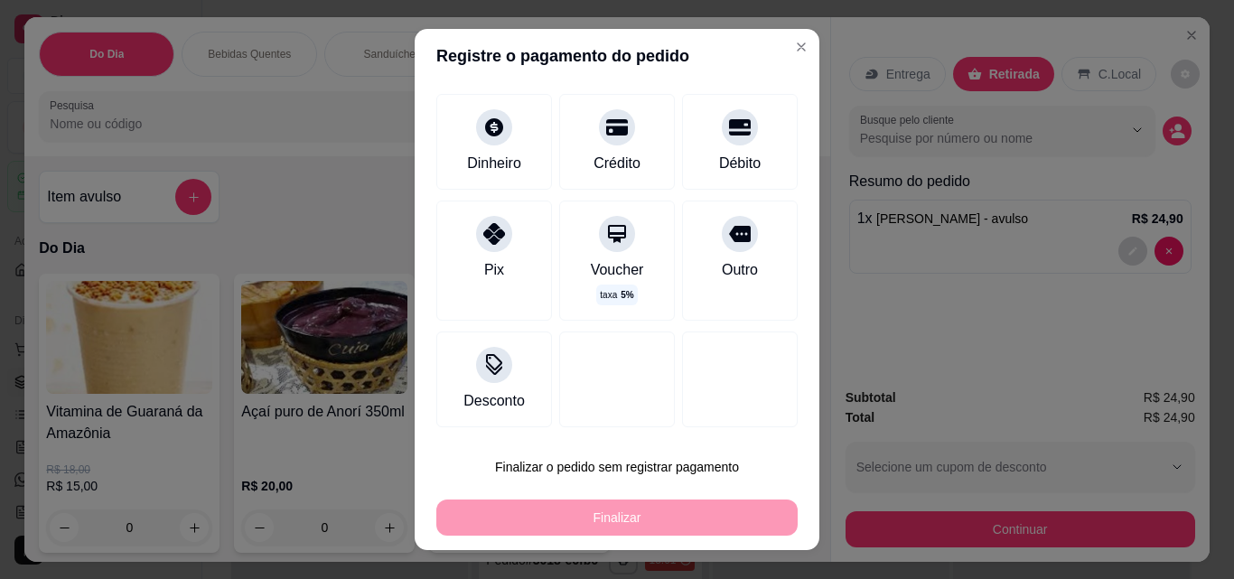
scroll to position [98, 0]
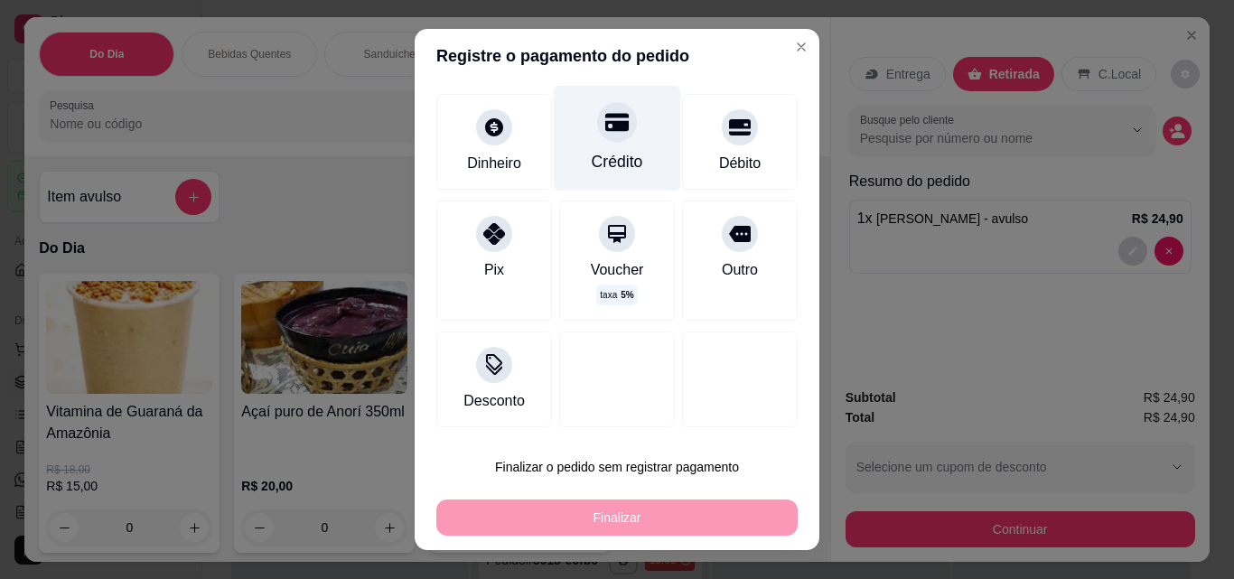
click at [634, 182] on div "Crédito" at bounding box center [617, 139] width 127 height 106
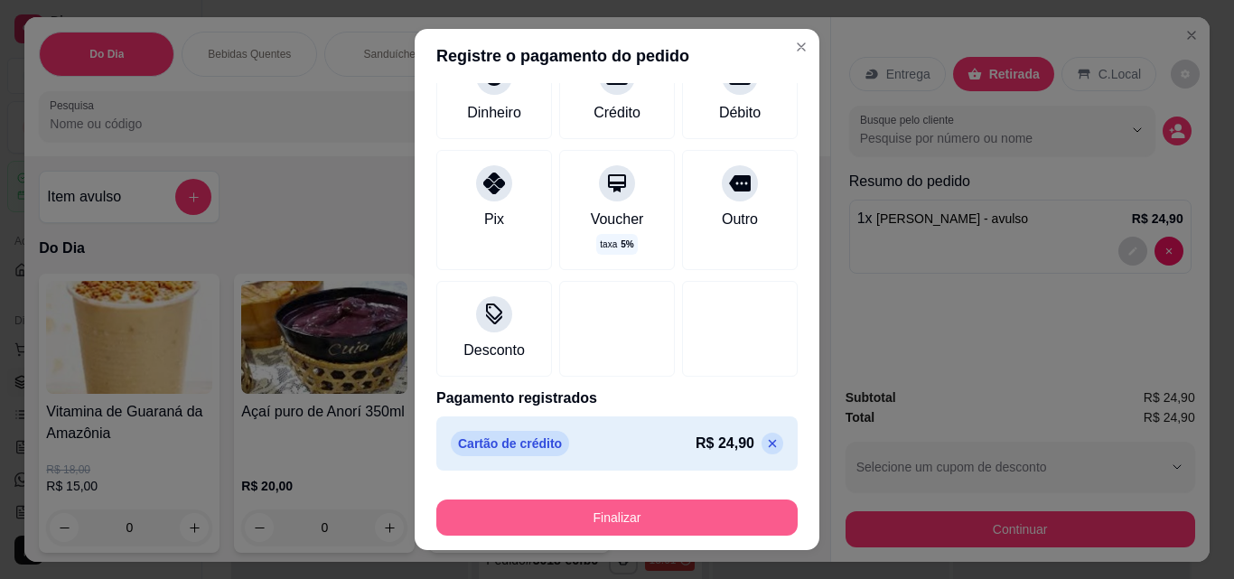
click at [696, 508] on button "Finalizar" at bounding box center [616, 517] width 361 height 36
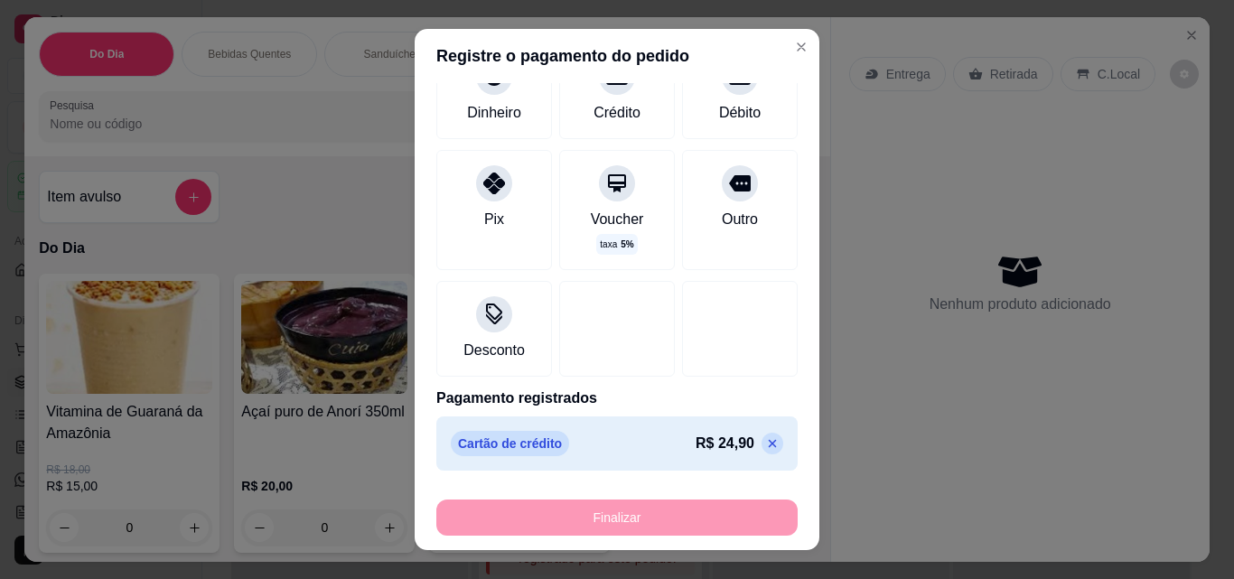
type input "-R$ 24,90"
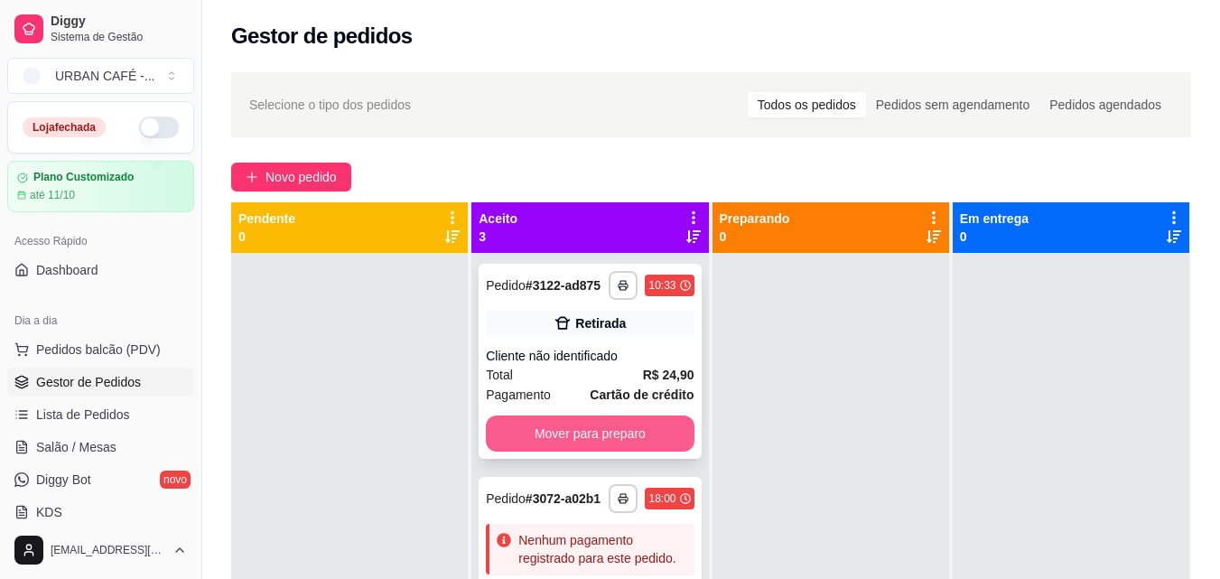
click at [625, 448] on button "Mover para preparo" at bounding box center [590, 433] width 208 height 36
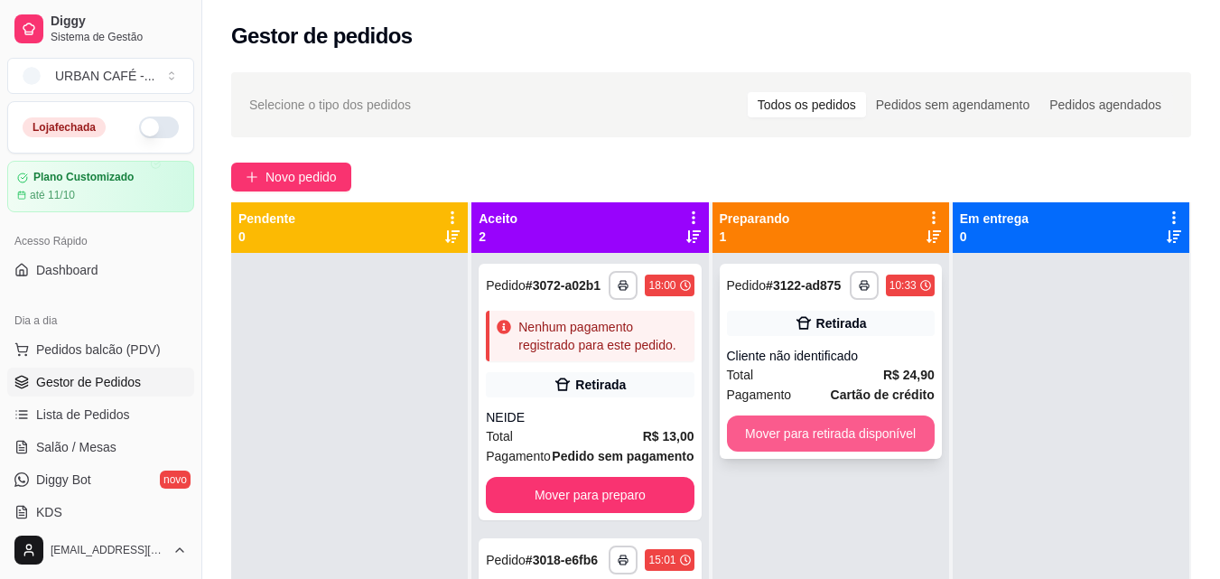
click at [766, 437] on button "Mover para retirada disponível" at bounding box center [831, 433] width 208 height 36
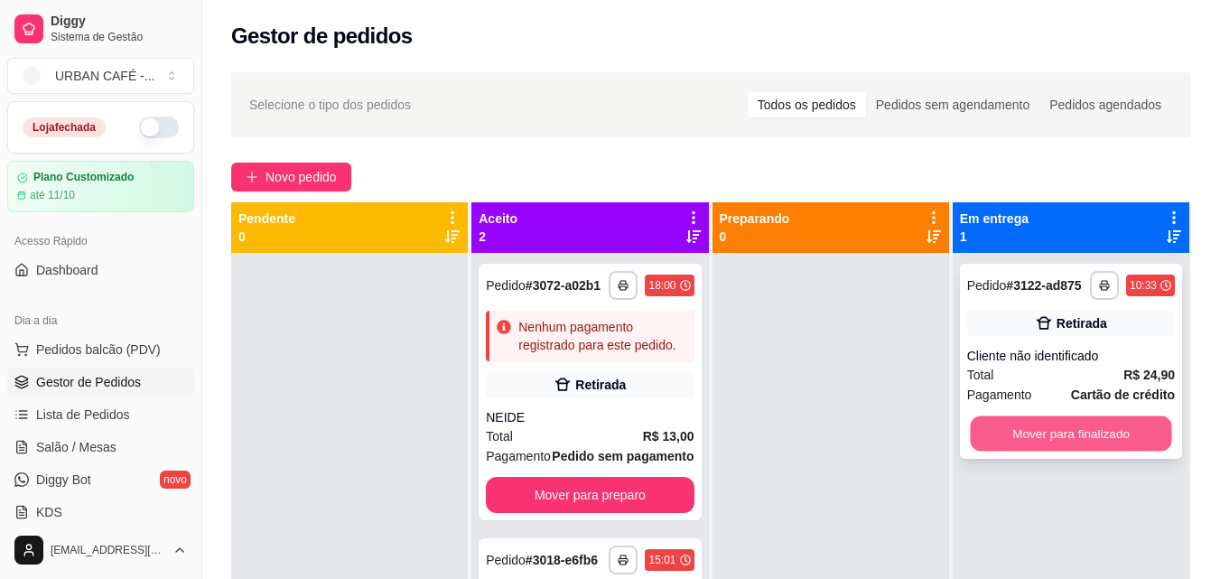
click at [1134, 444] on button "Mover para finalizado" at bounding box center [1070, 433] width 201 height 35
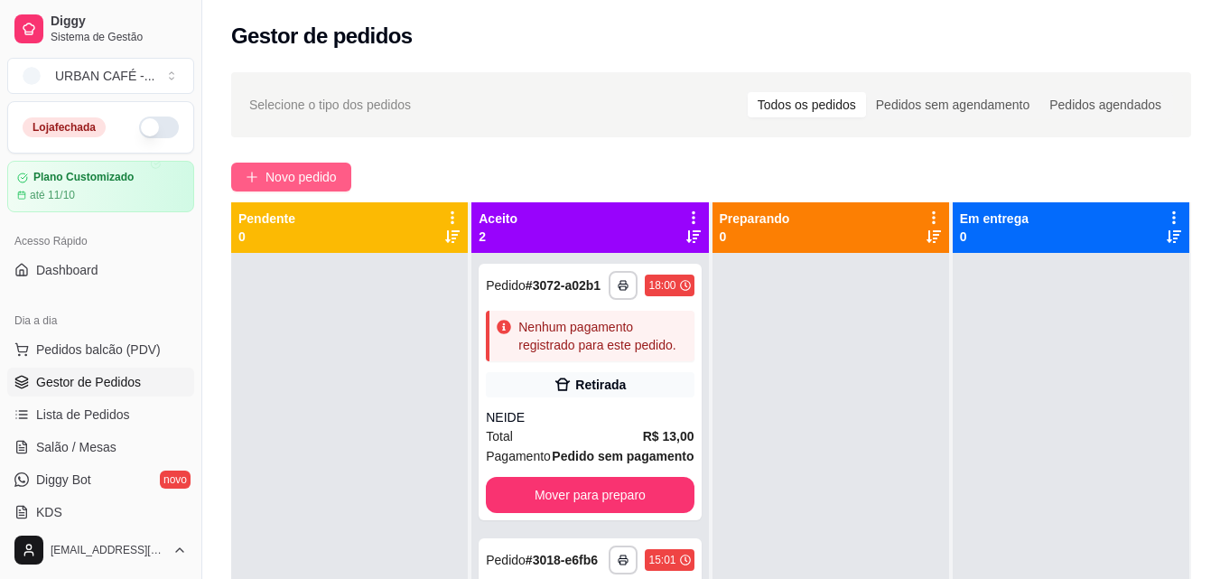
click at [304, 182] on span "Novo pedido" at bounding box center [301, 177] width 71 height 20
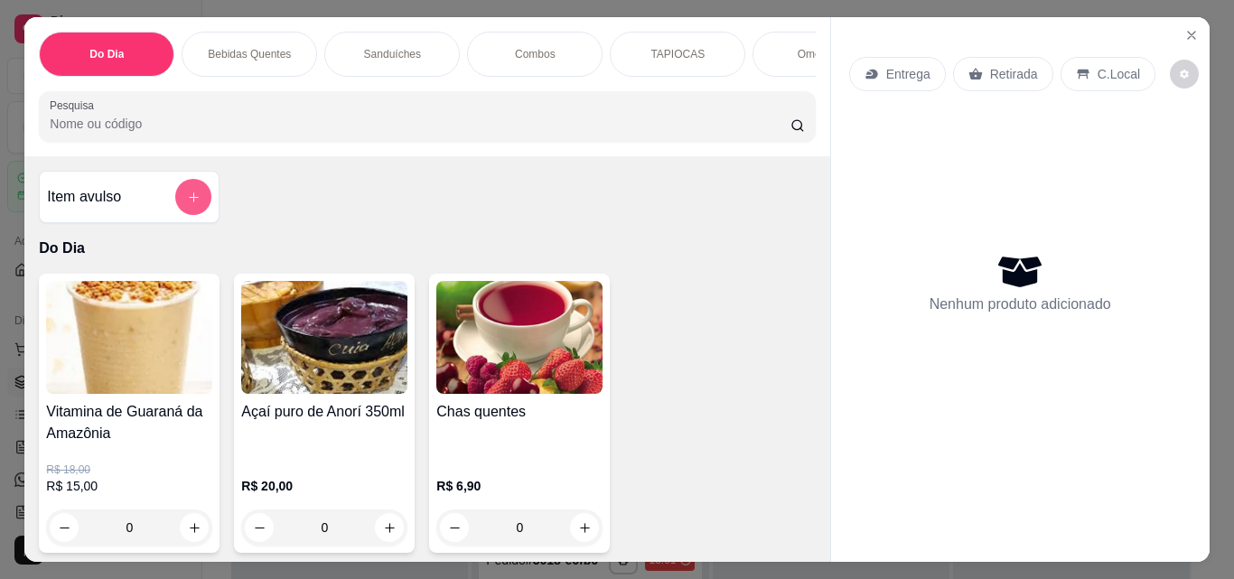
click at [178, 200] on button "add-separate-item" at bounding box center [193, 197] width 36 height 36
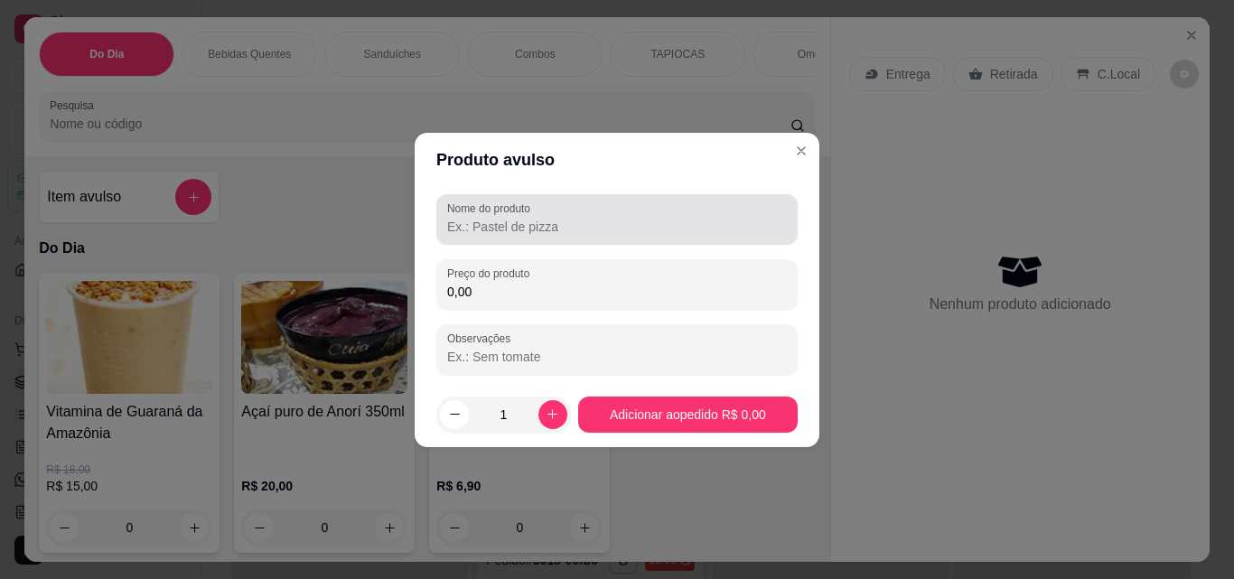
click at [591, 204] on div at bounding box center [617, 219] width 340 height 36
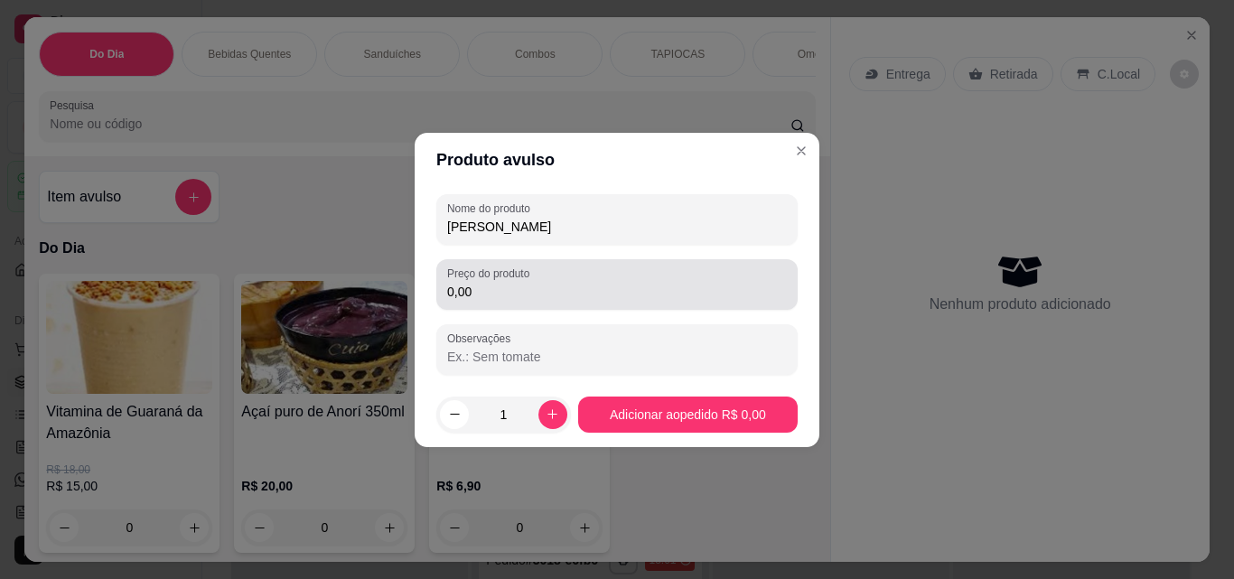
type input "[PERSON_NAME]"
click at [584, 300] on input "0,00" at bounding box center [617, 292] width 340 height 18
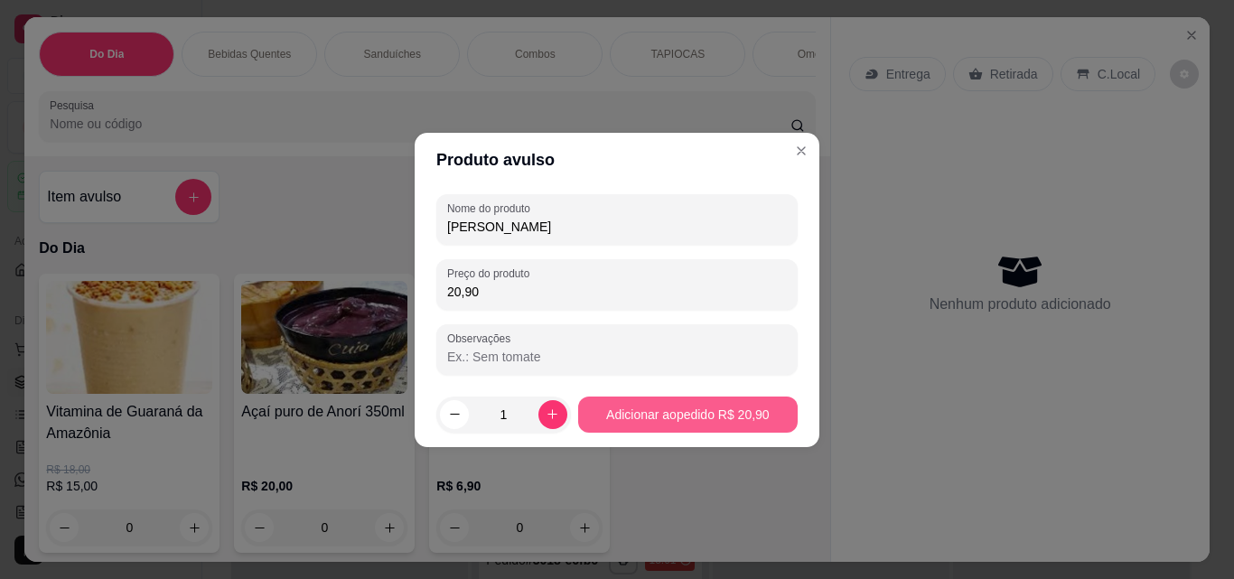
type input "20,90"
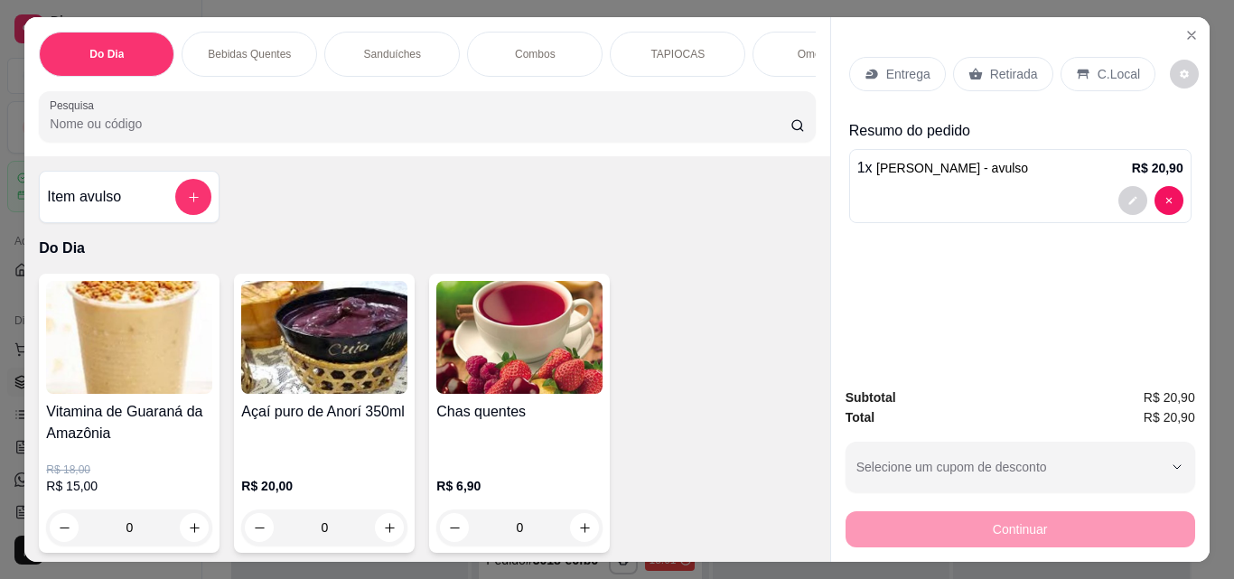
click at [999, 70] on p "Retirada" at bounding box center [1014, 74] width 48 height 18
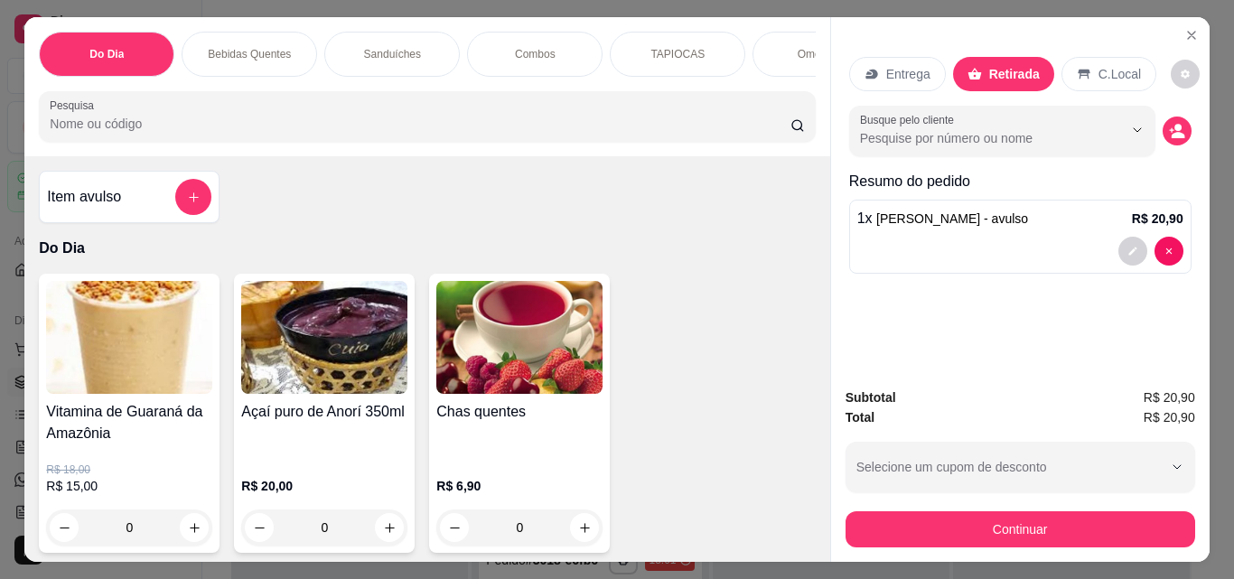
click at [1012, 507] on div "Continuar" at bounding box center [1020, 527] width 350 height 41
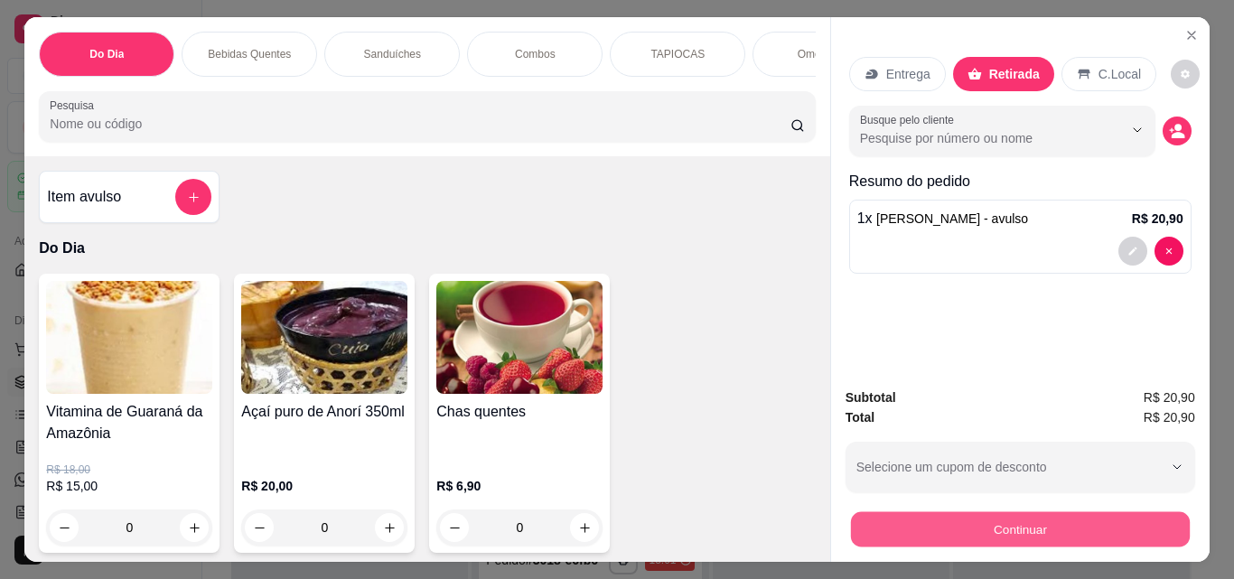
click at [1009, 512] on button "Continuar" at bounding box center [1019, 528] width 339 height 35
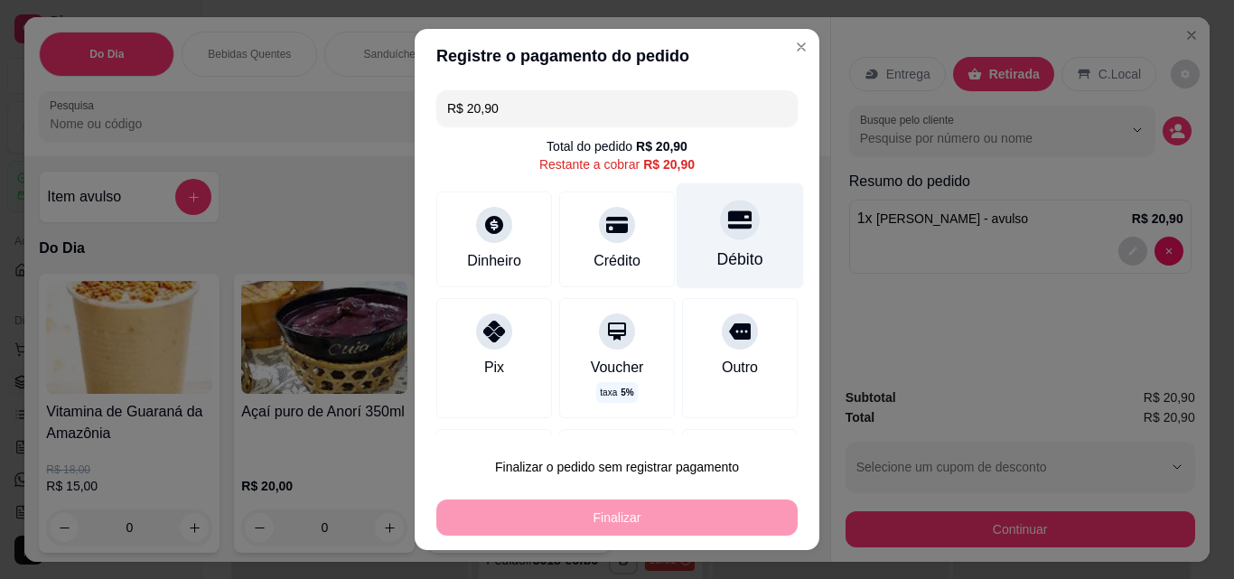
click at [727, 237] on div "Débito" at bounding box center [739, 236] width 127 height 106
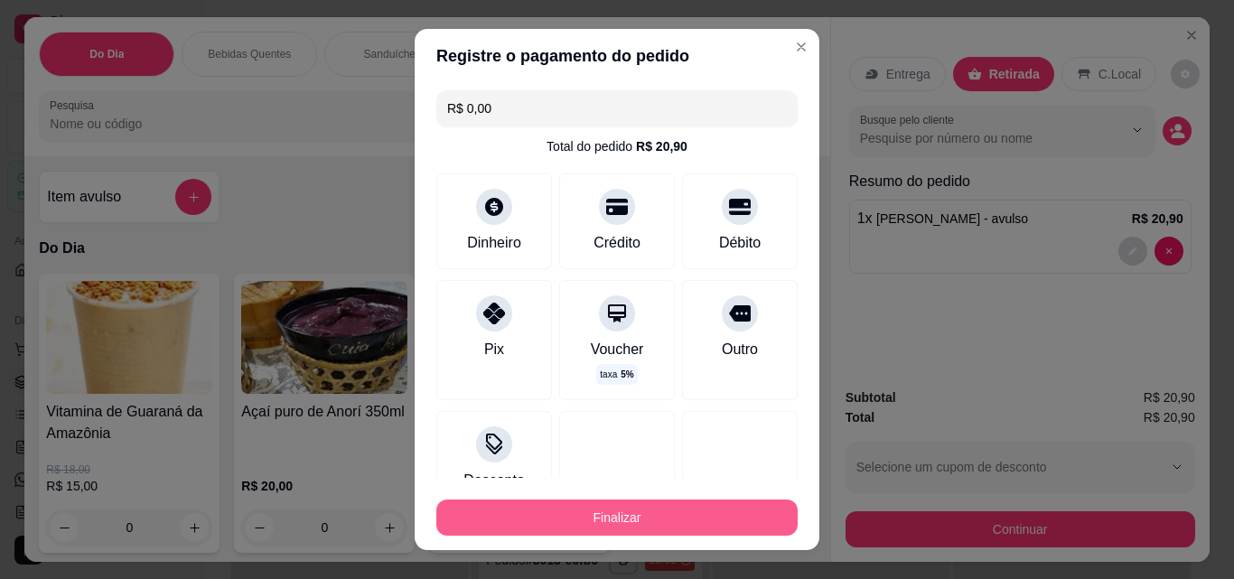
click at [626, 513] on button "Finalizar" at bounding box center [616, 517] width 361 height 36
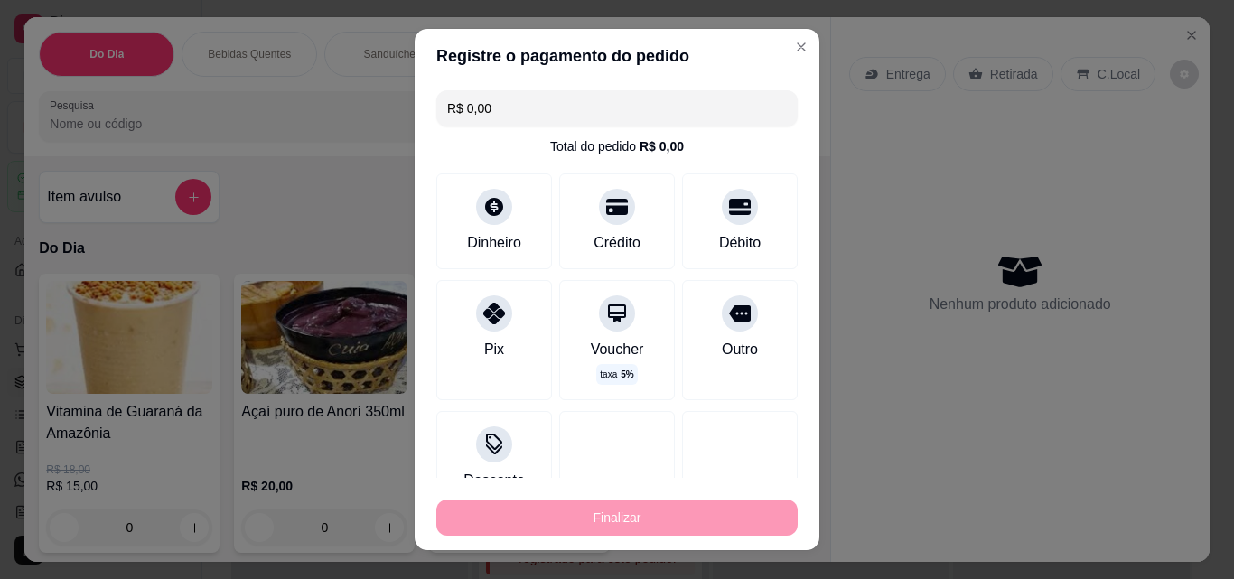
type input "-R$ 20,90"
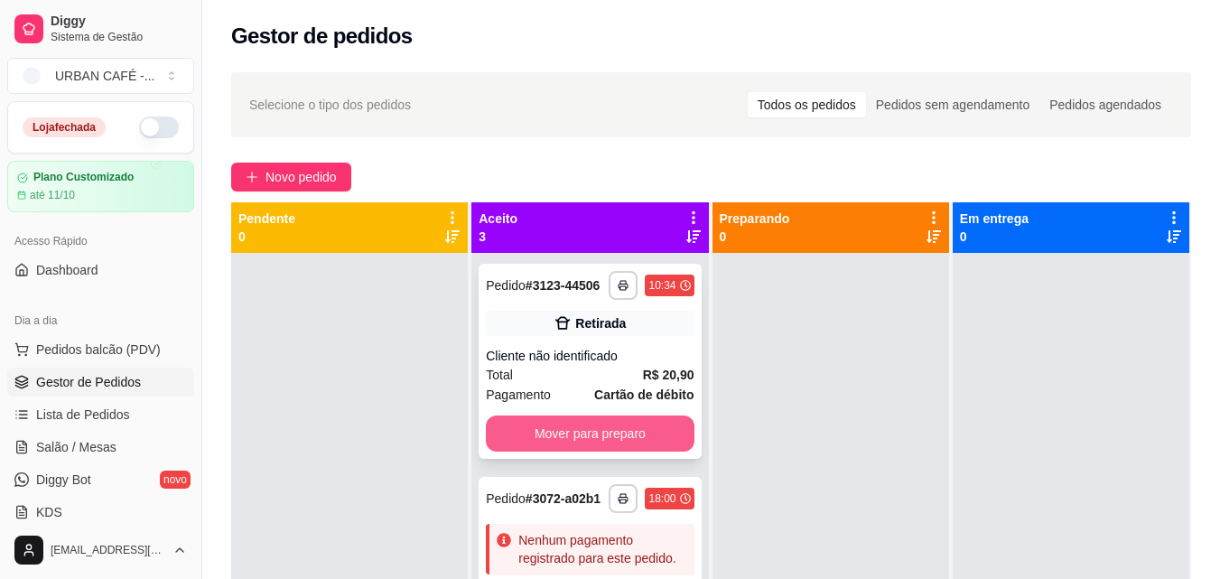
click at [570, 450] on button "Mover para preparo" at bounding box center [590, 433] width 208 height 36
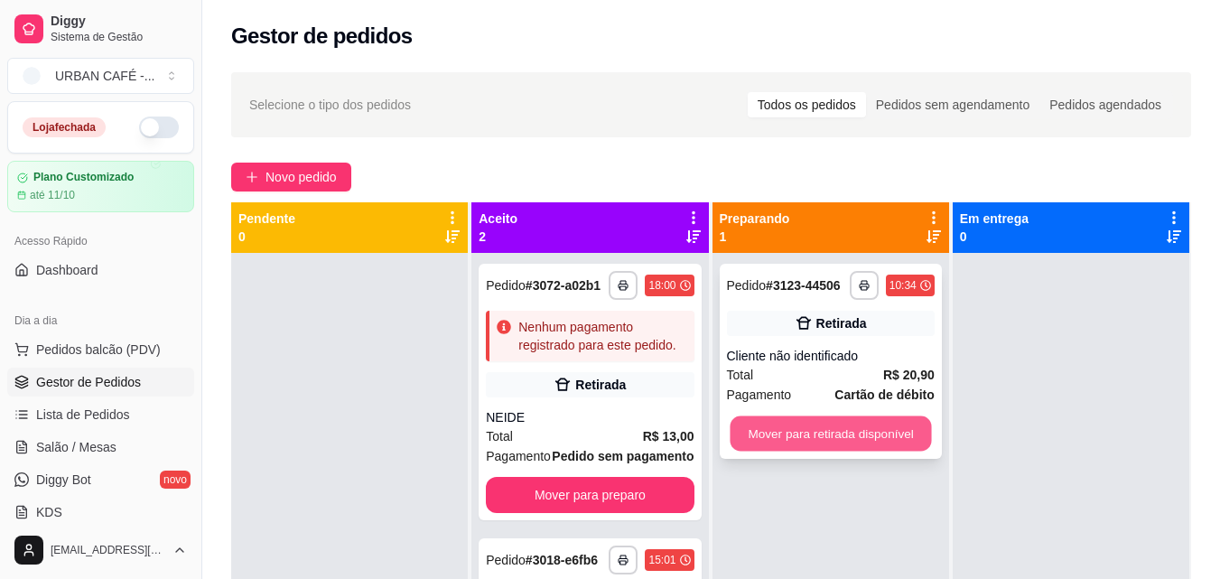
click at [811, 441] on button "Mover para retirada disponível" at bounding box center [830, 433] width 201 height 35
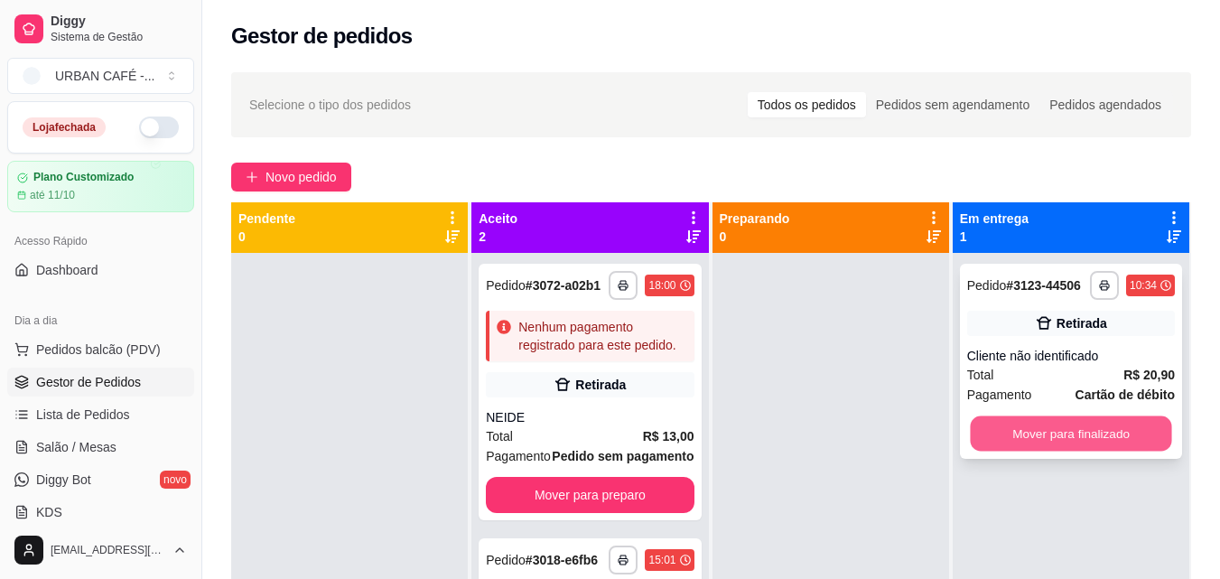
click at [1141, 445] on button "Mover para finalizado" at bounding box center [1070, 433] width 201 height 35
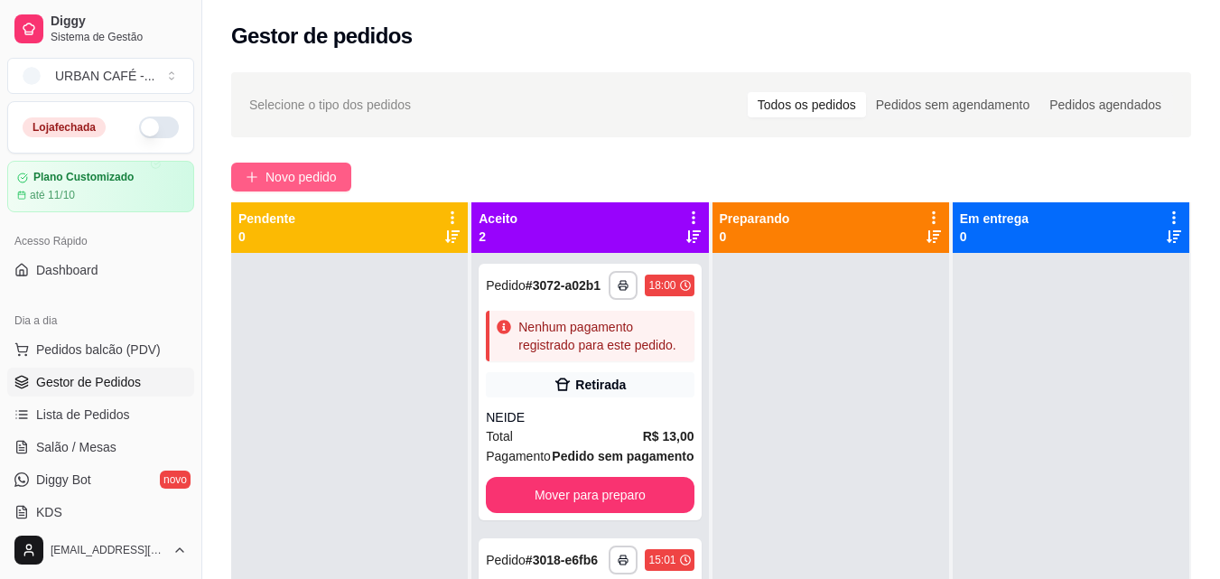
click at [272, 176] on span "Novo pedido" at bounding box center [301, 177] width 71 height 20
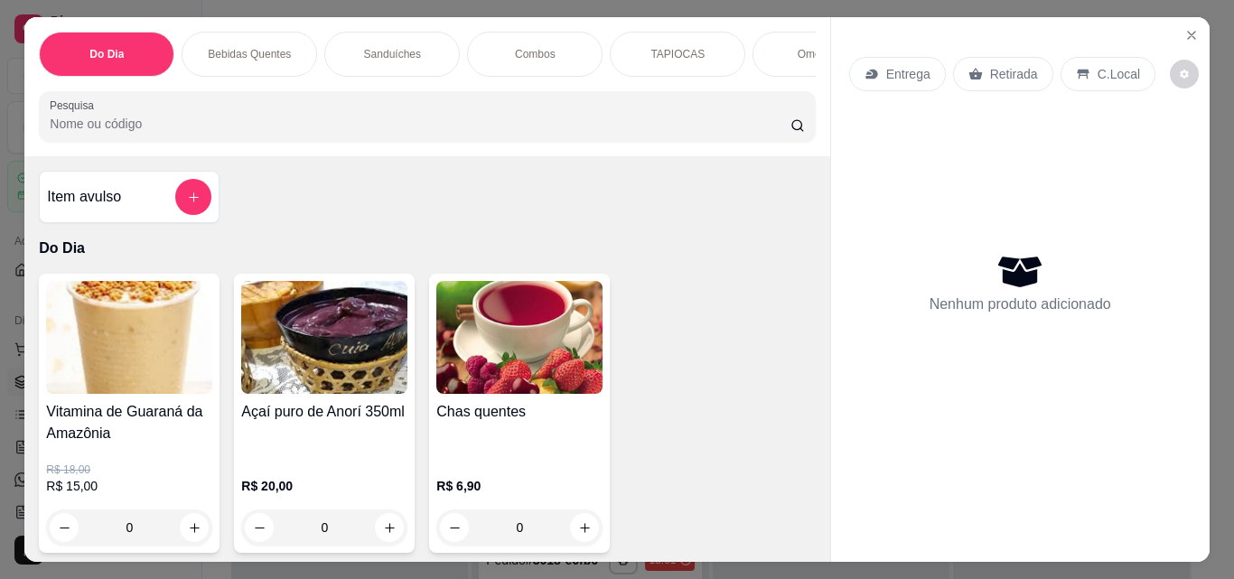
click at [206, 195] on div "Item avulso" at bounding box center [129, 197] width 181 height 52
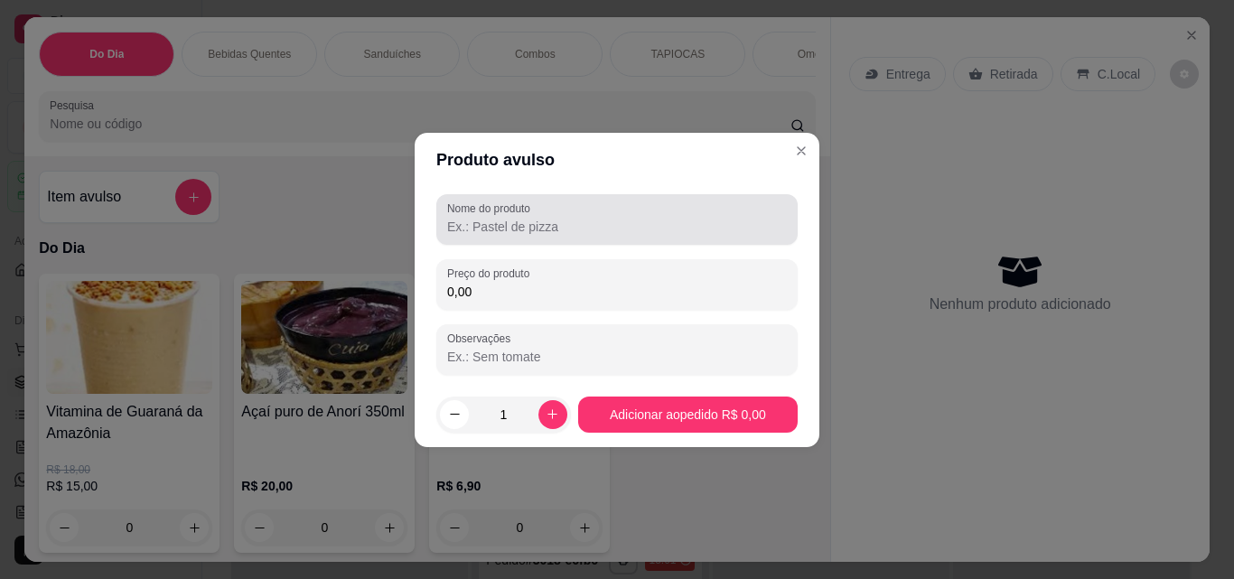
click at [490, 210] on label "Nome do produto" at bounding box center [491, 208] width 89 height 15
click at [490, 218] on input "Nome do produto" at bounding box center [617, 227] width 340 height 18
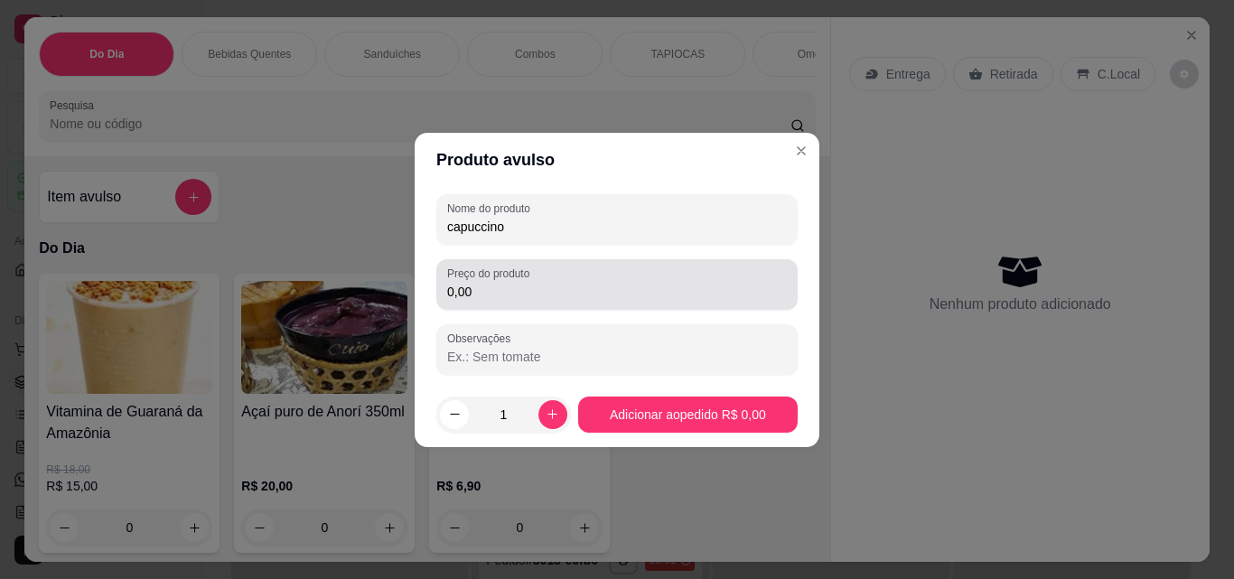
type input "capuccino"
click at [488, 266] on label "Preço do produto" at bounding box center [491, 273] width 89 height 15
click at [488, 283] on input "0,00" at bounding box center [617, 292] width 340 height 18
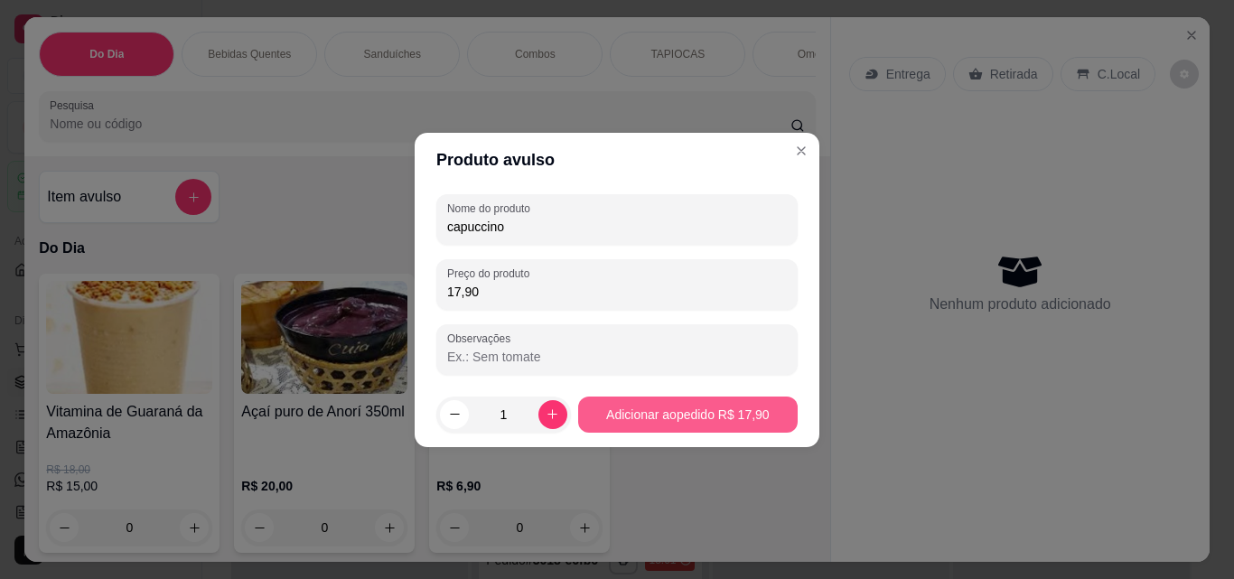
type input "17,90"
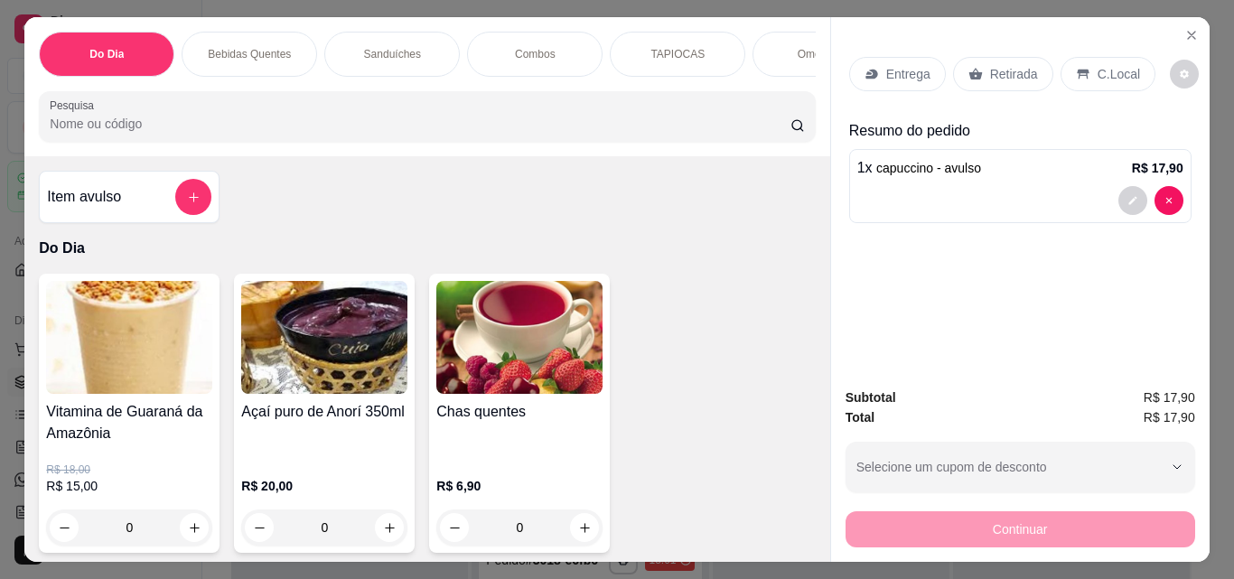
click at [1000, 75] on p "Retirada" at bounding box center [1014, 74] width 48 height 18
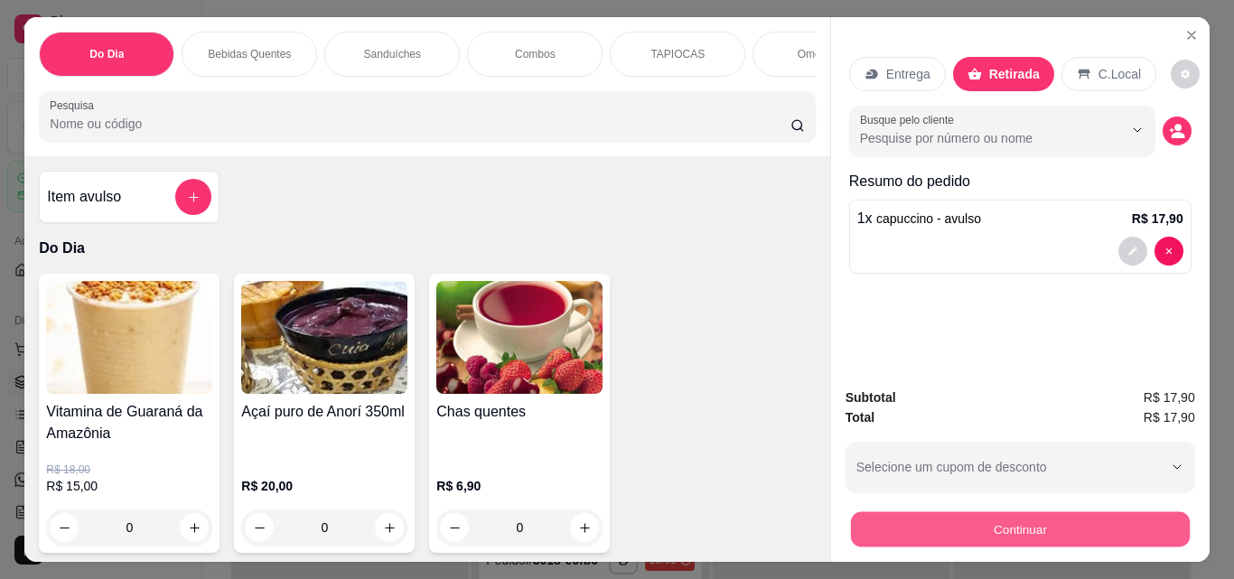
click at [1045, 511] on button "Continuar" at bounding box center [1019, 528] width 339 height 35
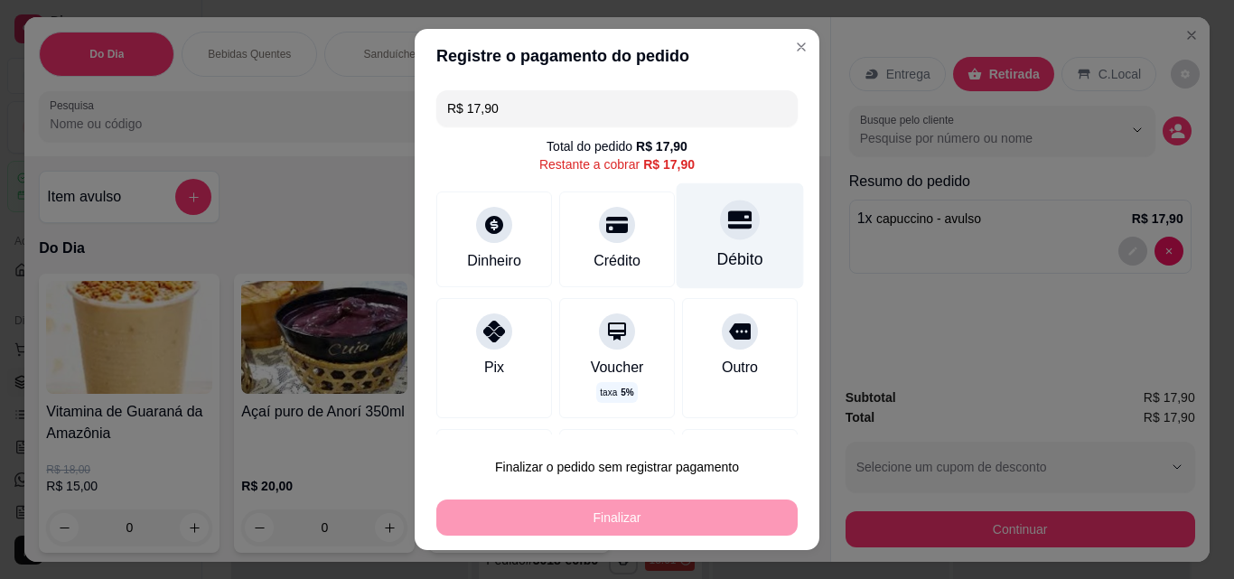
click at [676, 244] on div "Débito" at bounding box center [739, 236] width 127 height 106
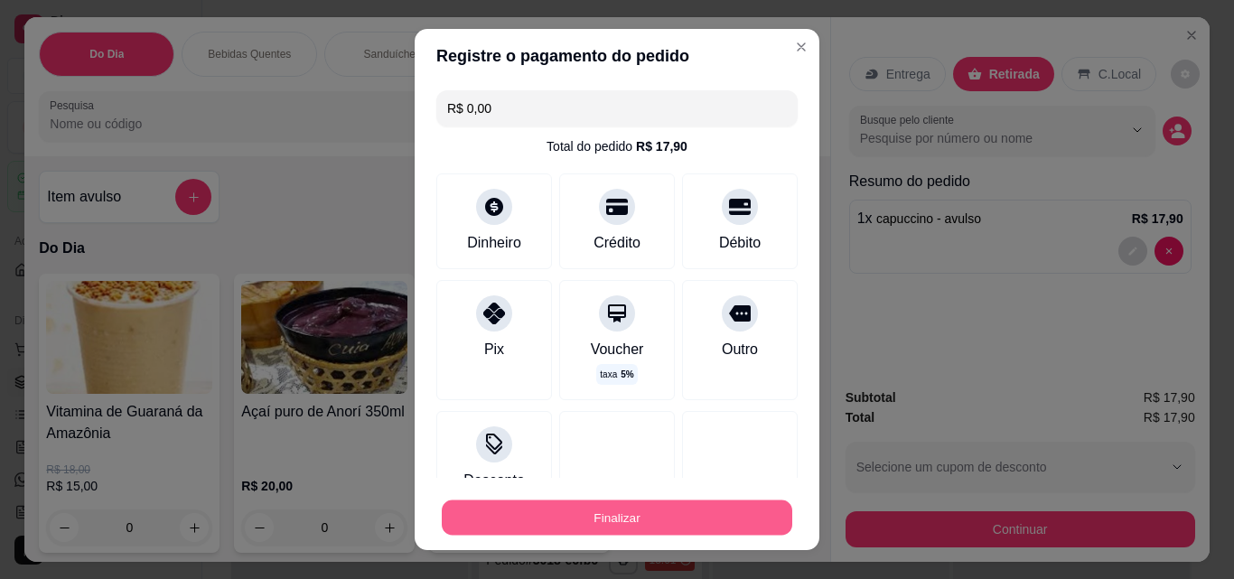
click at [546, 505] on button "Finalizar" at bounding box center [617, 517] width 350 height 35
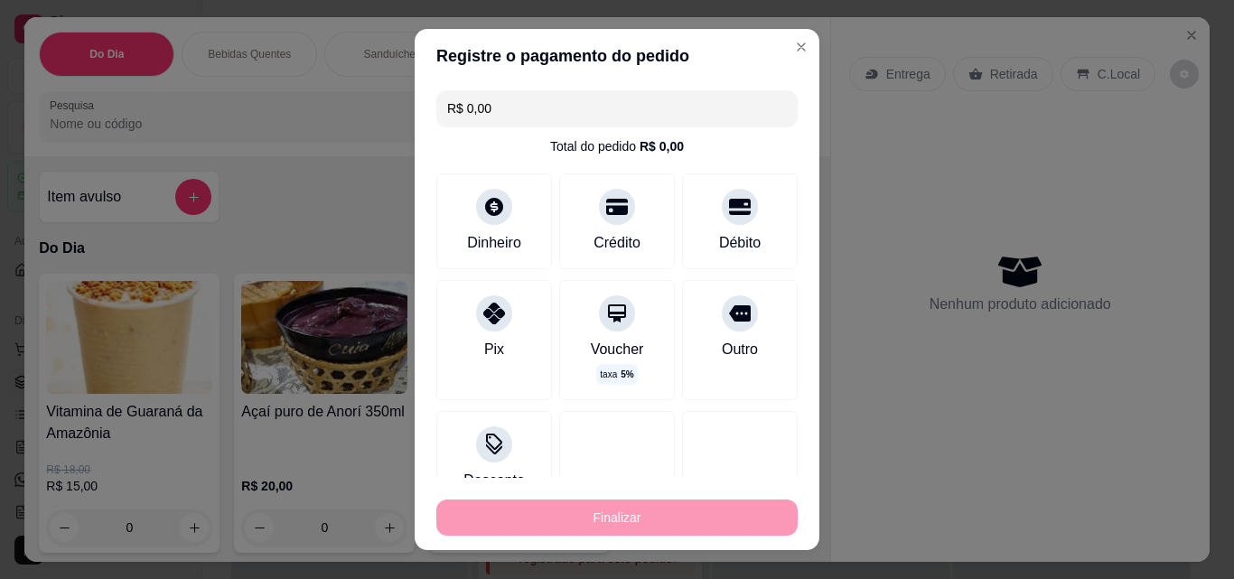
type input "-R$ 17,90"
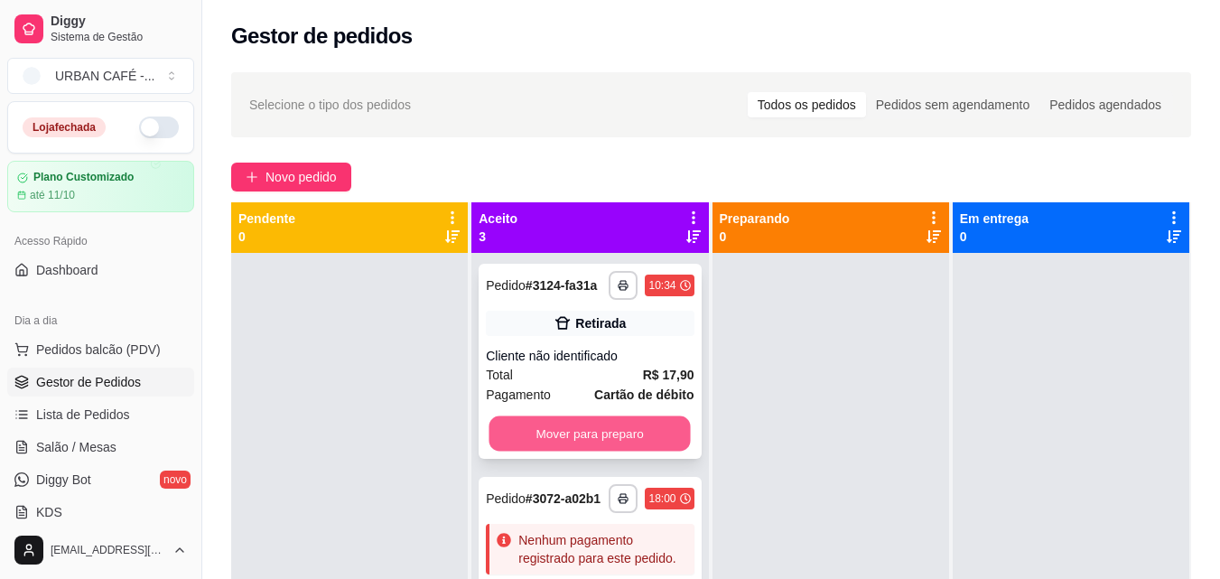
click at [557, 452] on button "Mover para preparo" at bounding box center [590, 433] width 201 height 35
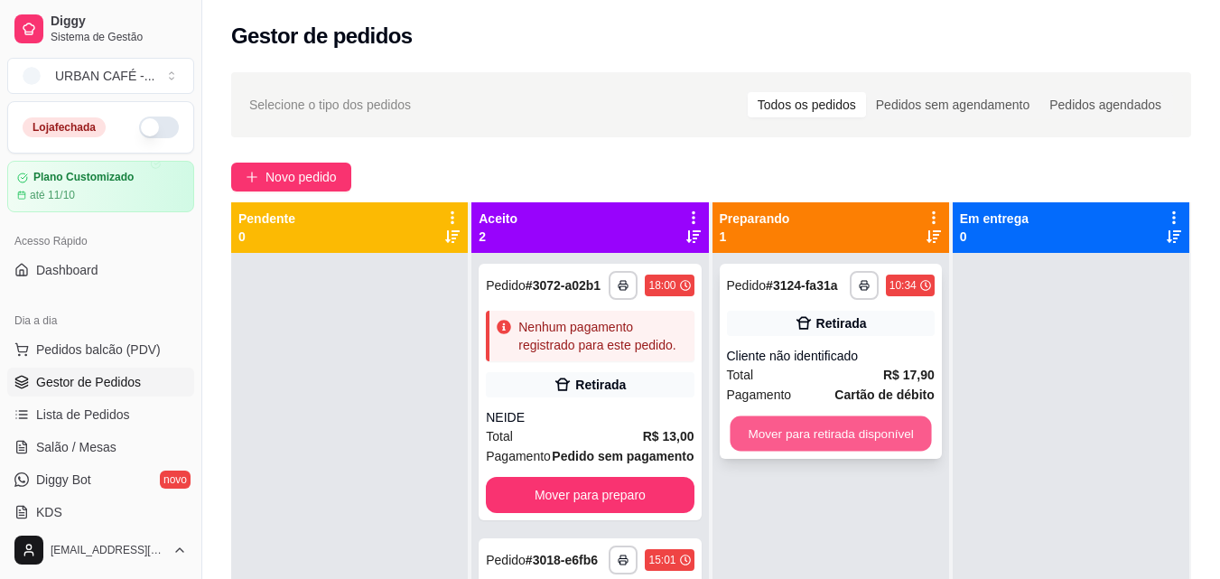
click at [835, 424] on button "Mover para retirada disponível" at bounding box center [830, 433] width 201 height 35
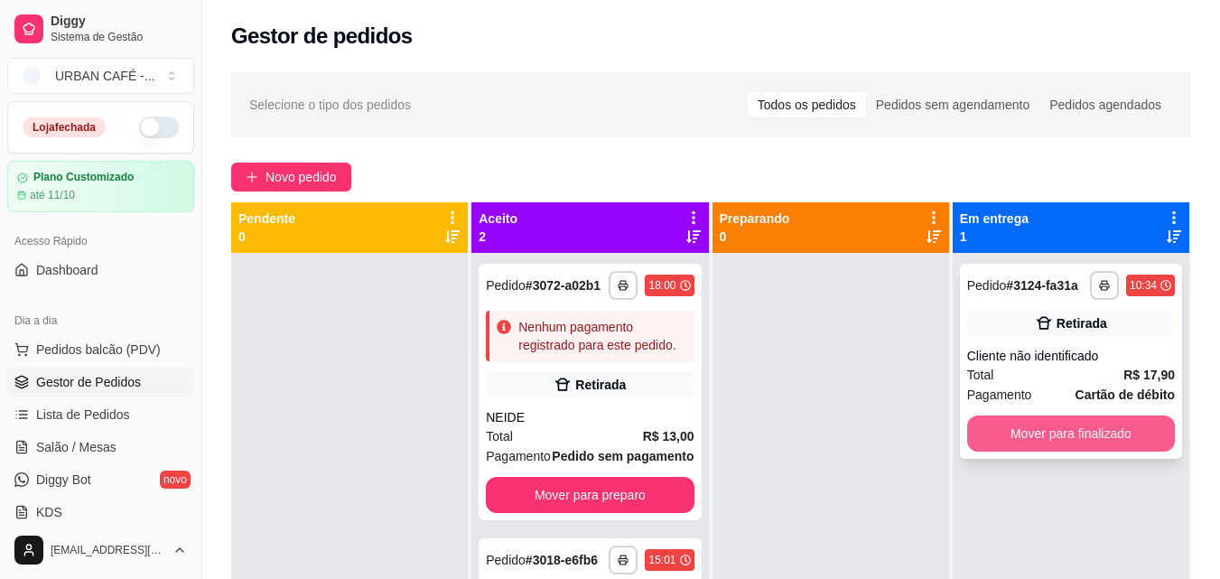
click at [999, 435] on button "Mover para finalizado" at bounding box center [1071, 433] width 208 height 36
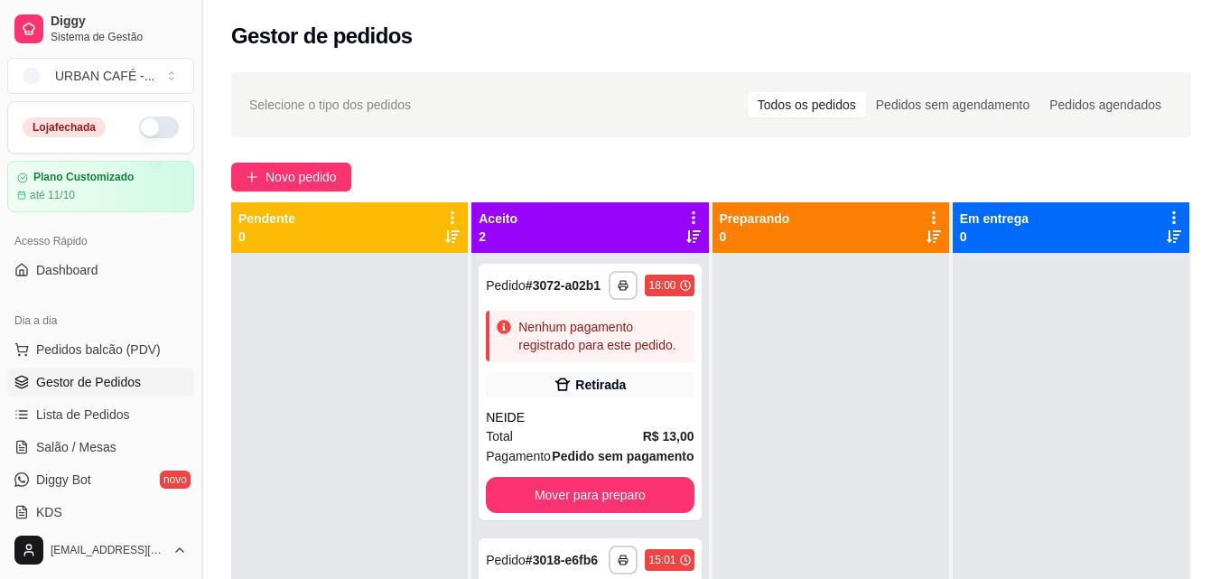
drag, startPoint x: 194, startPoint y: 210, endPoint x: 196, endPoint y: 275, distance: 64.2
click at [196, 275] on button "Toggle Sidebar" at bounding box center [201, 289] width 14 height 579
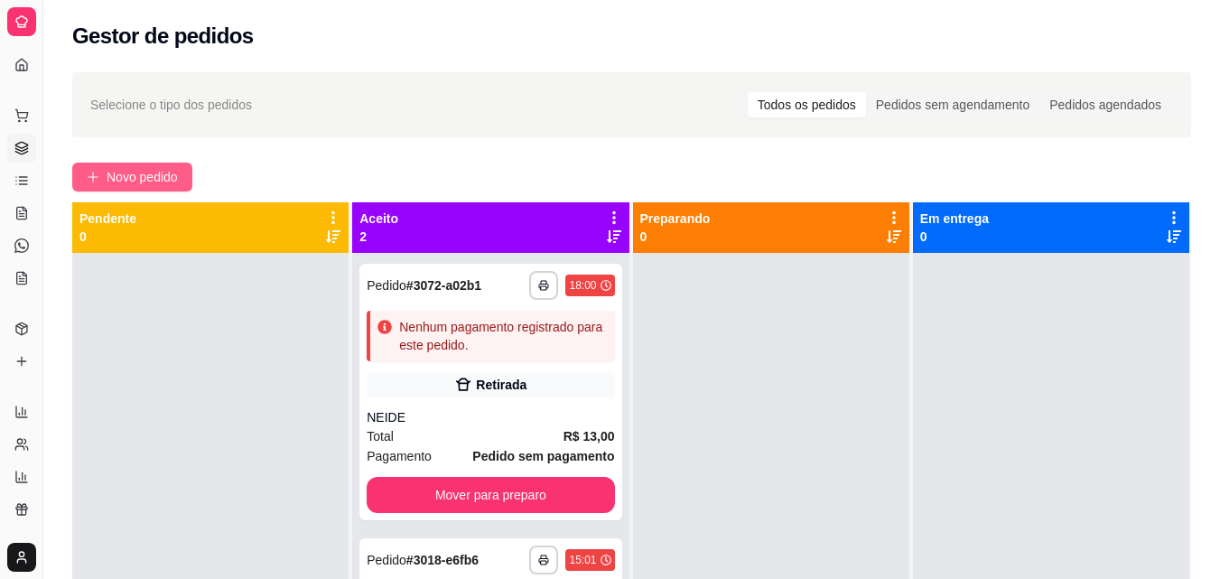
click at [170, 167] on span "Novo pedido" at bounding box center [142, 177] width 71 height 20
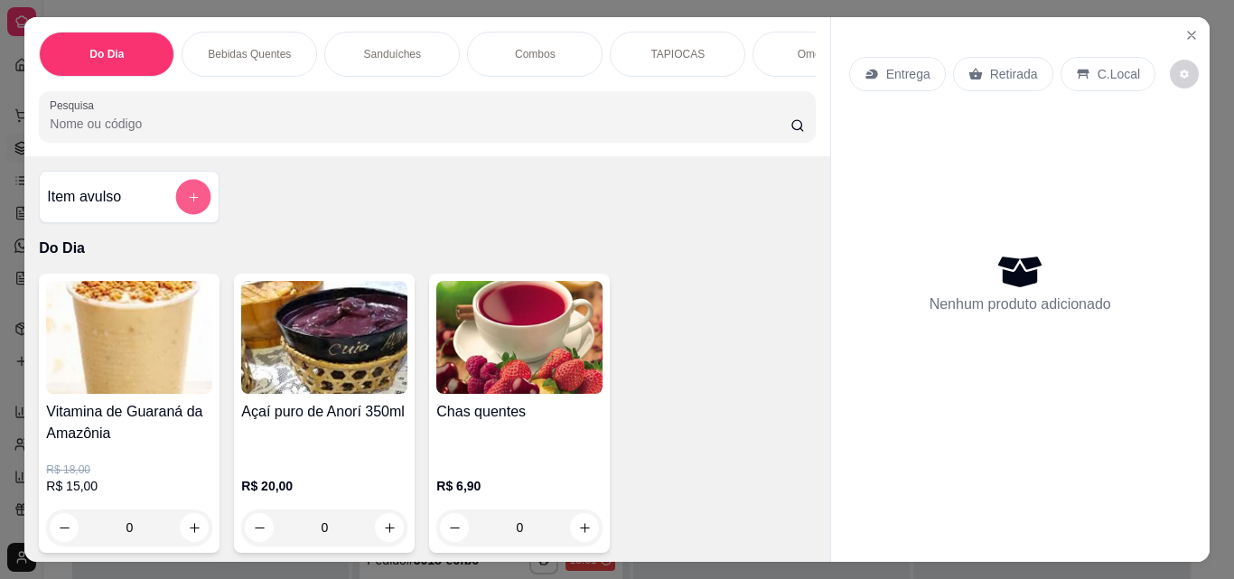
click at [189, 196] on button "add-separate-item" at bounding box center [193, 197] width 35 height 35
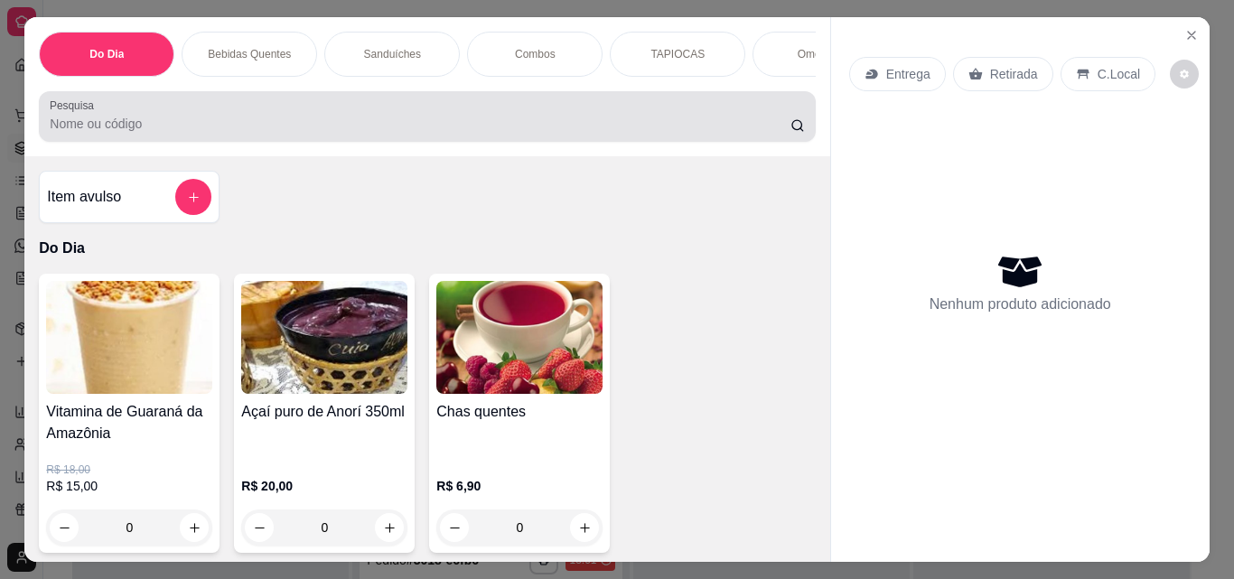
click at [319, 112] on div at bounding box center [427, 116] width 754 height 36
click at [318, 112] on div at bounding box center [427, 116] width 754 height 36
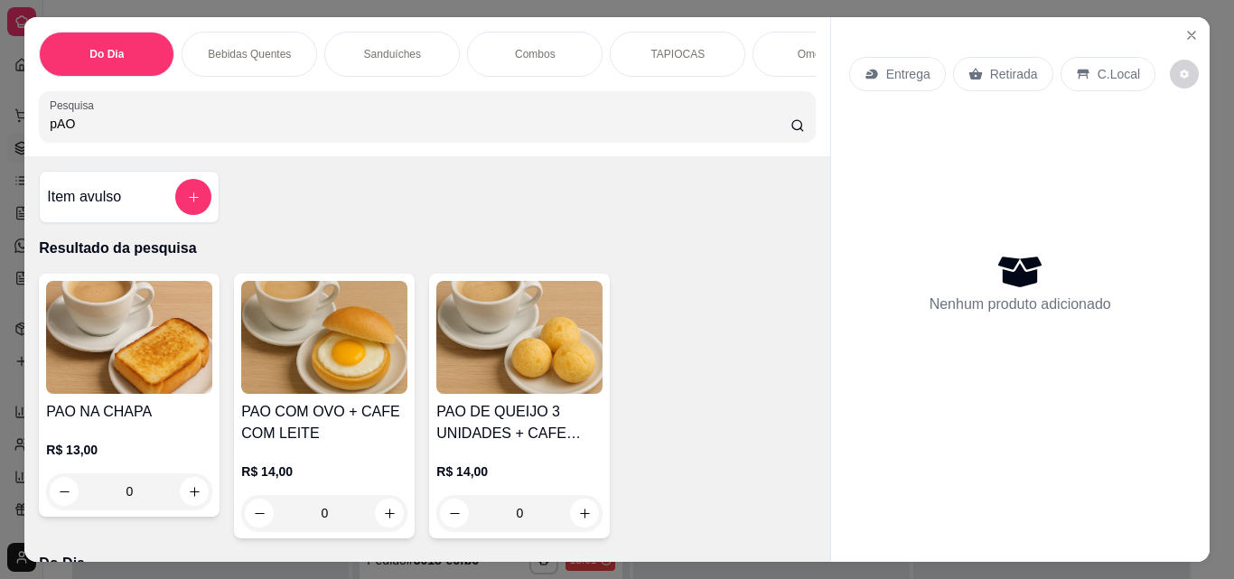
type input "pAO"
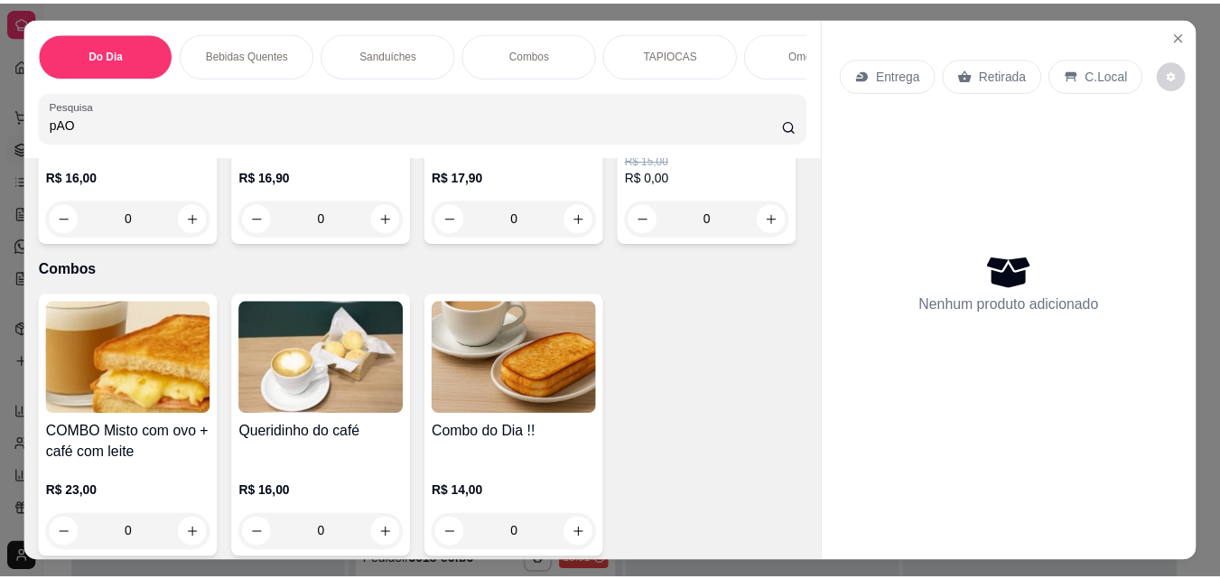
scroll to position [2682, 0]
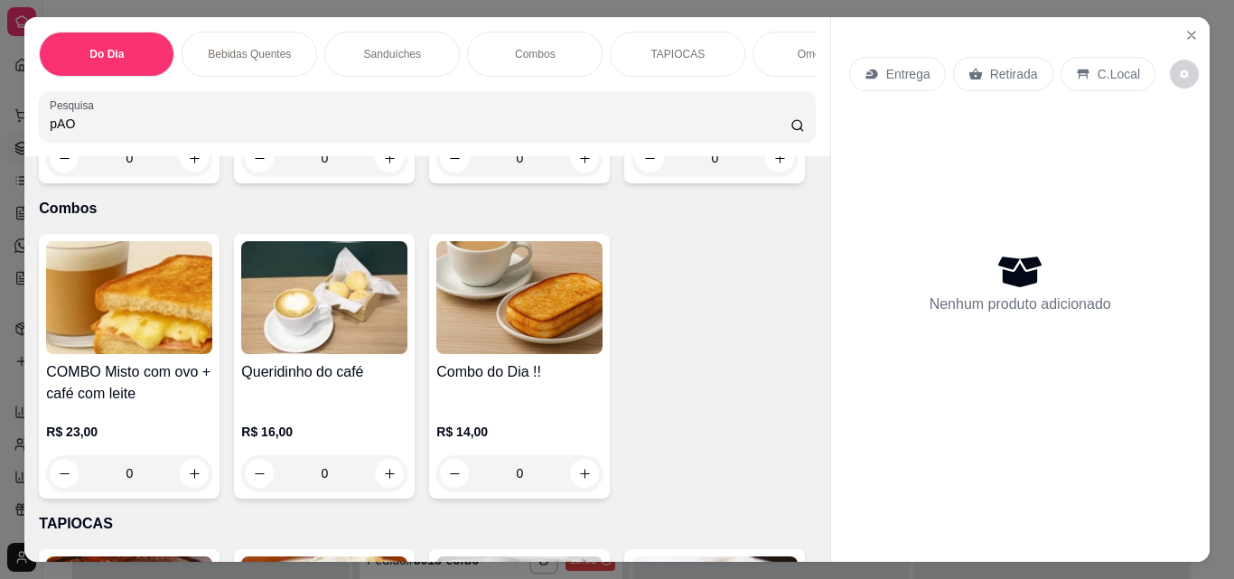
type input "1"
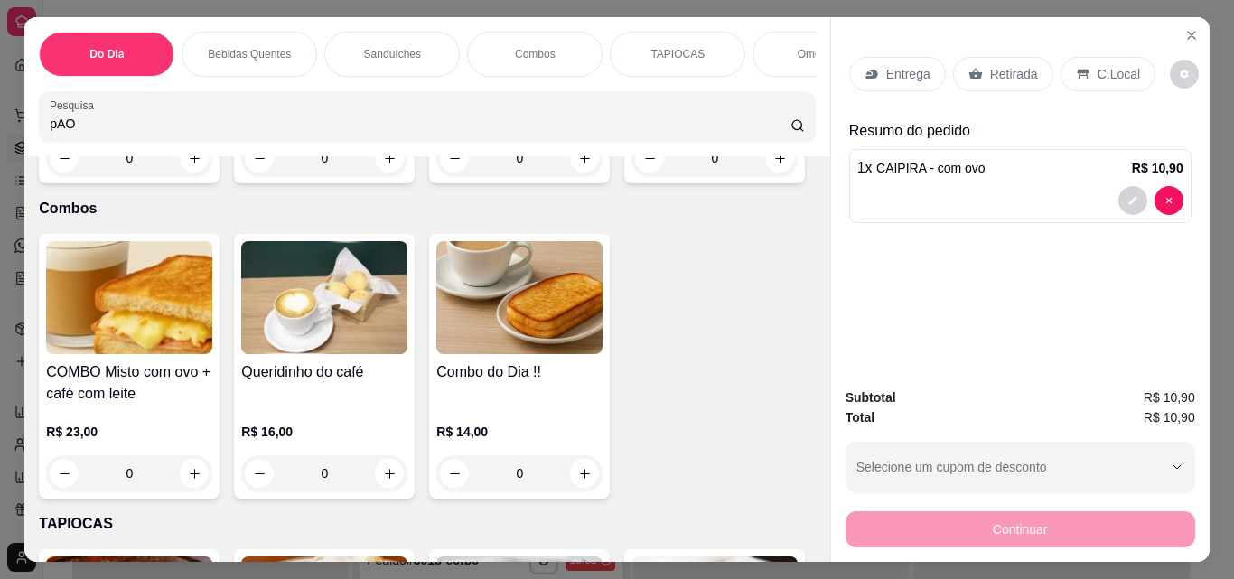
click at [1022, 57] on div "Retirada" at bounding box center [1003, 74] width 100 height 34
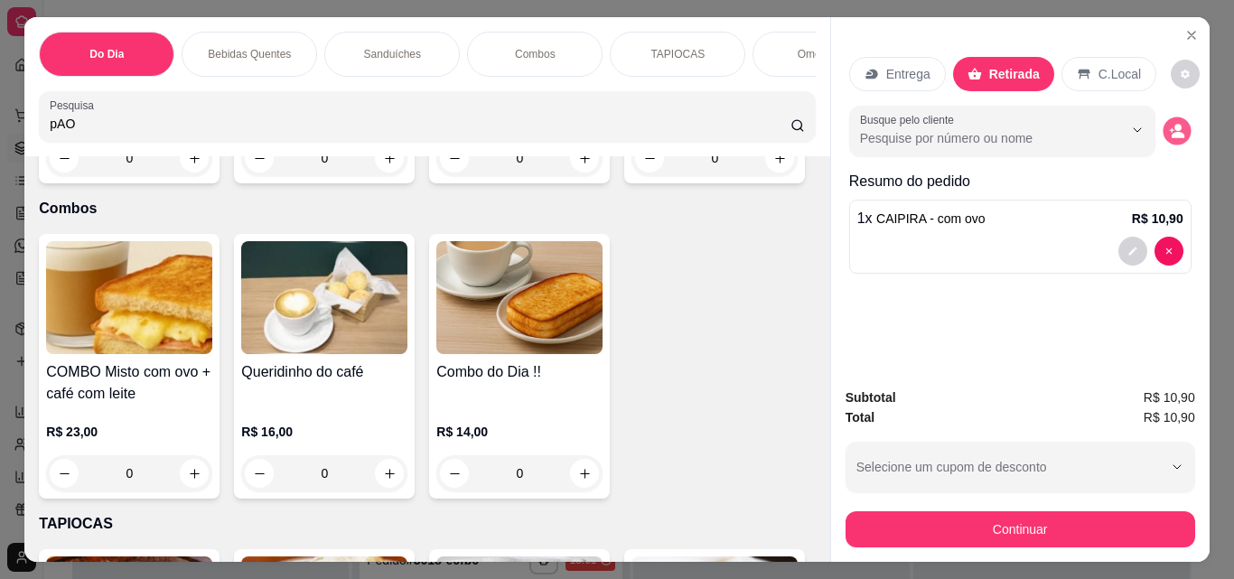
click at [1169, 124] on icon "decrease-product-quantity" at bounding box center [1176, 131] width 15 height 15
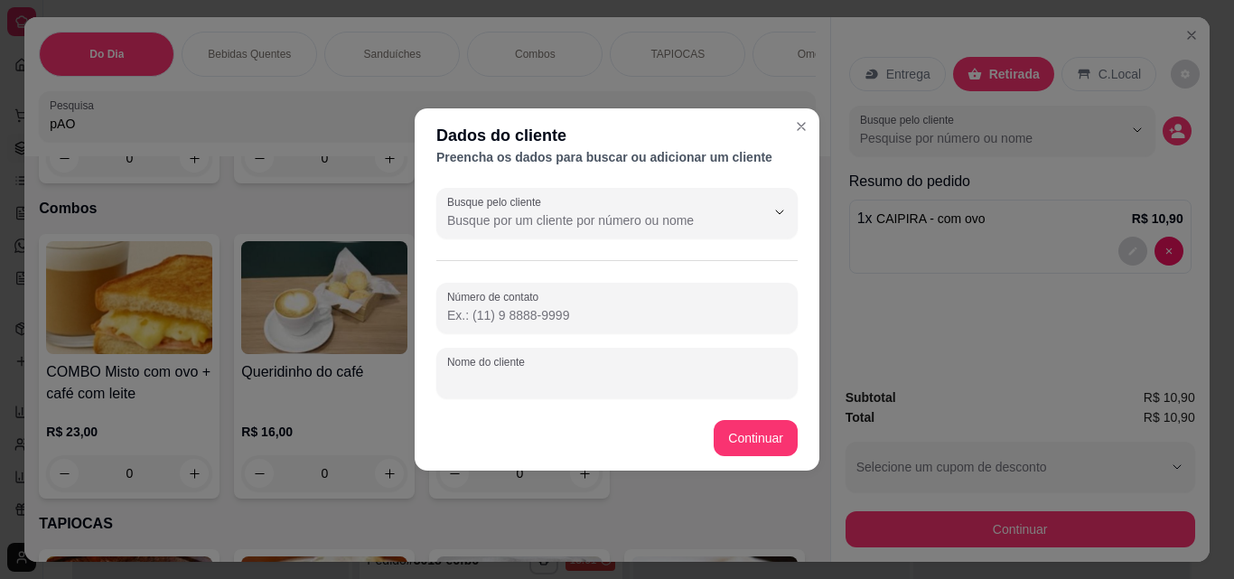
click at [554, 373] on input "Nome do cliente" at bounding box center [617, 380] width 340 height 18
type input "D"
type input "R"
type input "DRA [PERSON_NAME]"
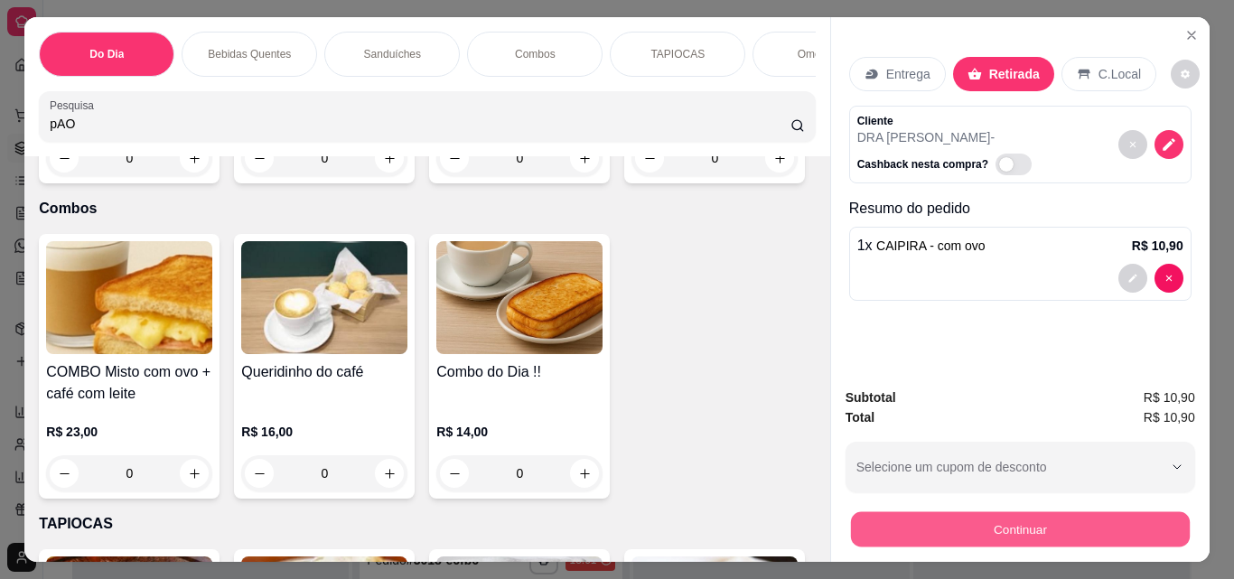
click at [875, 537] on button "Continuar" at bounding box center [1019, 528] width 339 height 35
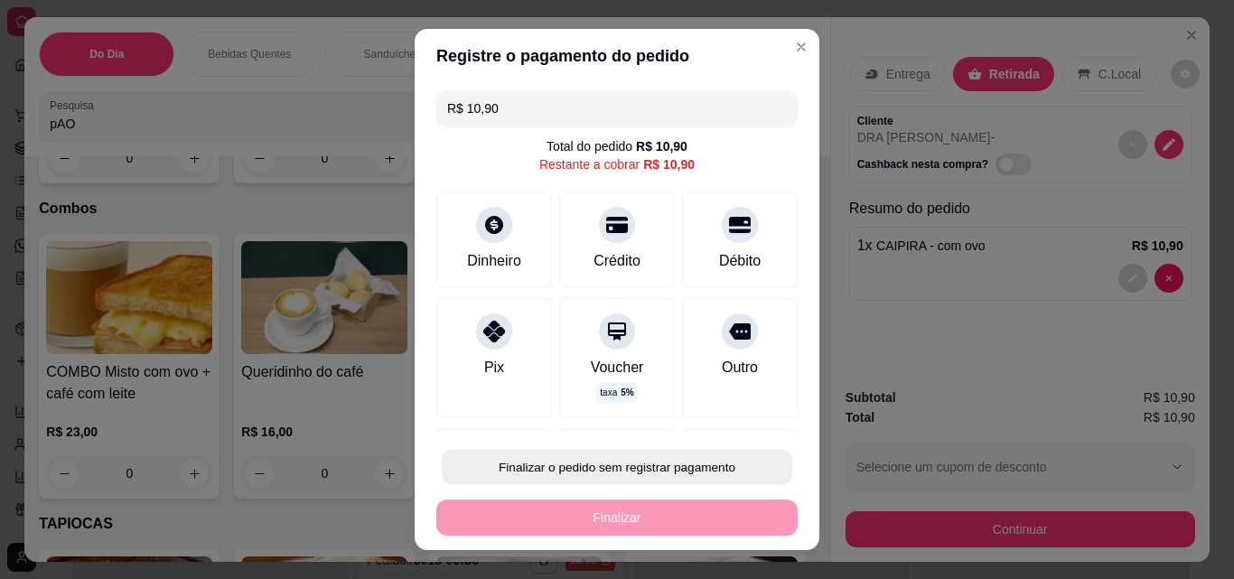
click at [697, 458] on button "Finalizar o pedido sem registrar pagamento" at bounding box center [617, 467] width 350 height 35
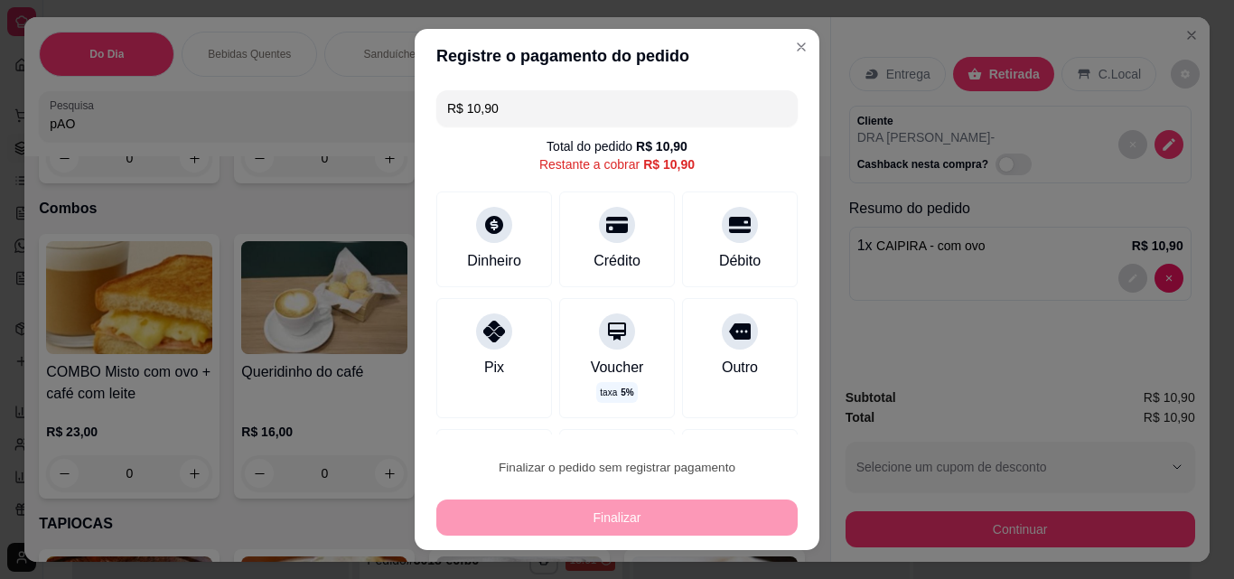
click at [712, 426] on button "Confirmar" at bounding box center [719, 415] width 64 height 27
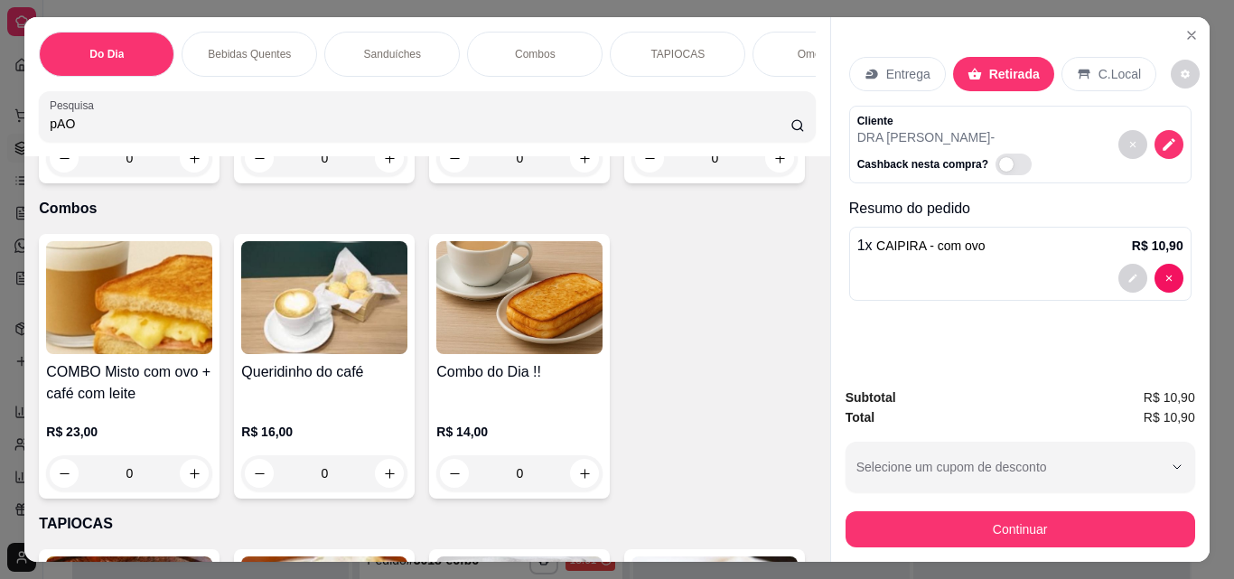
type input "0"
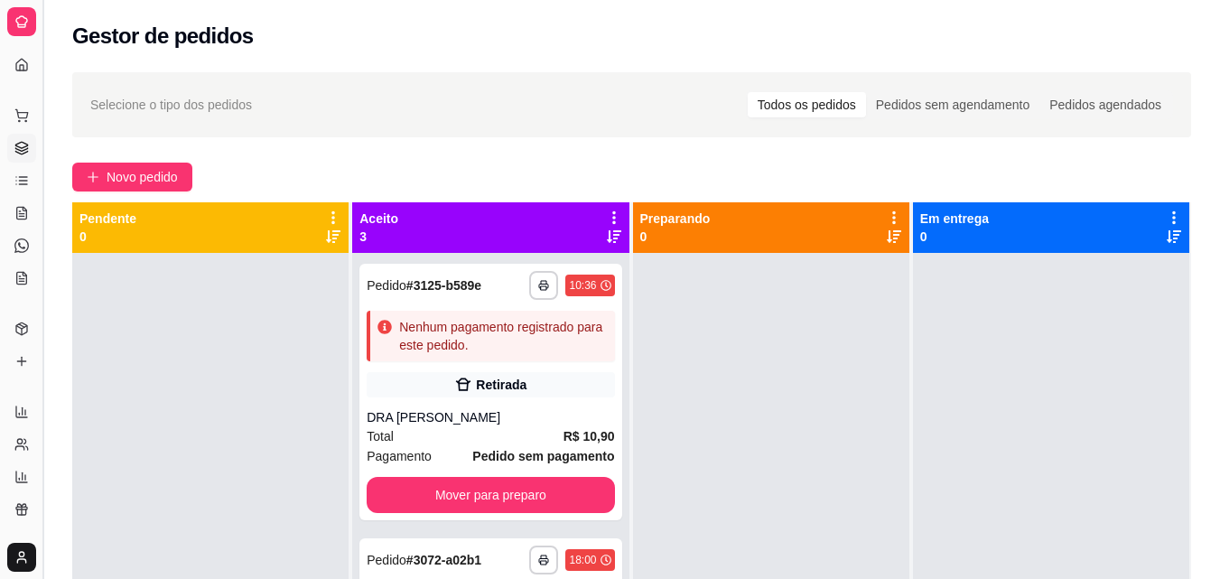
click at [40, 294] on button "Toggle Sidebar" at bounding box center [42, 289] width 14 height 579
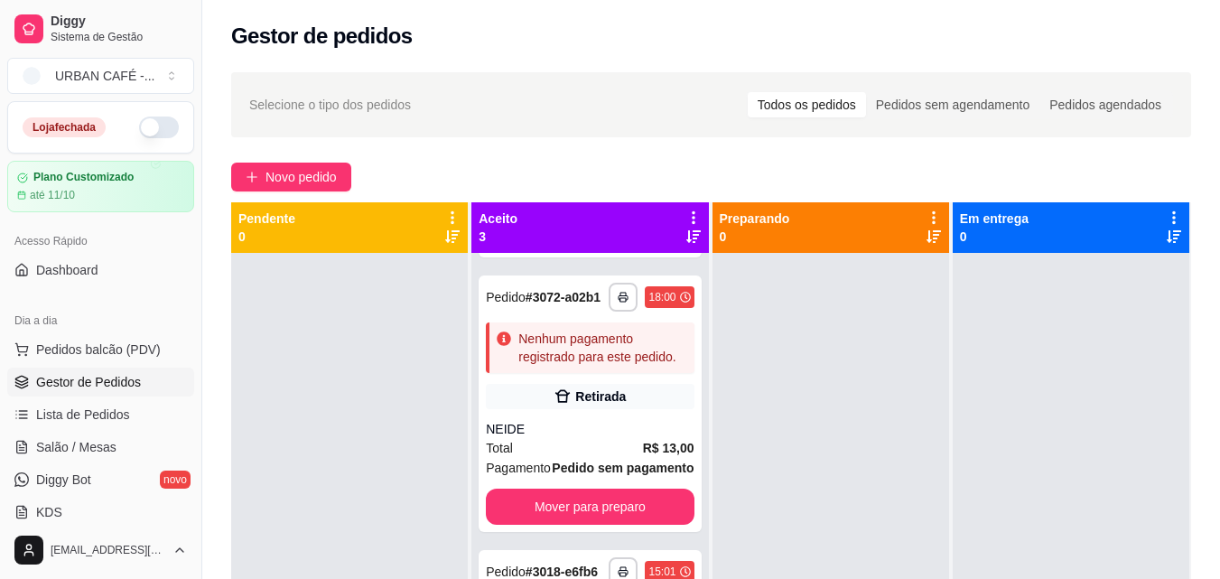
scroll to position [420, 0]
click at [116, 346] on span "Pedidos balcão (PDV)" at bounding box center [98, 350] width 125 height 18
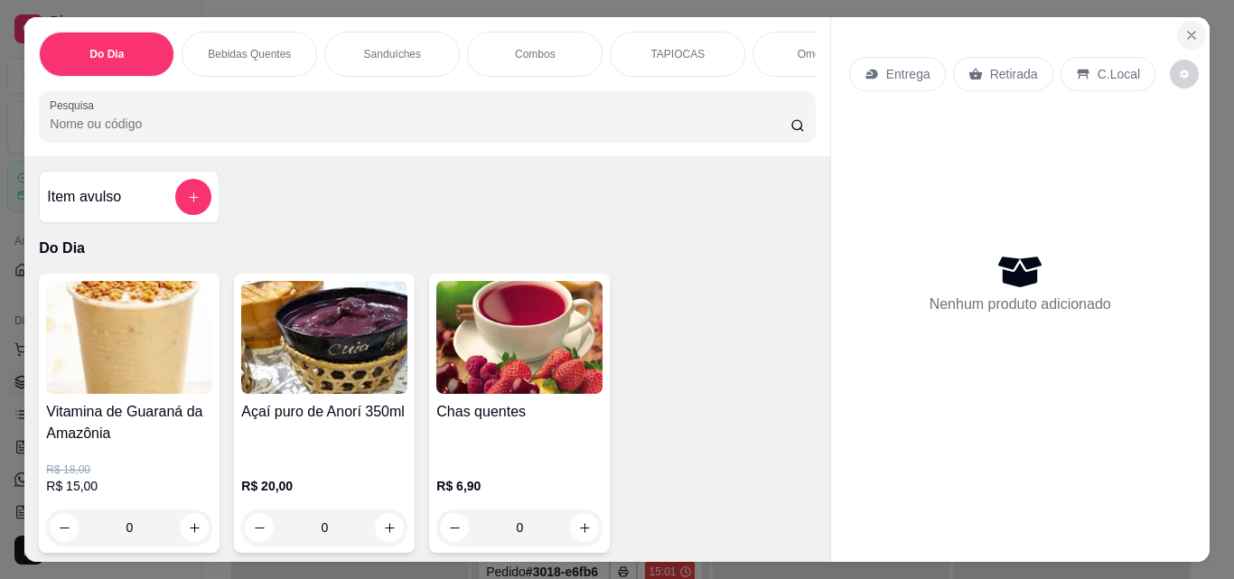
click at [1186, 21] on button "Close" at bounding box center [1191, 35] width 29 height 29
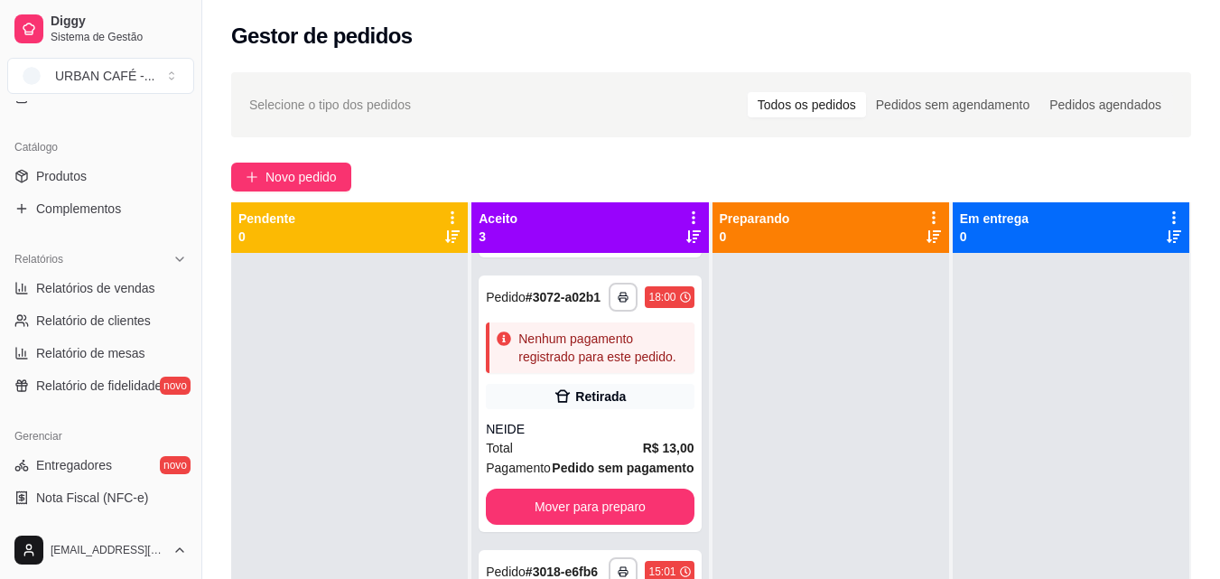
scroll to position [455, 0]
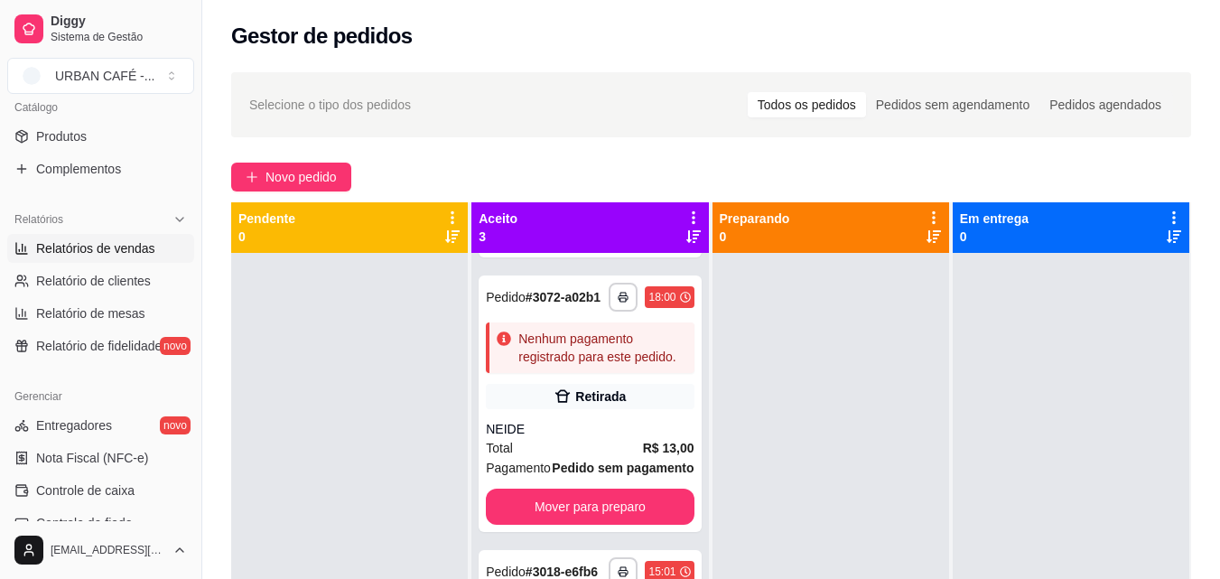
click at [114, 247] on span "Relatórios de vendas" at bounding box center [95, 248] width 119 height 18
select select "ALL"
select select "0"
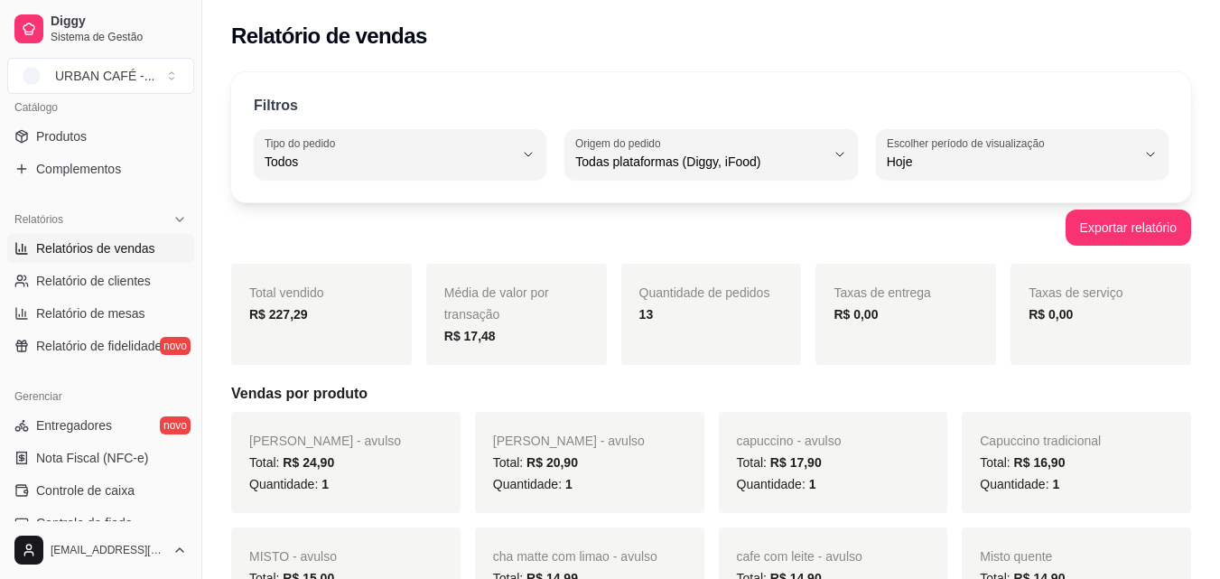
scroll to position [88, 0]
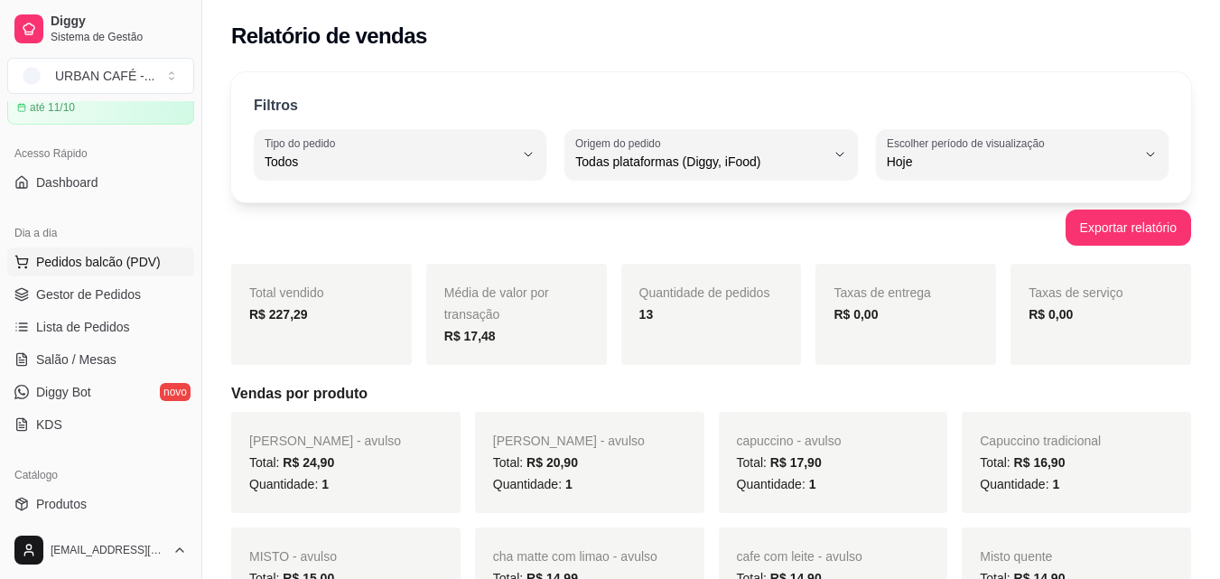
click at [98, 249] on button "Pedidos balcão (PDV)" at bounding box center [100, 261] width 187 height 29
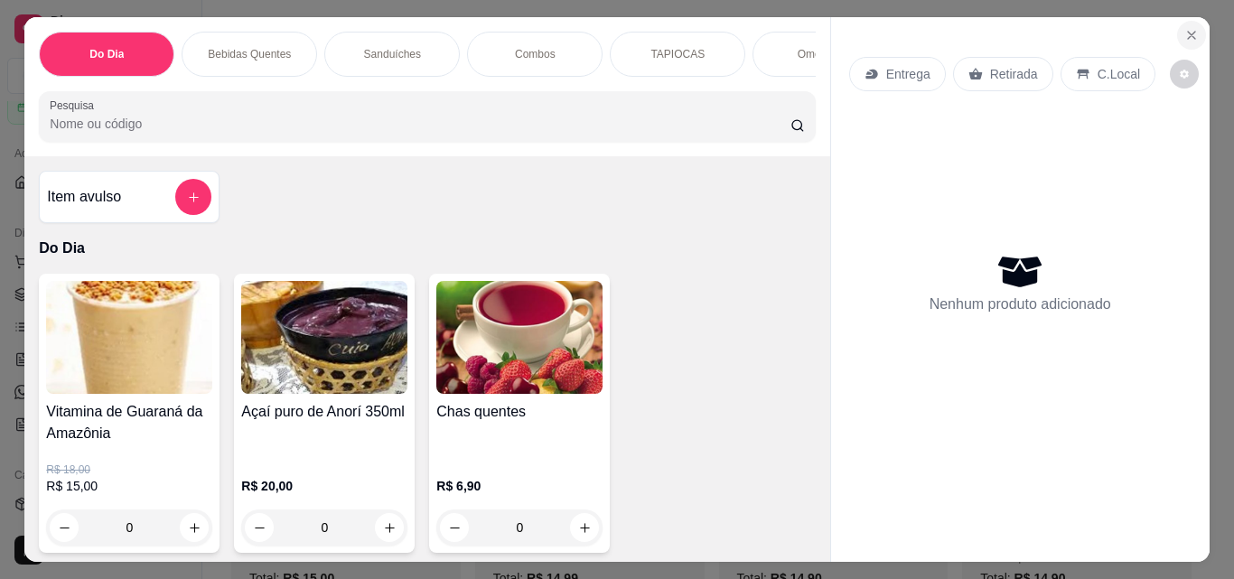
click at [1189, 35] on icon "Close" at bounding box center [1191, 35] width 14 height 14
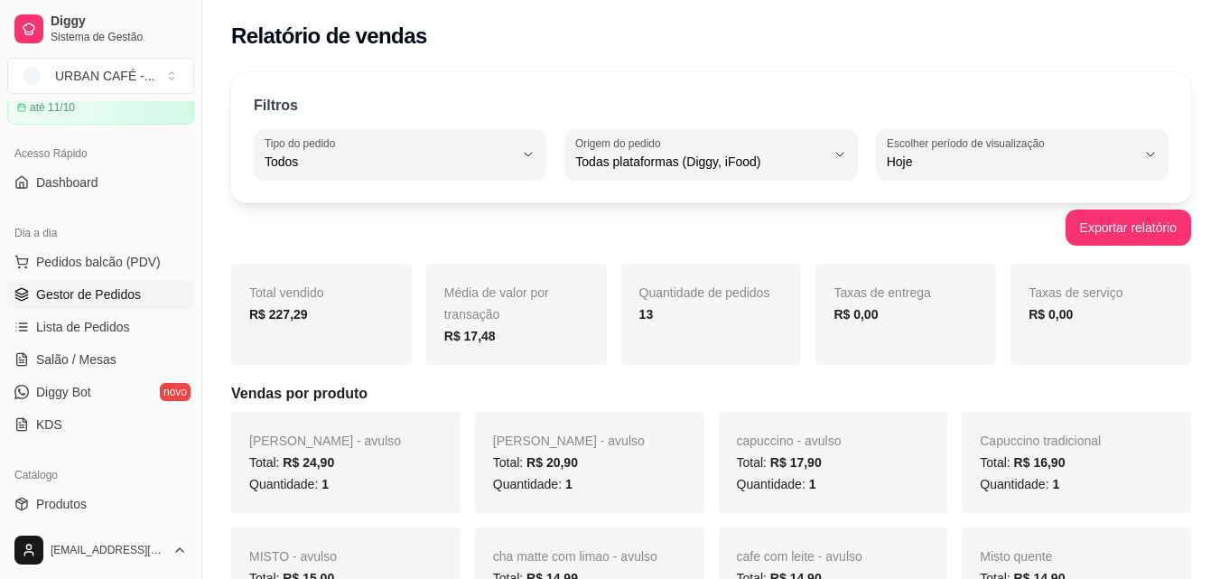
click at [67, 295] on span "Gestor de Pedidos" at bounding box center [88, 294] width 105 height 18
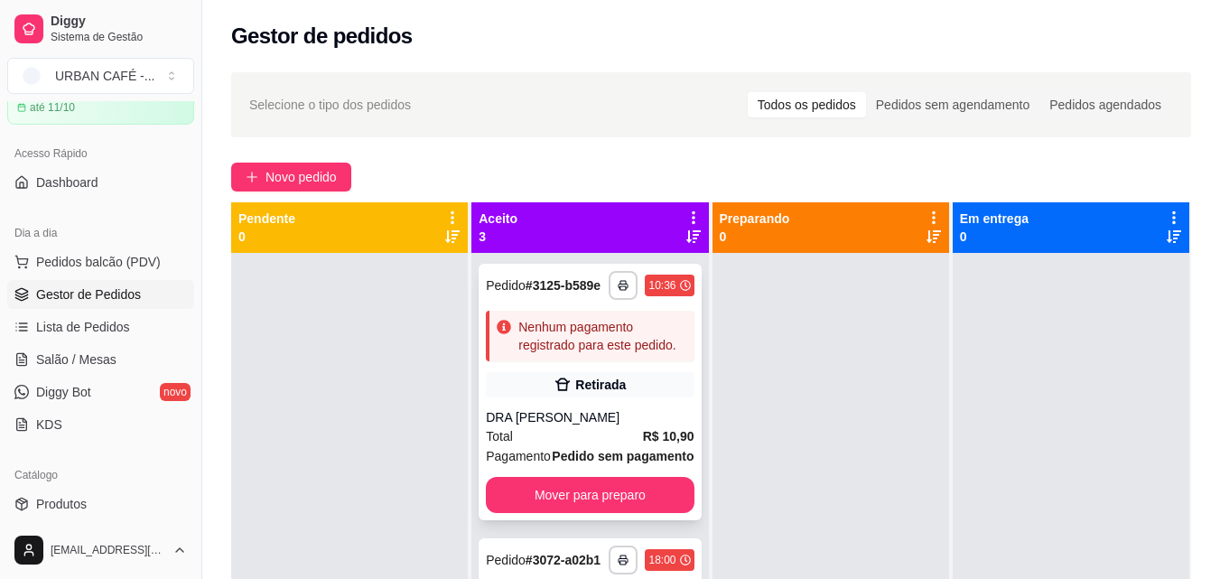
click at [621, 396] on div "**********" at bounding box center [590, 392] width 222 height 257
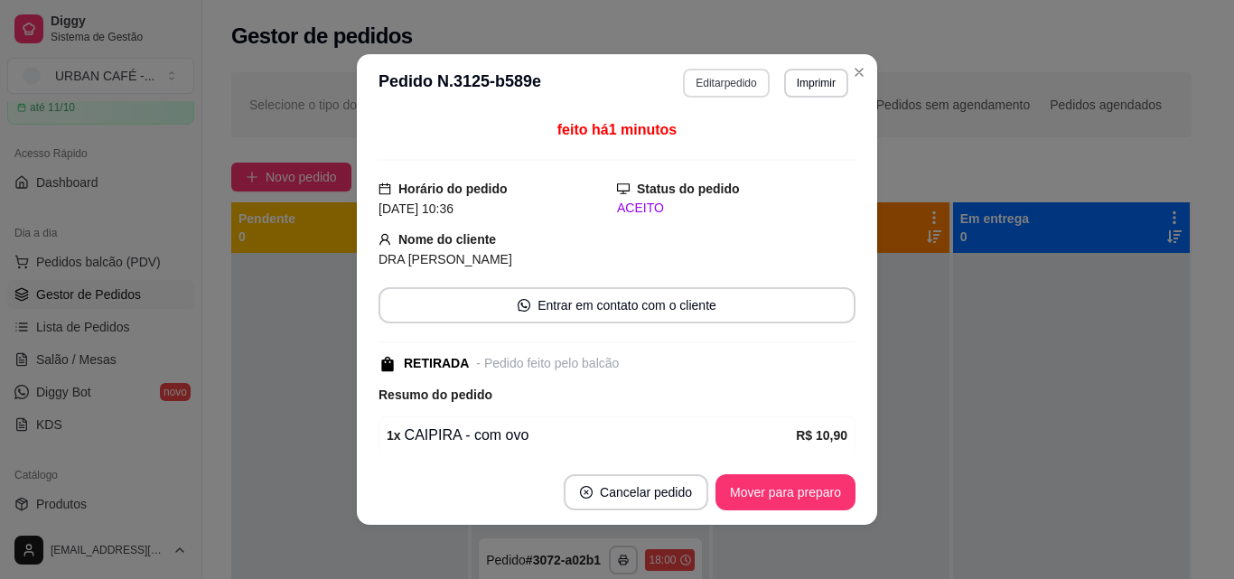
click at [697, 83] on button "Editar pedido" at bounding box center [726, 83] width 86 height 29
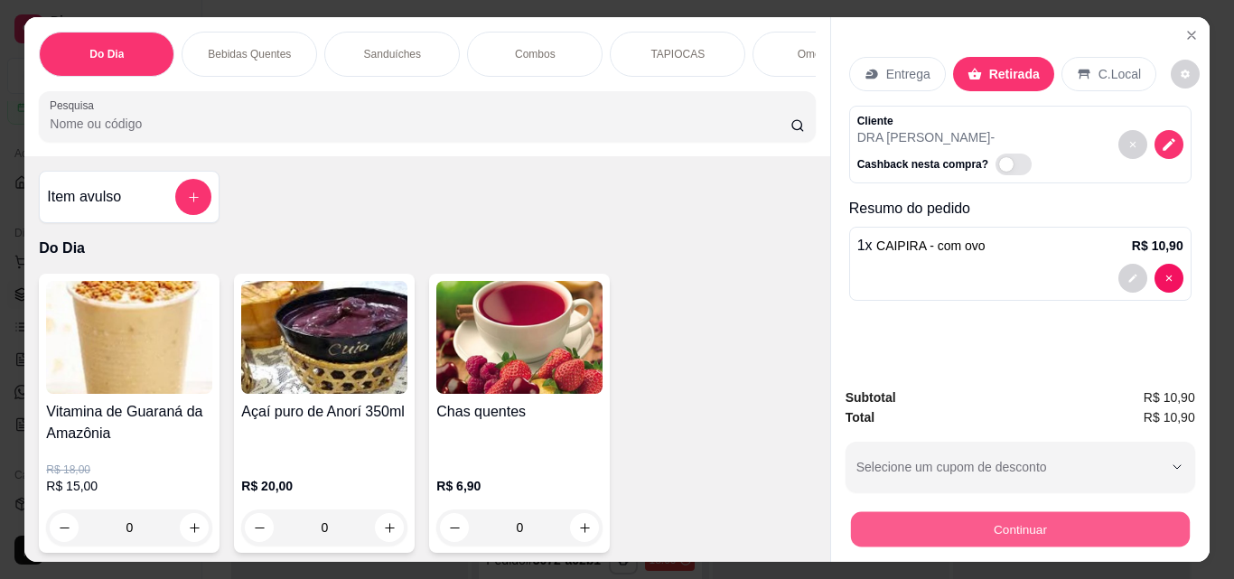
click at [964, 513] on button "Continuar" at bounding box center [1019, 528] width 339 height 35
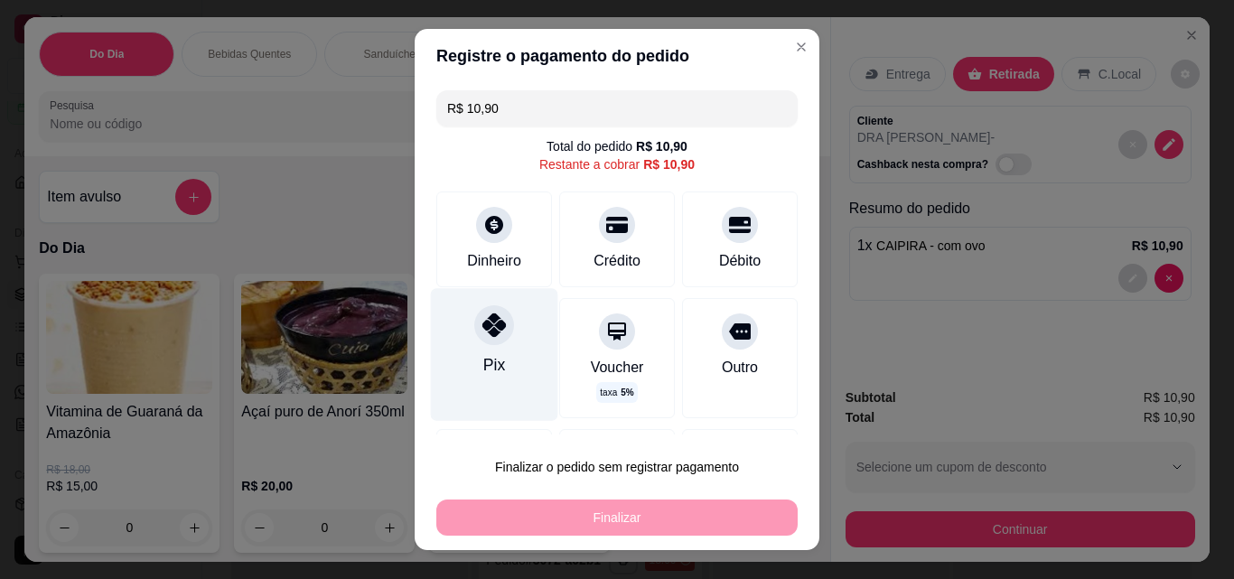
click at [469, 349] on div "Pix" at bounding box center [494, 354] width 127 height 132
type input "R$ 0,00"
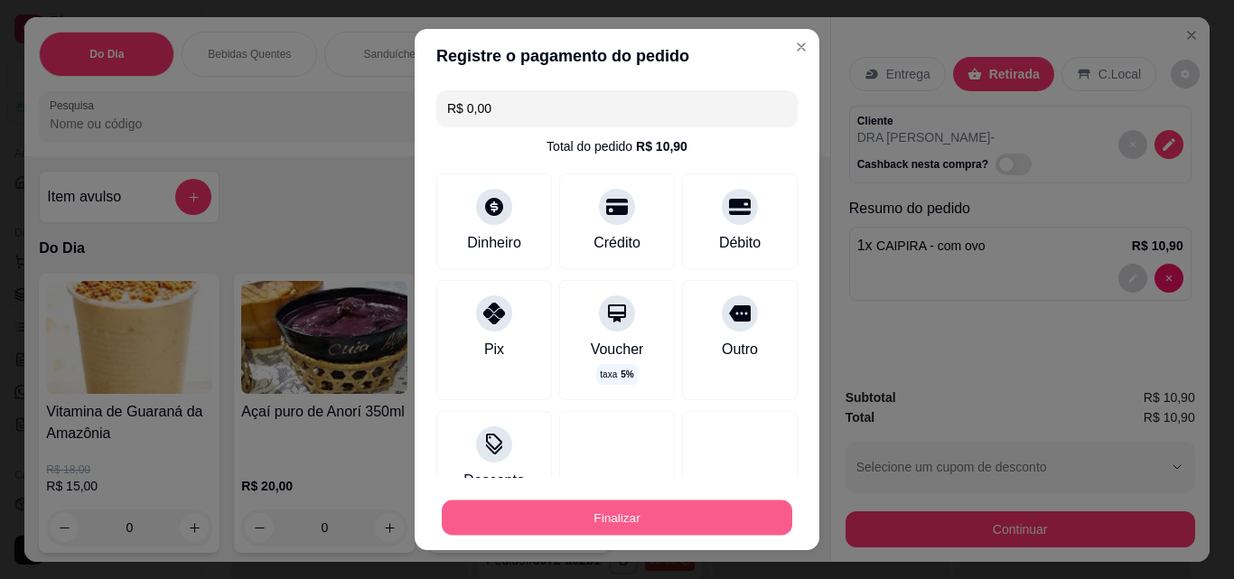
click at [620, 511] on button "Finalizar" at bounding box center [617, 517] width 350 height 35
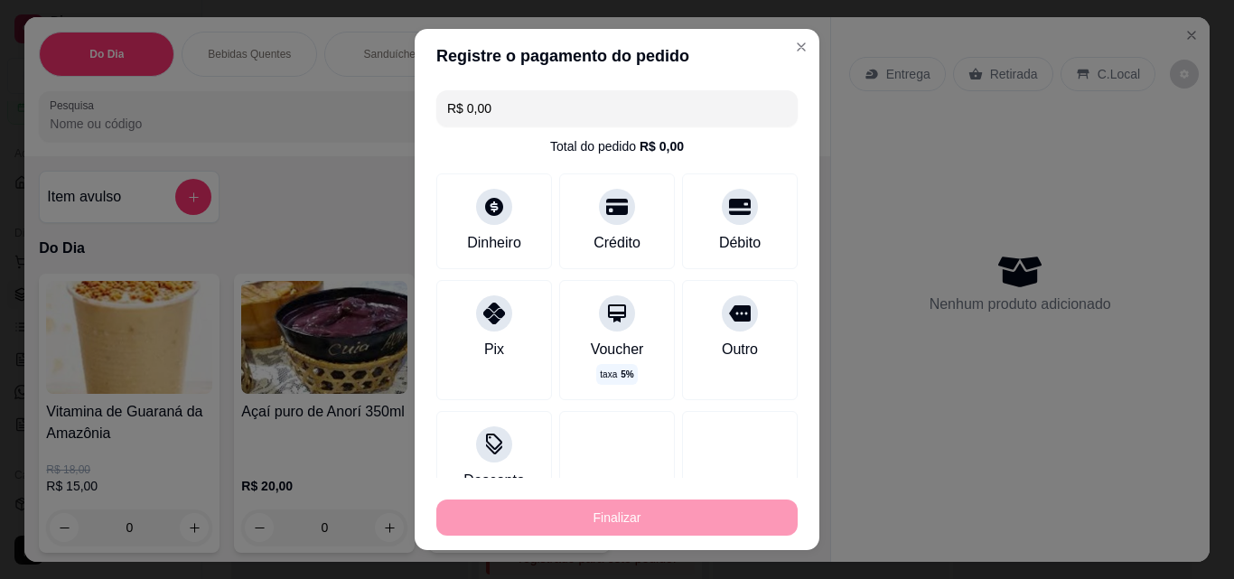
type input "0"
type input "-R$ 10,90"
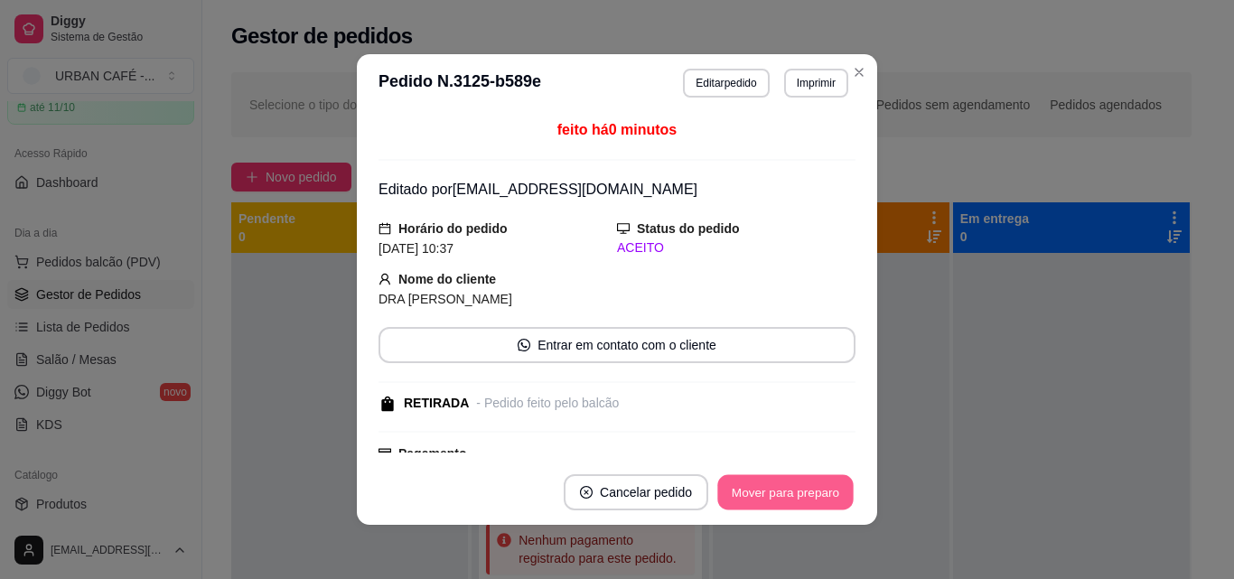
click at [735, 508] on button "Mover para preparo" at bounding box center [784, 492] width 135 height 35
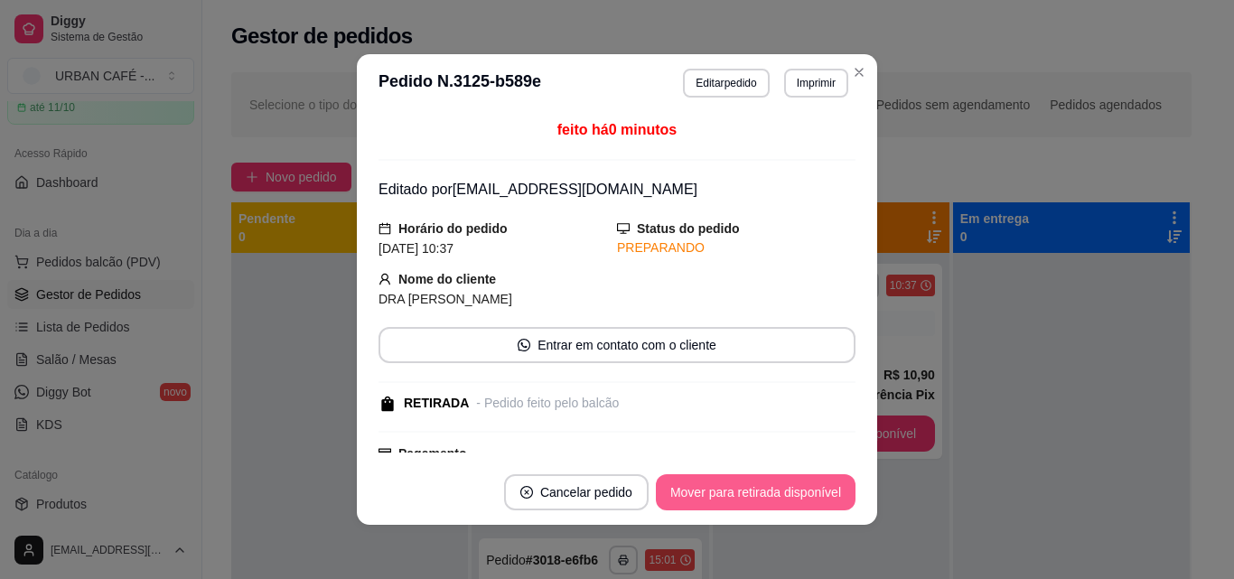
click at [735, 508] on button "Mover para retirada disponível" at bounding box center [756, 492] width 200 height 36
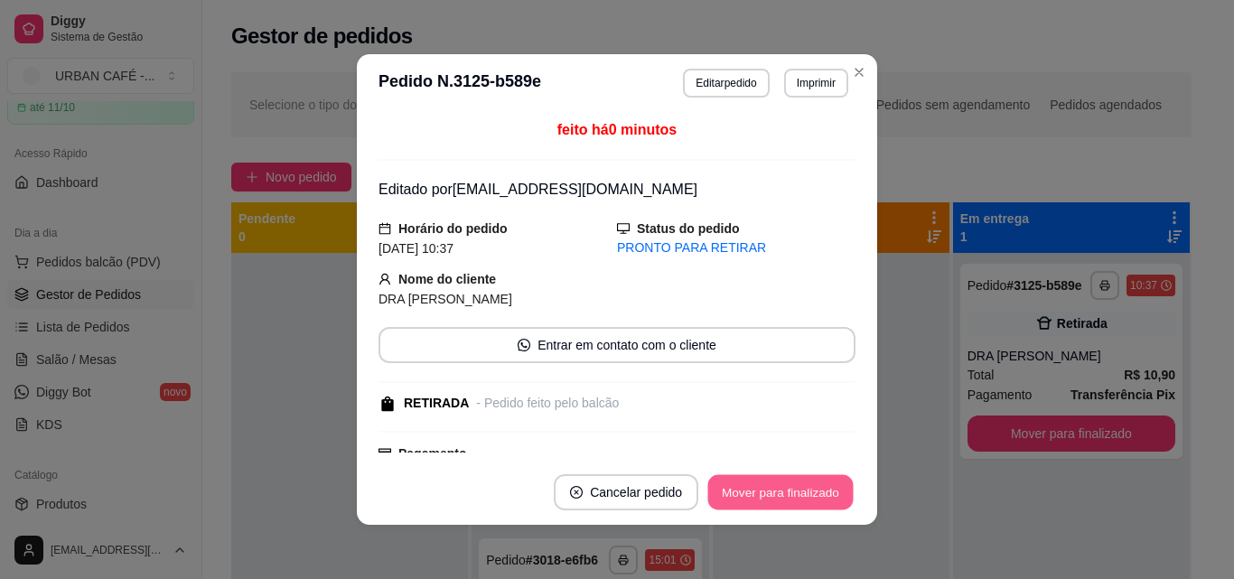
click at [742, 505] on button "Mover para finalizado" at bounding box center [780, 492] width 145 height 35
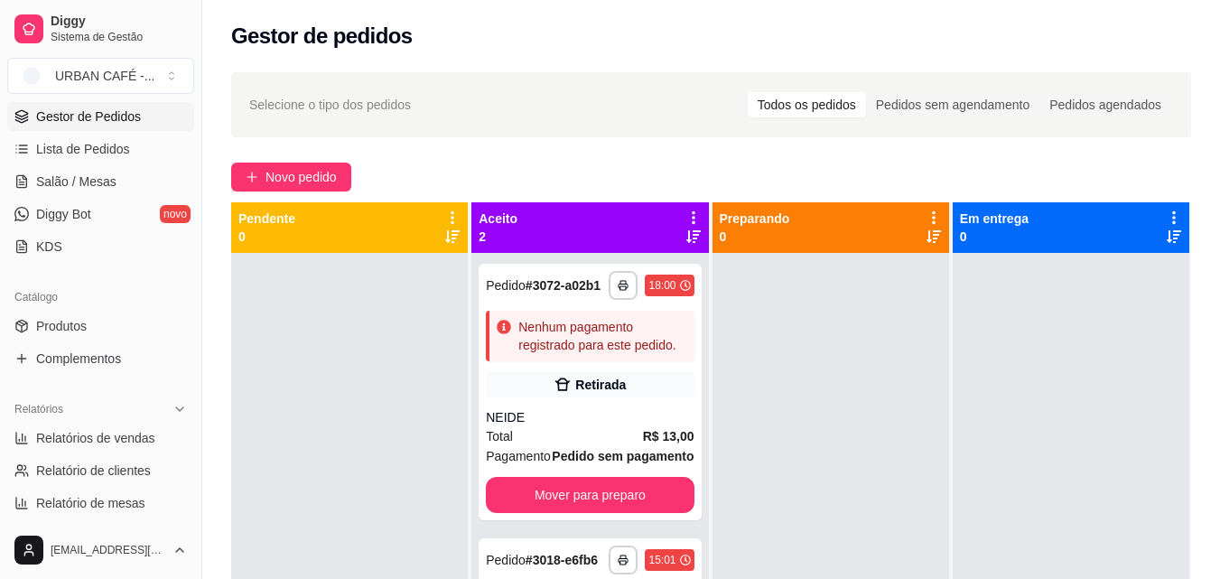
scroll to position [269, 0]
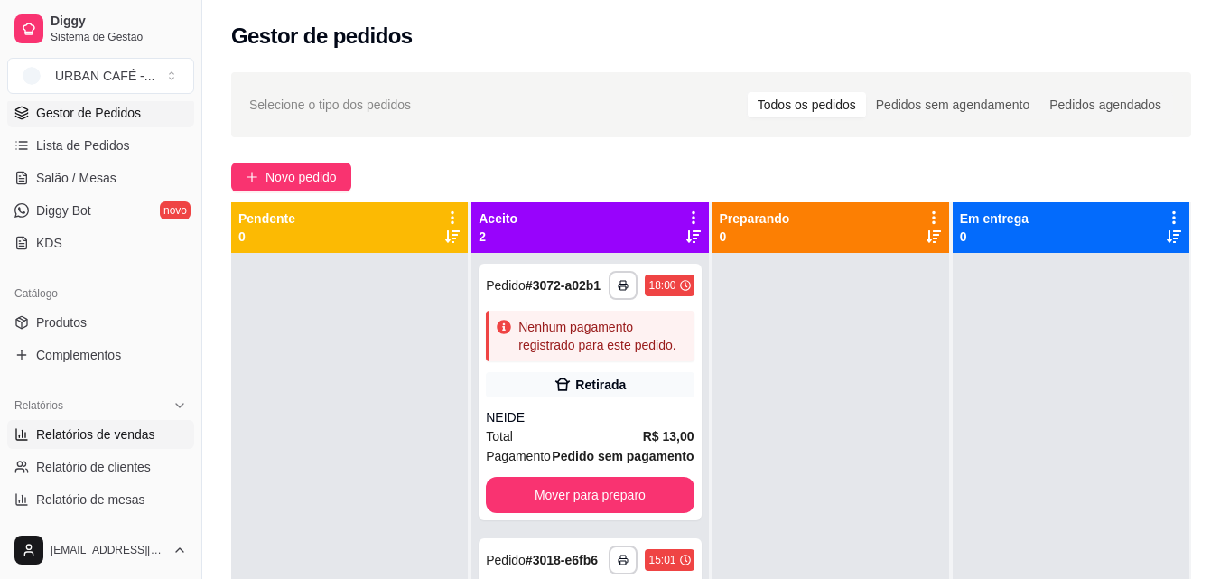
click at [118, 430] on span "Relatórios de vendas" at bounding box center [95, 434] width 119 height 18
select select "ALL"
select select "0"
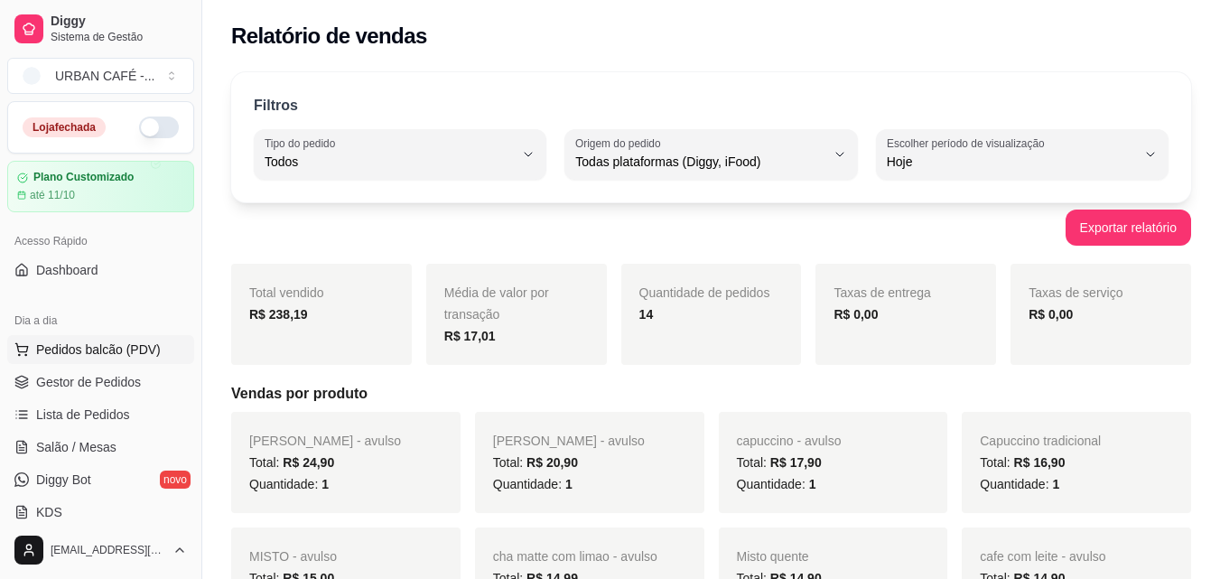
click at [139, 357] on span "Pedidos balcão (PDV)" at bounding box center [98, 350] width 125 height 18
